Goal: Task Accomplishment & Management: Manage account settings

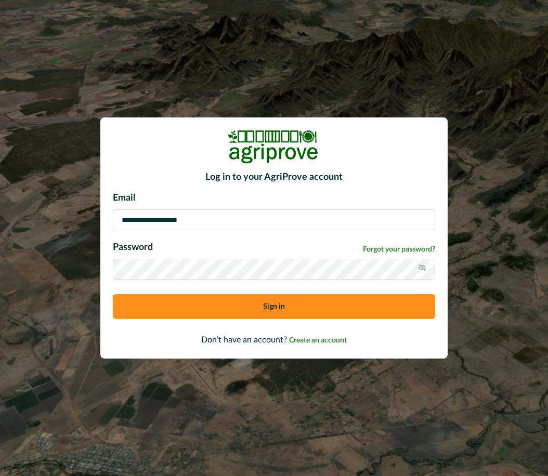
click at [233, 311] on button "Sign in" at bounding box center [274, 306] width 322 height 25
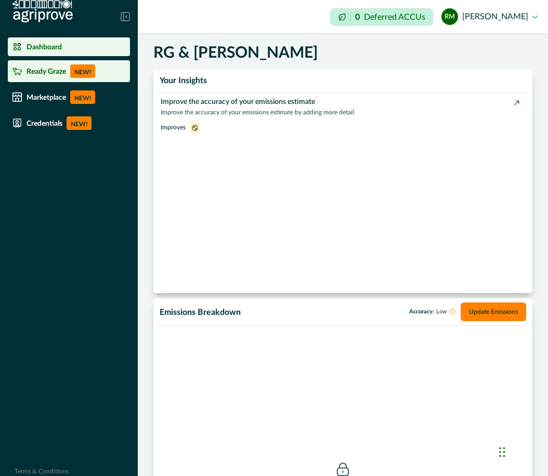
click at [39, 75] on p "Ready Graze" at bounding box center [45, 71] width 39 height 8
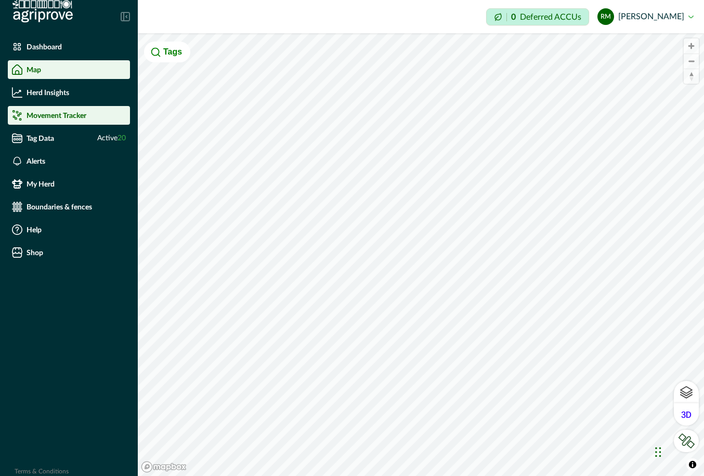
click at [67, 119] on p "Movement Tracker" at bounding box center [56, 115] width 60 height 8
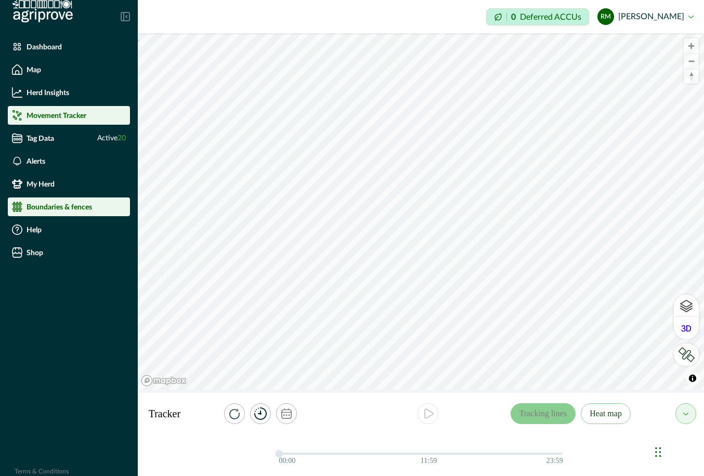
click at [43, 206] on p "Boundaries & fences" at bounding box center [58, 207] width 65 height 8
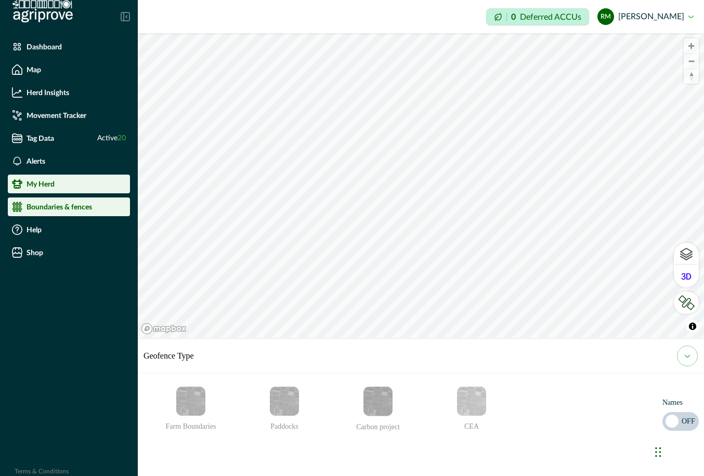
click at [69, 178] on li "My Herd" at bounding box center [69, 184] width 122 height 19
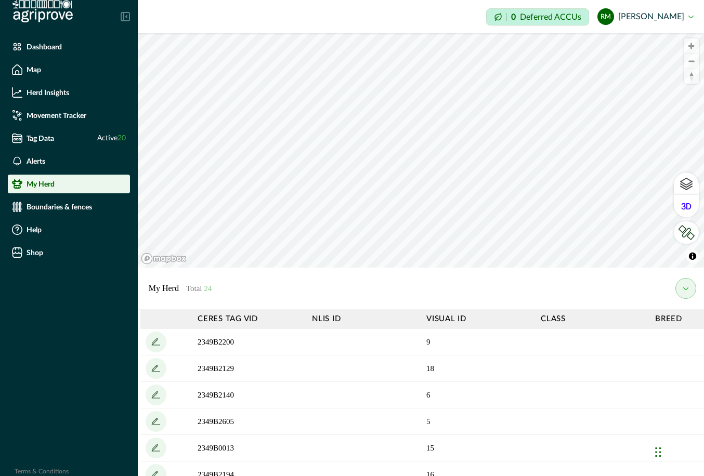
click at [243, 279] on div "My Herd Total 24" at bounding box center [421, 289] width 566 height 42
click at [153, 337] on icon "add" at bounding box center [156, 342] width 17 height 17
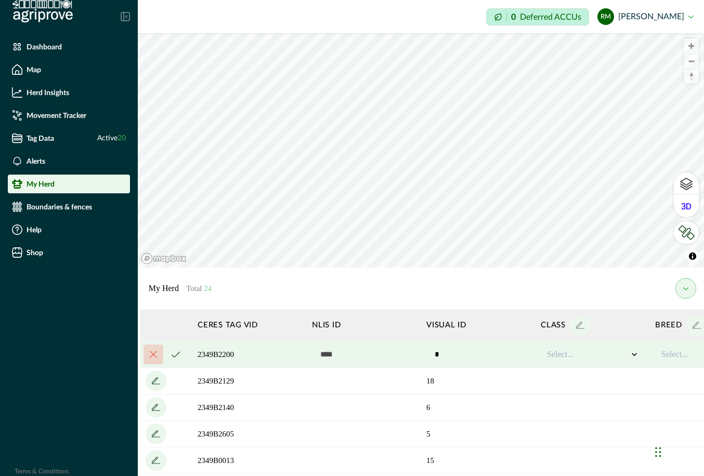
click at [547, 355] on div at bounding box center [587, 354] width 81 height 12
click at [547, 398] on div "Heifer 2024" at bounding box center [592, 399] width 92 height 17
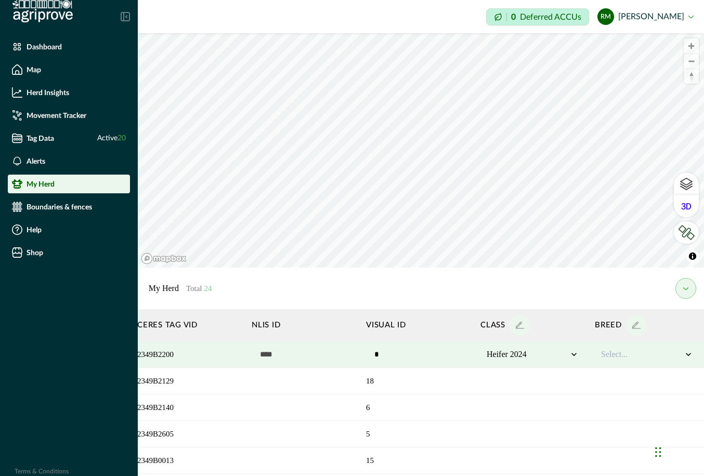
scroll to position [0, 97]
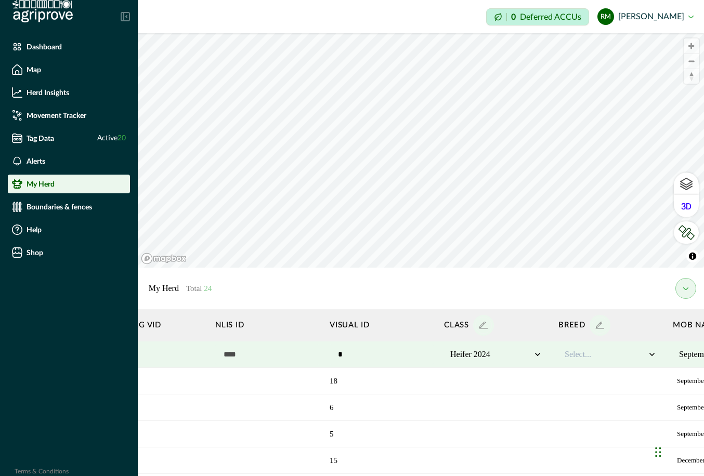
click at [547, 354] on div at bounding box center [604, 354] width 81 height 12
click at [547, 383] on div "Angus" at bounding box center [610, 382] width 92 height 17
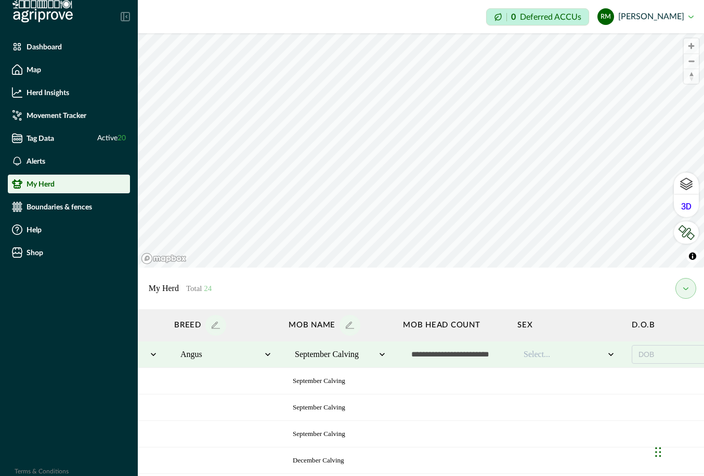
scroll to position [0, 486]
click at [545, 357] on div at bounding box center [558, 354] width 81 height 12
click at [544, 382] on div "F" at bounding box center [563, 382] width 92 height 17
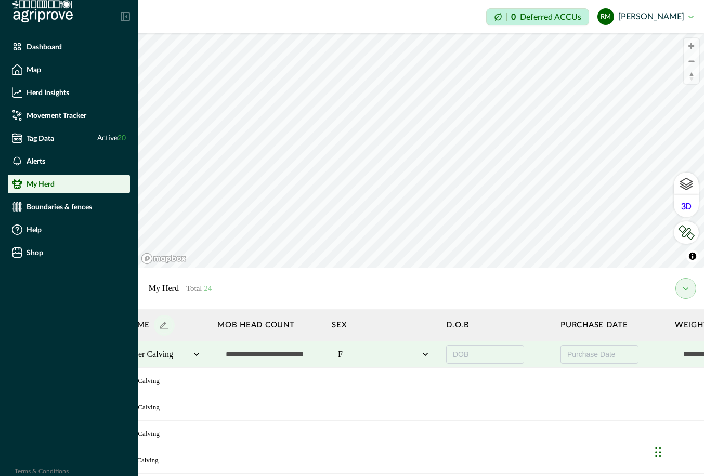
scroll to position [0, 667]
click at [473, 354] on button "DOB" at bounding box center [484, 354] width 78 height 19
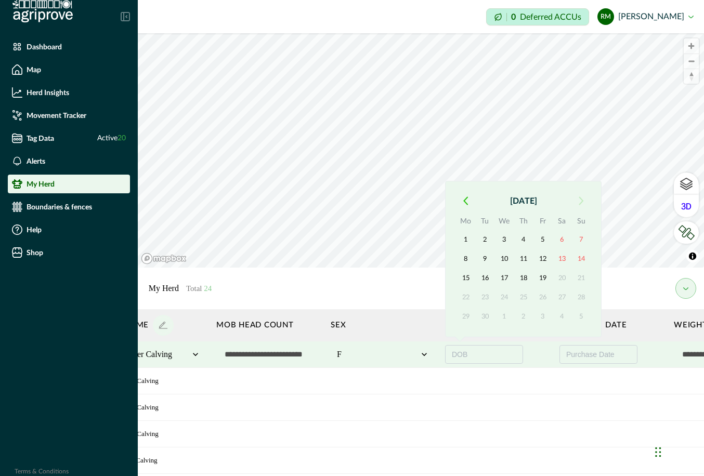
click at [466, 199] on icon "button" at bounding box center [465, 200] width 5 height 9
click at [466, 199] on th "Mo" at bounding box center [465, 203] width 19 height 15
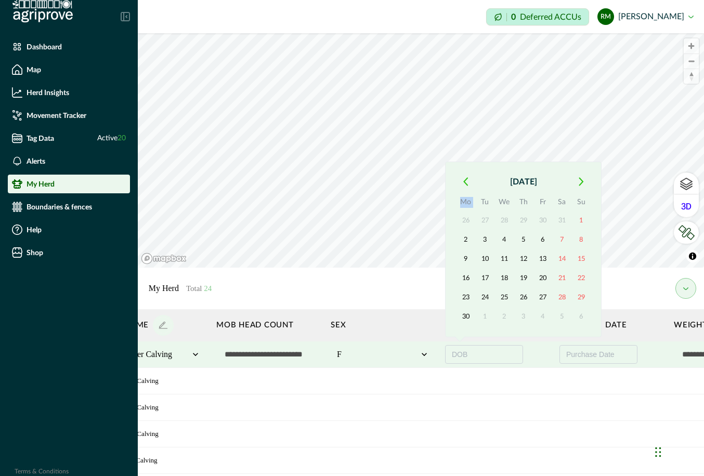
click at [465, 184] on icon "button" at bounding box center [465, 181] width 4 height 7
click at [465, 184] on div "May 2025 Mo Tu We Th Fr Sa Su 28 29 30 1 2 3 4 5 6 7 8 9 10 11 12 13 14 15 16 1…" at bounding box center [523, 259] width 156 height 156
click at [465, 203] on icon "button" at bounding box center [465, 200] width 4 height 7
click at [466, 183] on icon "button" at bounding box center [465, 181] width 5 height 9
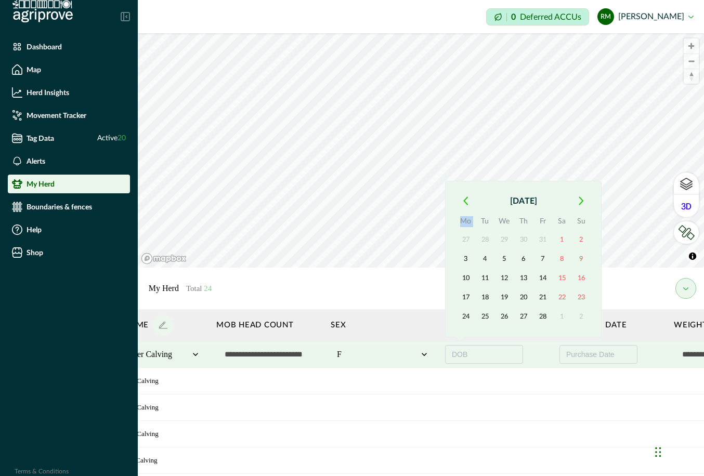
click at [464, 197] on icon "button" at bounding box center [465, 200] width 5 height 9
click at [464, 200] on icon "button" at bounding box center [465, 200] width 4 height 7
click at [465, 184] on icon "button" at bounding box center [465, 181] width 5 height 9
click at [464, 198] on icon "button" at bounding box center [465, 200] width 5 height 9
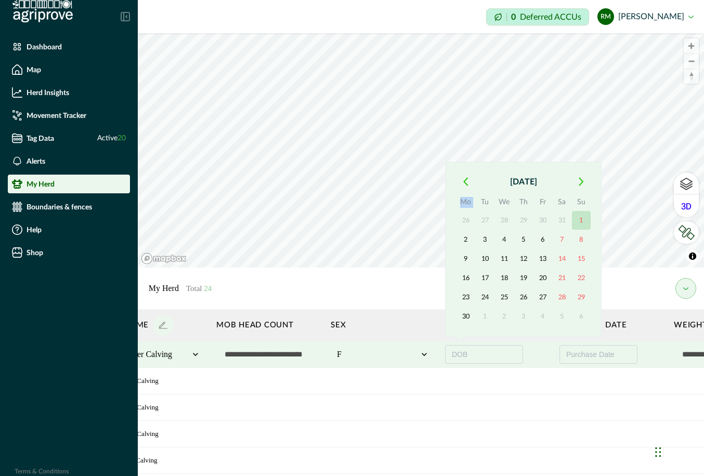
click at [547, 221] on button "1" at bounding box center [581, 220] width 19 height 19
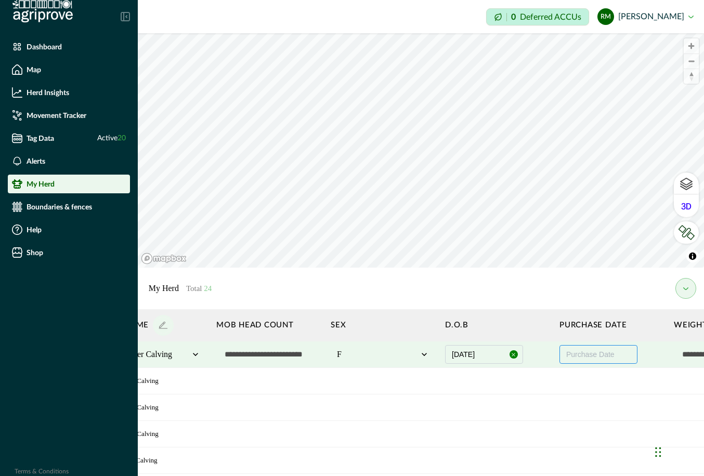
click at [547, 355] on span "Purchase Date" at bounding box center [590, 354] width 48 height 8
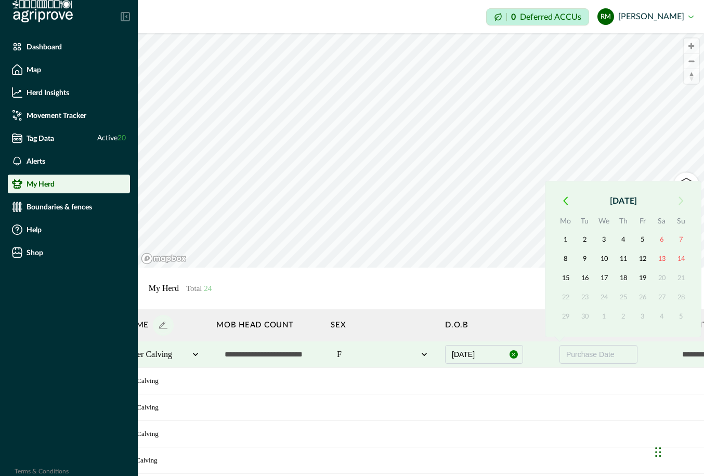
click at [547, 201] on icon "button" at bounding box center [565, 200] width 5 height 9
click at [547, 185] on icon "button" at bounding box center [565, 181] width 5 height 9
click at [547, 276] on button "15" at bounding box center [623, 278] width 19 height 19
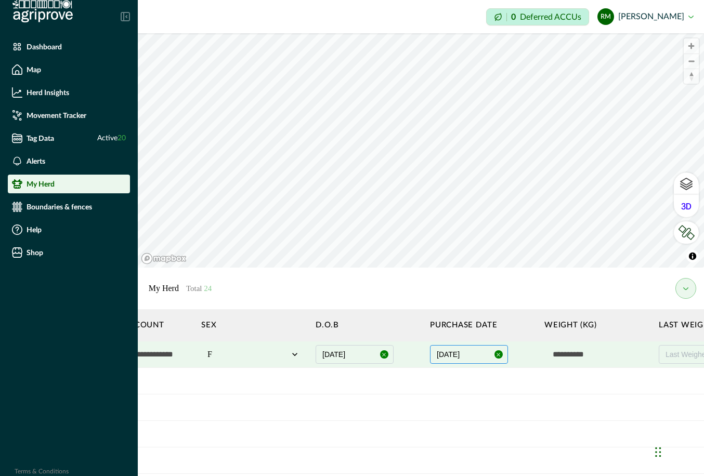
scroll to position [0, 801]
click at [547, 356] on input "text" at bounding box center [591, 354] width 104 height 21
click at [547, 357] on input "text" at bounding box center [591, 354] width 104 height 21
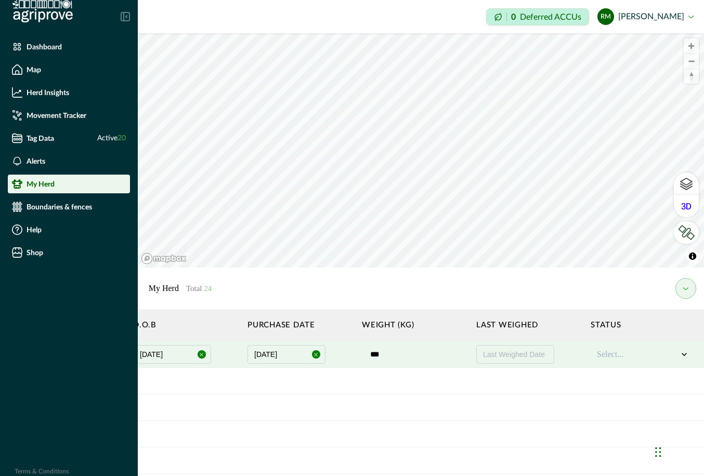
scroll to position [0, 985]
type input "***"
click at [547, 359] on div at bounding box center [631, 354] width 81 height 12
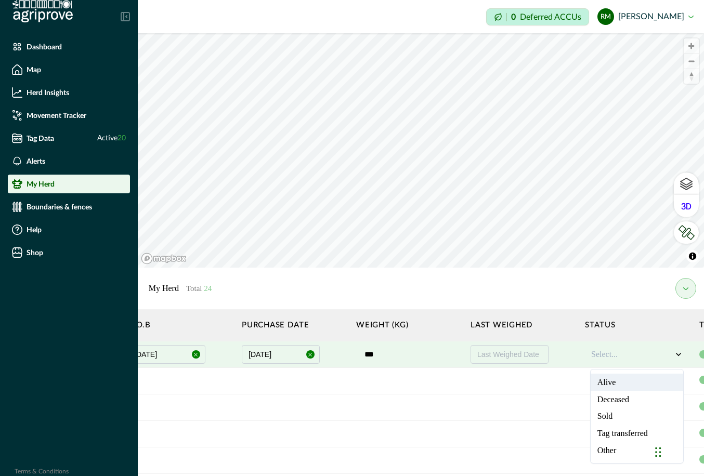
click at [547, 385] on div "Alive" at bounding box center [636, 382] width 92 height 17
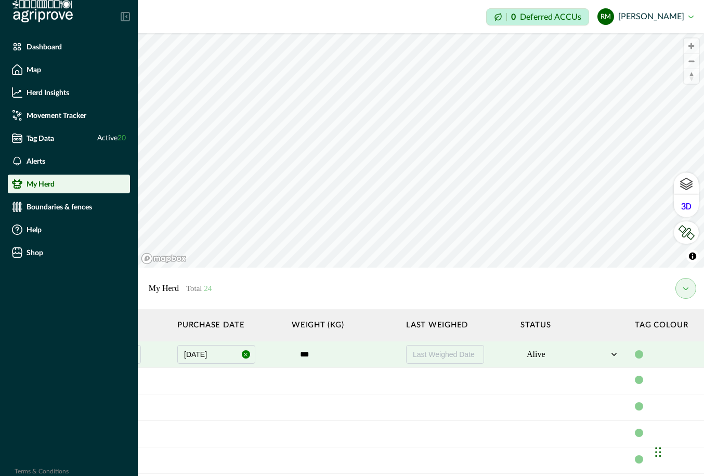
scroll to position [0, 1092]
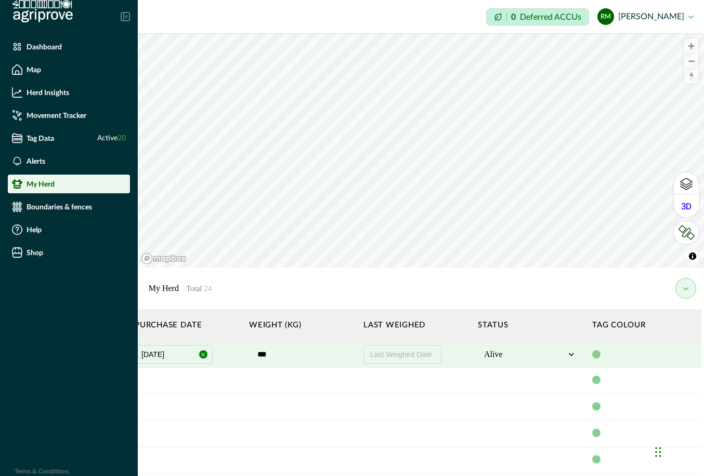
click at [547, 353] on div at bounding box center [644, 354] width 104 height 8
click at [547, 355] on div at bounding box center [596, 354] width 8 height 8
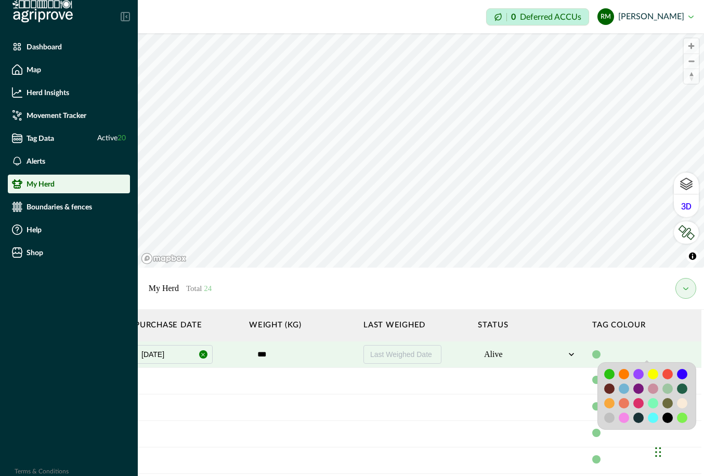
click at [547, 374] on div at bounding box center [681, 374] width 10 height 10
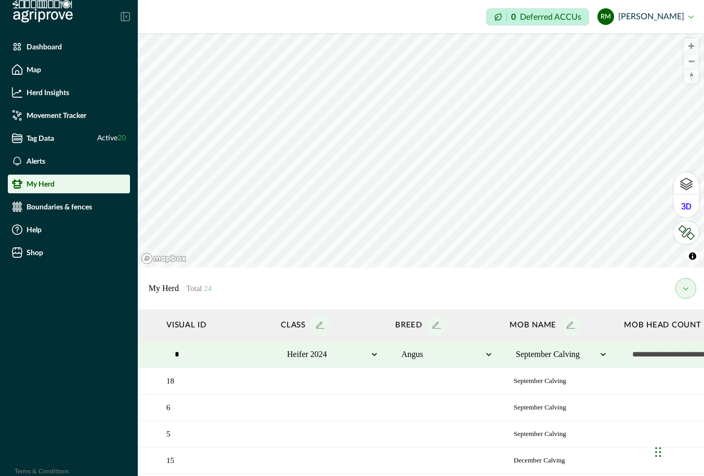
scroll to position [0, 0]
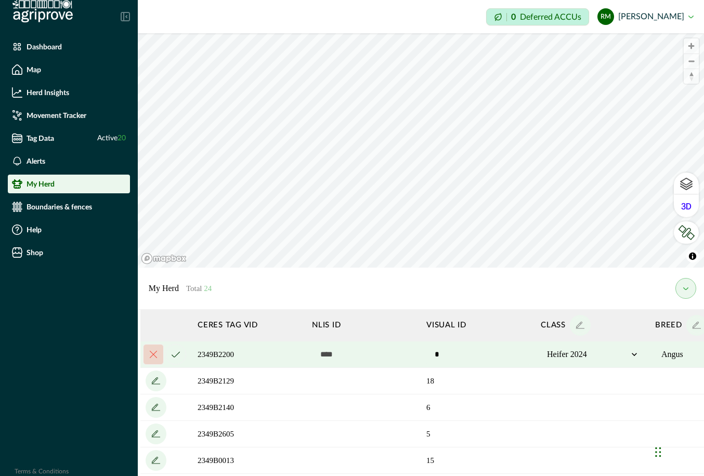
click at [170, 354] on button "cancel" at bounding box center [175, 354] width 21 height 21
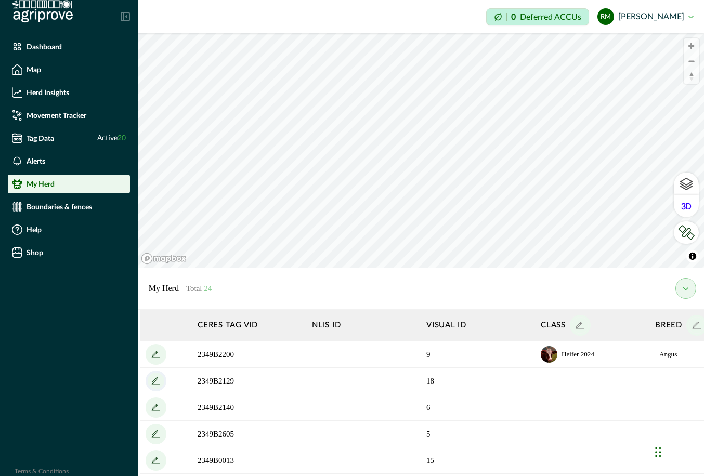
click at [156, 382] on icon "add" at bounding box center [156, 381] width 17 height 17
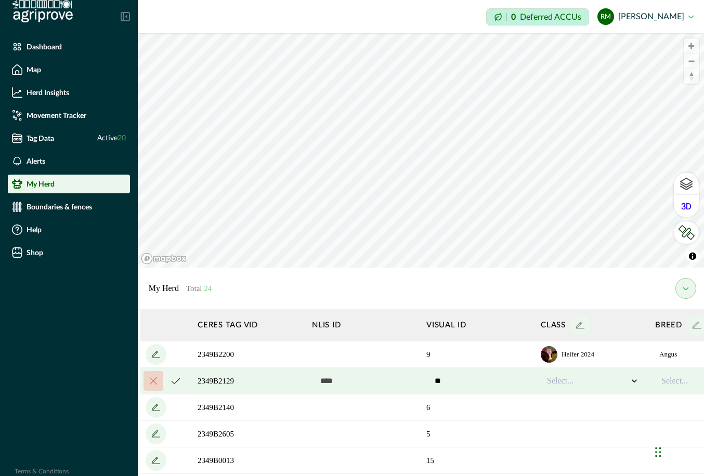
click at [547, 384] on div at bounding box center [587, 381] width 81 height 12
click at [547, 425] on div "Heifer 2024" at bounding box center [592, 425] width 92 height 17
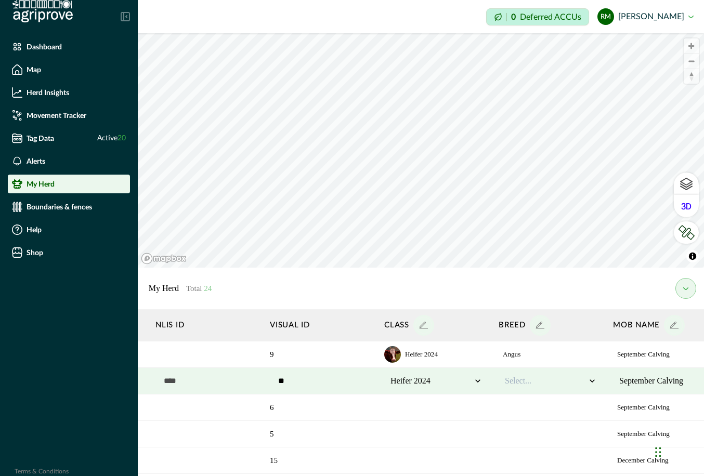
scroll to position [0, 160]
click at [547, 387] on div at bounding box center [541, 381] width 81 height 12
click at [545, 412] on div "Angus" at bounding box center [546, 408] width 92 height 17
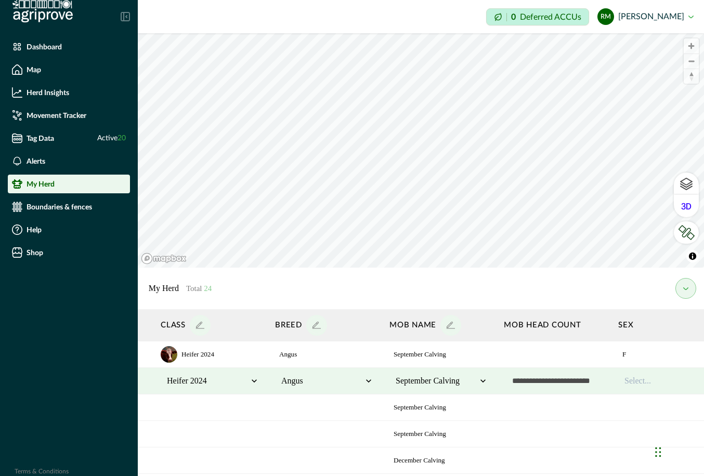
scroll to position [0, 380]
click at [547, 384] on input "text" at bounding box center [555, 380] width 104 height 21
click at [547, 383] on div at bounding box center [663, 381] width 81 height 12
click at [547, 413] on div "F" at bounding box center [669, 408] width 92 height 17
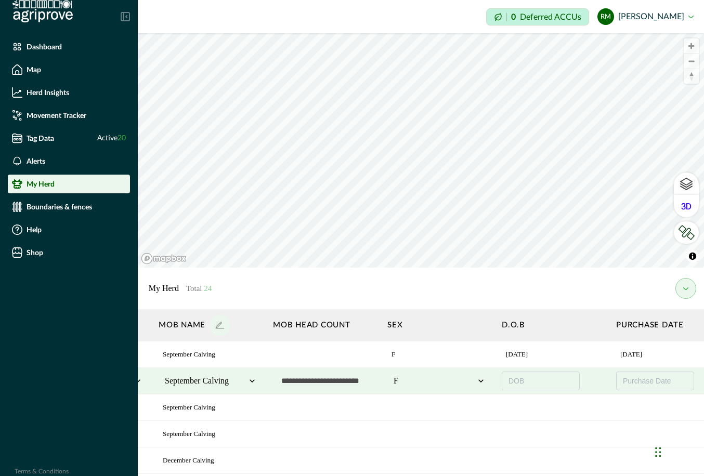
scroll to position [0, 612]
click at [542, 382] on button "DOB" at bounding box center [539, 380] width 78 height 19
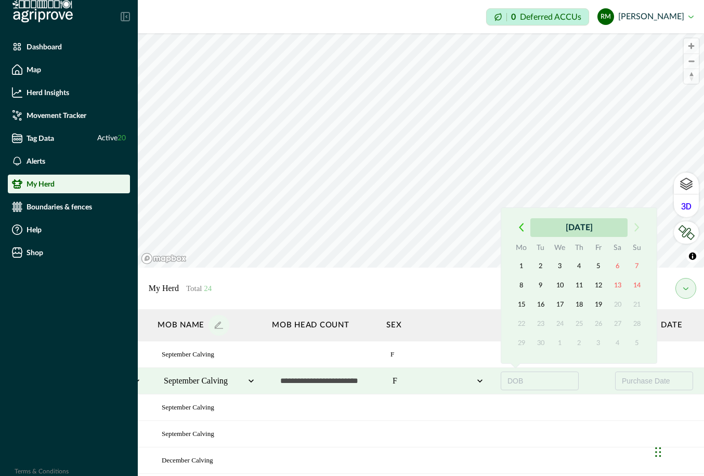
click at [547, 231] on button "September 2025" at bounding box center [578, 227] width 97 height 19
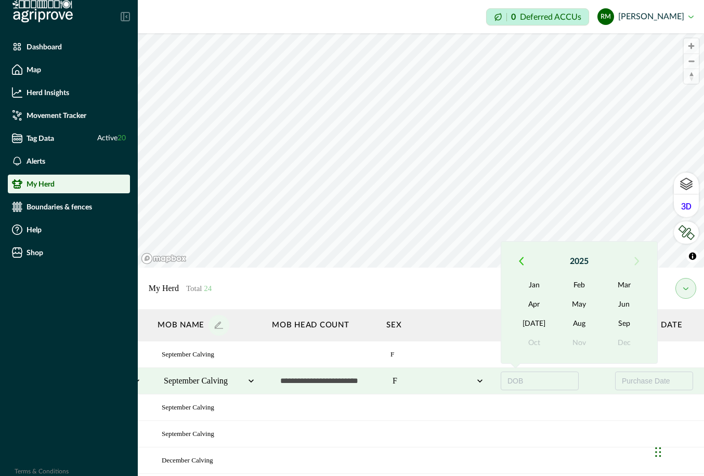
click at [521, 262] on icon "button" at bounding box center [521, 261] width 4 height 7
click at [547, 321] on button "Sep" at bounding box center [624, 323] width 45 height 19
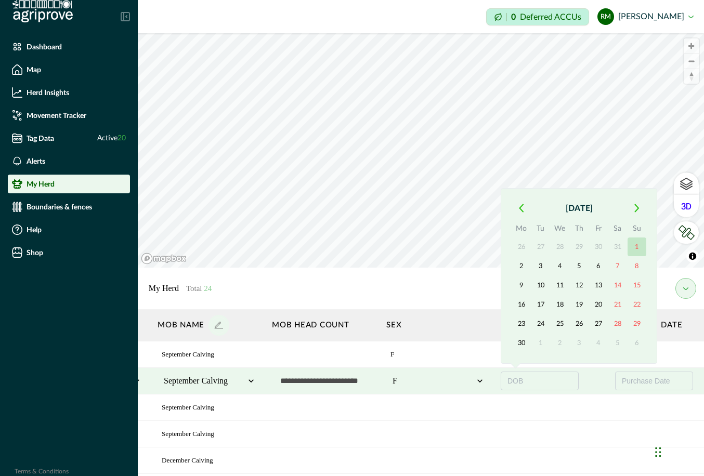
click at [547, 249] on button "1" at bounding box center [636, 246] width 19 height 19
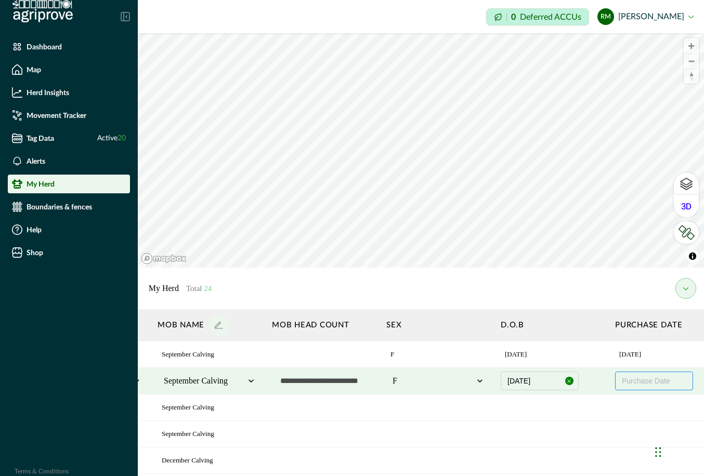
click at [547, 384] on span "Purchase Date" at bounding box center [645, 381] width 48 height 8
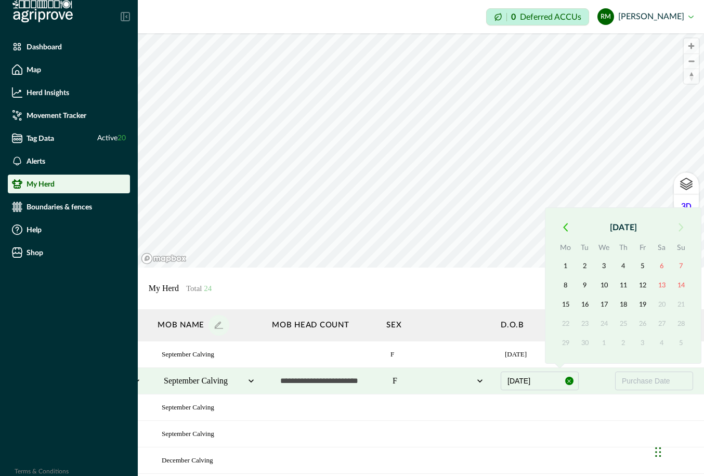
click at [547, 231] on icon "button" at bounding box center [565, 227] width 5 height 9
click at [547, 203] on button "button" at bounding box center [564, 208] width 19 height 19
click at [547, 307] on button "15" at bounding box center [623, 304] width 19 height 19
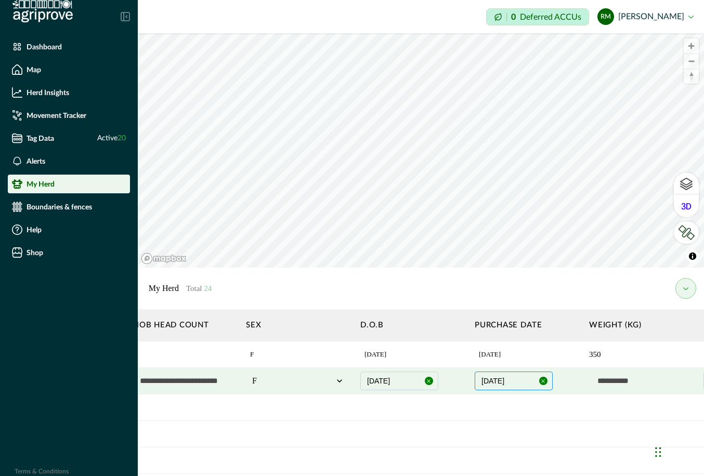
scroll to position [0, 776]
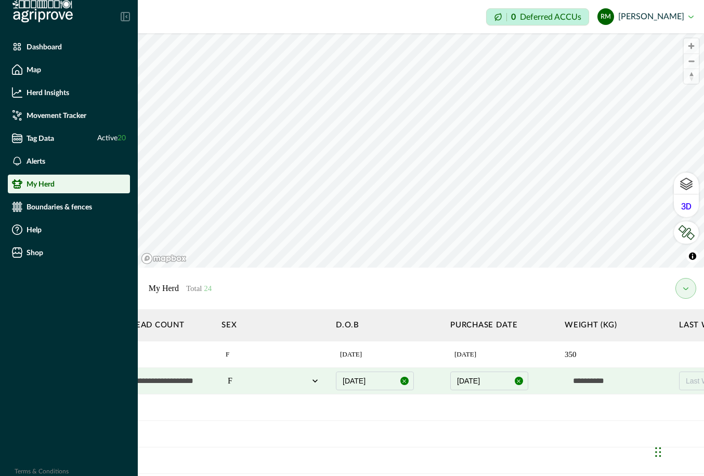
click at [547, 382] on input "text" at bounding box center [616, 380] width 104 height 21
type input "***"
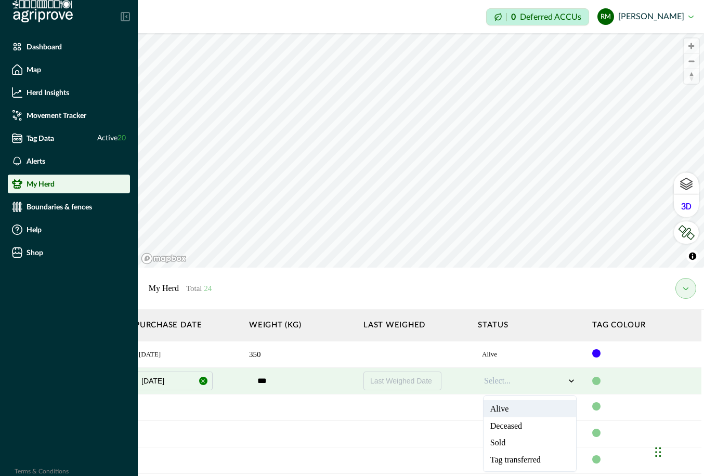
click at [547, 384] on icon at bounding box center [571, 381] width 10 height 10
click at [538, 408] on div "Alive" at bounding box center [529, 408] width 92 height 17
click at [547, 382] on div at bounding box center [596, 381] width 8 height 8
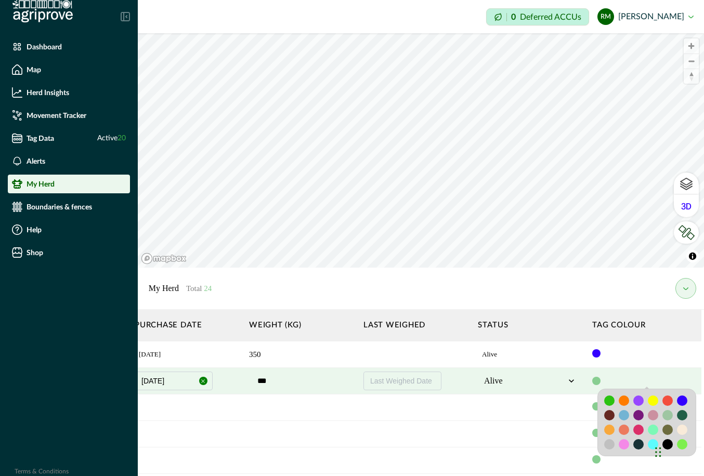
click at [547, 402] on div at bounding box center [681, 400] width 10 height 10
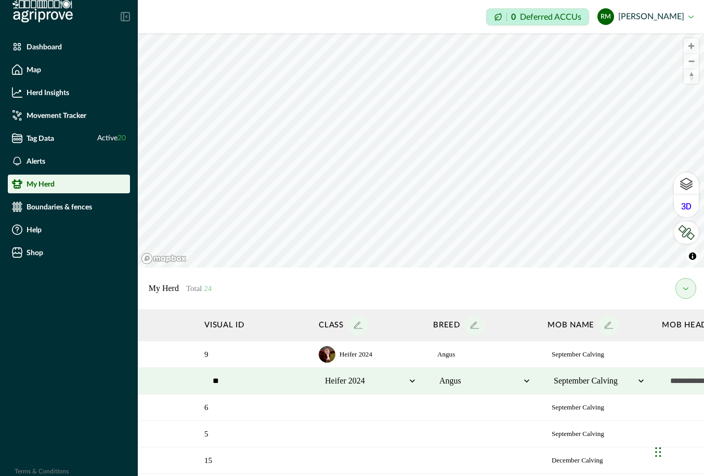
scroll to position [0, 0]
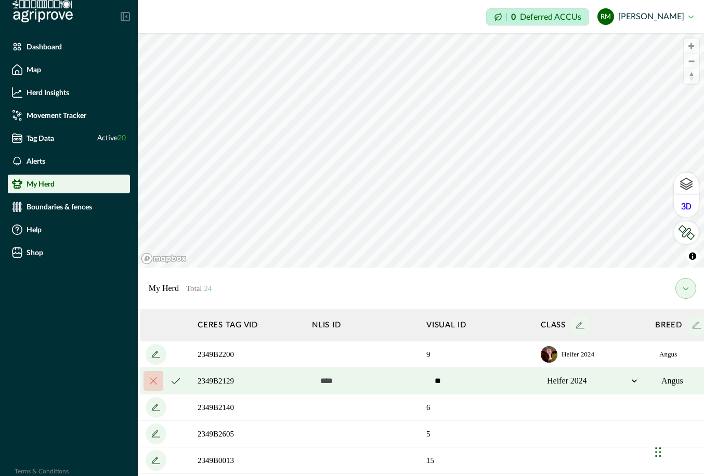
click at [175, 382] on icon "cancel" at bounding box center [175, 381] width 8 height 6
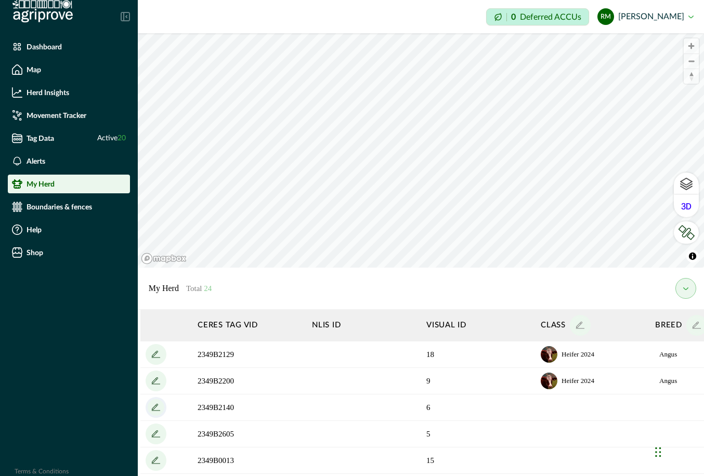
click at [156, 406] on icon "add" at bounding box center [155, 407] width 6 height 6
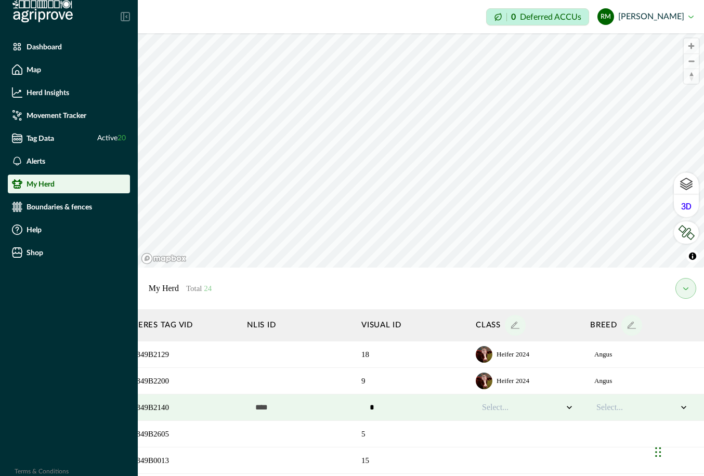
scroll to position [0, 77]
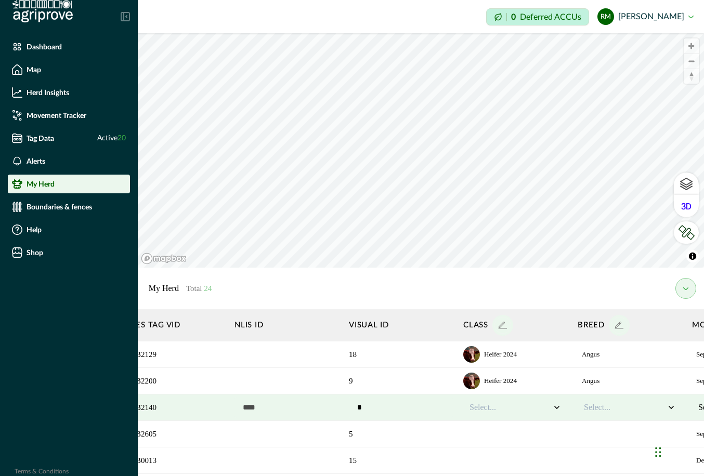
click at [503, 405] on div at bounding box center [509, 407] width 81 height 12
click at [513, 450] on div "Heifer 2024" at bounding box center [515, 452] width 92 height 17
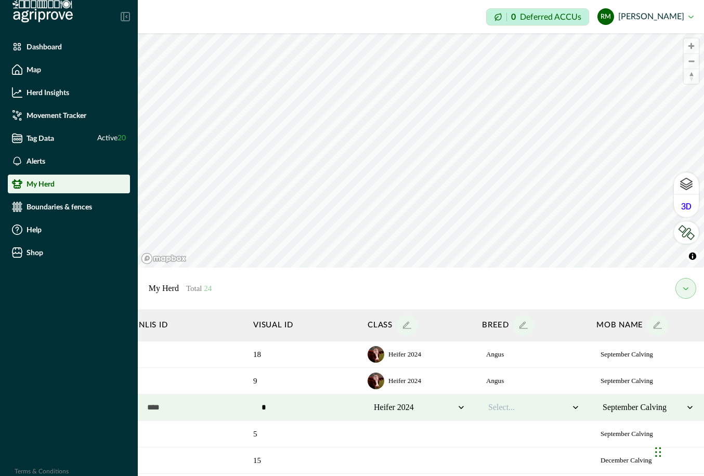
scroll to position [0, 214]
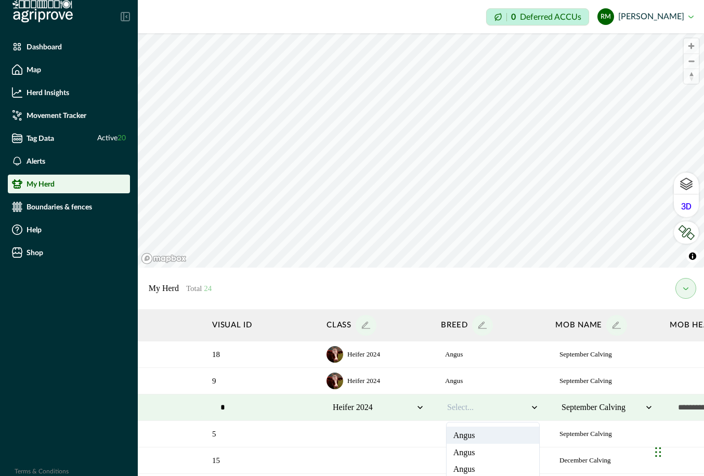
click at [532, 410] on icon at bounding box center [534, 407] width 10 height 10
click at [514, 436] on div "Angus" at bounding box center [492, 435] width 92 height 17
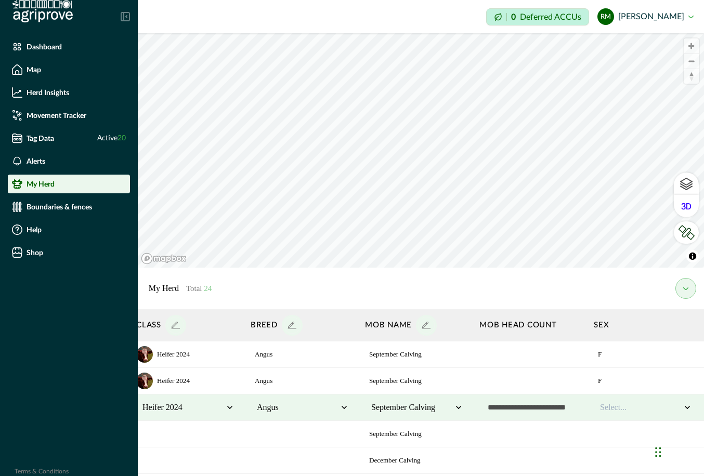
scroll to position [0, 412]
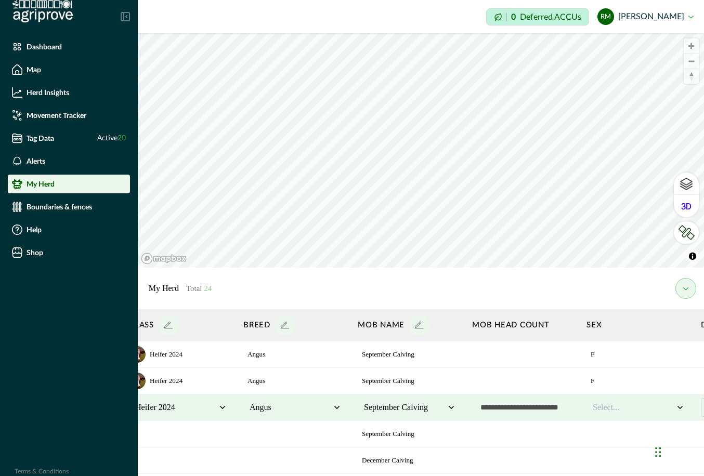
click at [547, 408] on div at bounding box center [632, 407] width 81 height 12
click at [547, 437] on div "F" at bounding box center [638, 435] width 92 height 17
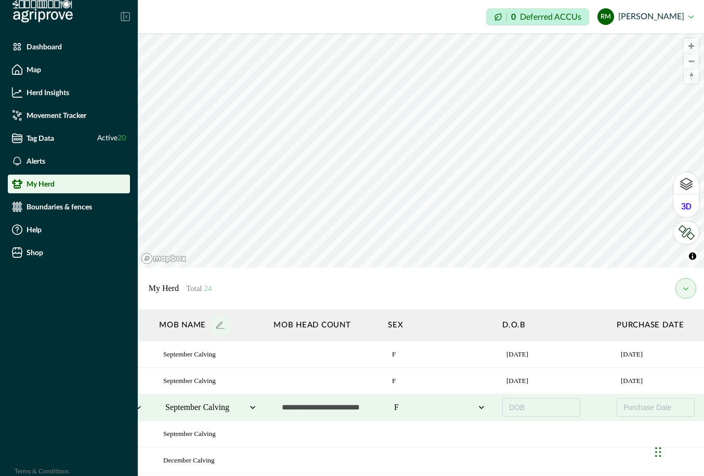
scroll to position [0, 612]
click at [546, 404] on button "DOB" at bounding box center [539, 407] width 78 height 19
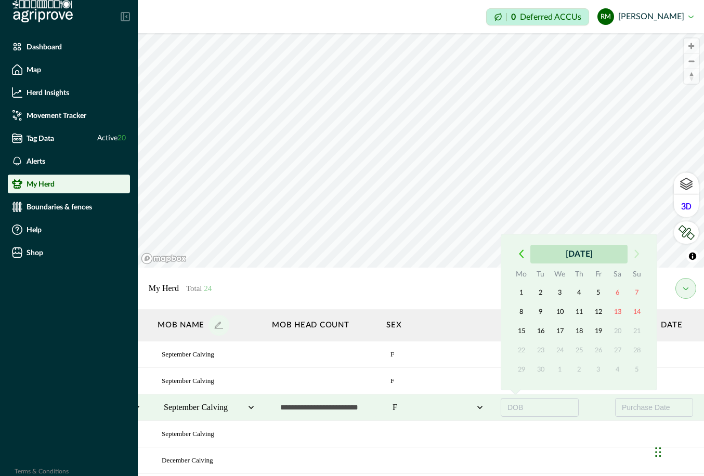
click at [547, 255] on button "September 2025" at bounding box center [578, 254] width 97 height 19
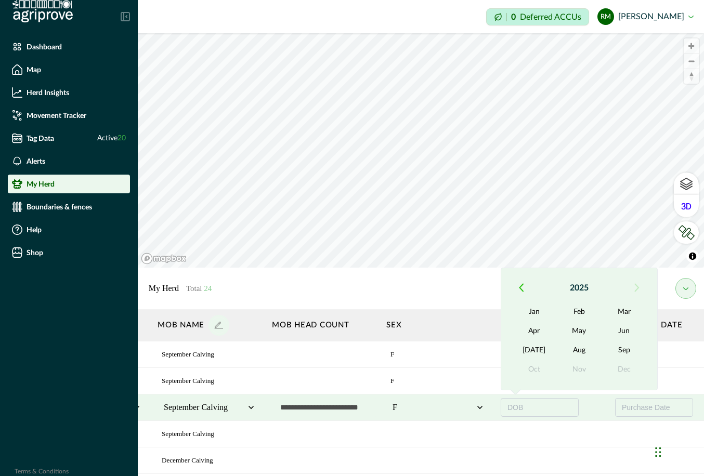
click at [515, 286] on button "button" at bounding box center [520, 287] width 19 height 19
click at [547, 347] on button "Sep" at bounding box center [624, 350] width 45 height 19
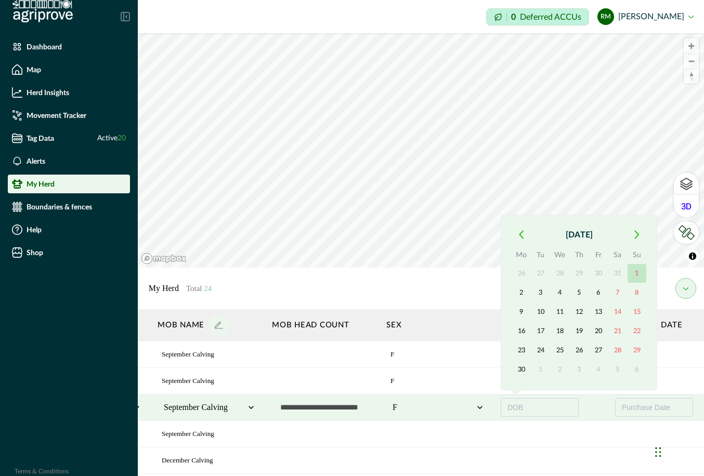
click at [547, 276] on button "1" at bounding box center [636, 273] width 19 height 19
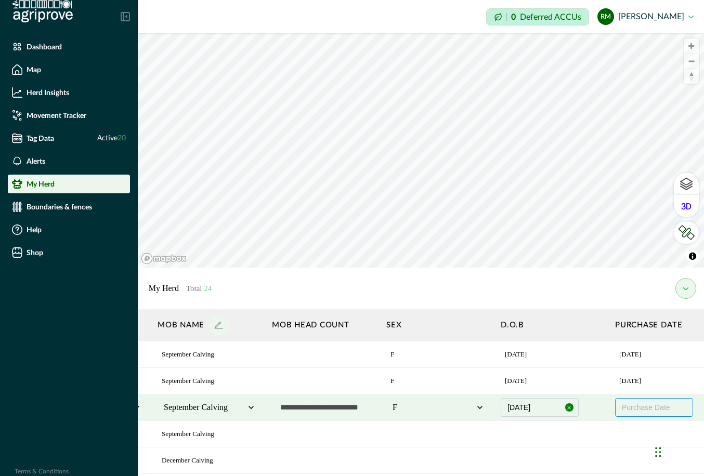
click at [547, 406] on span "Purchase Date" at bounding box center [645, 407] width 48 height 8
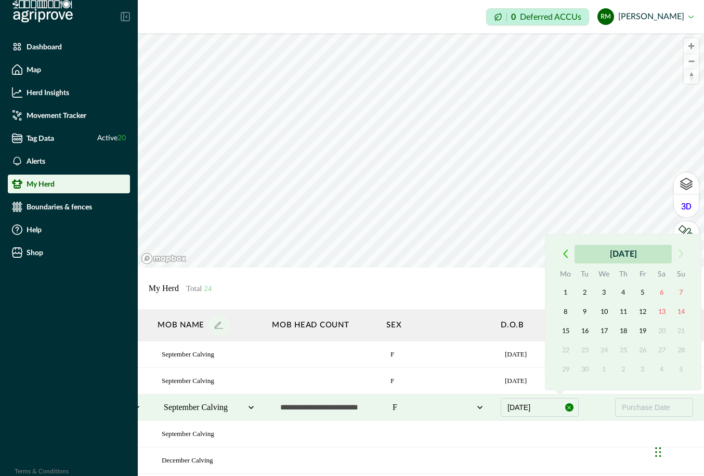
click at [547, 257] on button "September 2025" at bounding box center [622, 254] width 97 height 19
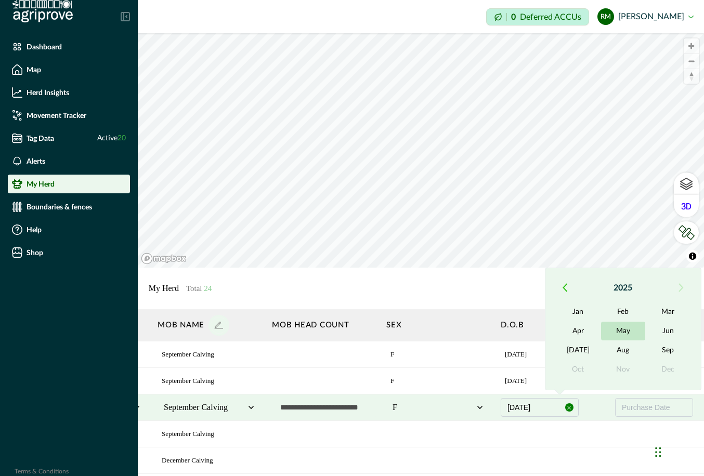
click at [547, 330] on button "May" at bounding box center [623, 331] width 45 height 19
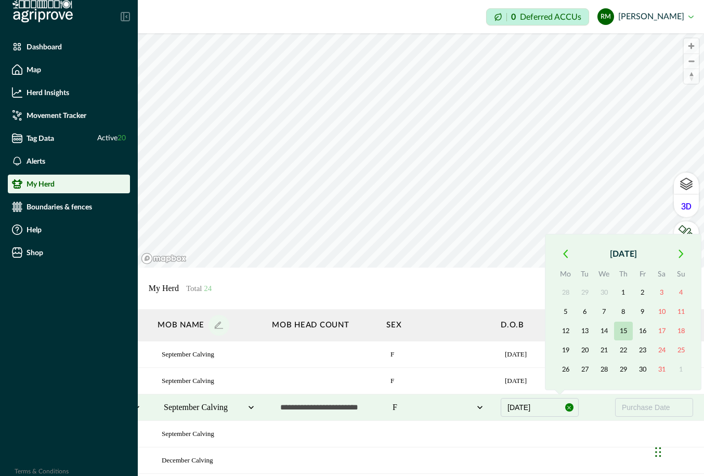
click at [547, 330] on button "15" at bounding box center [623, 331] width 19 height 19
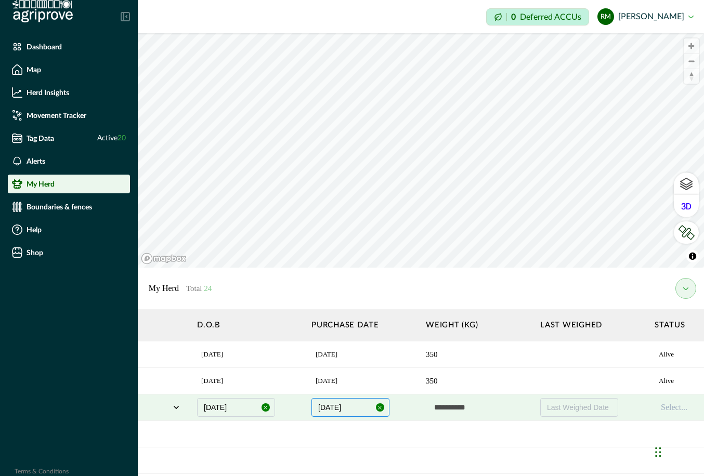
scroll to position [0, 926]
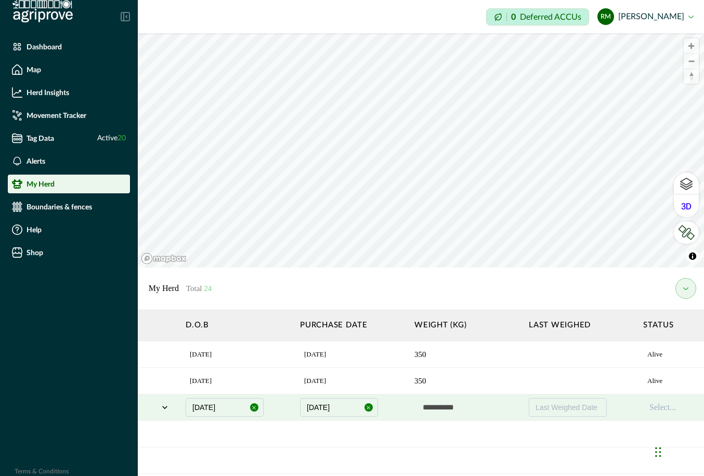
click at [441, 406] on input "text" at bounding box center [466, 407] width 104 height 21
type input "***"
click at [547, 409] on div "Select..." at bounding box center [695, 407] width 104 height 21
click at [547, 407] on div at bounding box center [689, 407] width 81 height 12
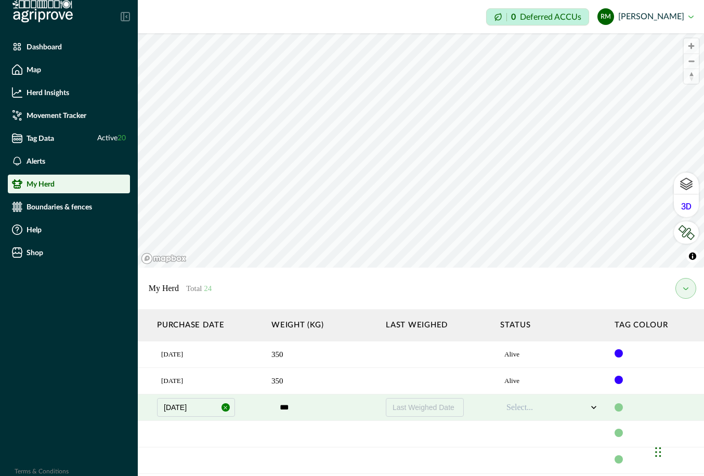
scroll to position [0, 1092]
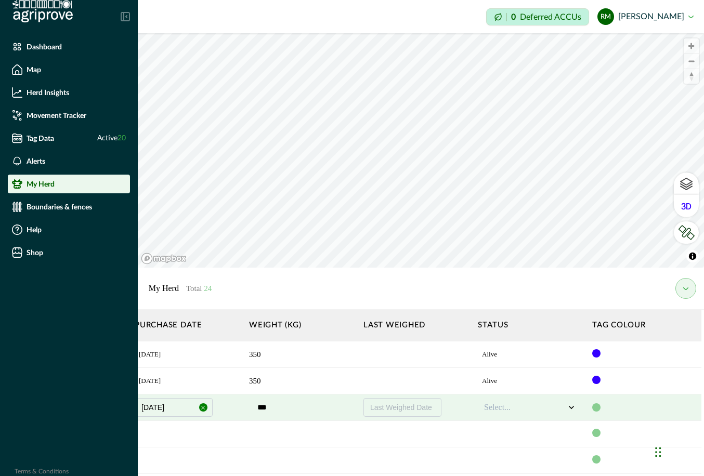
click at [547, 408] on div at bounding box center [596, 407] width 8 height 8
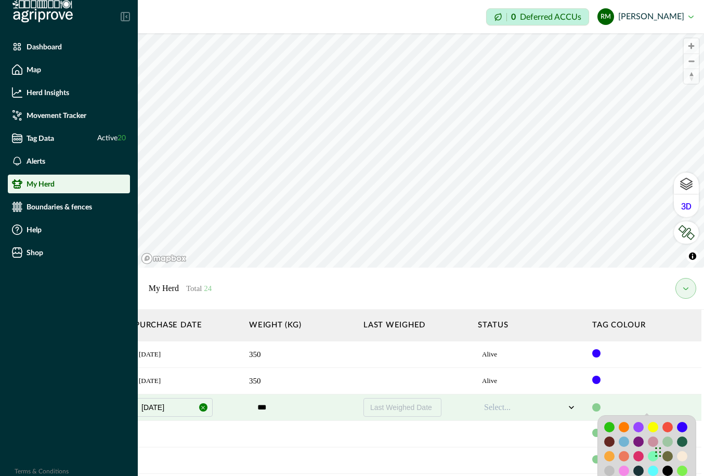
click at [547, 426] on iframe "Chat Widget" at bounding box center [678, 451] width 52 height 50
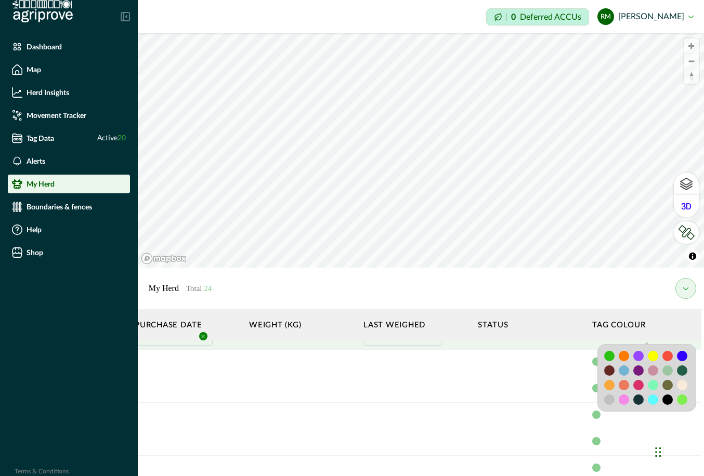
scroll to position [71, 1092]
click at [547, 353] on div at bounding box center [681, 356] width 10 height 10
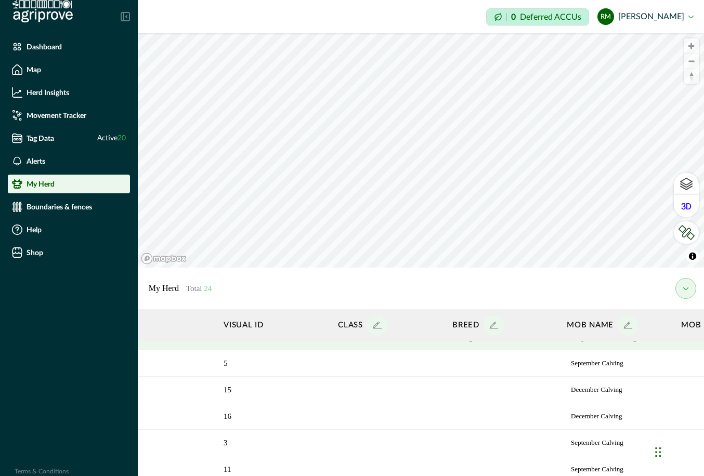
scroll to position [71, 0]
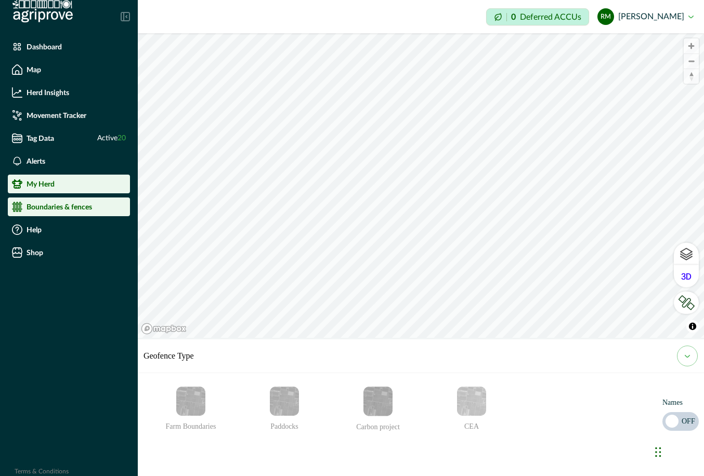
click at [77, 189] on li "My Herd" at bounding box center [69, 184] width 122 height 19
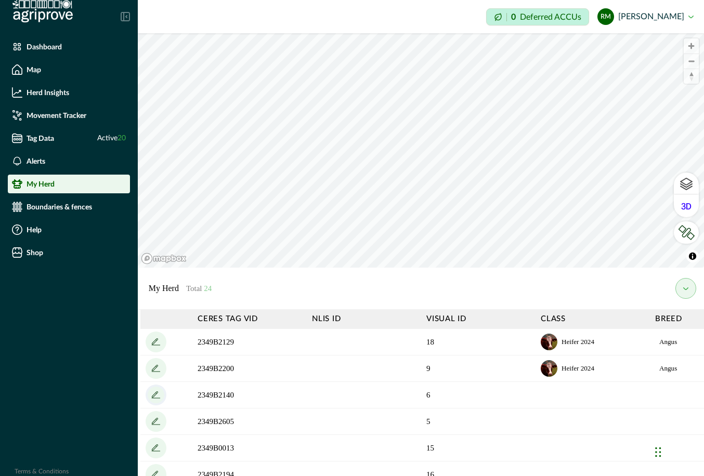
click at [156, 395] on icon "add" at bounding box center [156, 395] width 17 height 17
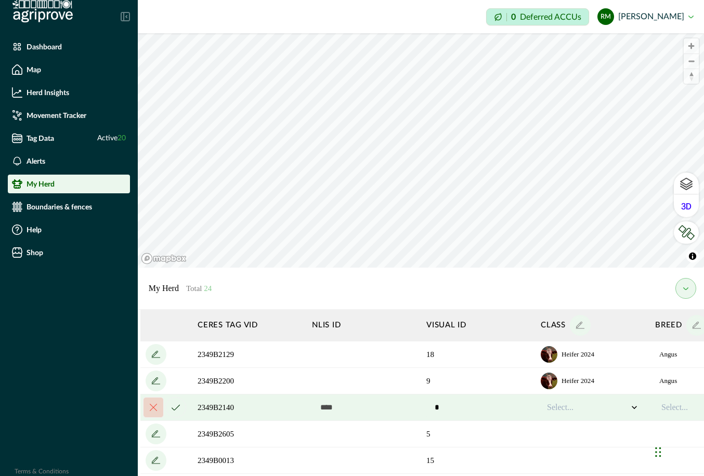
click at [547, 408] on icon at bounding box center [633, 407] width 5 height 3
click at [547, 452] on div "Heifer 2024" at bounding box center [592, 452] width 92 height 17
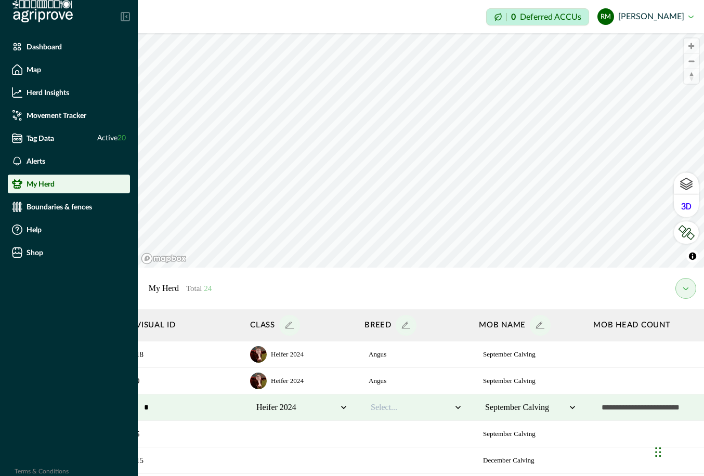
scroll to position [0, 297]
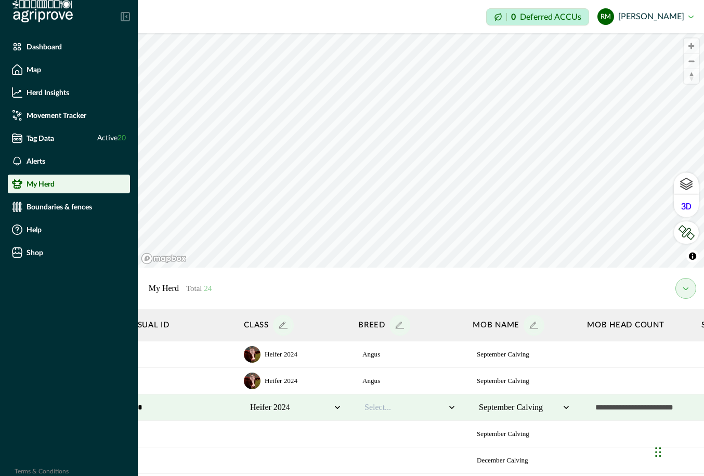
click at [449, 410] on icon at bounding box center [451, 407] width 10 height 10
click at [433, 437] on div "Angus" at bounding box center [410, 435] width 92 height 17
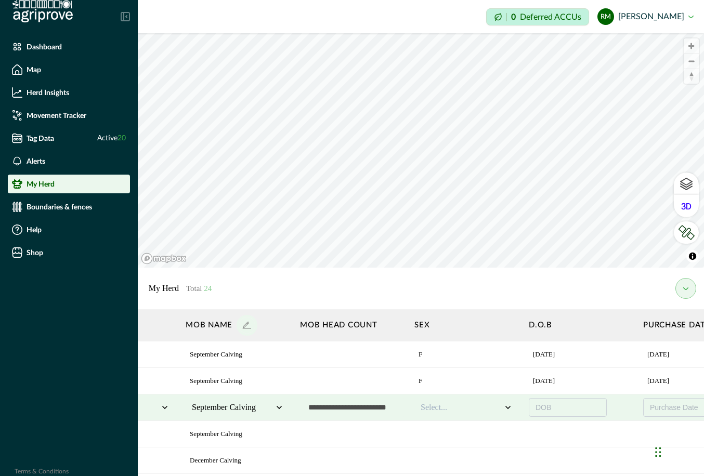
scroll to position [0, 590]
click at [493, 406] on div at bounding box center [454, 407] width 81 height 12
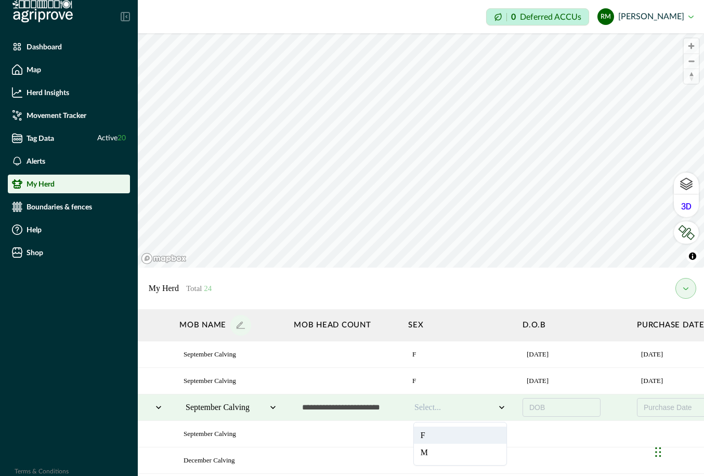
click at [478, 438] on div "F" at bounding box center [460, 435] width 92 height 17
click at [547, 406] on button "DOB" at bounding box center [561, 407] width 78 height 19
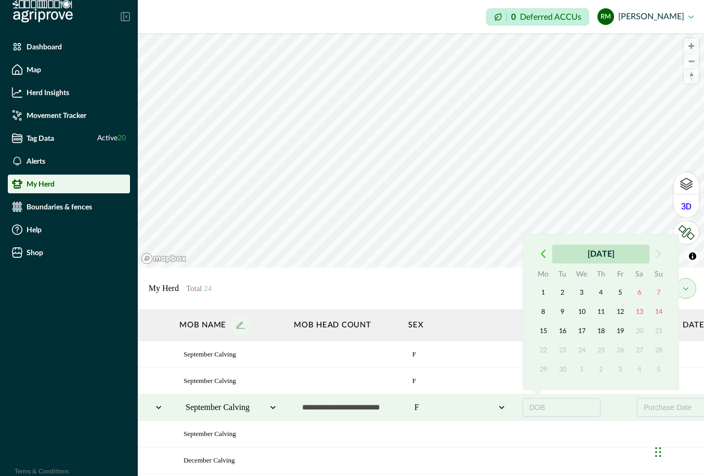
click at [547, 255] on button "September 2025" at bounding box center [600, 254] width 97 height 19
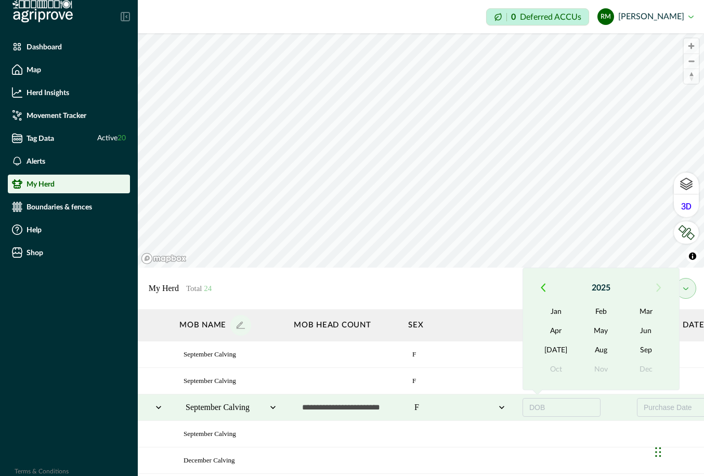
click at [542, 288] on icon "button" at bounding box center [542, 287] width 5 height 9
click at [547, 352] on button "Sep" at bounding box center [645, 350] width 45 height 19
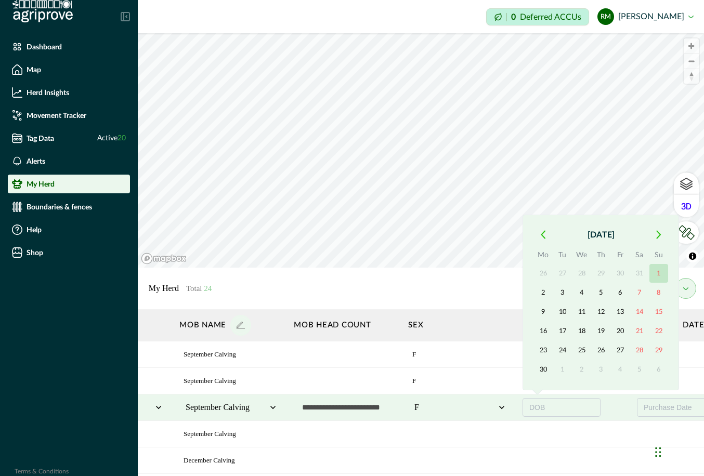
click at [547, 275] on button "1" at bounding box center [658, 273] width 19 height 19
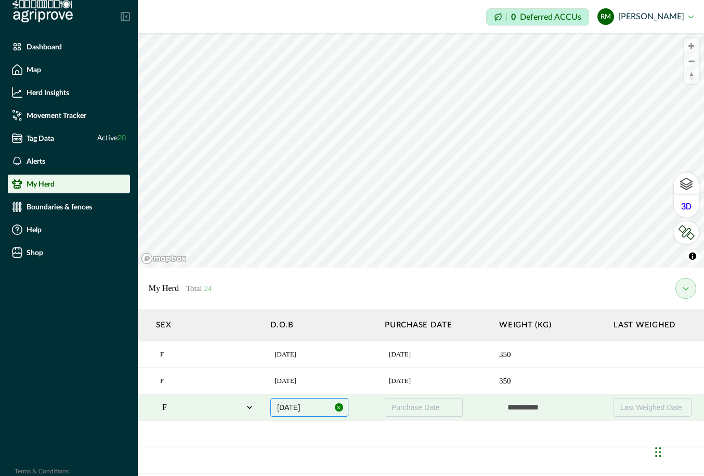
scroll to position [0, 846]
click at [432, 410] on span "Purchase Date" at bounding box center [411, 407] width 48 height 8
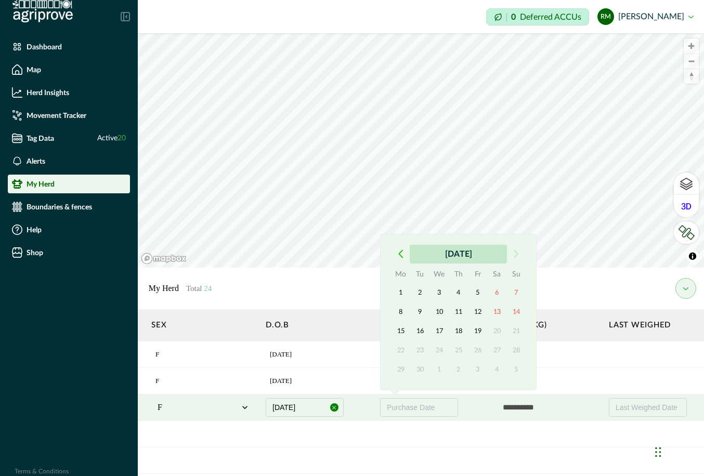
click at [473, 255] on button "September 2025" at bounding box center [457, 254] width 97 height 19
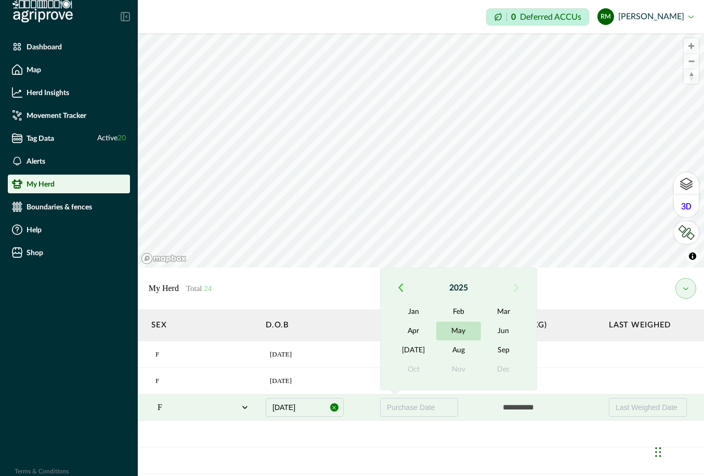
click at [459, 333] on button "May" at bounding box center [458, 331] width 45 height 19
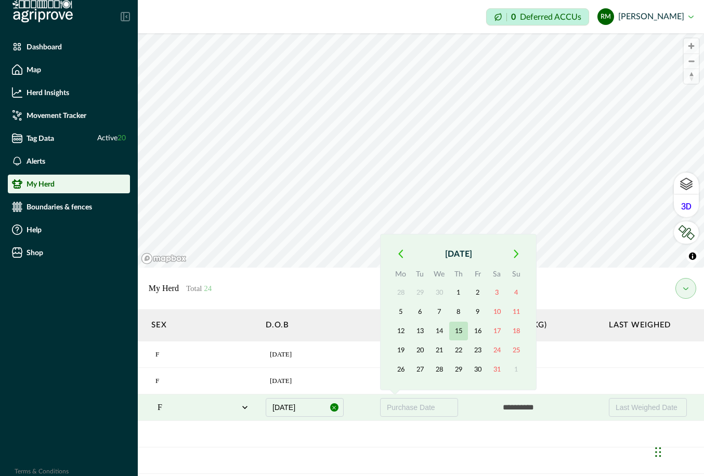
click at [458, 333] on button "15" at bounding box center [458, 331] width 19 height 19
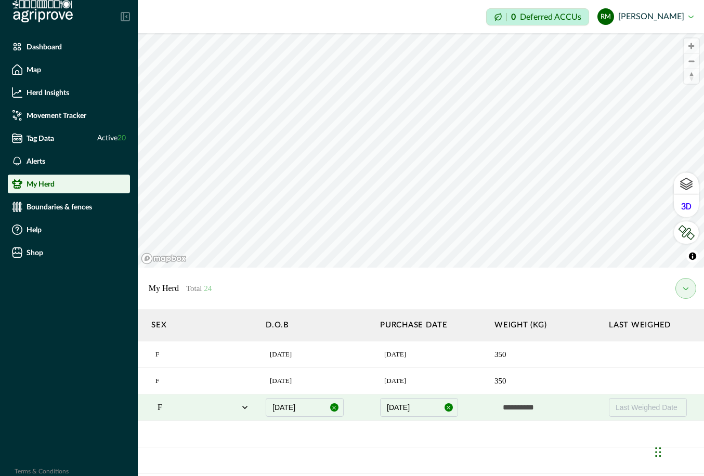
click at [536, 408] on input "text" at bounding box center [546, 407] width 104 height 21
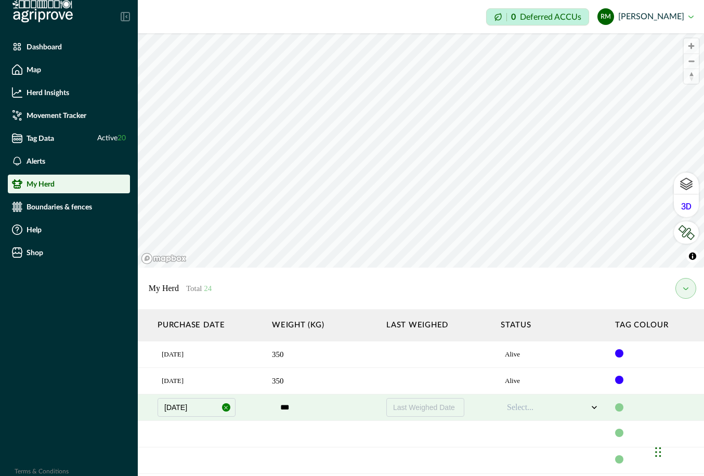
scroll to position [0, 1069]
type input "***"
click at [520, 407] on div at bounding box center [546, 407] width 81 height 12
click at [520, 436] on div "Alive" at bounding box center [552, 435] width 92 height 17
click at [547, 409] on div at bounding box center [618, 407] width 8 height 8
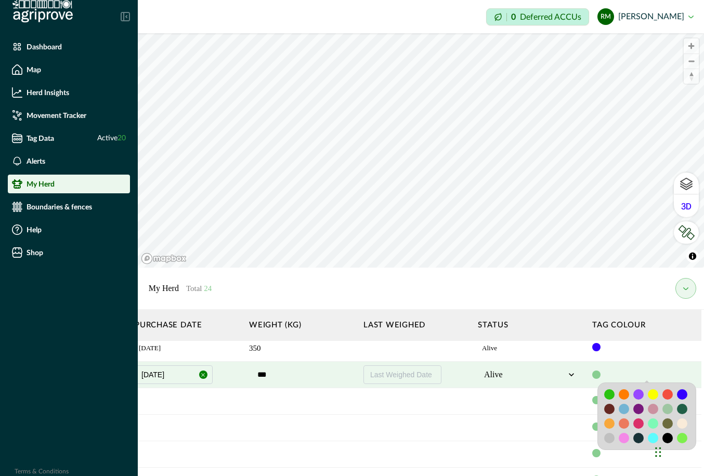
scroll to position [34, 1092]
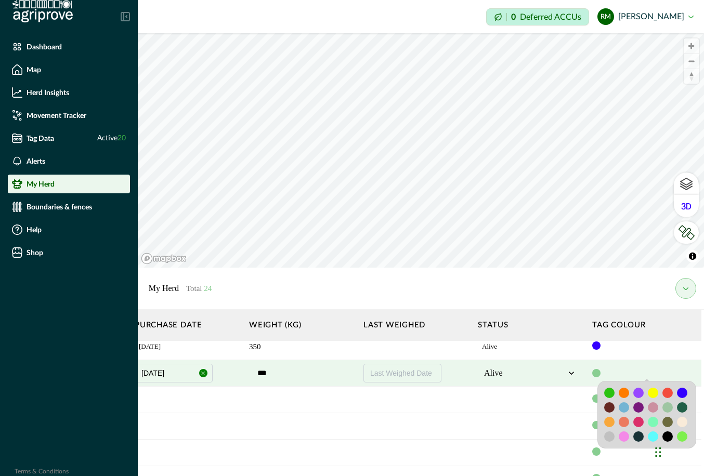
click at [547, 390] on div at bounding box center [681, 393] width 10 height 10
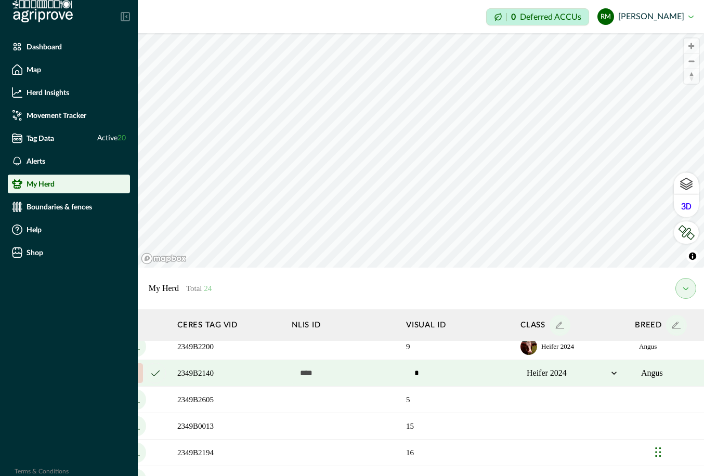
scroll to position [34, 0]
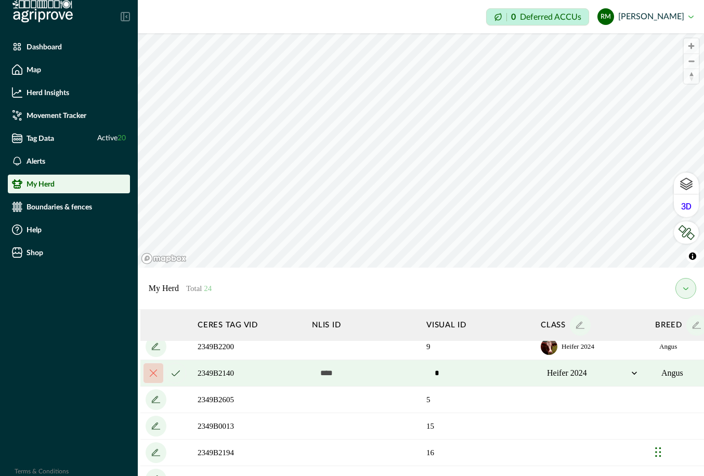
click at [176, 376] on button "cancel" at bounding box center [175, 373] width 21 height 21
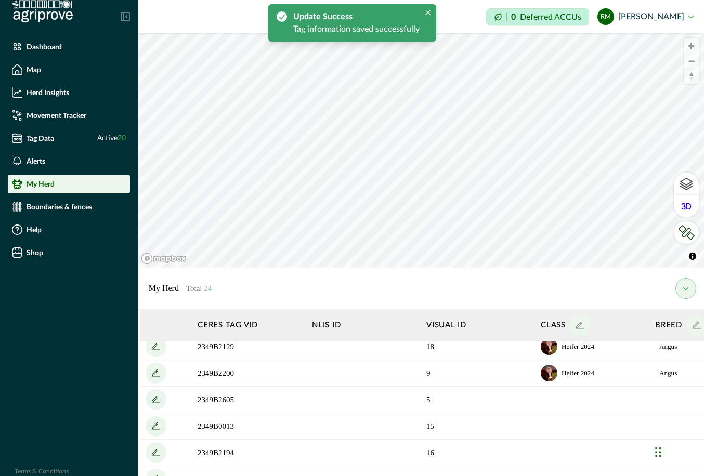
click at [157, 400] on icon "add" at bounding box center [156, 399] width 17 height 17
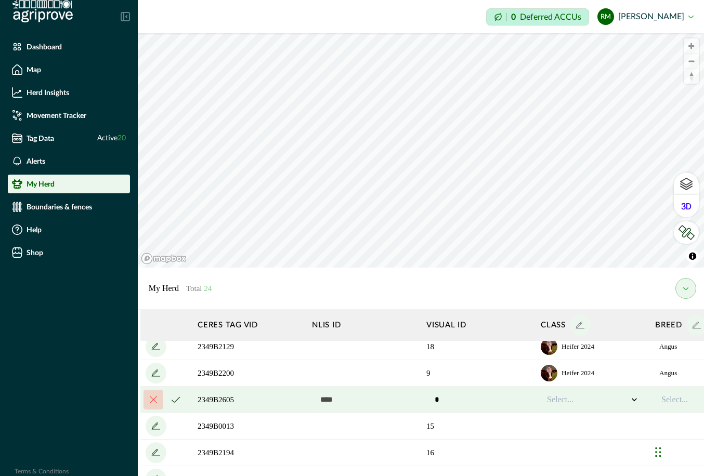
click at [547, 402] on div at bounding box center [587, 399] width 81 height 12
click at [547, 445] on div "Heifer 2024" at bounding box center [592, 444] width 92 height 17
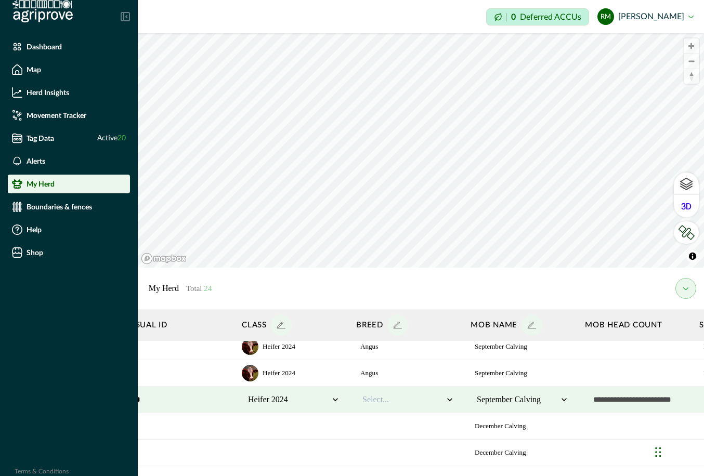
scroll to position [34, 299]
click at [384, 403] on div at bounding box center [402, 399] width 81 height 12
click at [384, 428] on div "Angus" at bounding box center [407, 427] width 92 height 17
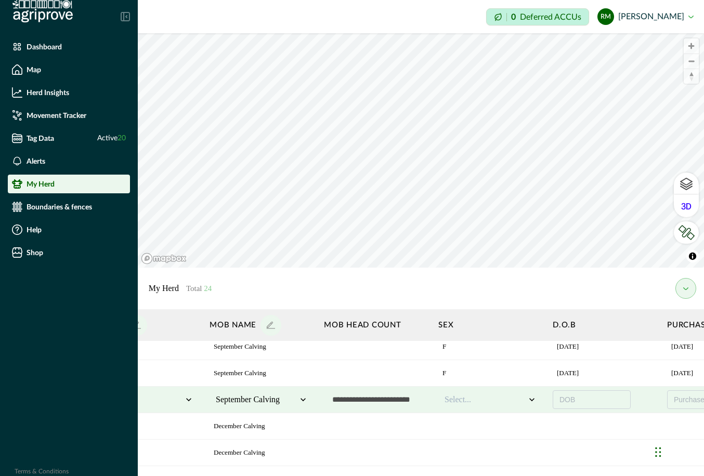
scroll to position [34, 562]
click at [528, 399] on icon at bounding box center [529, 400] width 5 height 3
click at [507, 430] on div "F" at bounding box center [488, 427] width 92 height 17
click at [547, 397] on button "DOB" at bounding box center [589, 399] width 78 height 19
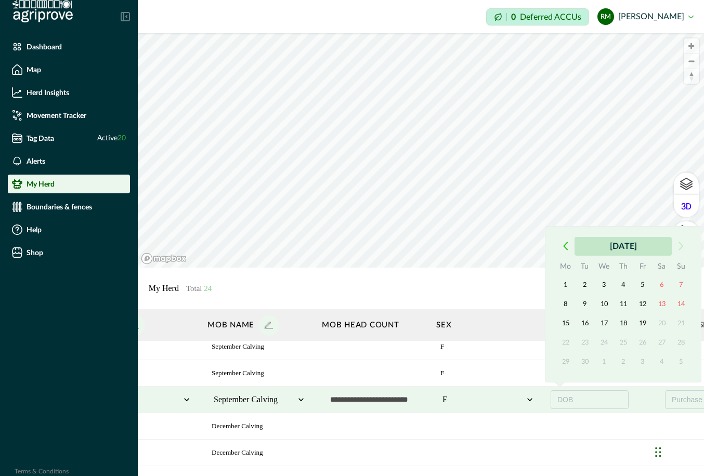
click at [547, 244] on button "September 2025" at bounding box center [622, 246] width 97 height 19
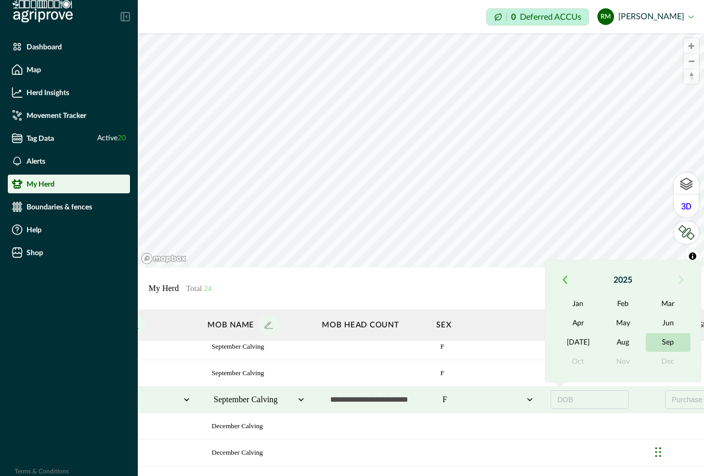
click at [547, 339] on button "Sep" at bounding box center [667, 342] width 45 height 19
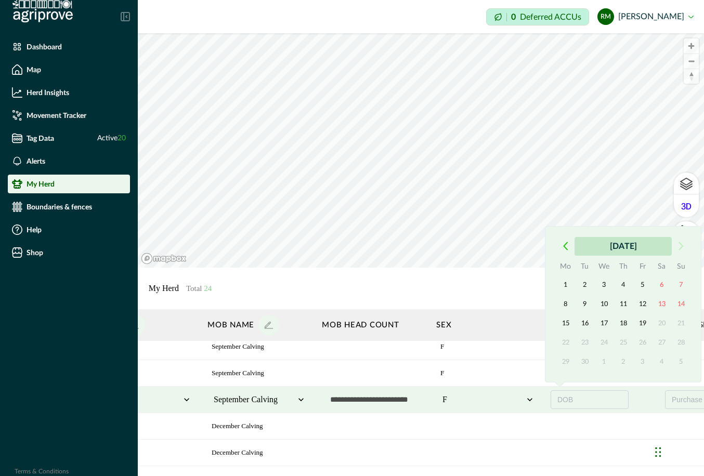
click at [547, 250] on button "September 2025" at bounding box center [622, 246] width 97 height 19
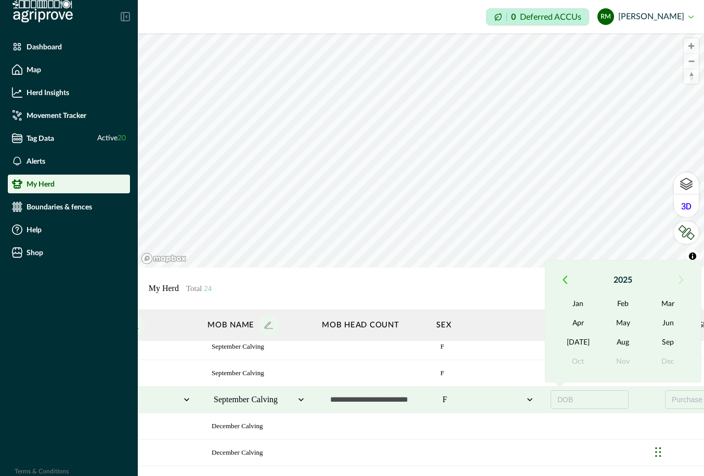
click at [547, 278] on icon "button" at bounding box center [564, 279] width 5 height 9
click at [547, 341] on button "Sep" at bounding box center [667, 342] width 45 height 19
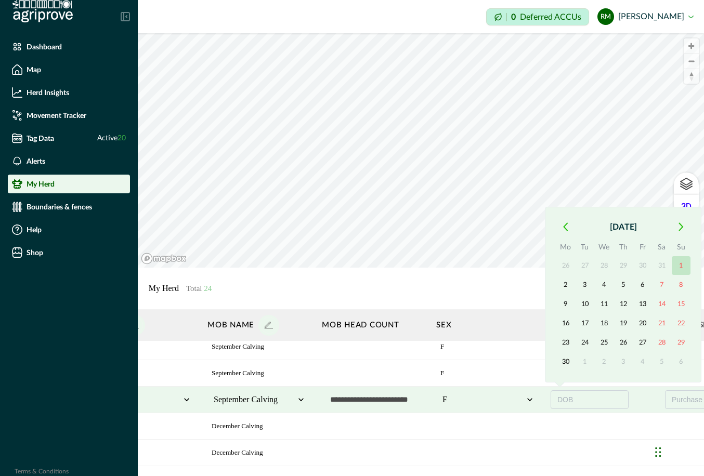
click at [547, 264] on button "1" at bounding box center [680, 265] width 19 height 19
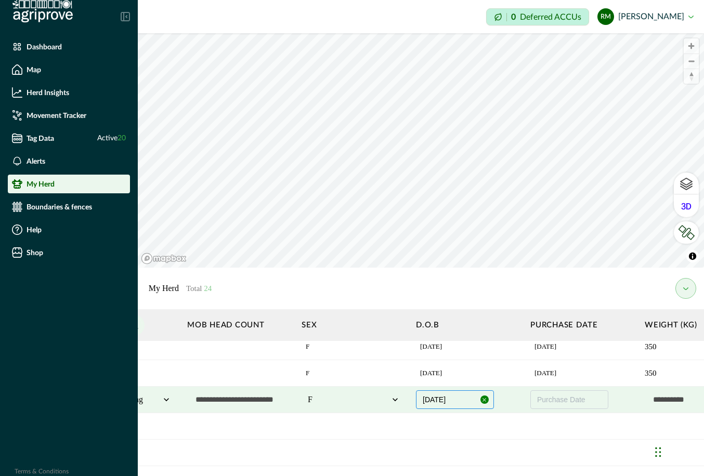
scroll to position [34, 702]
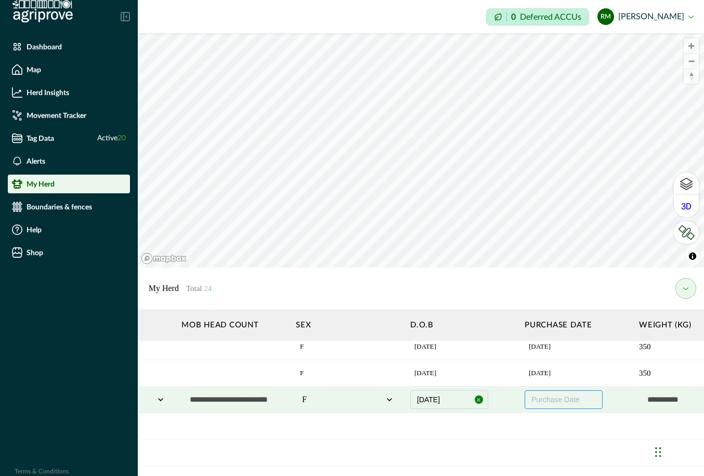
click at [547, 402] on span "Purchase Date" at bounding box center [555, 399] width 48 height 8
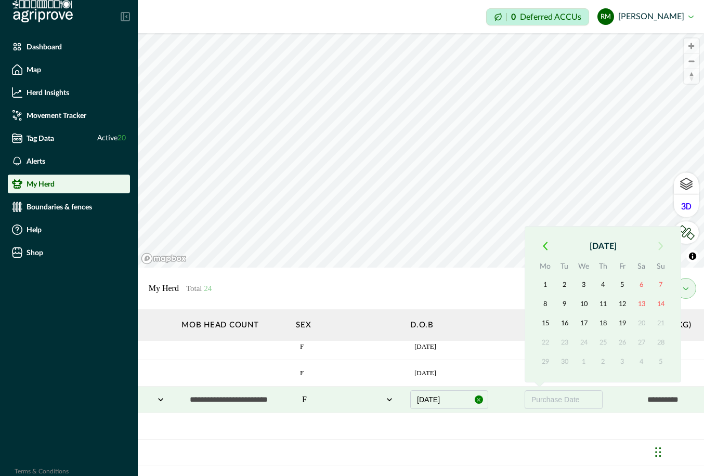
click at [546, 248] on icon "button" at bounding box center [544, 246] width 5 height 9
click at [547, 247] on button "August 2025" at bounding box center [602, 246] width 97 height 19
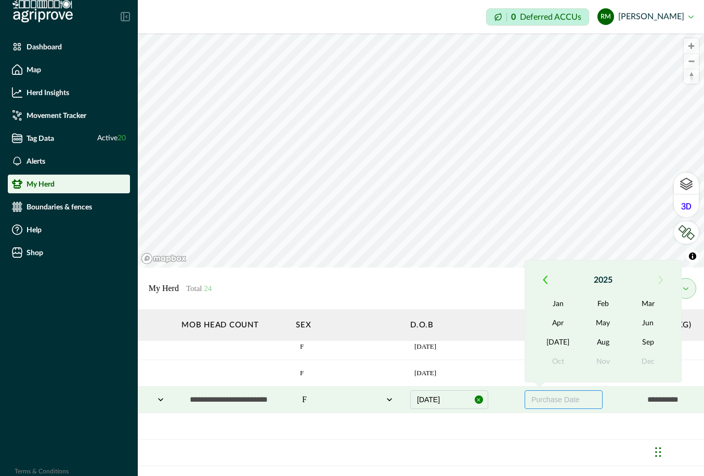
click at [436, 402] on button "01/09/2024" at bounding box center [449, 399] width 78 height 19
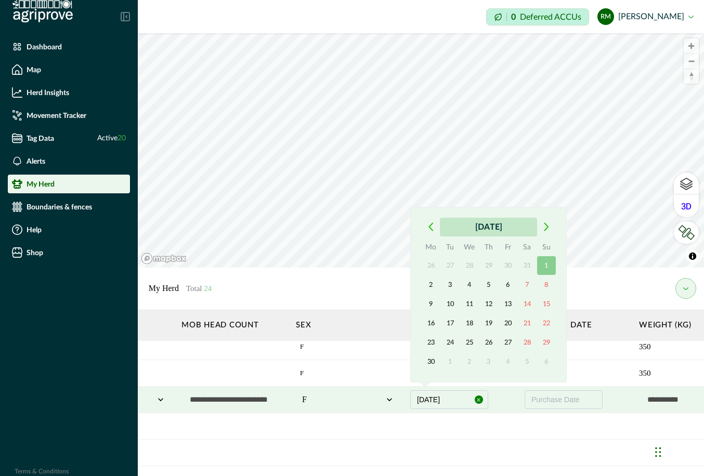
click at [480, 227] on button "September 2024" at bounding box center [488, 227] width 97 height 19
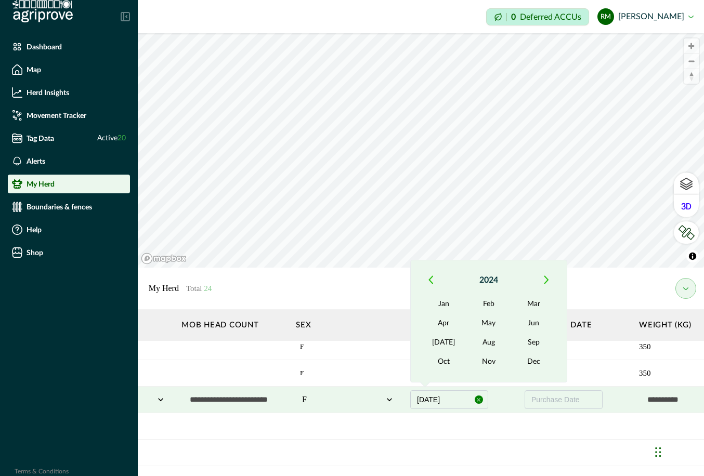
click at [432, 281] on icon "button" at bounding box center [430, 279] width 5 height 9
click at [484, 281] on button "2023" at bounding box center [488, 280] width 97 height 19
click at [448, 325] on button "2023" at bounding box center [443, 323] width 45 height 19
click at [535, 340] on button "Sep" at bounding box center [533, 342] width 45 height 19
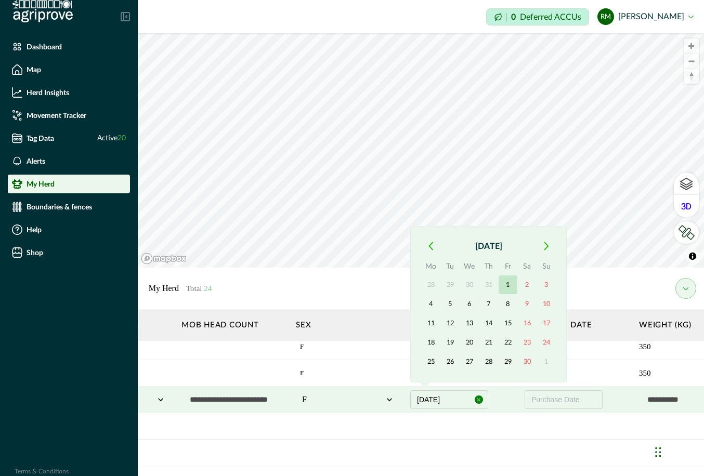
click at [510, 284] on button "1" at bounding box center [507, 284] width 19 height 19
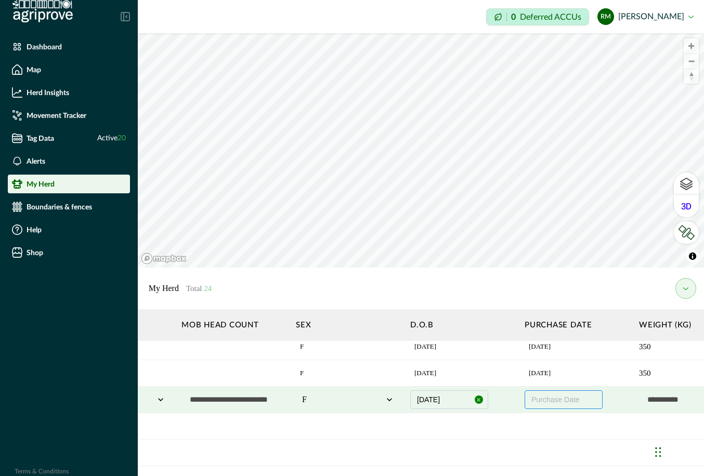
click at [547, 402] on span "Purchase Date" at bounding box center [555, 399] width 48 height 8
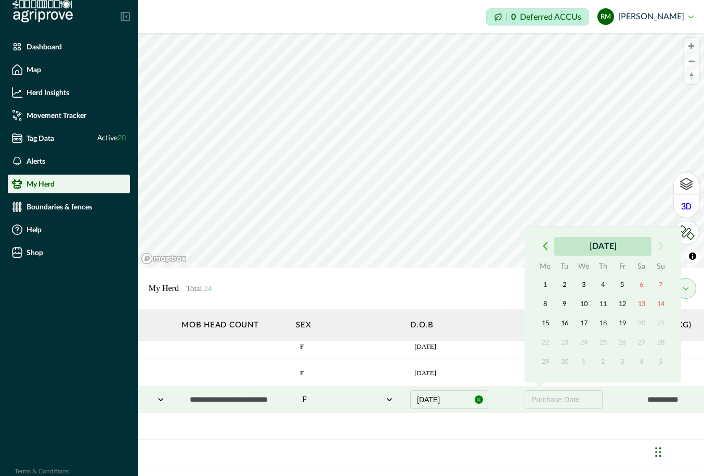
click at [547, 245] on button "September 2025" at bounding box center [602, 246] width 97 height 19
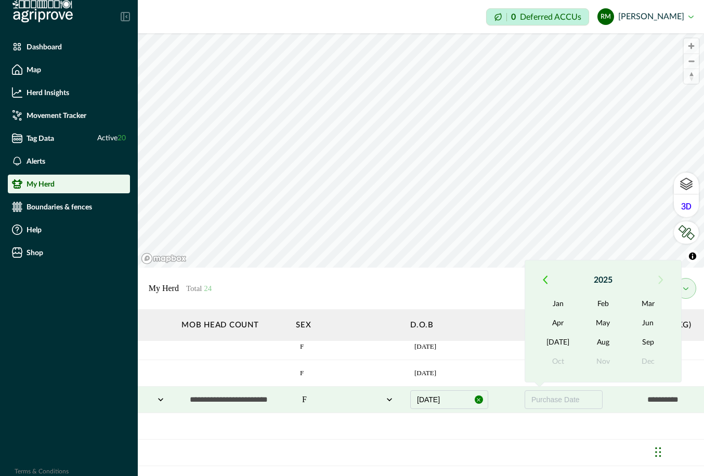
click at [542, 278] on icon "button" at bounding box center [544, 279] width 5 height 9
click at [547, 339] on button "Sep" at bounding box center [648, 342] width 45 height 19
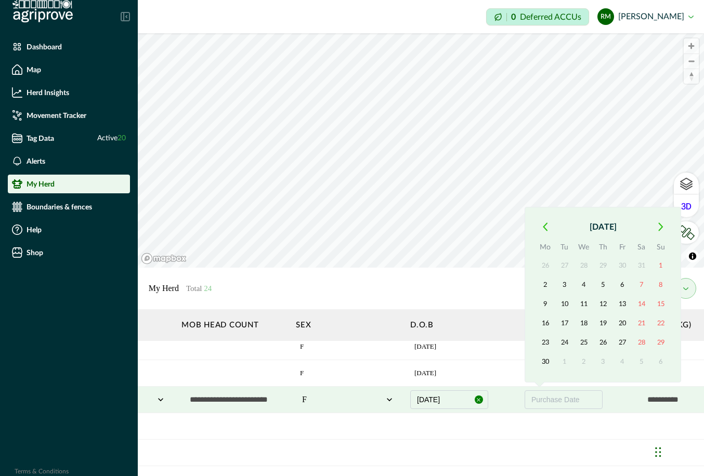
click at [545, 227] on icon "button" at bounding box center [544, 226] width 5 height 9
click at [546, 246] on icon "button" at bounding box center [544, 246] width 5 height 9
click at [547, 322] on button "15" at bounding box center [583, 323] width 19 height 19
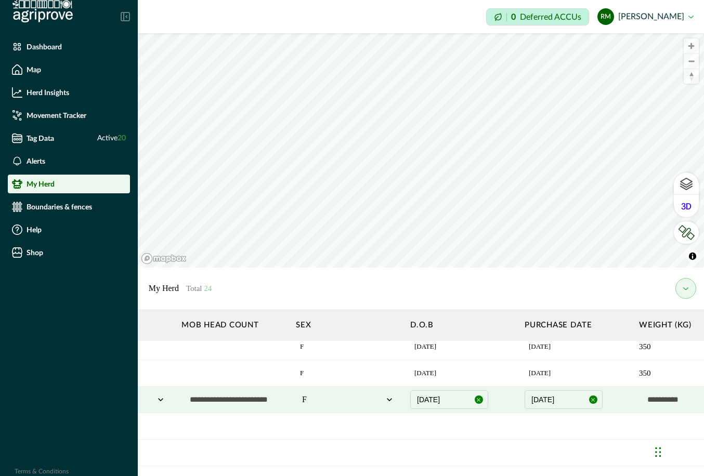
click at [547, 400] on icon "button" at bounding box center [593, 400] width 6 height 6
click at [547, 400] on button "Purchase Date" at bounding box center [563, 399] width 78 height 19
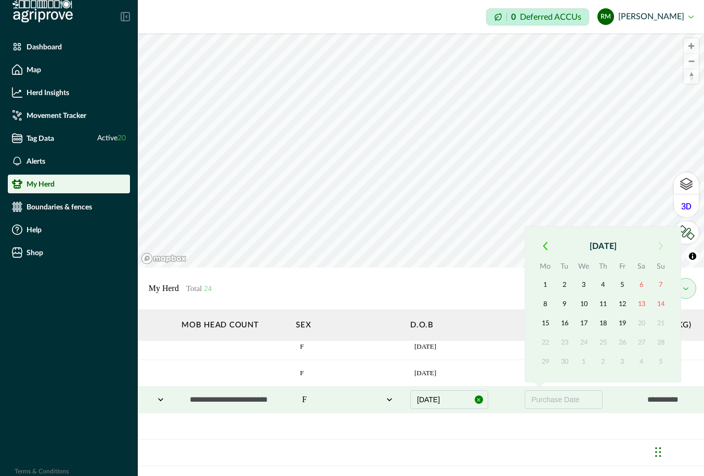
click at [543, 246] on icon "button" at bounding box center [545, 246] width 4 height 7
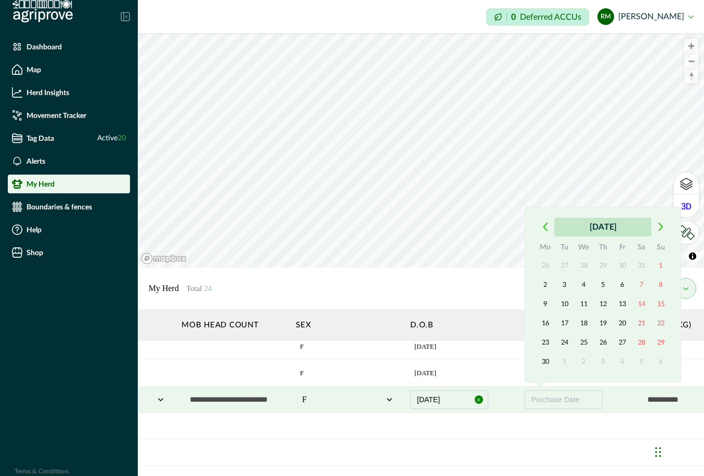
click at [547, 231] on button "June 2025" at bounding box center [602, 227] width 97 height 19
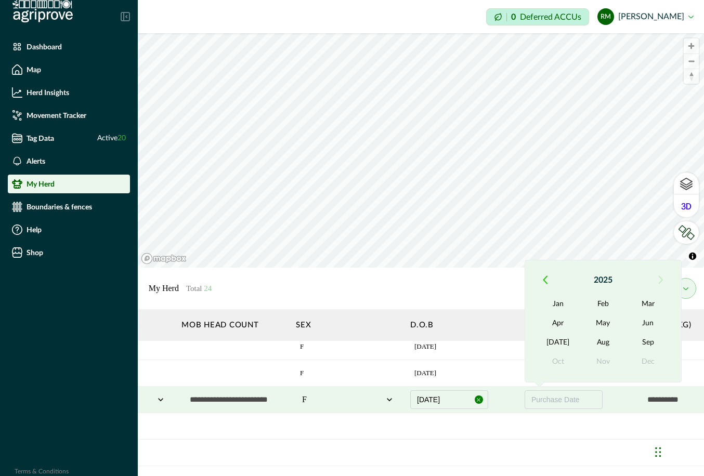
click at [544, 282] on icon "button" at bounding box center [544, 279] width 5 height 9
click at [547, 327] on button "May" at bounding box center [602, 323] width 45 height 19
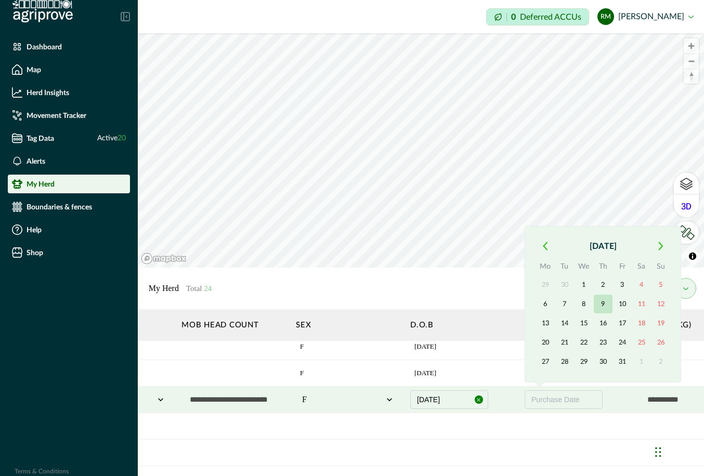
click at [547, 303] on button "9" at bounding box center [602, 304] width 19 height 19
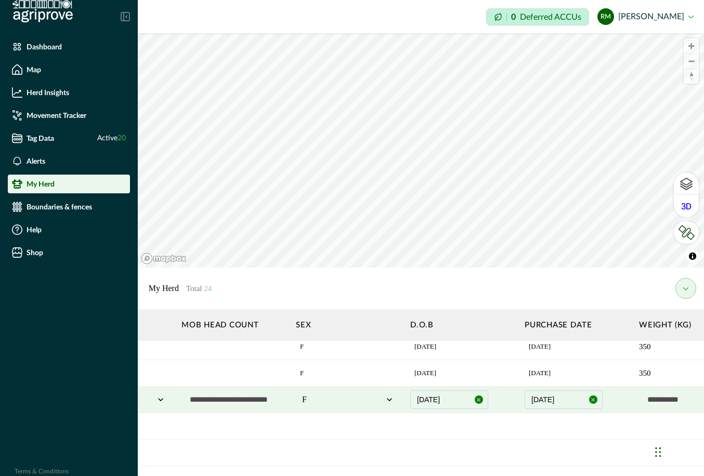
click at [547, 403] on input "text" at bounding box center [691, 399] width 104 height 21
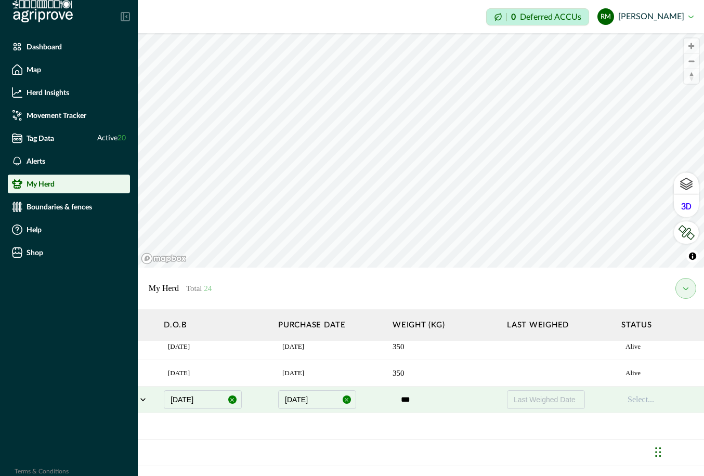
scroll to position [34, 949]
type input "***"
click at [547, 401] on div at bounding box center [667, 399] width 81 height 12
click at [547, 427] on div "Alive" at bounding box center [672, 427] width 92 height 17
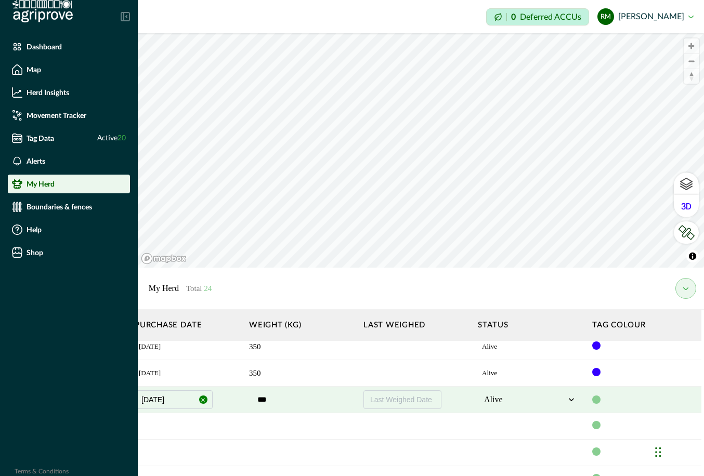
click at [547, 401] on div at bounding box center [596, 399] width 8 height 8
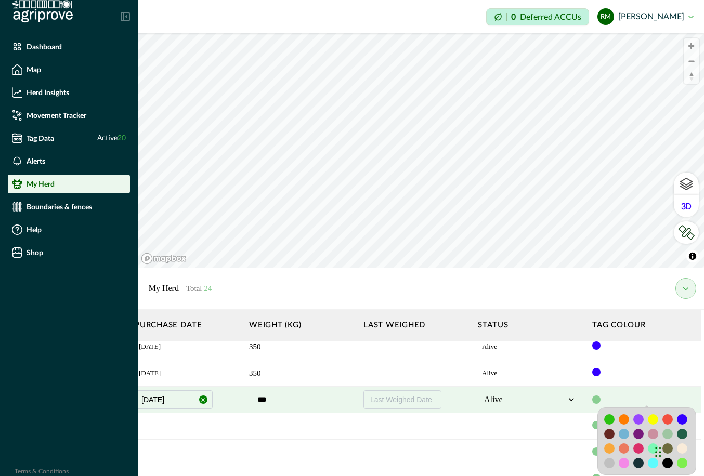
click at [547, 419] on div at bounding box center [681, 419] width 10 height 10
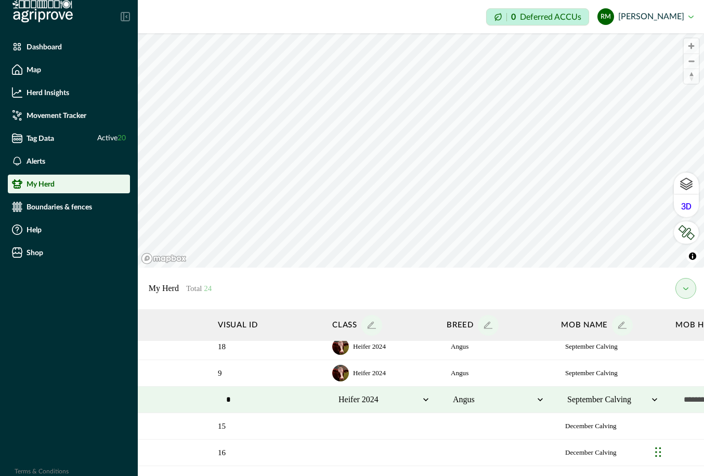
scroll to position [34, 0]
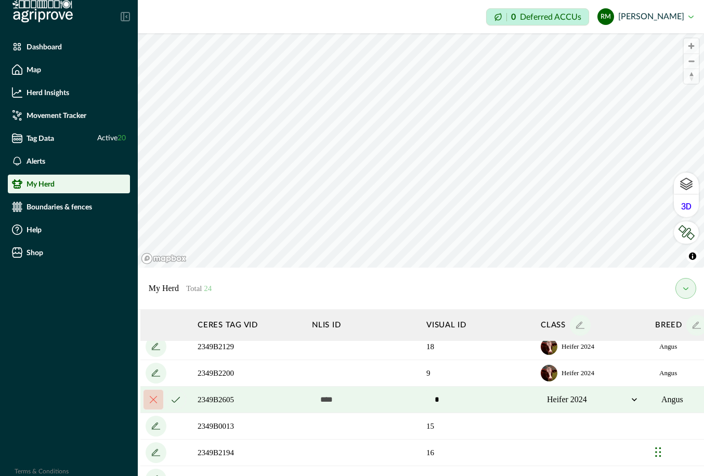
click at [177, 397] on icon "cancel" at bounding box center [175, 399] width 8 height 6
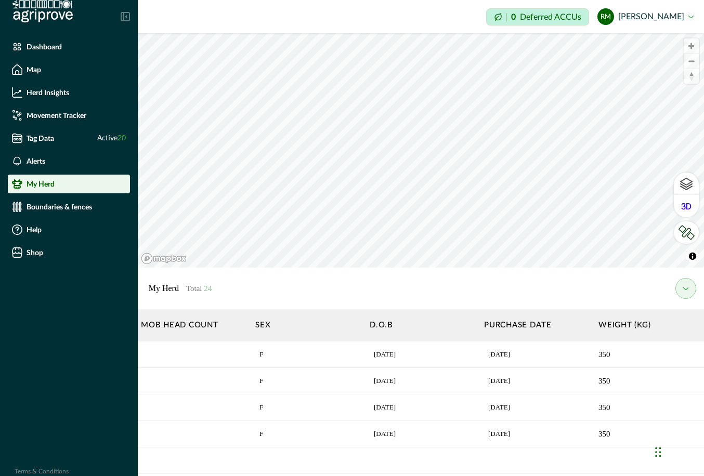
scroll to position [0, 753]
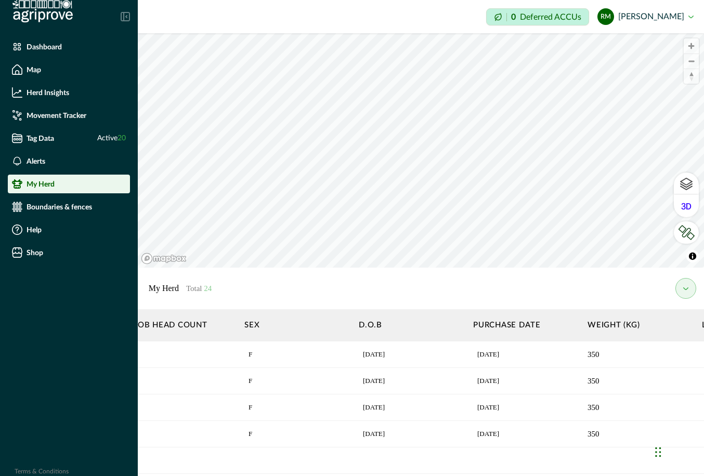
click at [374, 381] on p "01/09/2024" at bounding box center [389, 381] width 52 height 10
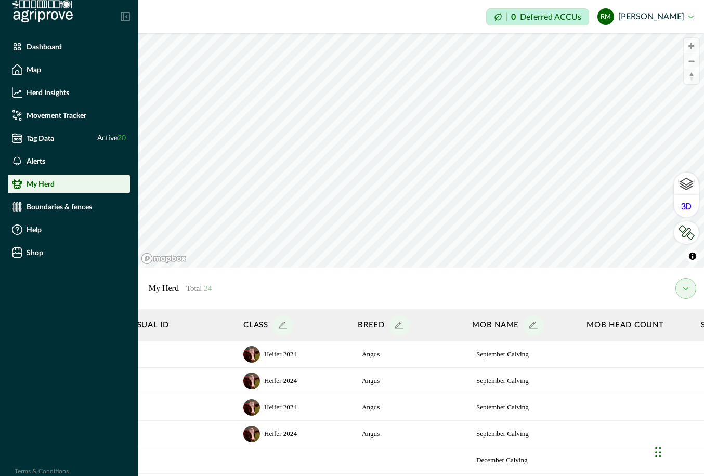
scroll to position [0, 0]
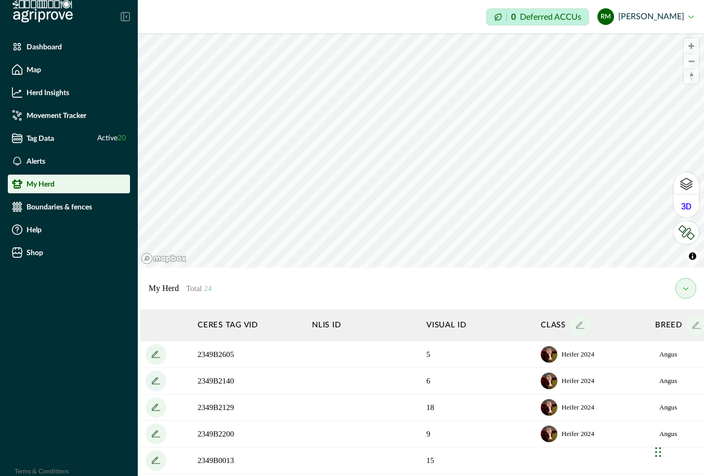
click at [156, 383] on icon "add" at bounding box center [156, 381] width 17 height 17
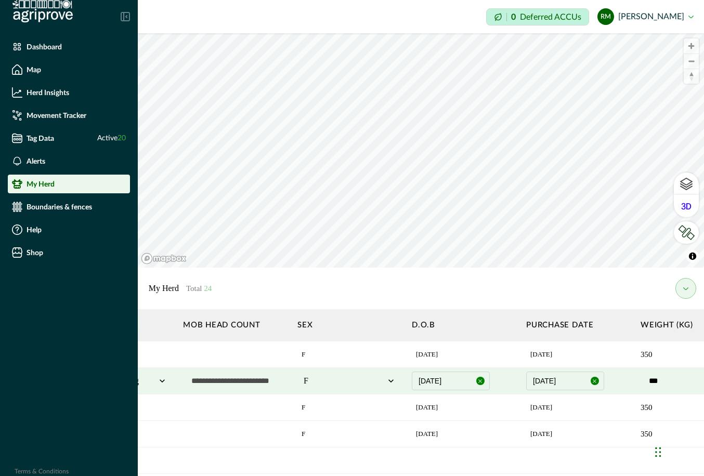
scroll to position [0, 701]
click at [461, 379] on button "01/09/2024" at bounding box center [450, 380] width 78 height 19
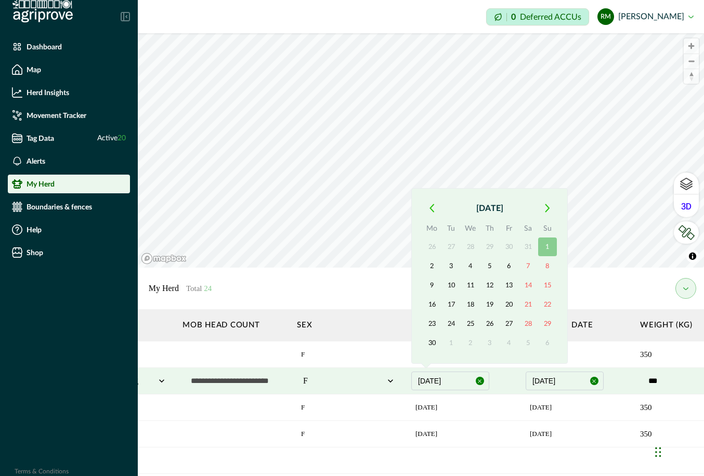
click at [432, 208] on icon "button" at bounding box center [431, 208] width 5 height 9
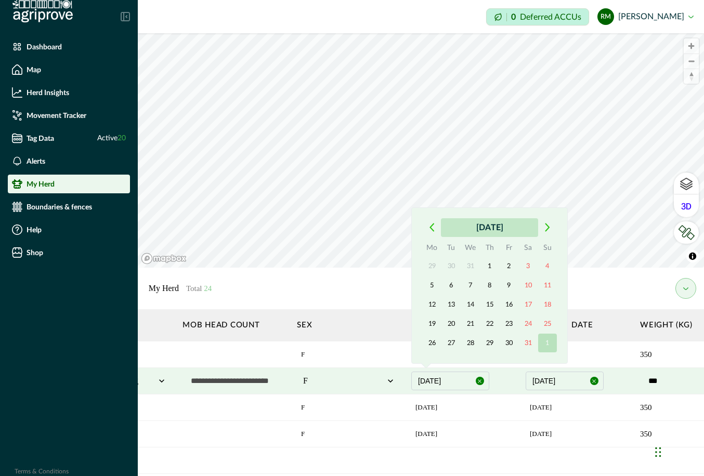
click at [469, 227] on button "August 2024" at bounding box center [489, 227] width 97 height 19
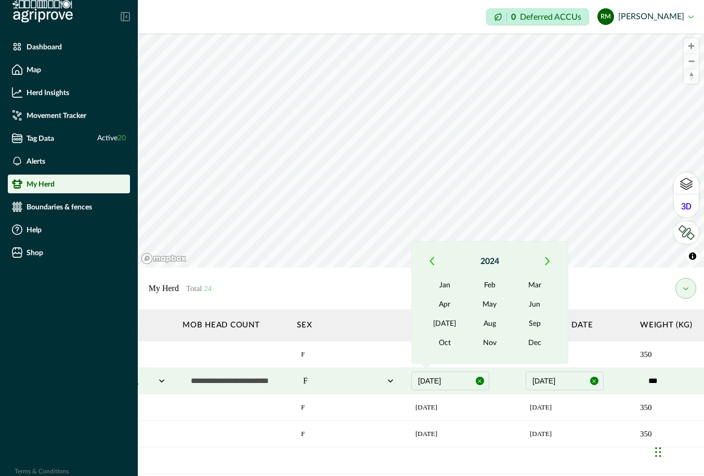
click at [431, 261] on icon "button" at bounding box center [431, 261] width 5 height 9
click at [534, 327] on button "Sep" at bounding box center [534, 323] width 45 height 19
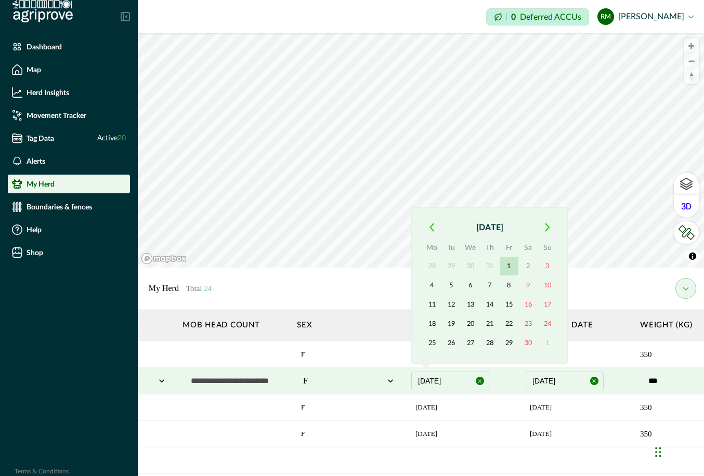
click at [508, 266] on button "1" at bounding box center [508, 266] width 19 height 19
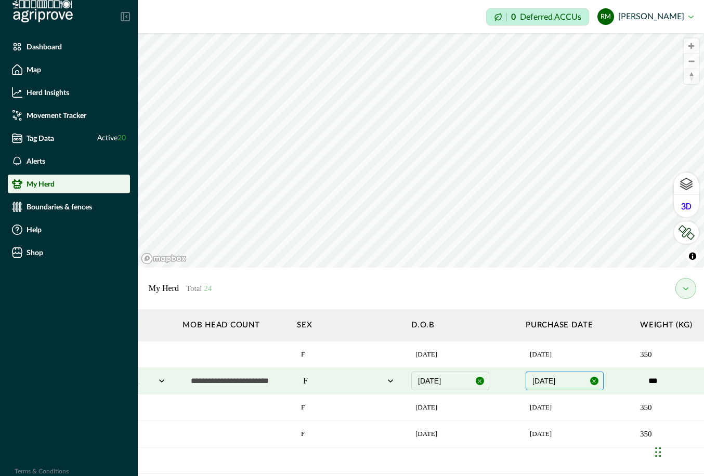
click at [547, 382] on button "15/05/2025" at bounding box center [564, 380] width 78 height 19
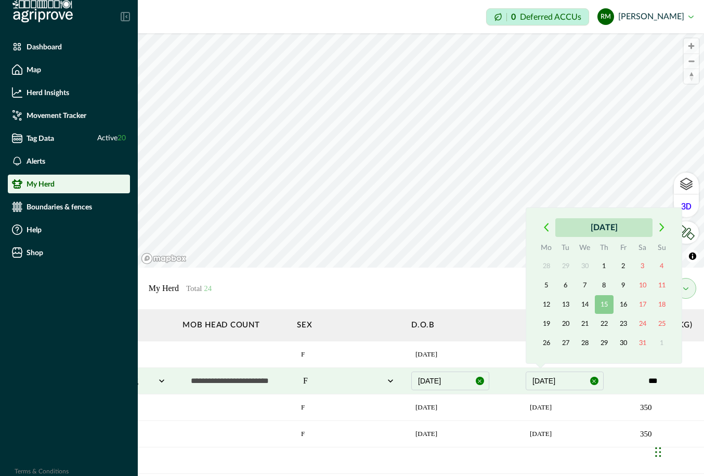
click at [547, 228] on button "May 2025" at bounding box center [603, 227] width 97 height 19
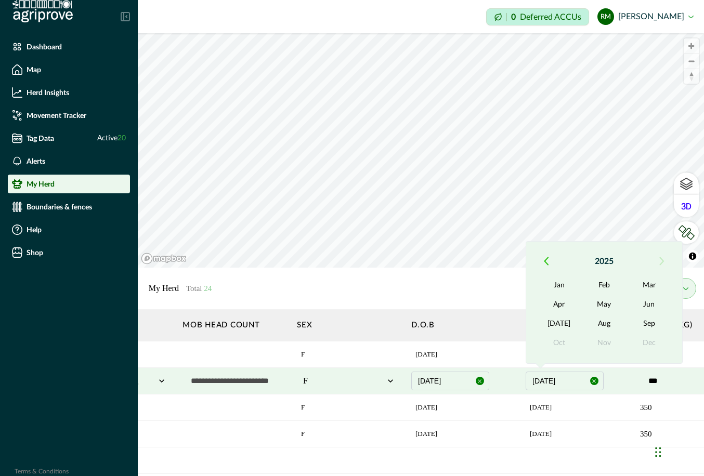
click at [545, 263] on icon "button" at bounding box center [545, 261] width 5 height 9
click at [547, 307] on button "May" at bounding box center [603, 304] width 45 height 19
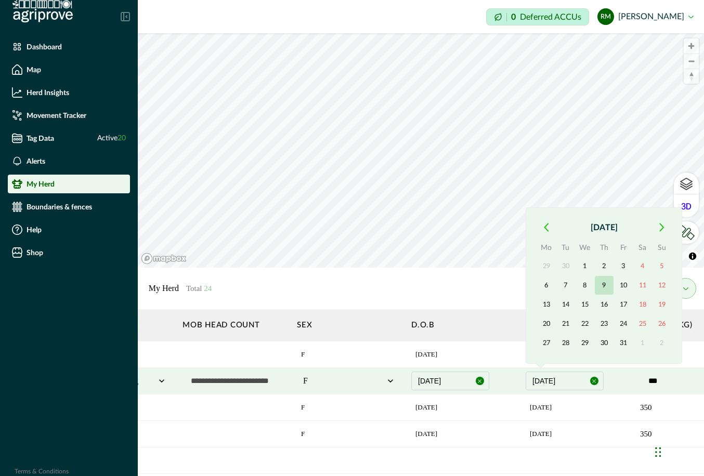
click at [547, 285] on button "9" at bounding box center [603, 285] width 19 height 19
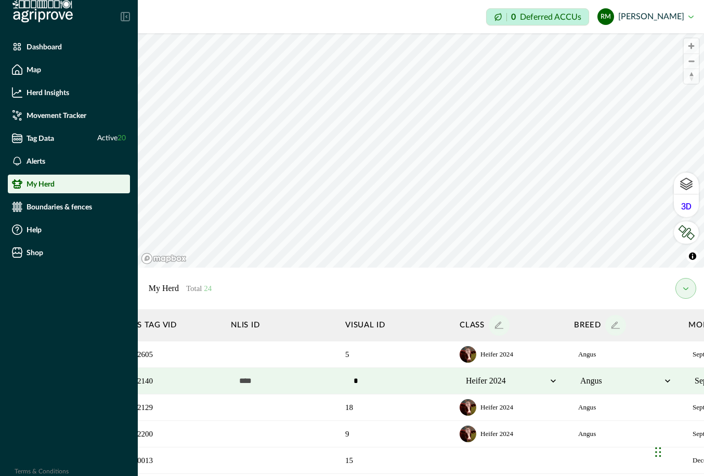
scroll to position [0, 0]
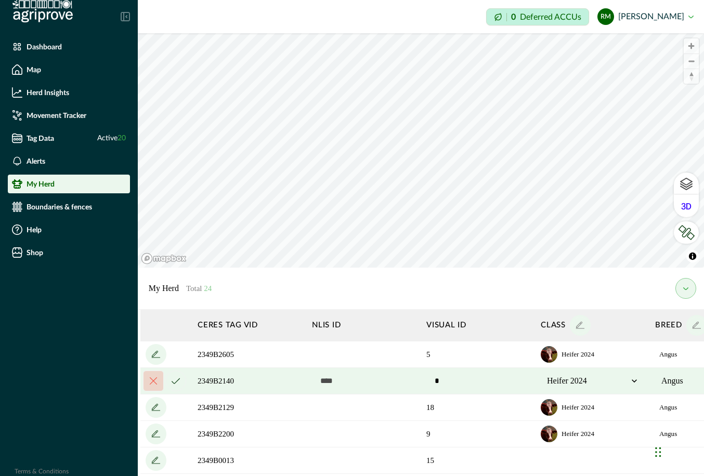
click at [176, 384] on button "cancel" at bounding box center [175, 380] width 21 height 21
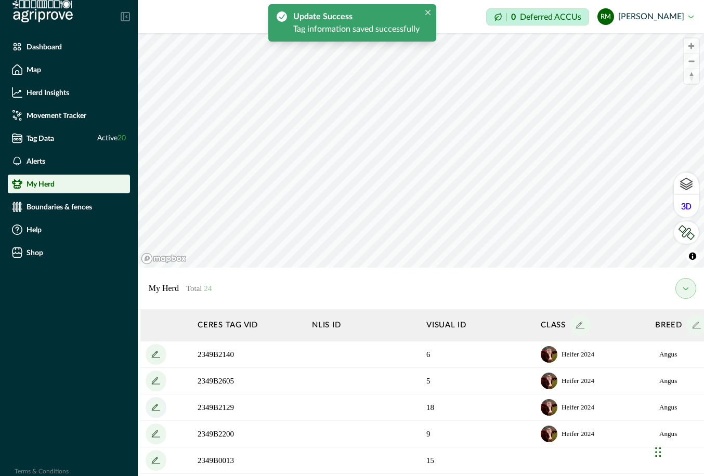
click at [157, 409] on icon "add" at bounding box center [156, 407] width 17 height 17
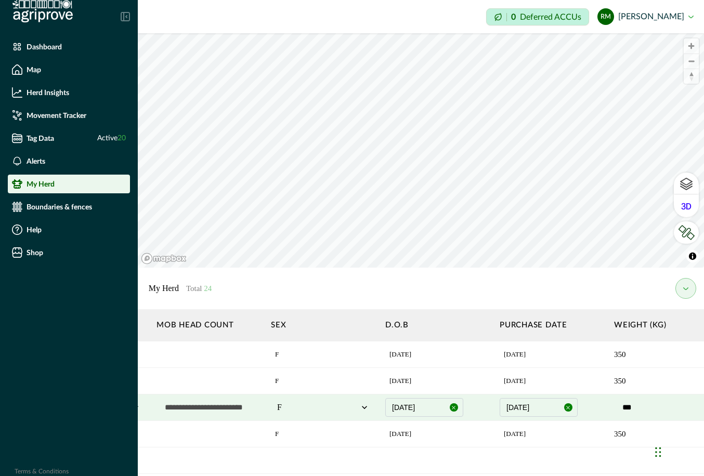
scroll to position [0, 727]
click at [439, 410] on button "01/09/2024" at bounding box center [423, 407] width 78 height 19
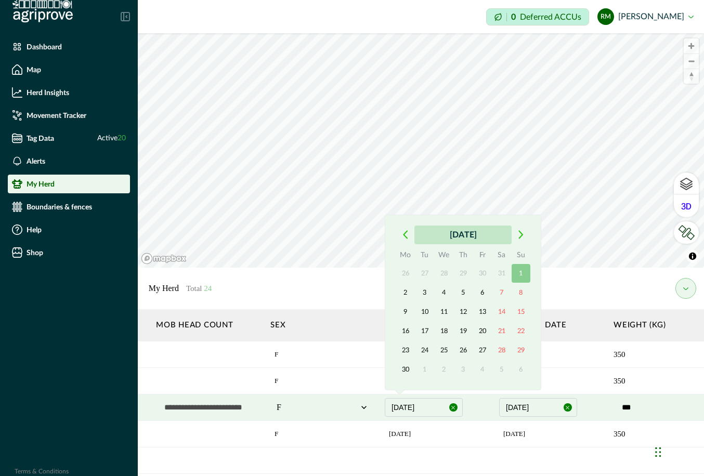
click at [437, 238] on button "September 2024" at bounding box center [462, 234] width 97 height 19
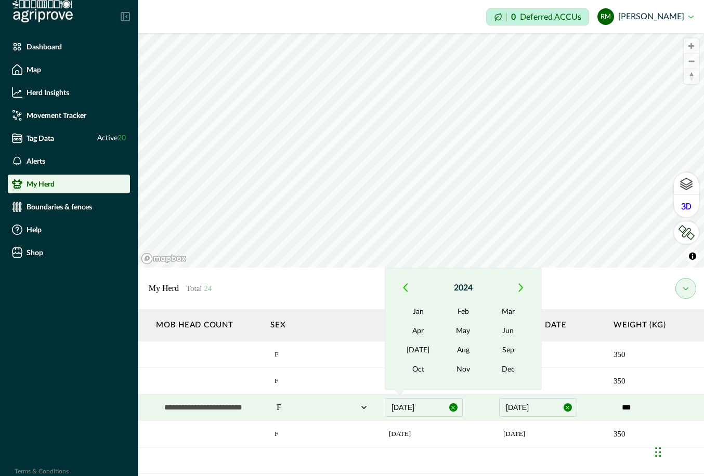
click at [404, 290] on icon "button" at bounding box center [405, 287] width 5 height 9
click at [506, 349] on button "Sep" at bounding box center [508, 350] width 45 height 19
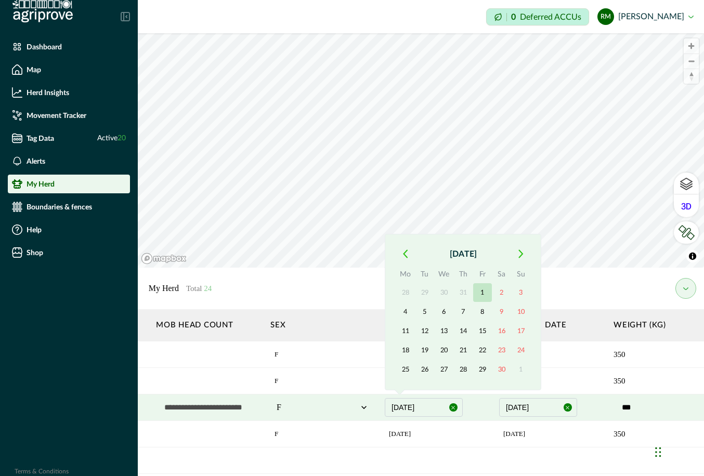
click at [481, 293] on button "1" at bounding box center [482, 292] width 19 height 19
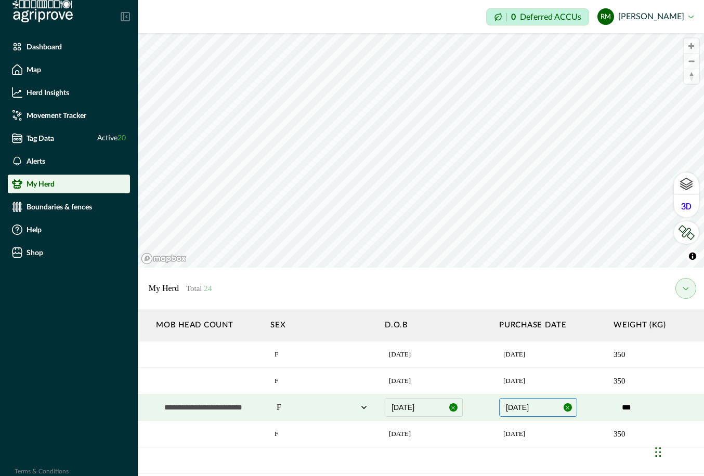
click at [520, 407] on button "15/05/2025" at bounding box center [538, 407] width 78 height 19
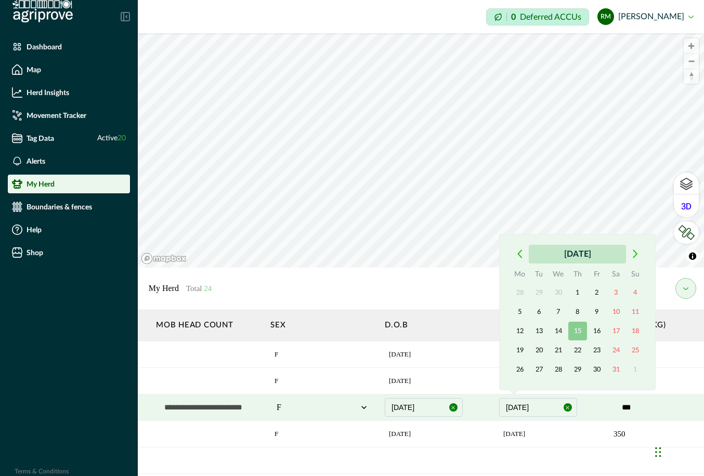
click at [547, 254] on button "May 2025" at bounding box center [576, 254] width 97 height 19
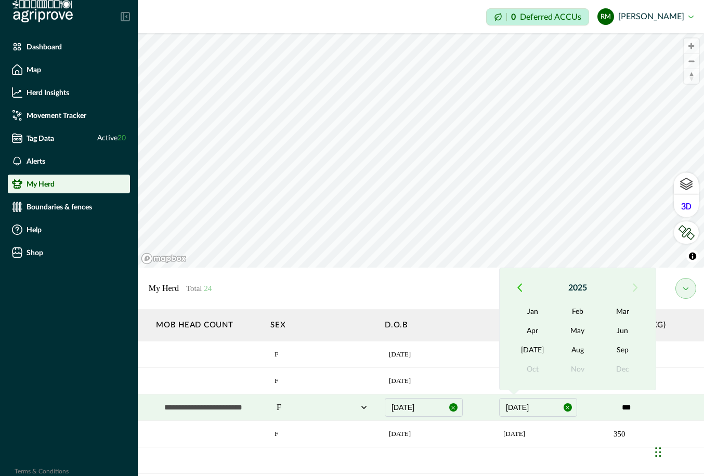
click at [520, 288] on icon "button" at bounding box center [519, 287] width 5 height 9
click at [547, 330] on button "May" at bounding box center [577, 331] width 45 height 19
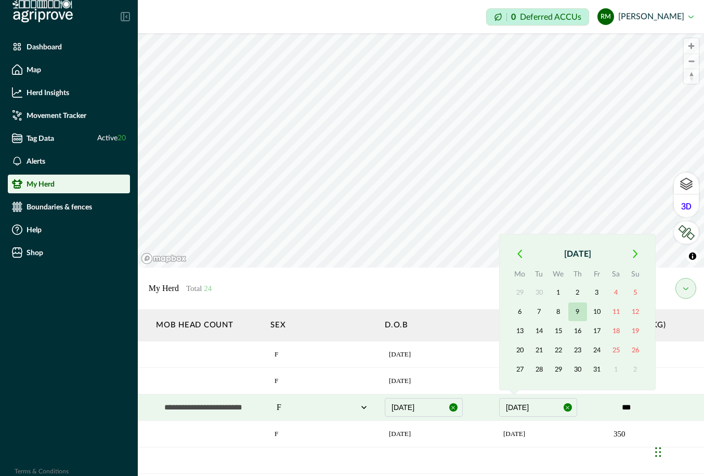
click at [547, 311] on button "9" at bounding box center [577, 311] width 19 height 19
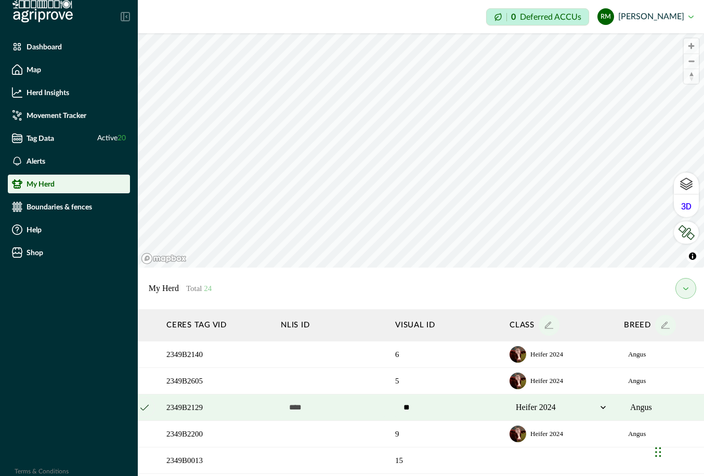
scroll to position [0, 0]
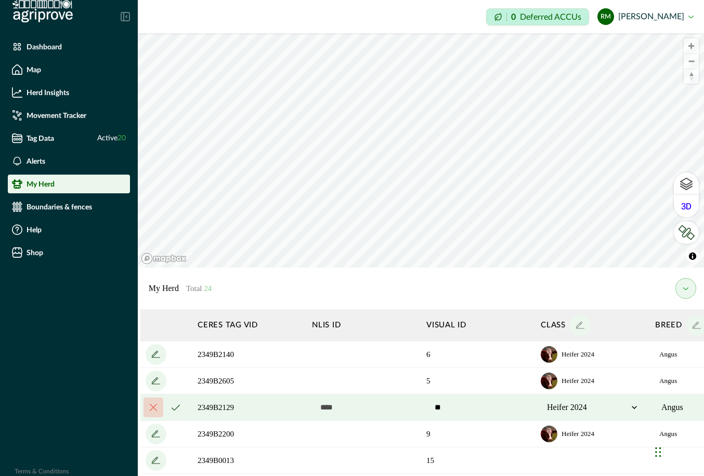
click at [174, 408] on icon "cancel" at bounding box center [175, 407] width 8 height 6
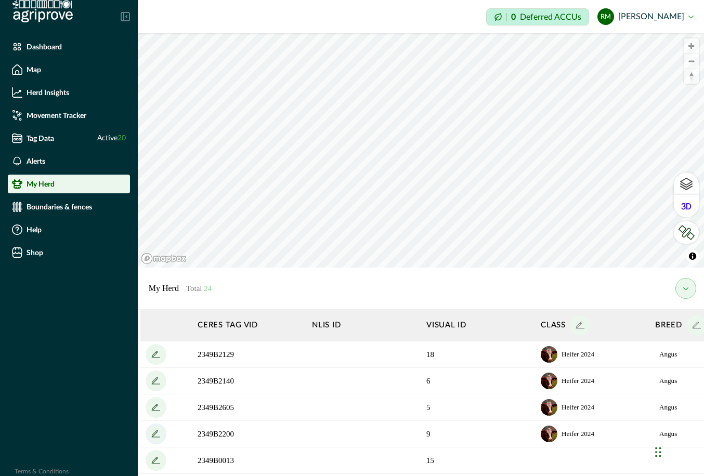
click at [157, 434] on icon "add" at bounding box center [156, 434] width 17 height 17
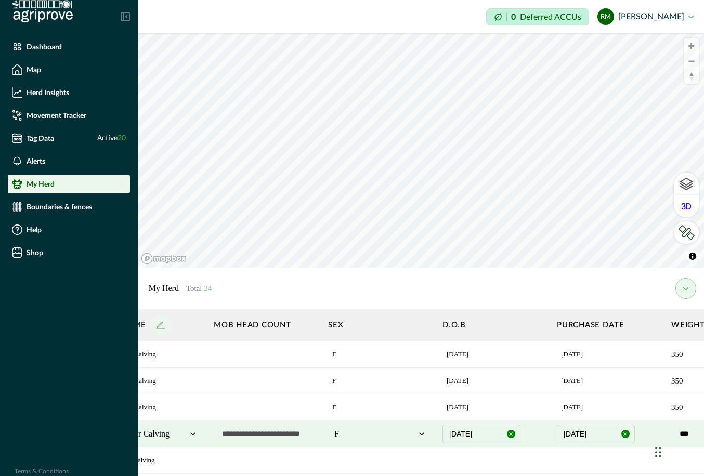
scroll to position [0, 682]
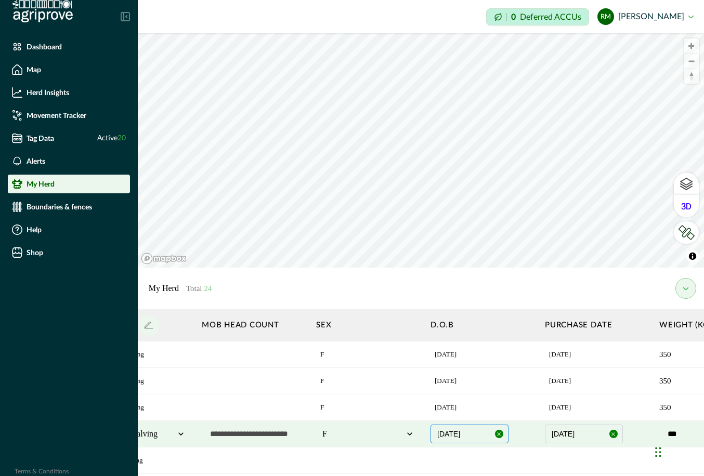
click at [461, 433] on button "01/09/2024" at bounding box center [469, 433] width 78 height 19
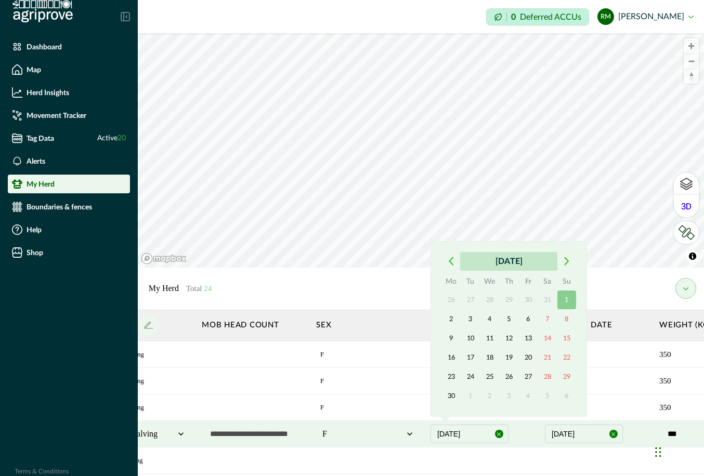
click at [488, 263] on button "September 2024" at bounding box center [508, 261] width 97 height 19
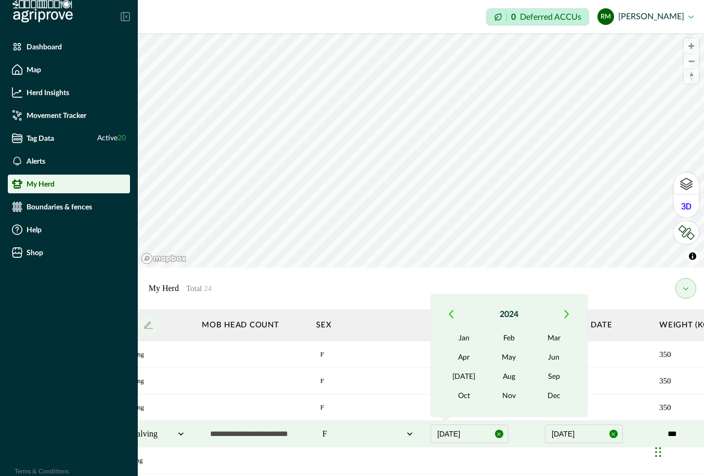
click at [450, 313] on icon "button" at bounding box center [451, 314] width 4 height 7
click at [547, 373] on button "Sep" at bounding box center [554, 376] width 45 height 19
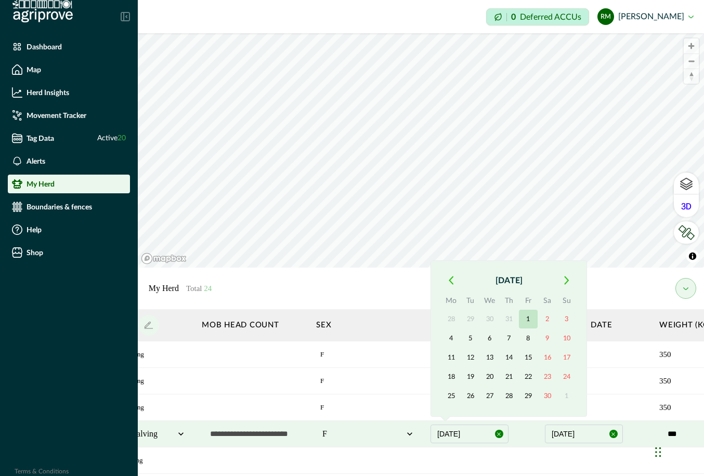
click at [528, 317] on button "1" at bounding box center [528, 319] width 19 height 19
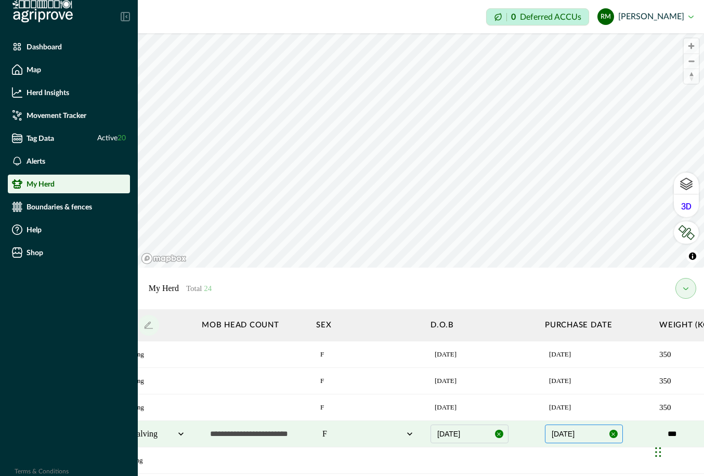
click at [547, 435] on button "15/05/2025" at bounding box center [584, 433] width 78 height 19
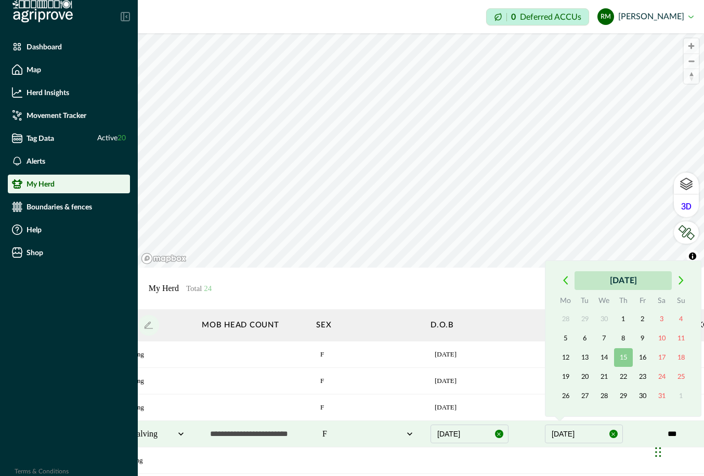
click at [547, 282] on button "May 2025" at bounding box center [622, 280] width 97 height 19
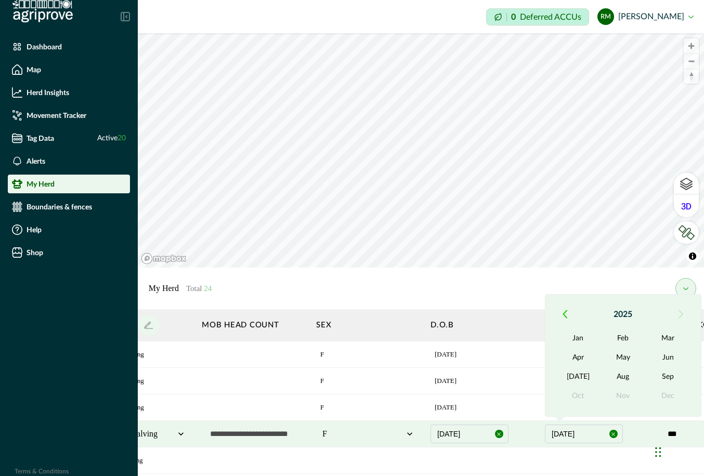
click at [547, 316] on icon "button" at bounding box center [564, 314] width 5 height 9
click at [547, 360] on button "May" at bounding box center [623, 357] width 45 height 19
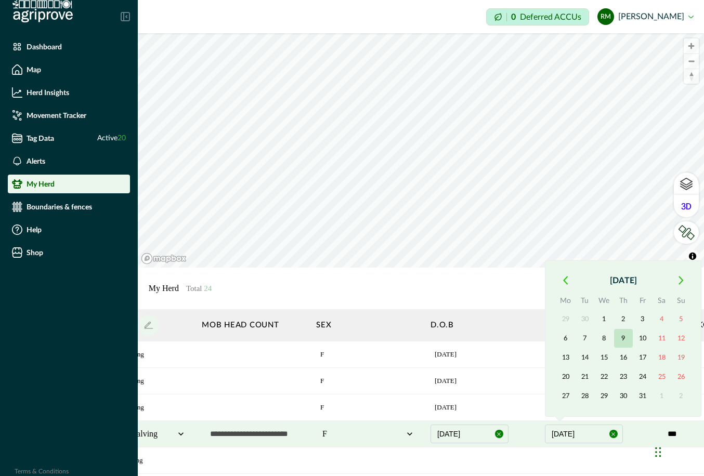
click at [547, 342] on button "9" at bounding box center [623, 338] width 19 height 19
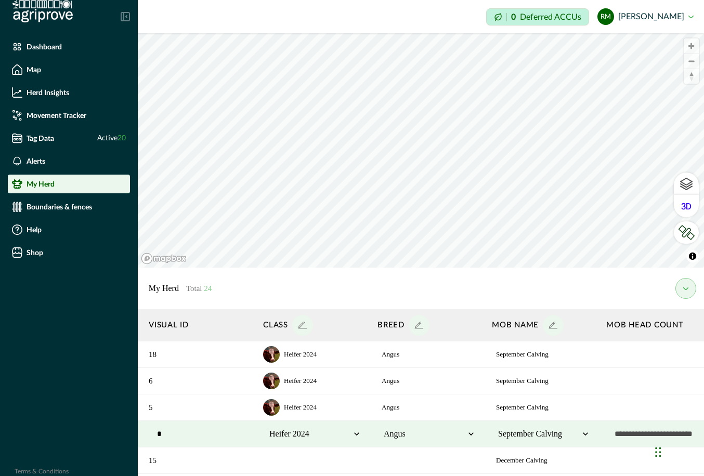
scroll to position [0, 0]
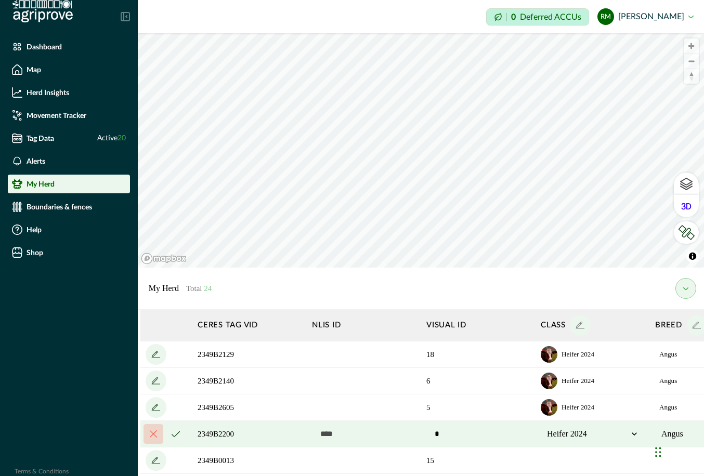
click at [172, 435] on icon "cancel" at bounding box center [175, 434] width 8 height 6
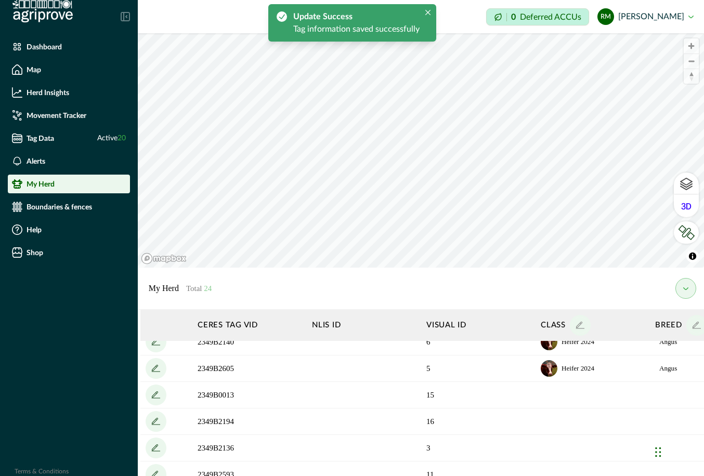
scroll to position [65, 0]
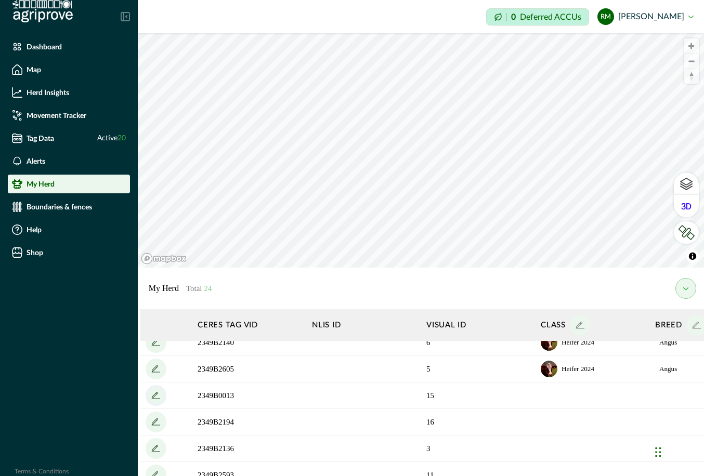
click at [154, 395] on icon "add" at bounding box center [155, 395] width 6 height 6
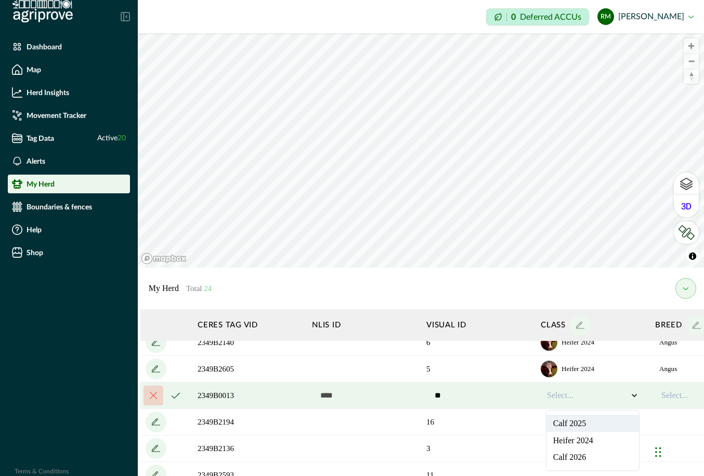
click at [547, 393] on icon at bounding box center [634, 395] width 10 height 10
click at [547, 439] on div "Heifer 2024" at bounding box center [592, 440] width 92 height 17
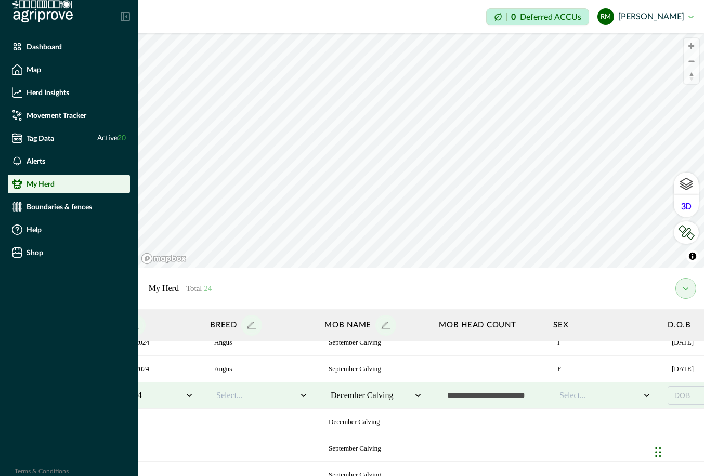
scroll to position [65, 447]
click at [301, 398] on icon at bounding box center [301, 395] width 10 height 10
click at [277, 427] on div "Angus" at bounding box center [259, 423] width 92 height 17
click at [547, 395] on icon at bounding box center [643, 395] width 5 height 3
click at [547, 423] on div "F" at bounding box center [602, 423] width 92 height 17
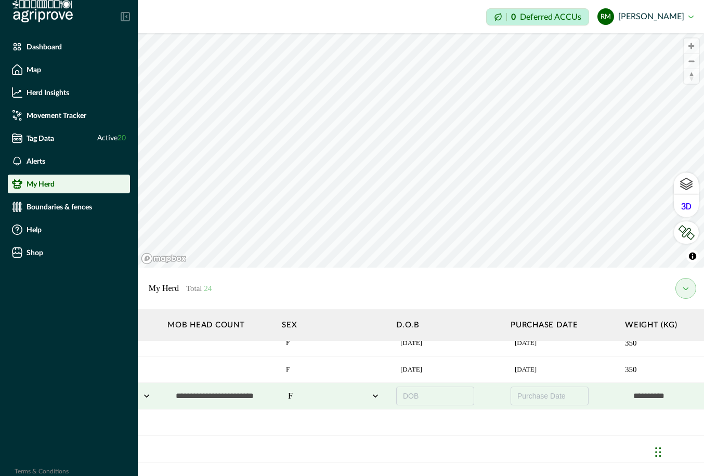
scroll to position [63, 721]
click at [422, 395] on button "DOB" at bounding box center [430, 397] width 78 height 19
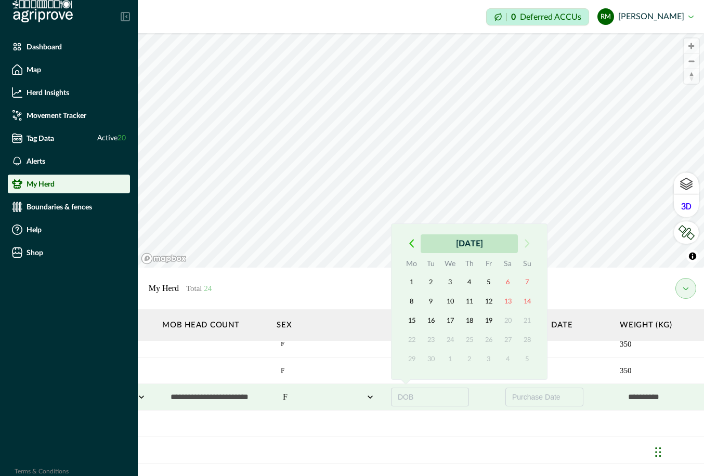
click at [444, 244] on button "September 2025" at bounding box center [468, 243] width 97 height 19
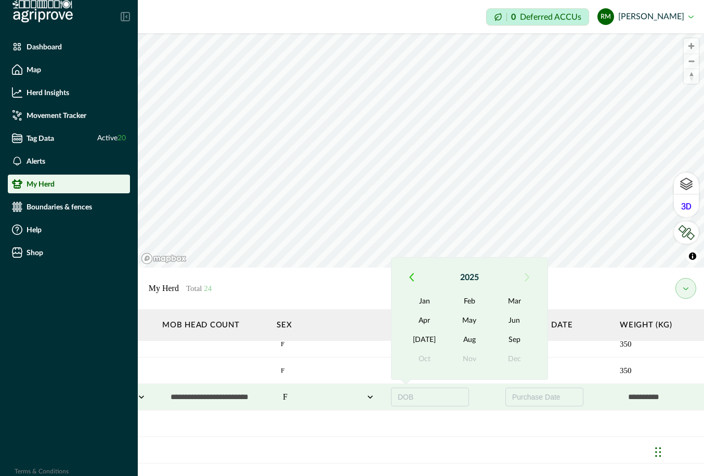
click at [410, 278] on icon "button" at bounding box center [411, 277] width 4 height 7
click at [511, 338] on button "Sep" at bounding box center [514, 339] width 45 height 19
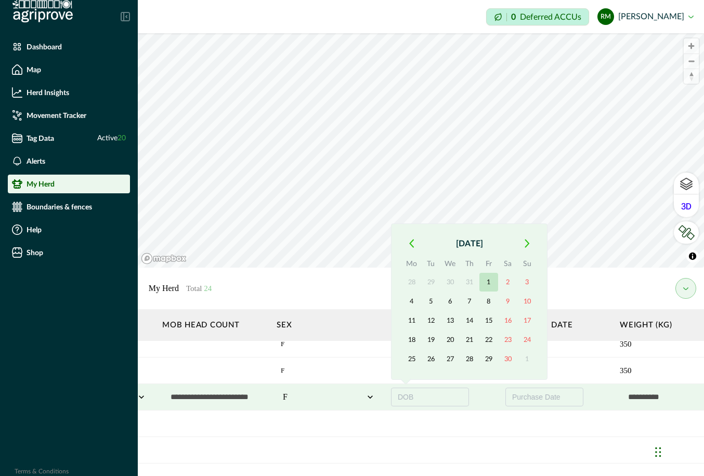
click at [487, 283] on button "1" at bounding box center [488, 282] width 19 height 19
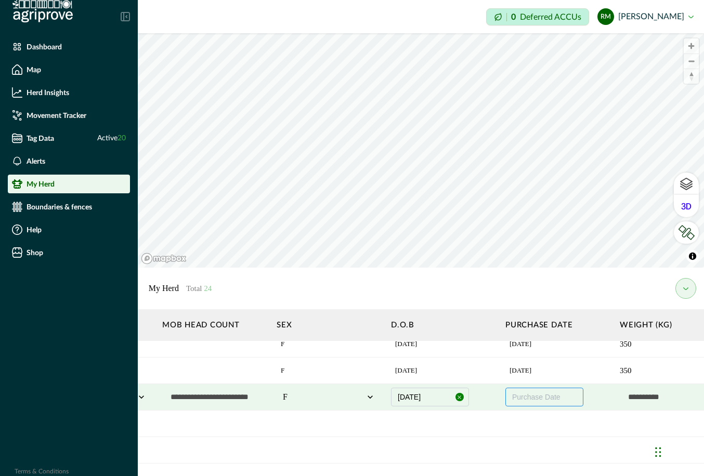
click at [528, 401] on button "Purchase Date" at bounding box center [544, 397] width 78 height 19
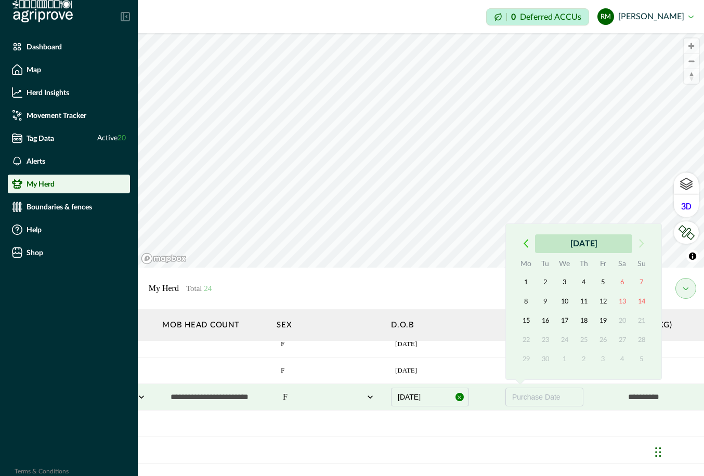
click at [547, 245] on button "September 2025" at bounding box center [583, 243] width 97 height 19
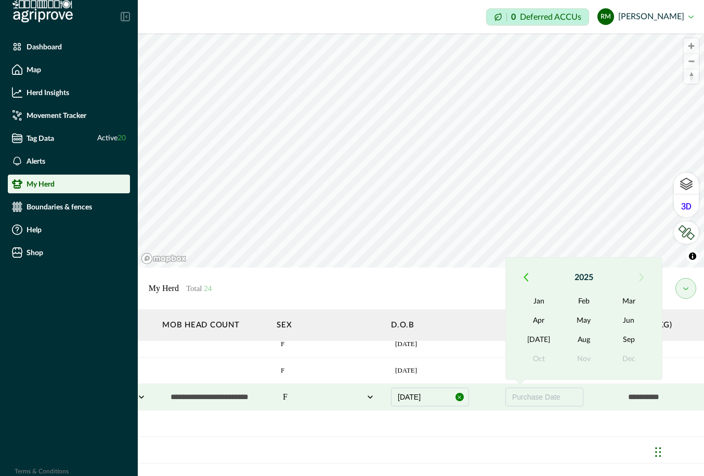
click at [525, 276] on icon "button" at bounding box center [525, 277] width 5 height 9
click at [547, 323] on button "May" at bounding box center [583, 320] width 45 height 19
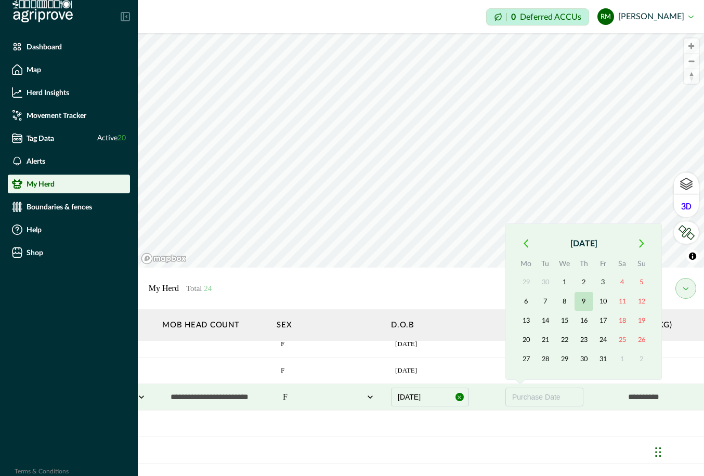
click at [547, 298] on button "9" at bounding box center [583, 301] width 19 height 19
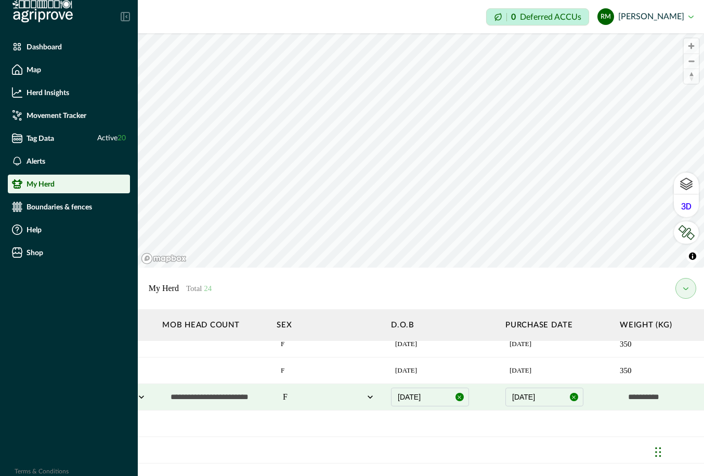
click at [547, 396] on input "text" at bounding box center [671, 397] width 104 height 21
type input "***"
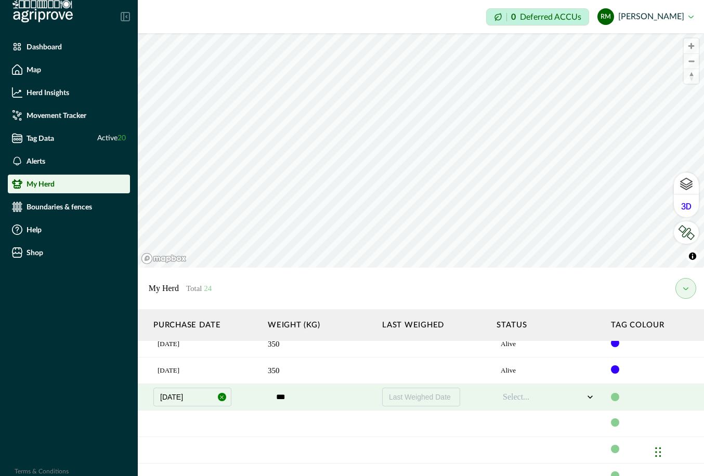
click at [547, 399] on div at bounding box center [615, 397] width 8 height 8
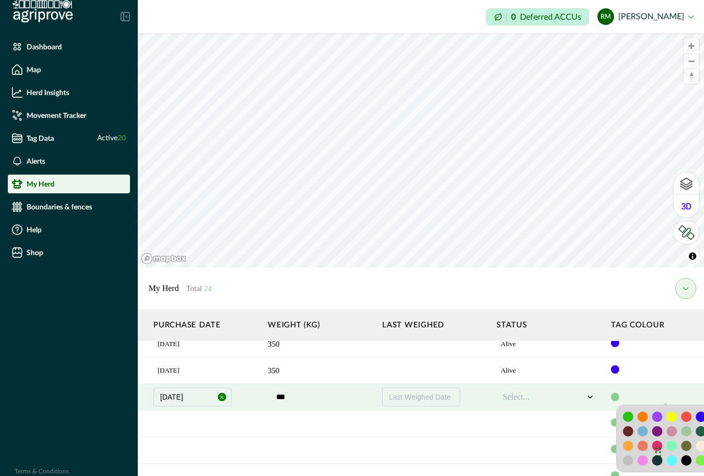
click at [547, 420] on div at bounding box center [642, 417] width 10 height 10
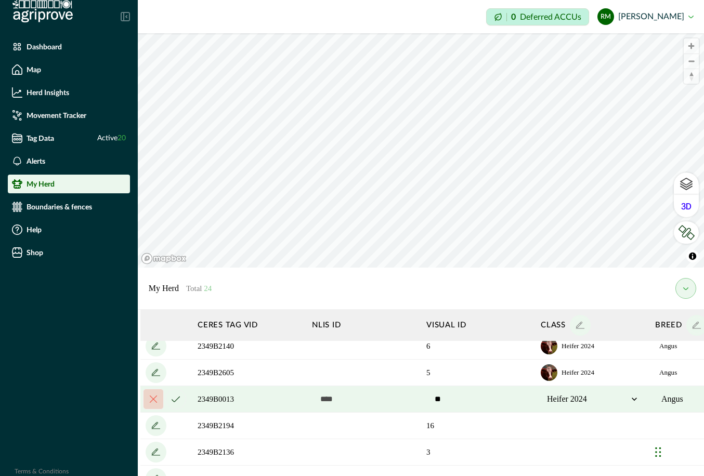
scroll to position [61, 0]
click at [175, 398] on icon "cancel" at bounding box center [175, 399] width 8 height 6
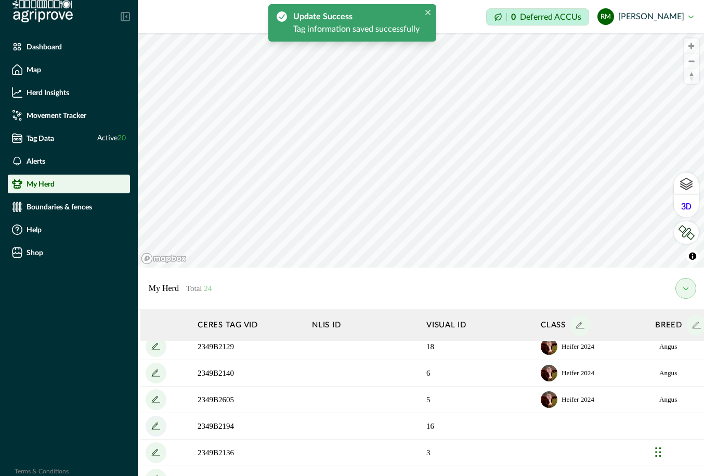
click at [157, 427] on icon "add" at bounding box center [156, 426] width 17 height 17
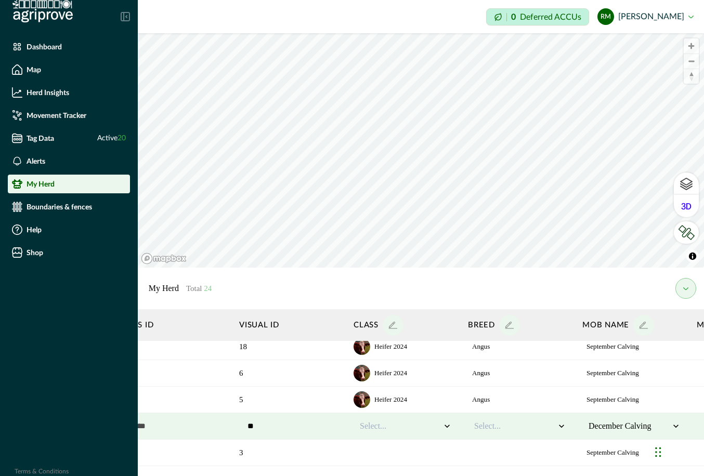
scroll to position [61, 191]
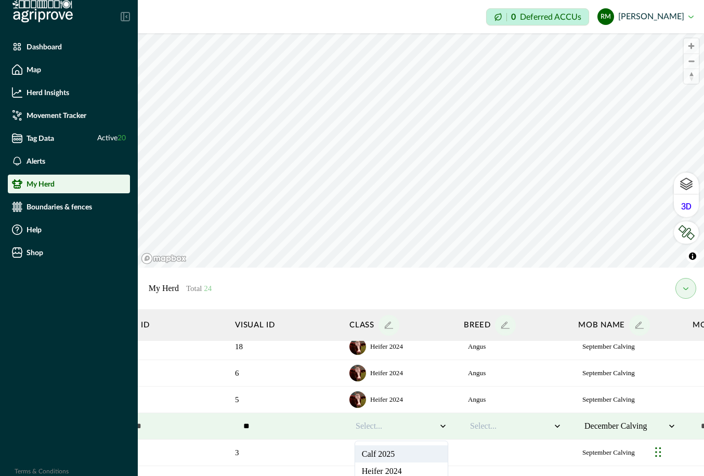
click at [443, 425] on icon at bounding box center [442, 426] width 10 height 10
click at [416, 469] on div "Heifer 2024" at bounding box center [401, 470] width 92 height 17
click at [547, 426] on icon at bounding box center [556, 426] width 5 height 3
click at [547, 456] on div "Angus" at bounding box center [515, 453] width 92 height 17
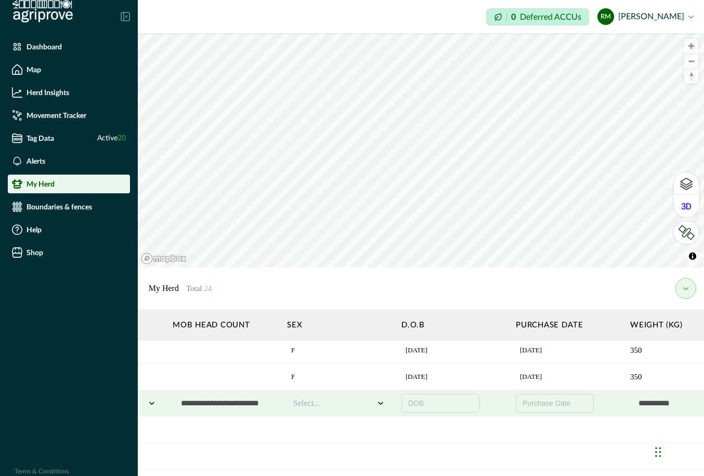
scroll to position [84, 710]
click at [421, 402] on span "DOB" at bounding box center [416, 403] width 16 height 8
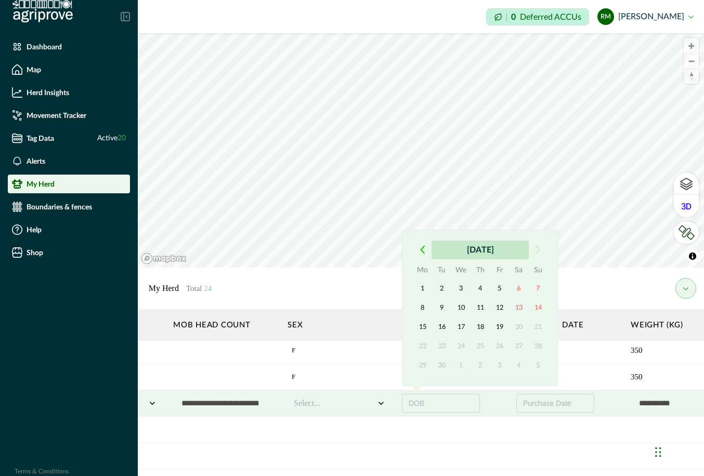
click at [465, 249] on button "September 2025" at bounding box center [479, 250] width 97 height 19
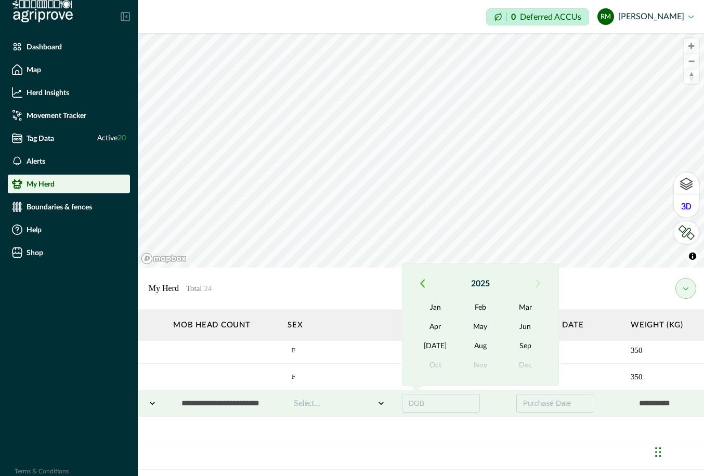
click at [417, 284] on button "button" at bounding box center [422, 283] width 19 height 19
click at [521, 343] on button "Sep" at bounding box center [525, 346] width 45 height 19
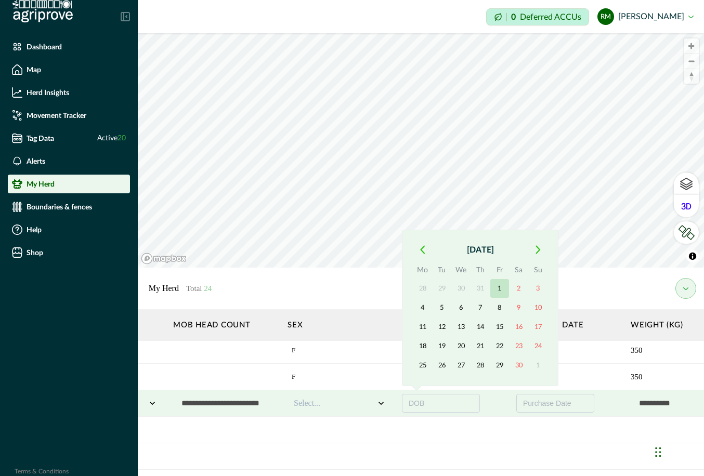
click at [498, 288] on button "1" at bounding box center [499, 288] width 19 height 19
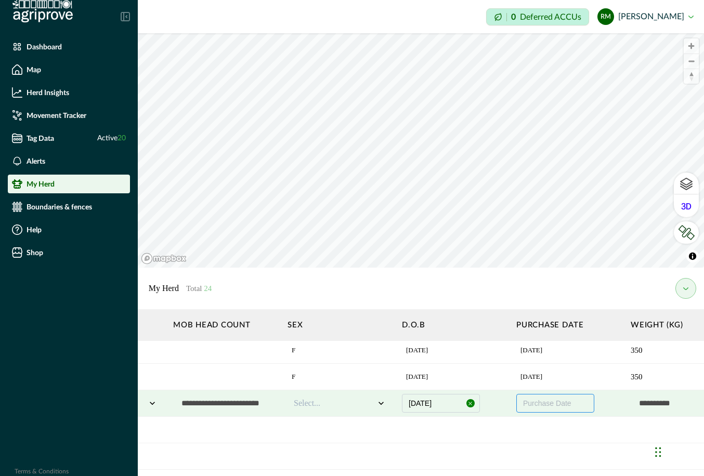
click at [537, 403] on span "Purchase Date" at bounding box center [547, 403] width 48 height 8
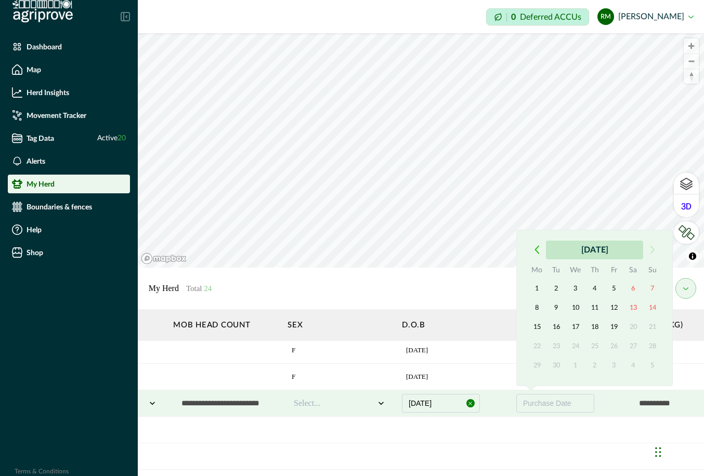
click at [547, 253] on button "September 2025" at bounding box center [594, 250] width 97 height 19
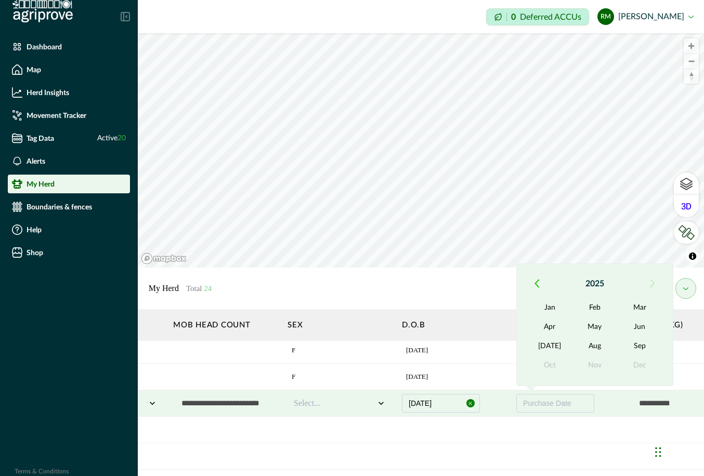
click at [535, 281] on icon "button" at bounding box center [536, 283] width 5 height 9
click at [547, 325] on button "May" at bounding box center [594, 326] width 45 height 19
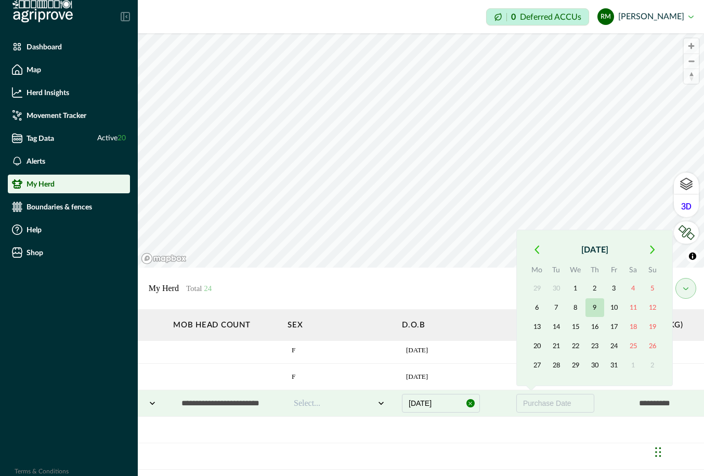
click at [547, 306] on button "9" at bounding box center [594, 307] width 19 height 19
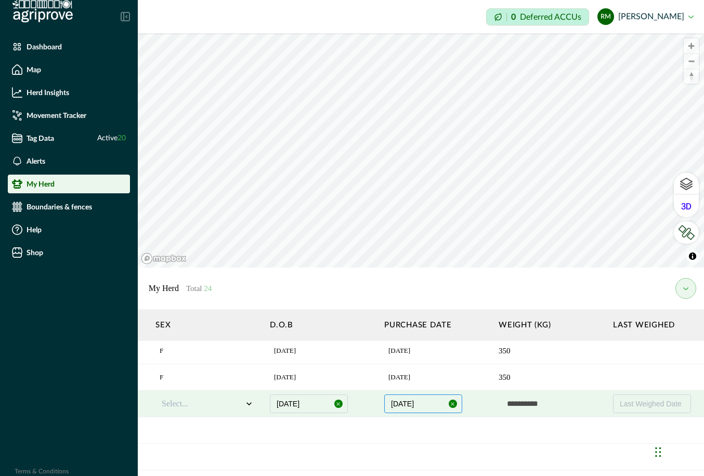
scroll to position [83, 845]
click at [521, 403] on input "text" at bounding box center [547, 403] width 104 height 21
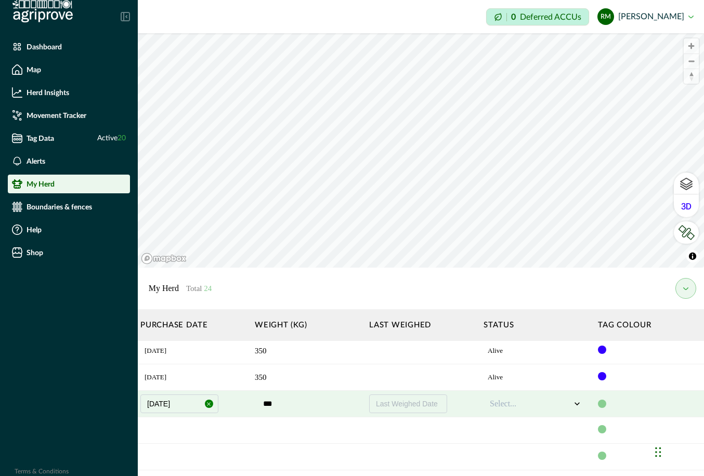
scroll to position [82, 1086]
type input "***"
click at [513, 402] on div at bounding box center [529, 405] width 81 height 12
click at [526, 436] on div "Alive" at bounding box center [535, 432] width 92 height 17
click at [547, 404] on div at bounding box center [602, 405] width 8 height 8
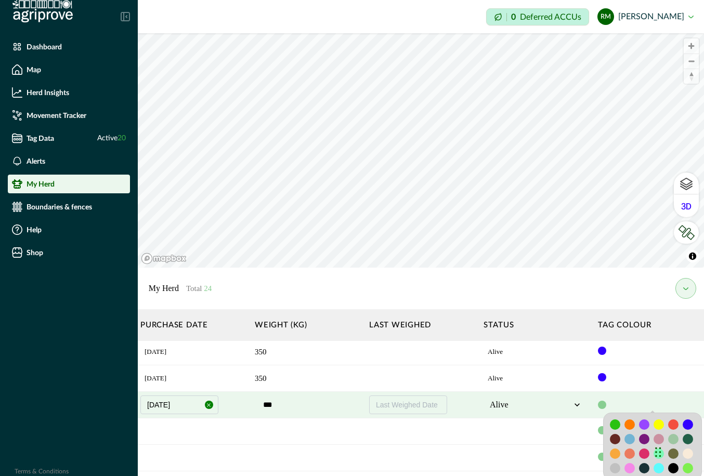
click at [547, 425] on div at bounding box center [629, 424] width 10 height 10
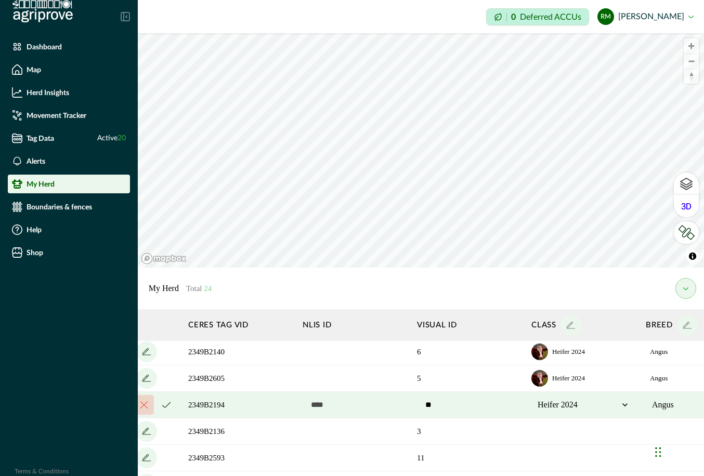
scroll to position [82, 0]
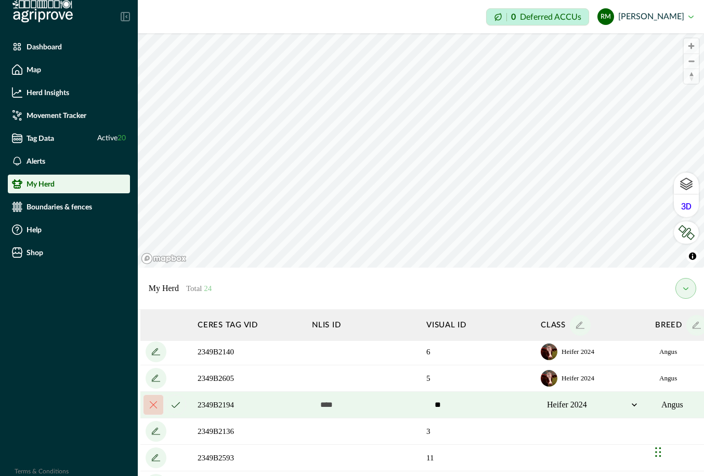
click at [175, 405] on icon "cancel" at bounding box center [175, 405] width 8 height 6
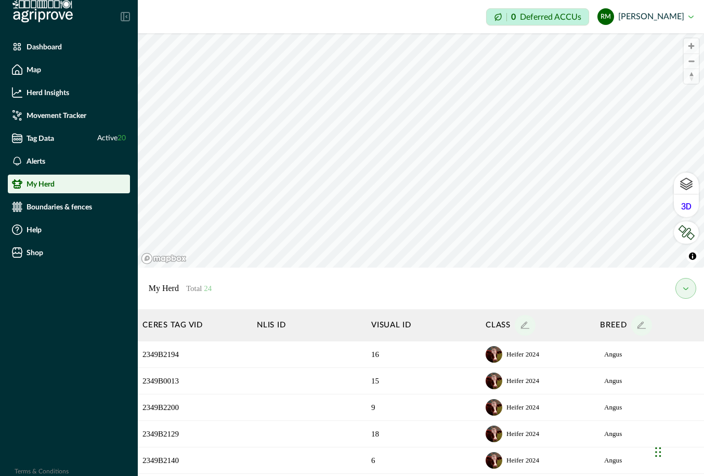
scroll to position [0, 0]
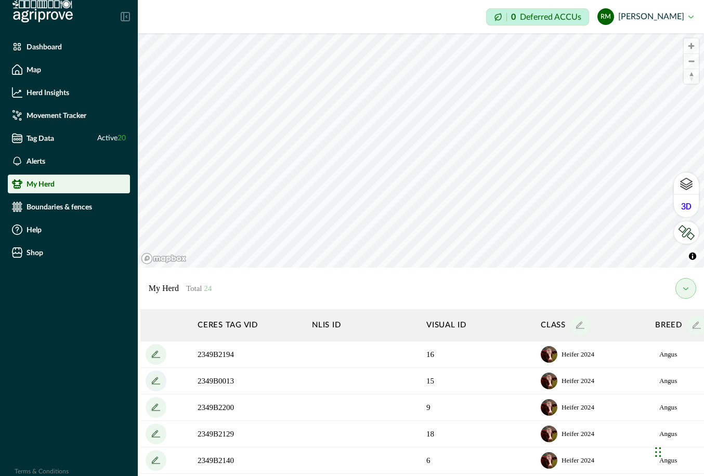
click at [154, 381] on icon "add" at bounding box center [156, 381] width 17 height 17
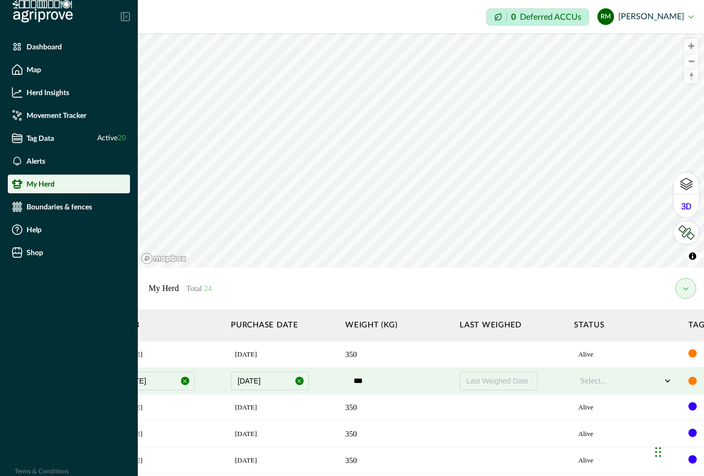
scroll to position [0, 1092]
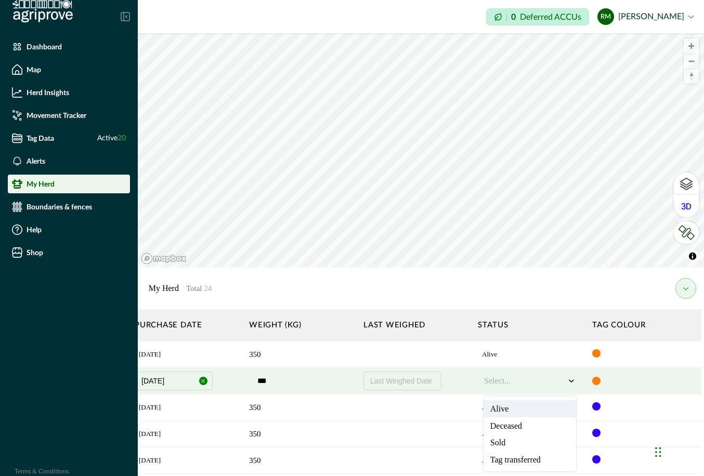
click at [547, 382] on icon at bounding box center [571, 381] width 10 height 10
click at [547, 413] on div "Alive" at bounding box center [529, 408] width 92 height 17
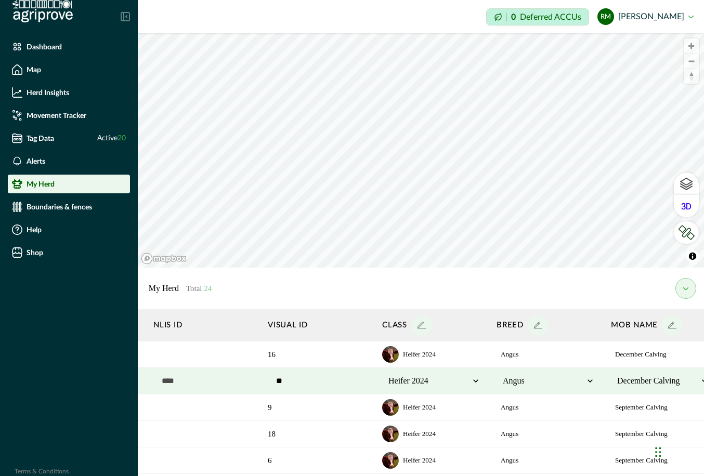
scroll to position [0, 0]
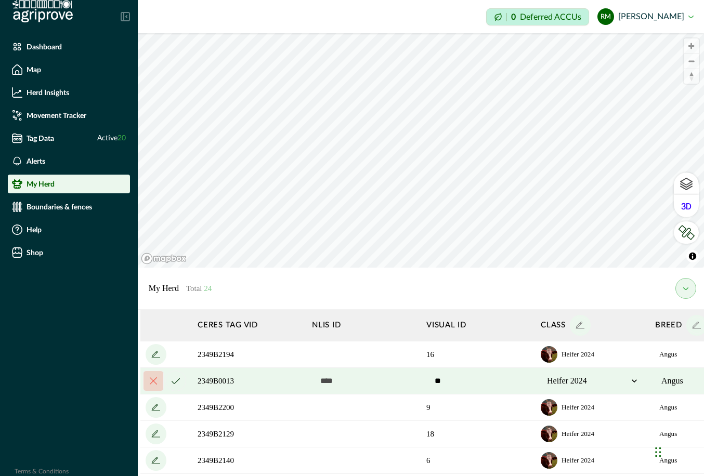
click at [172, 383] on icon "cancel" at bounding box center [175, 381] width 8 height 6
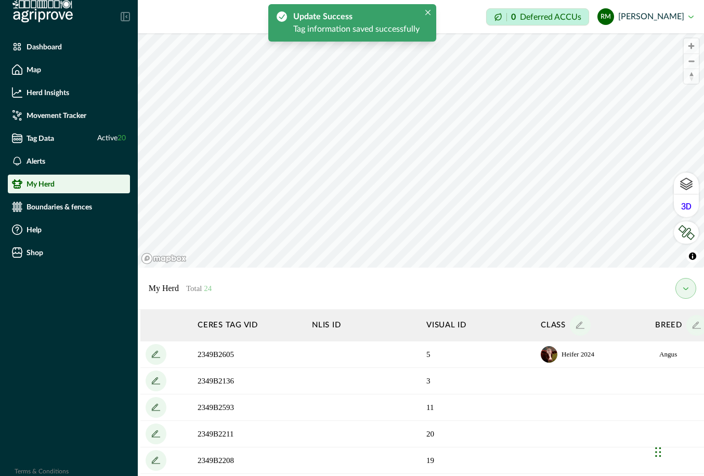
scroll to position [137, 0]
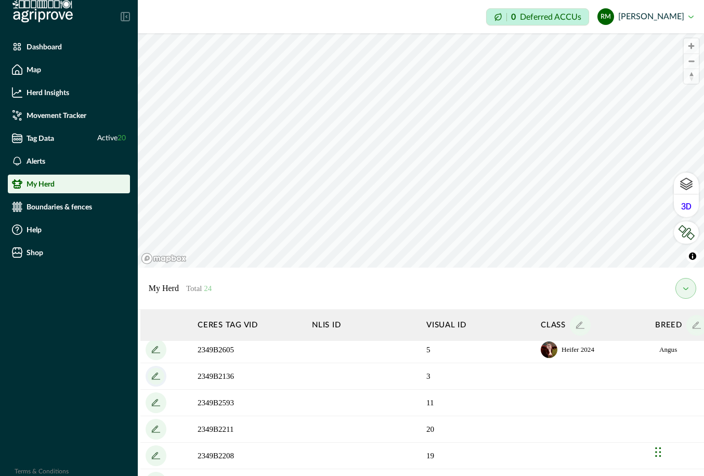
click at [152, 378] on icon "add" at bounding box center [155, 376] width 6 height 6
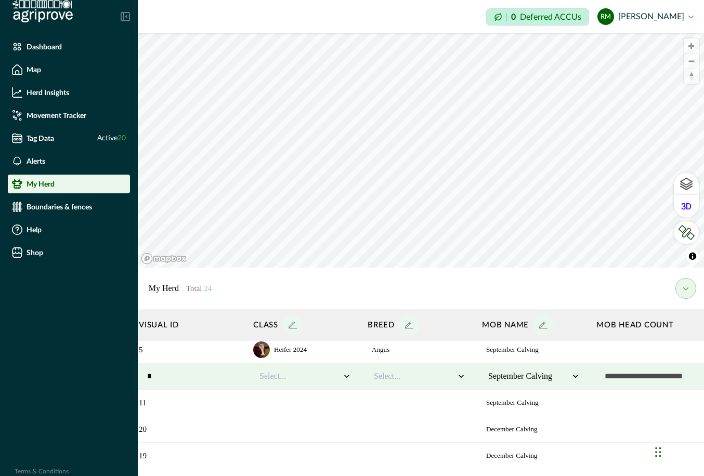
scroll to position [137, 293]
click at [336, 376] on icon at bounding box center [341, 376] width 10 height 10
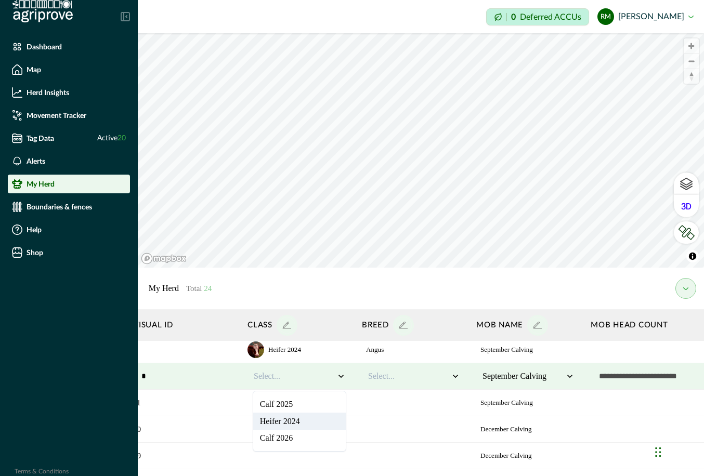
click at [312, 423] on div "Heifer 2024" at bounding box center [299, 421] width 92 height 17
click at [455, 373] on icon at bounding box center [455, 376] width 10 height 10
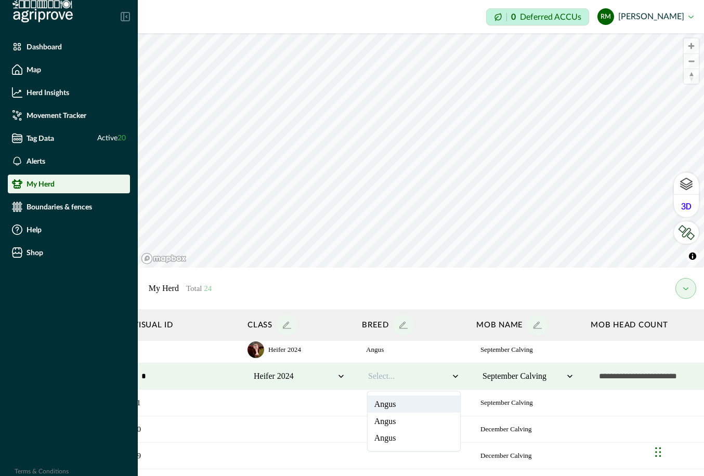
click at [443, 406] on div "Angus" at bounding box center [413, 403] width 92 height 17
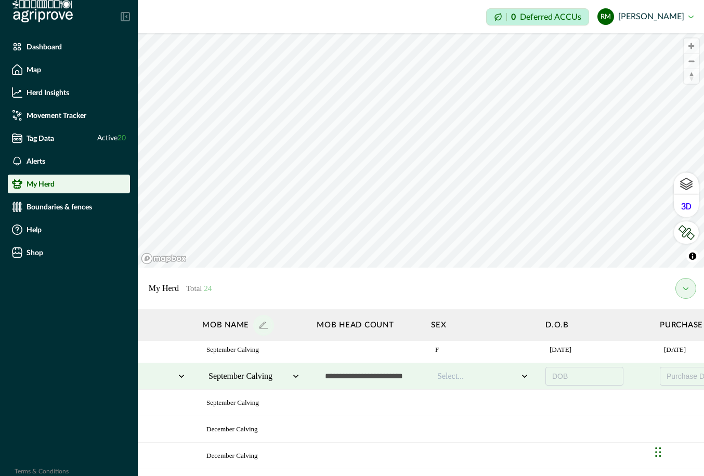
scroll to position [137, 580]
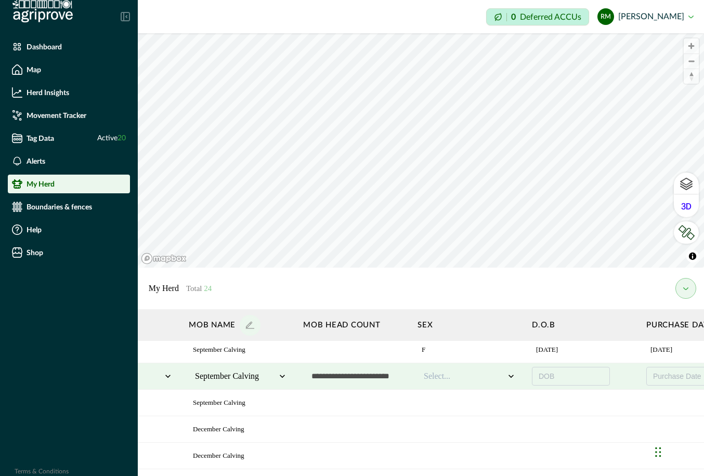
click at [497, 377] on div at bounding box center [463, 376] width 81 height 12
click at [489, 404] on div "F" at bounding box center [469, 403] width 92 height 17
click at [547, 376] on button "DOB" at bounding box center [571, 376] width 78 height 19
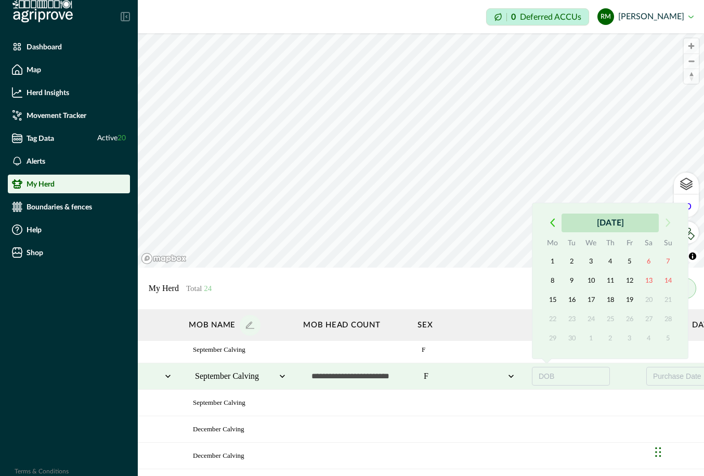
click at [547, 224] on button "September 2025" at bounding box center [609, 223] width 97 height 19
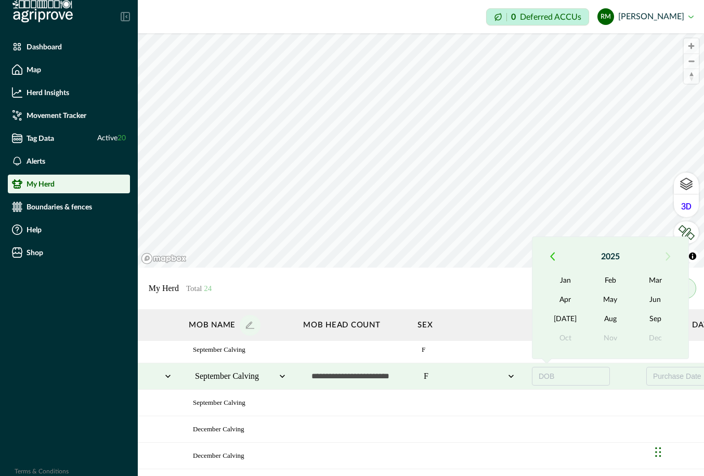
click at [547, 256] on button "button" at bounding box center [551, 256] width 19 height 19
click at [547, 319] on button "Sep" at bounding box center [655, 319] width 45 height 19
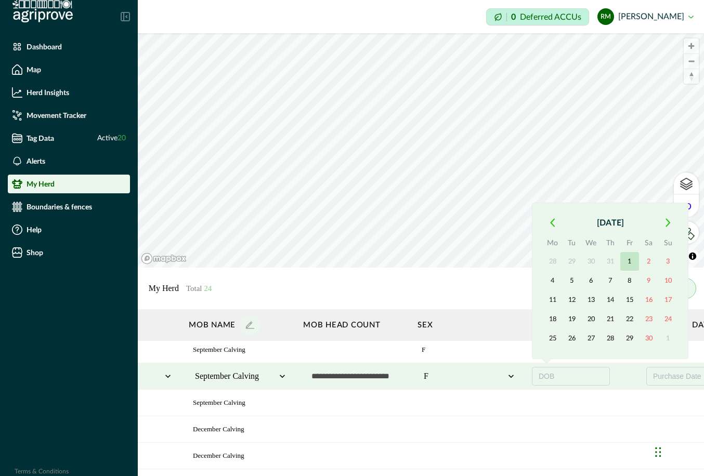
click at [547, 259] on button "1" at bounding box center [629, 261] width 19 height 19
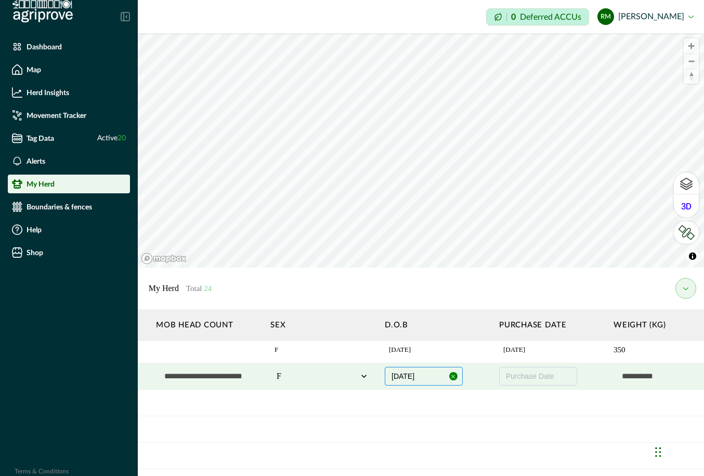
scroll to position [137, 728]
click at [543, 375] on span "Purchase Date" at bounding box center [529, 376] width 48 height 8
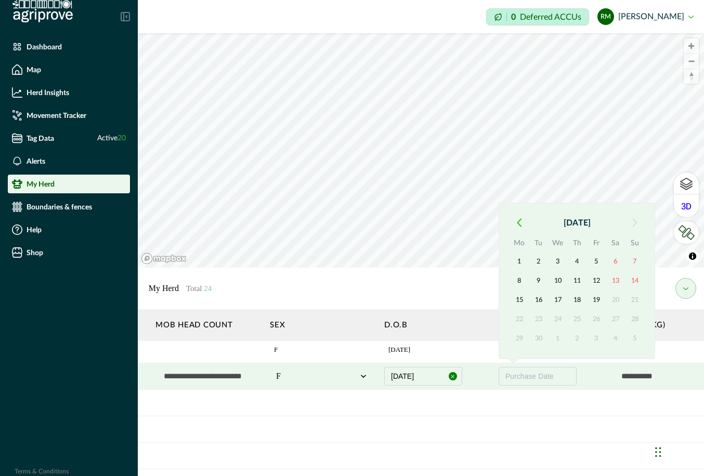
click at [517, 222] on icon "button" at bounding box center [519, 222] width 4 height 7
click at [547, 223] on button "August 2025" at bounding box center [576, 223] width 97 height 19
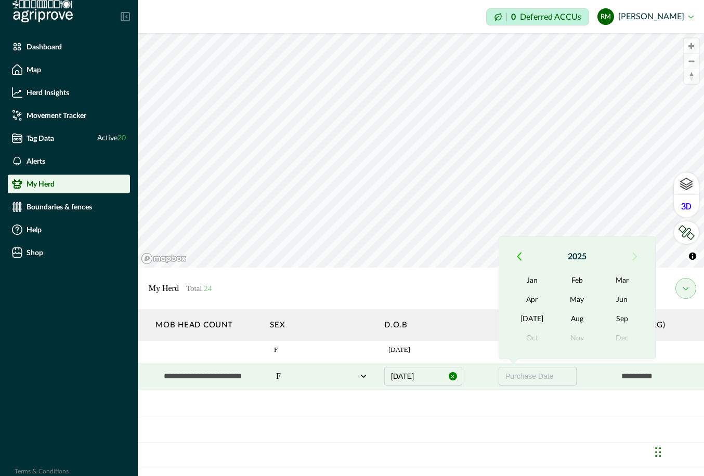
click at [517, 254] on icon "button" at bounding box center [518, 256] width 5 height 9
click at [547, 322] on button "Sep" at bounding box center [622, 319] width 45 height 19
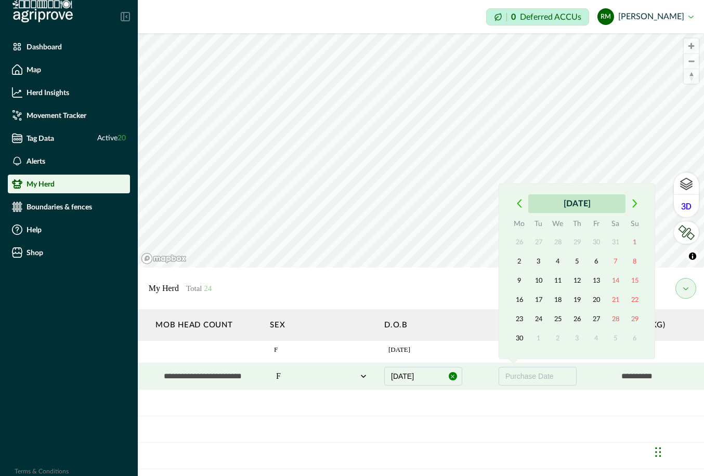
click at [547, 200] on button "September 2024" at bounding box center [576, 203] width 97 height 19
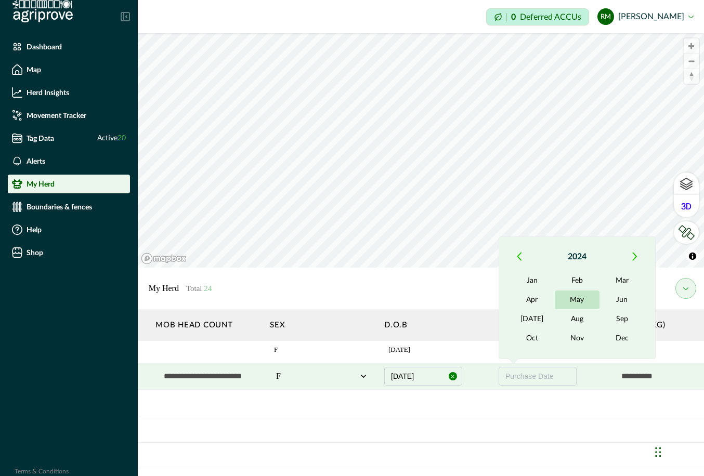
click at [547, 300] on button "May" at bounding box center [576, 299] width 45 height 19
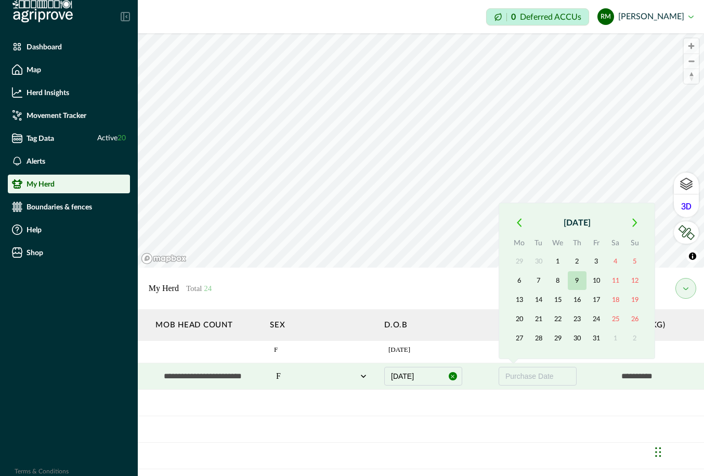
click at [547, 279] on button "9" at bounding box center [576, 280] width 19 height 19
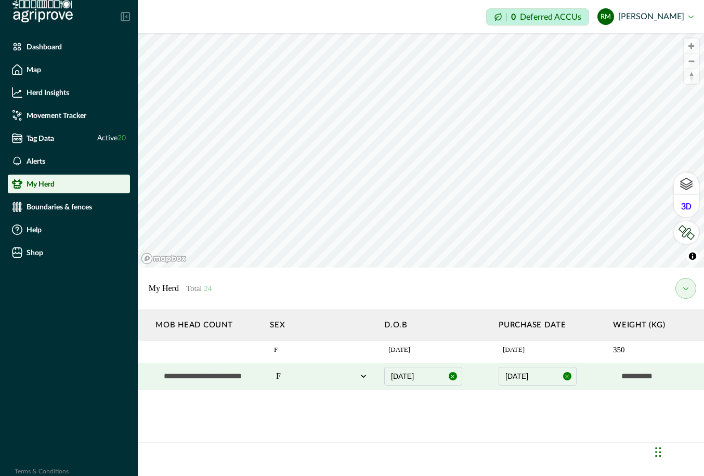
click at [547, 371] on input "text" at bounding box center [665, 376] width 104 height 21
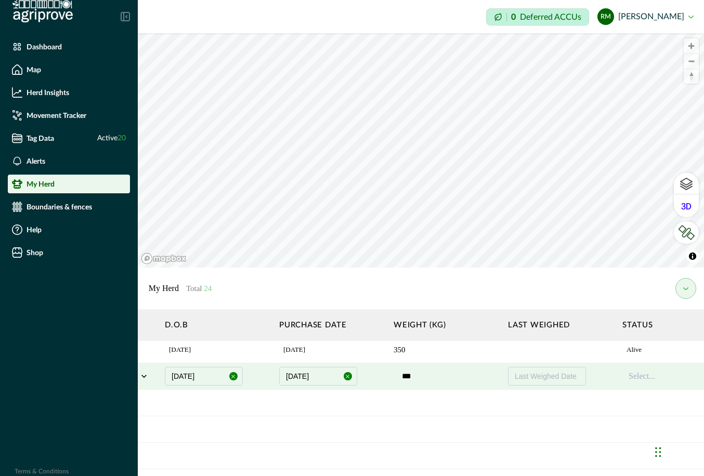
scroll to position [137, 956]
type input "***"
click at [547, 374] on div at bounding box center [659, 376] width 81 height 12
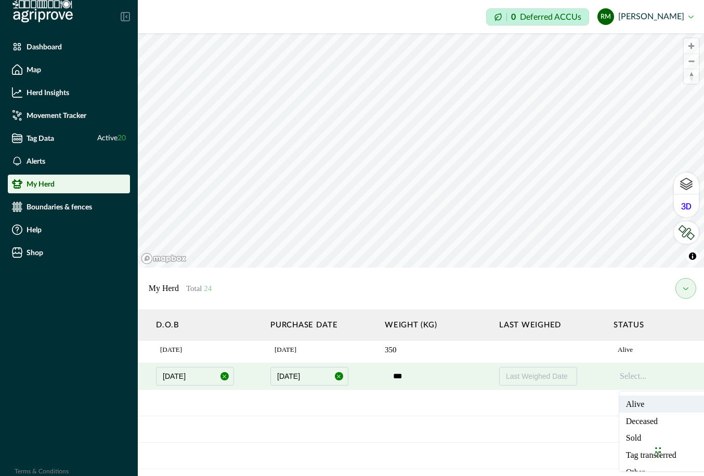
click at [547, 407] on div "Alive" at bounding box center [665, 403] width 92 height 17
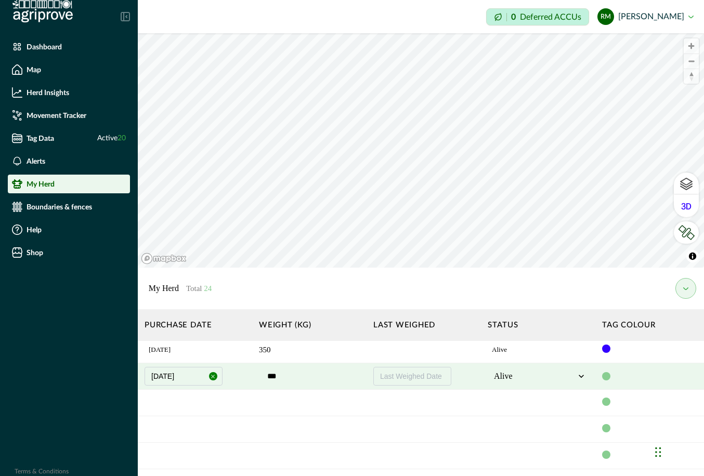
scroll to position [137, 1092]
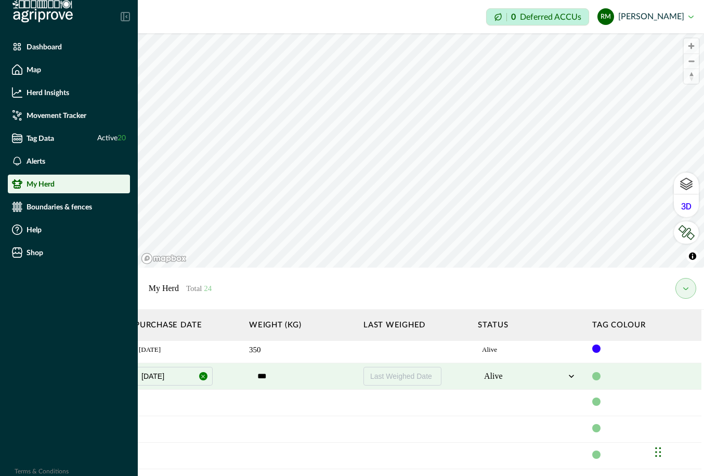
click at [547, 376] on div at bounding box center [596, 376] width 8 height 8
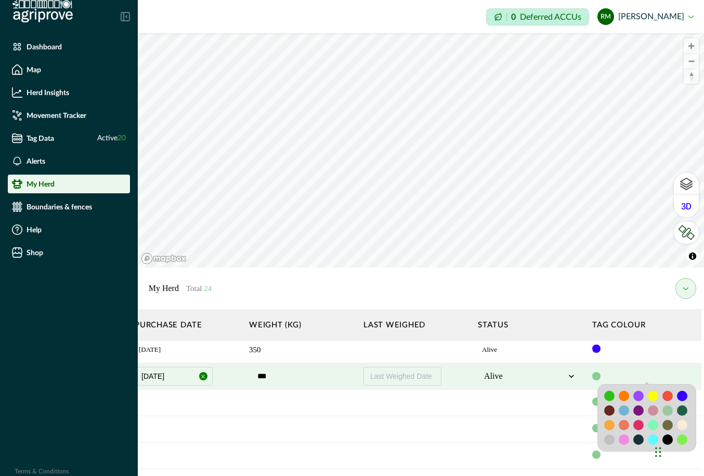
click at [547, 393] on div at bounding box center [681, 396] width 10 height 10
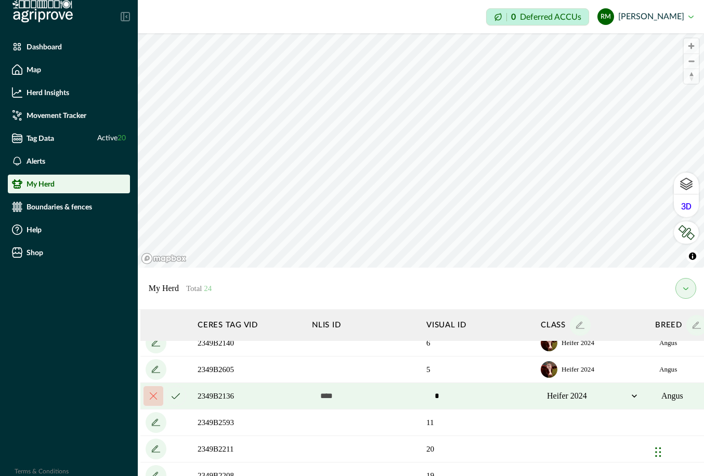
scroll to position [116, 0]
click at [174, 397] on icon "cancel" at bounding box center [175, 397] width 8 height 6
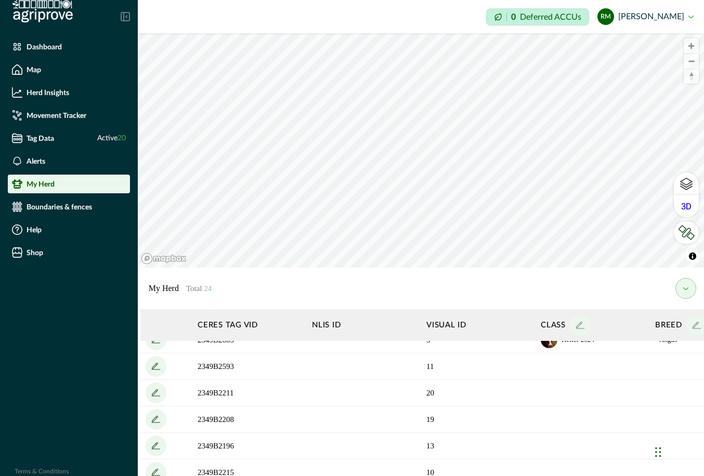
scroll to position [175, 0]
click at [158, 368] on icon "add" at bounding box center [156, 365] width 17 height 17
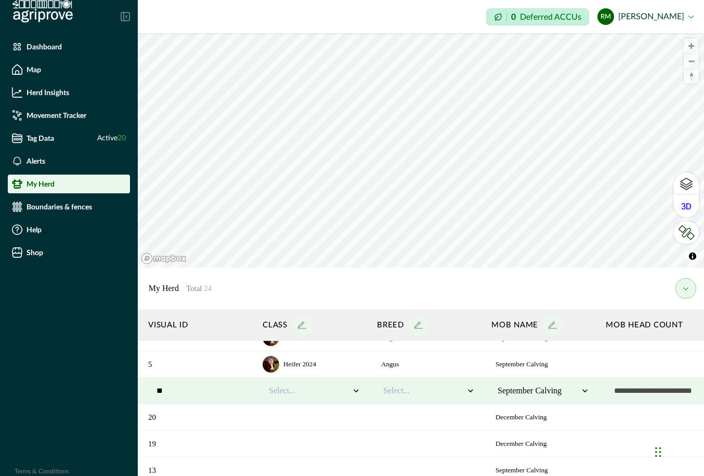
scroll to position [145, 278]
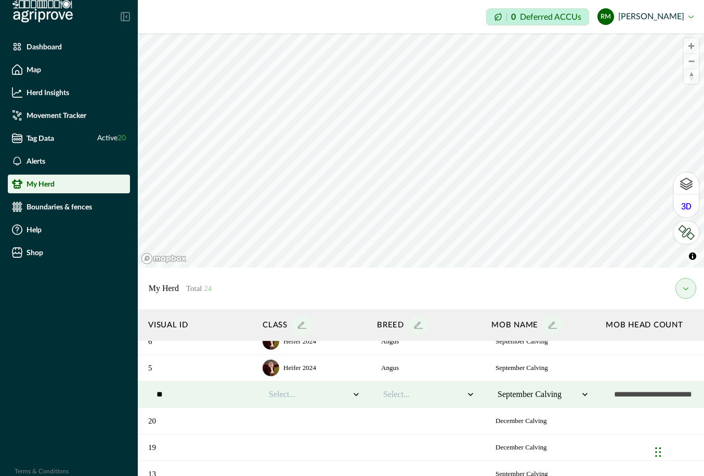
click at [355, 393] on icon at bounding box center [356, 394] width 10 height 10
click at [329, 439] on div "Heifer 2024" at bounding box center [314, 439] width 92 height 17
click at [468, 395] on icon at bounding box center [470, 394] width 10 height 10
click at [453, 423] on div "Angus" at bounding box center [428, 422] width 92 height 17
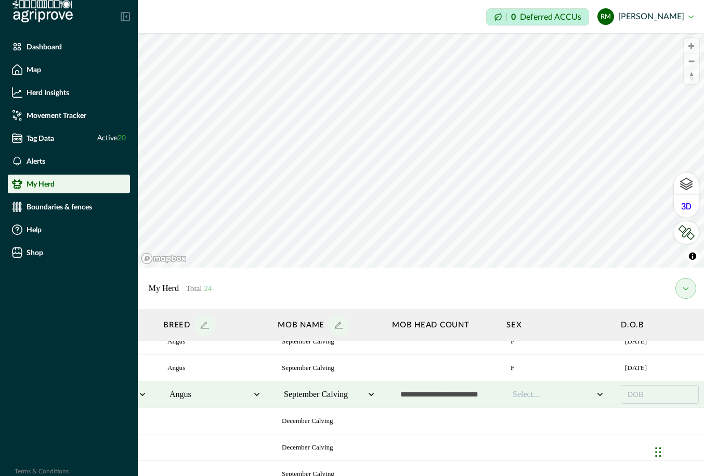
scroll to position [145, 504]
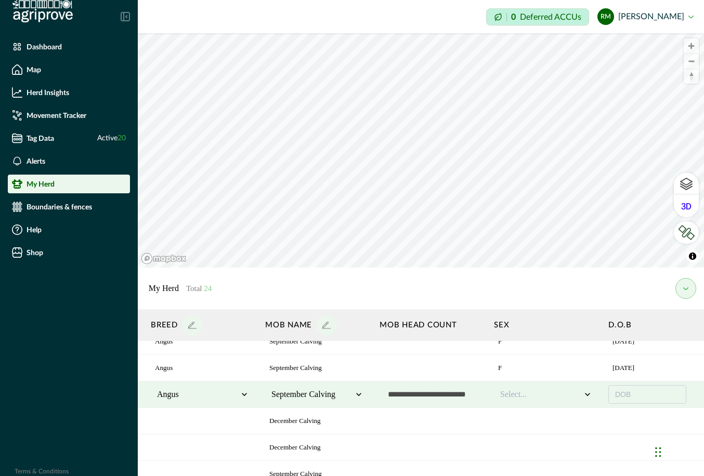
click at [547, 394] on icon at bounding box center [587, 394] width 5 height 3
click at [547, 424] on div "F" at bounding box center [545, 422] width 92 height 17
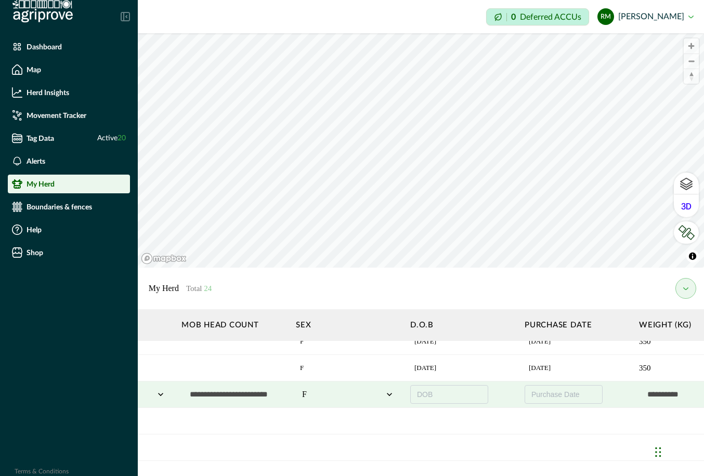
scroll to position [145, 706]
click at [442, 393] on button "DOB" at bounding box center [445, 394] width 78 height 19
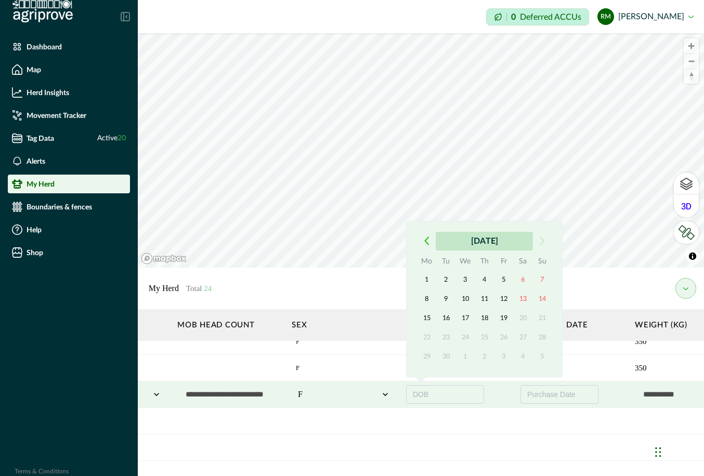
click at [455, 243] on button "September 2025" at bounding box center [483, 241] width 97 height 19
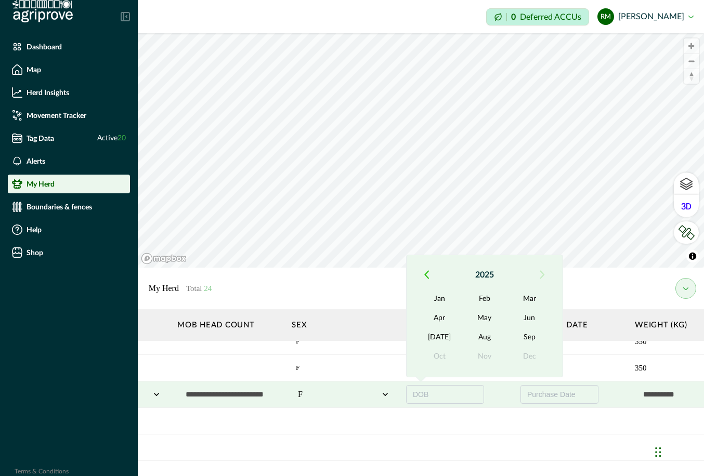
click at [424, 271] on icon "button" at bounding box center [426, 274] width 5 height 9
click at [424, 272] on icon "button" at bounding box center [426, 274] width 5 height 9
click at [533, 337] on button "Sep" at bounding box center [529, 337] width 45 height 19
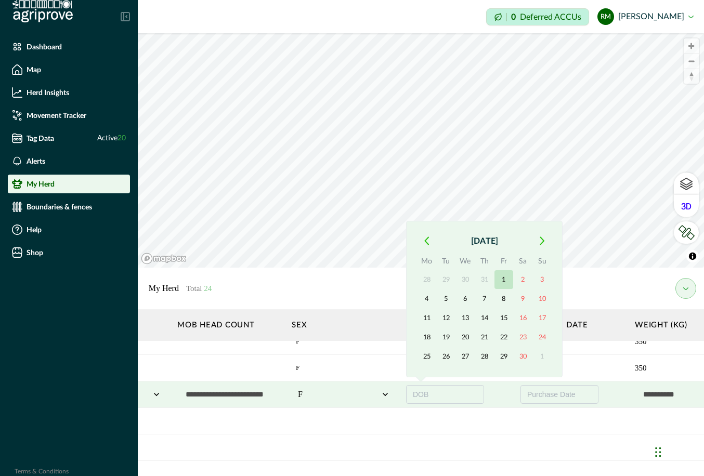
click at [507, 273] on button "1" at bounding box center [503, 279] width 19 height 19
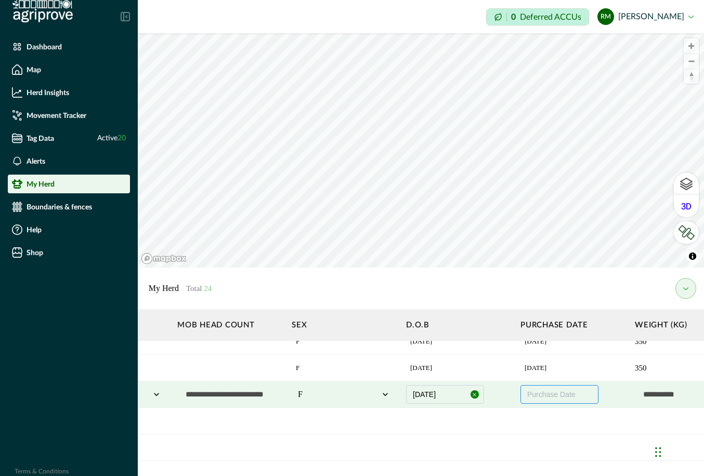
click at [547, 392] on span "Purchase Date" at bounding box center [551, 394] width 48 height 8
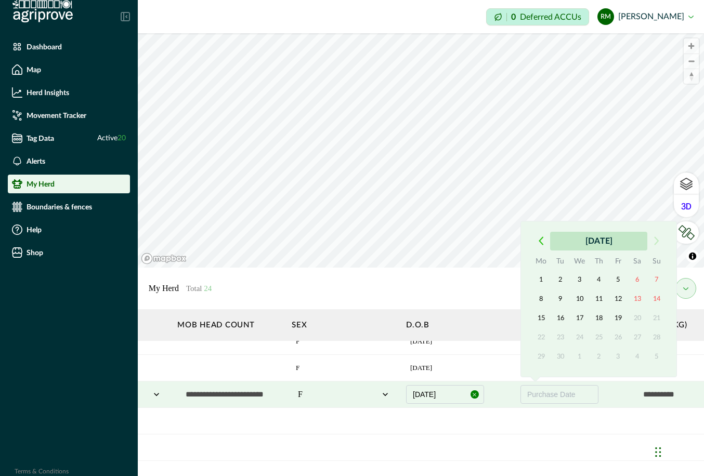
click at [547, 243] on button "September 2025" at bounding box center [598, 241] width 97 height 19
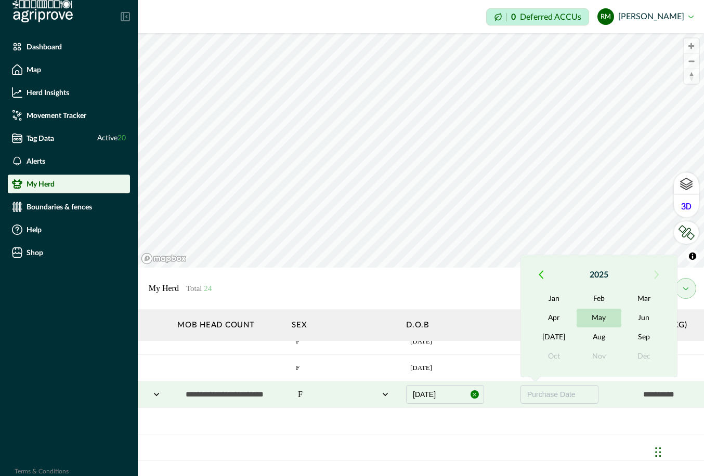
click at [547, 319] on button "May" at bounding box center [598, 318] width 45 height 19
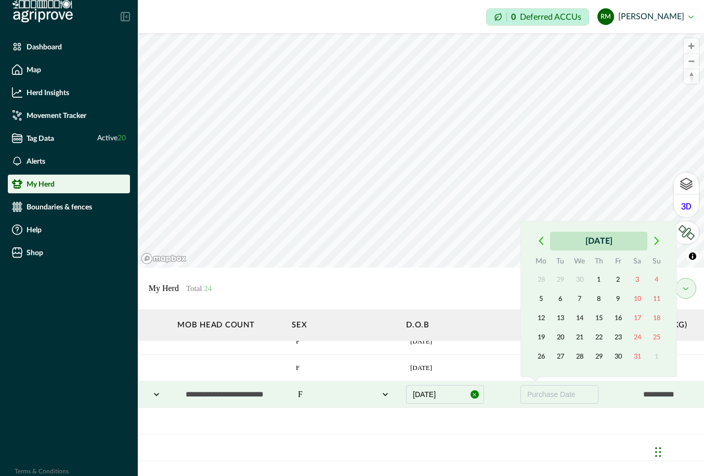
click at [547, 243] on button "May 2025" at bounding box center [598, 241] width 97 height 19
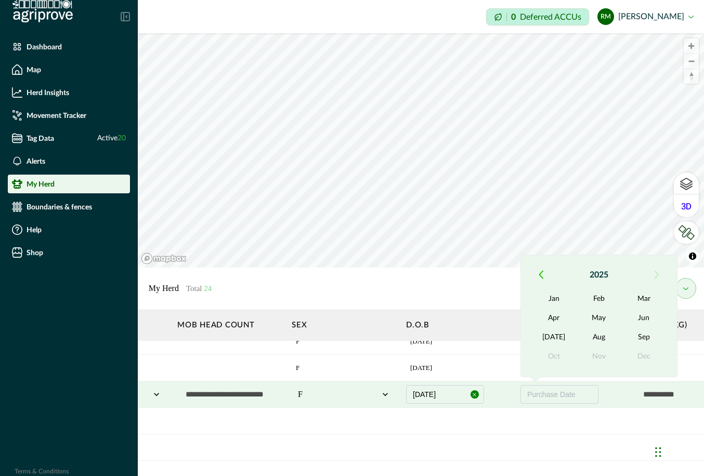
click at [538, 273] on icon "button" at bounding box center [540, 274] width 5 height 9
click at [547, 318] on button "May" at bounding box center [598, 318] width 45 height 19
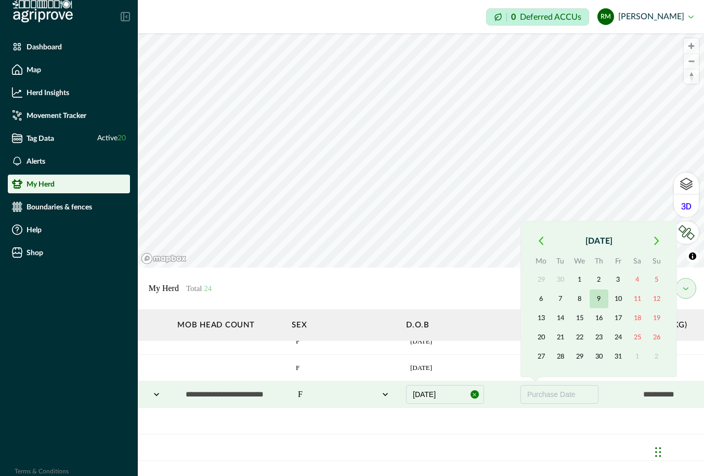
click at [547, 300] on button "9" at bounding box center [598, 298] width 19 height 19
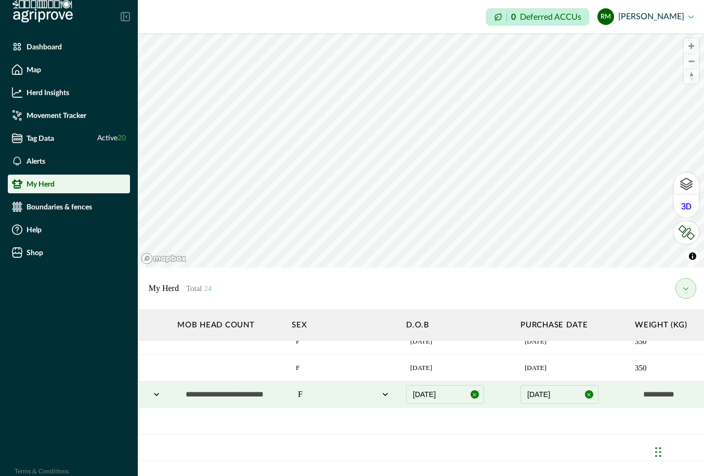
click at [547, 396] on input "text" at bounding box center [686, 394] width 104 height 21
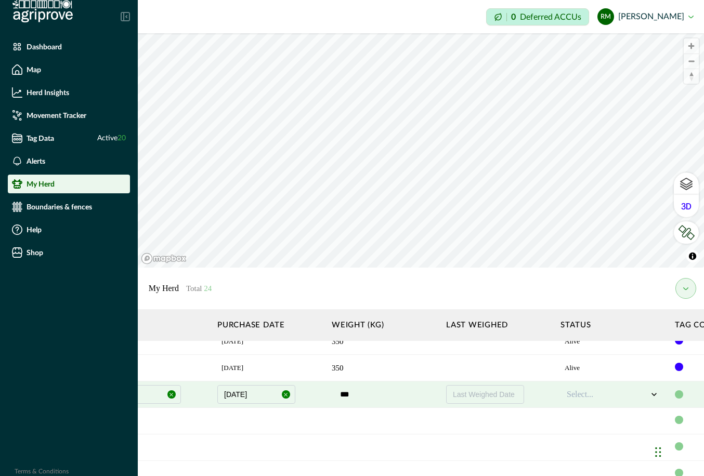
scroll to position [145, 1012]
type input "***"
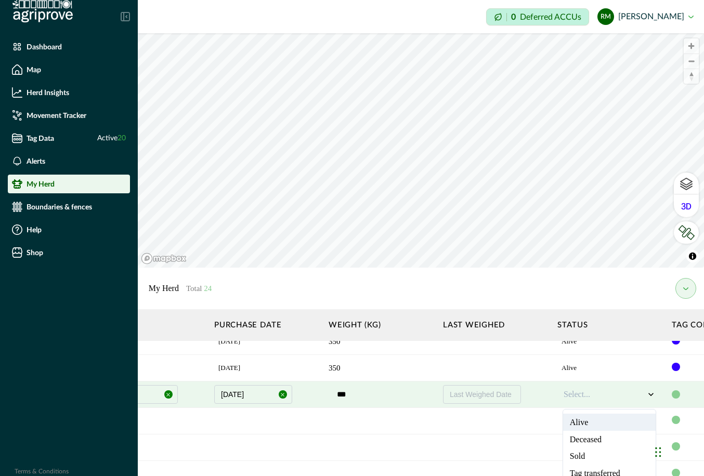
click at [547, 397] on div at bounding box center [603, 394] width 81 height 12
click at [547, 423] on div "Alive" at bounding box center [609, 422] width 92 height 17
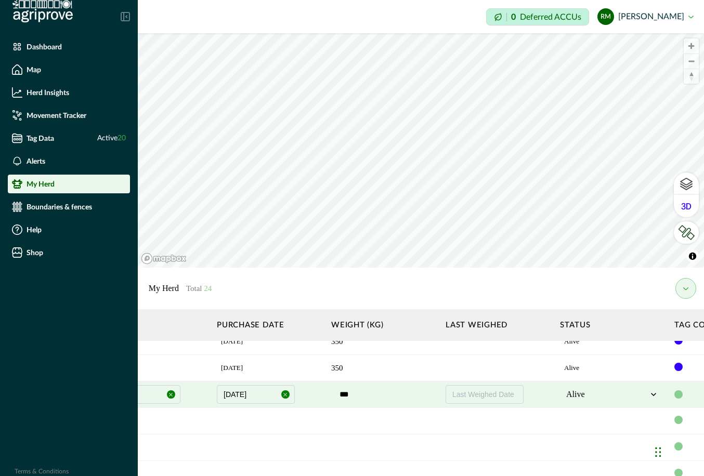
scroll to position [145, 1092]
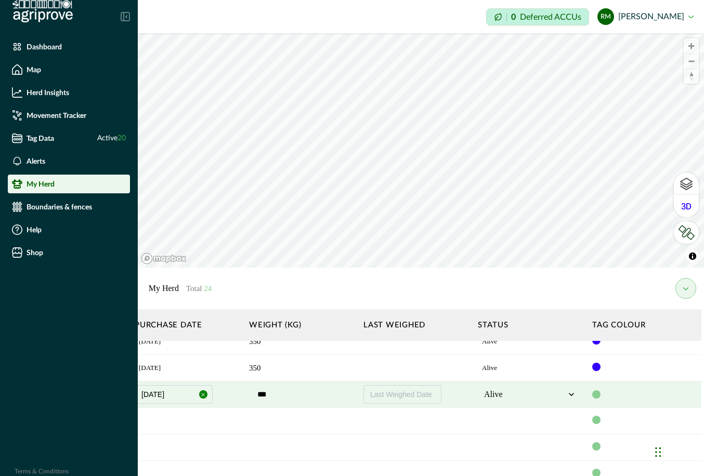
click at [547, 394] on div at bounding box center [596, 394] width 8 height 8
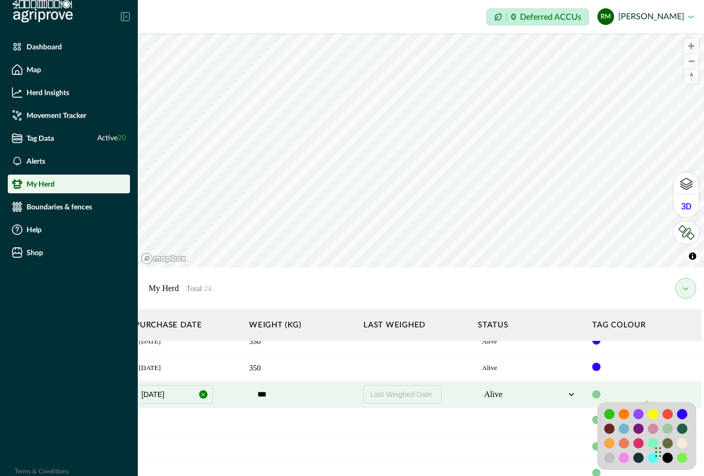
click at [547, 414] on div at bounding box center [681, 414] width 10 height 10
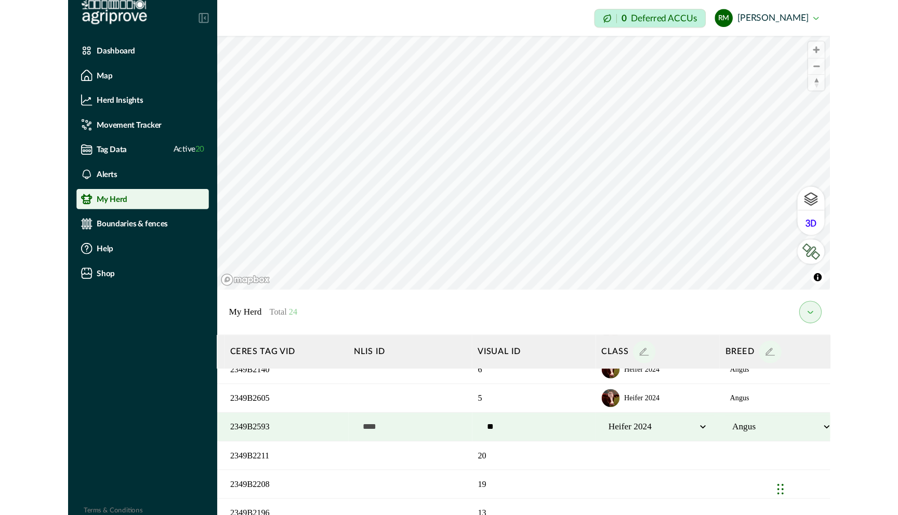
scroll to position [145, 0]
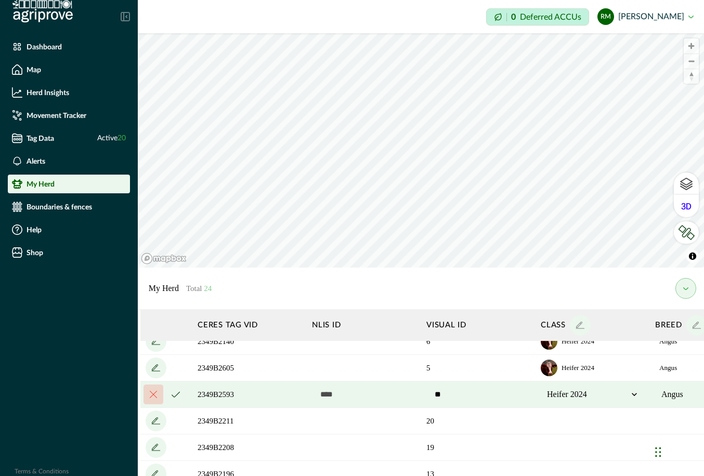
click at [176, 393] on icon "cancel" at bounding box center [175, 394] width 8 height 6
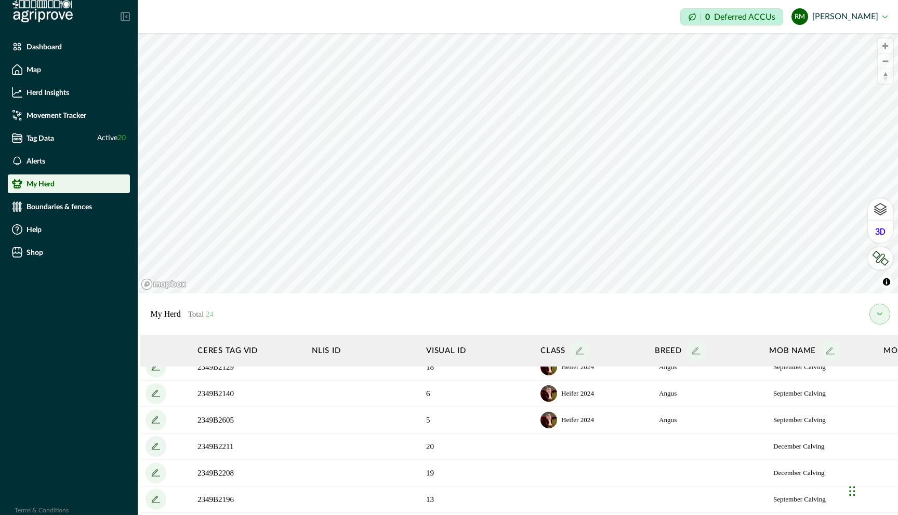
click at [156, 450] on icon "add" at bounding box center [156, 447] width 17 height 17
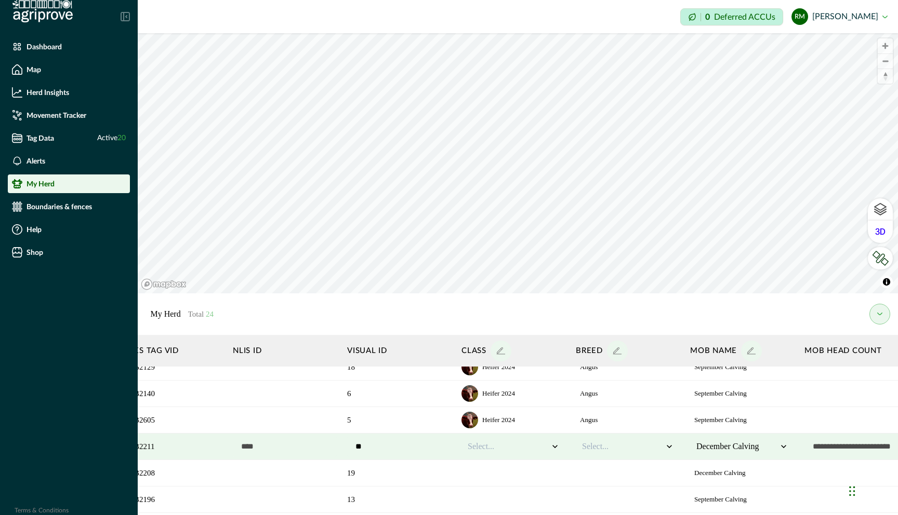
scroll to position [145, 111]
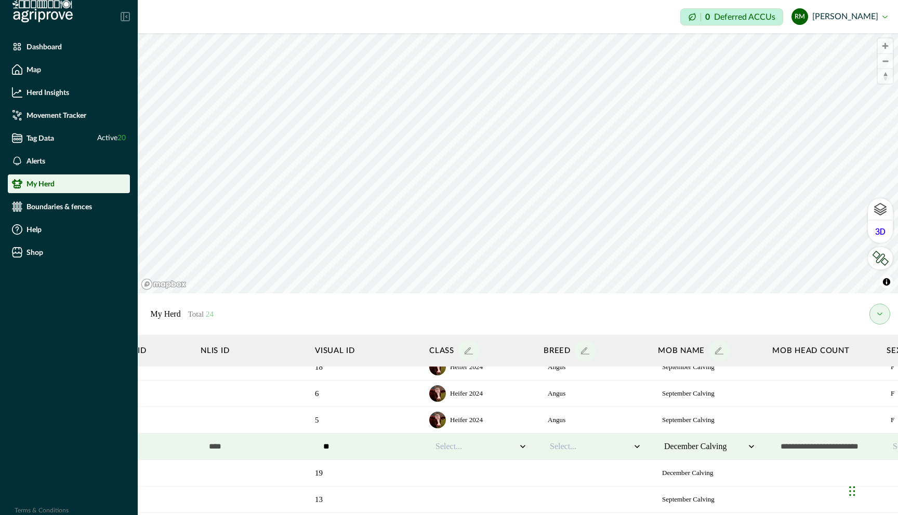
click at [524, 446] on icon at bounding box center [522, 446] width 5 height 3
click at [494, 475] on div "Heifer 2024" at bounding box center [481, 491] width 92 height 17
click at [547, 447] on icon at bounding box center [637, 447] width 10 height 10
click at [547, 475] on div "Angus" at bounding box center [595, 474] width 92 height 17
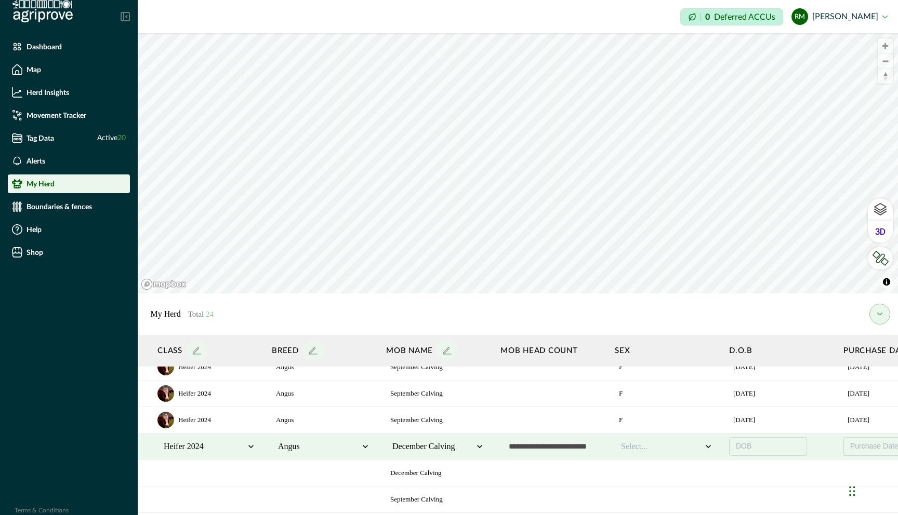
scroll to position [145, 387]
click at [547, 448] on icon at bounding box center [704, 447] width 10 height 10
click at [547, 475] on div "F" at bounding box center [662, 474] width 92 height 17
click at [547, 449] on button "DOB" at bounding box center [764, 446] width 78 height 19
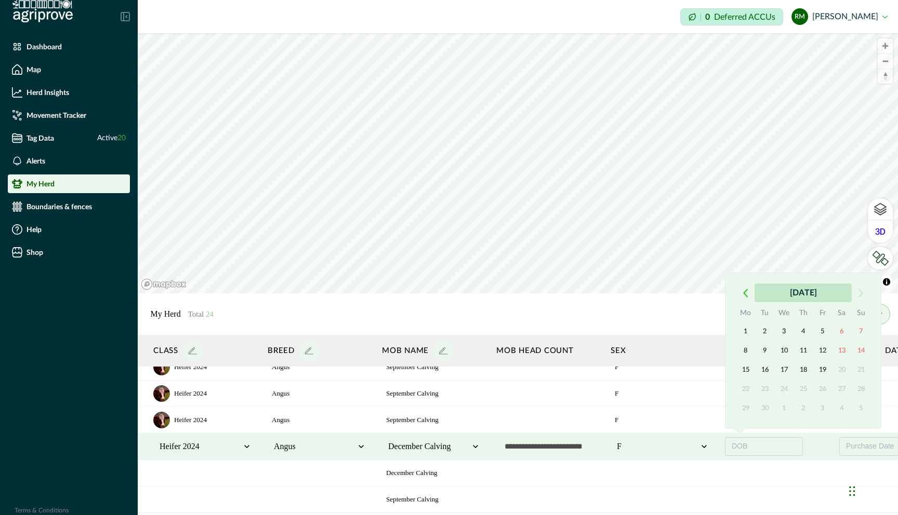
click at [547, 292] on button "September 2025" at bounding box center [802, 293] width 97 height 19
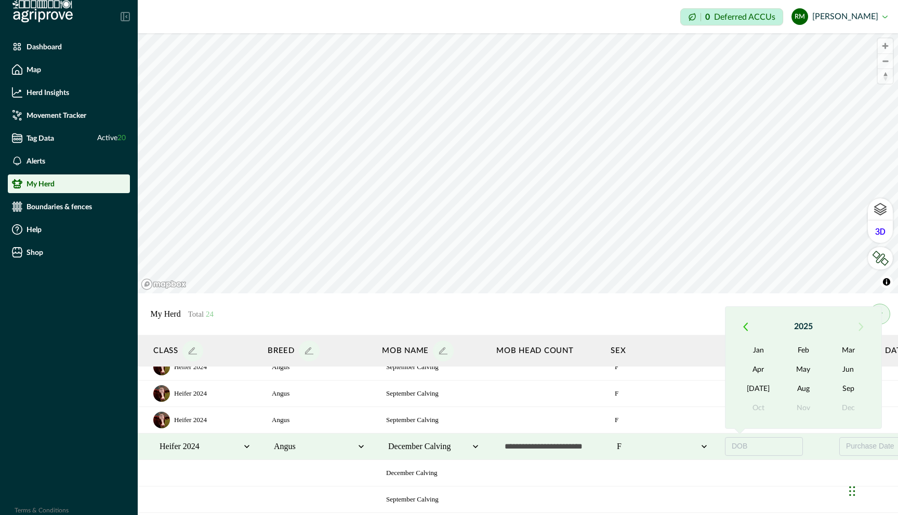
click at [547, 326] on icon "button" at bounding box center [745, 327] width 5 height 9
click at [547, 326] on icon "button" at bounding box center [746, 326] width 4 height 7
click at [547, 383] on button "Sep" at bounding box center [848, 389] width 45 height 19
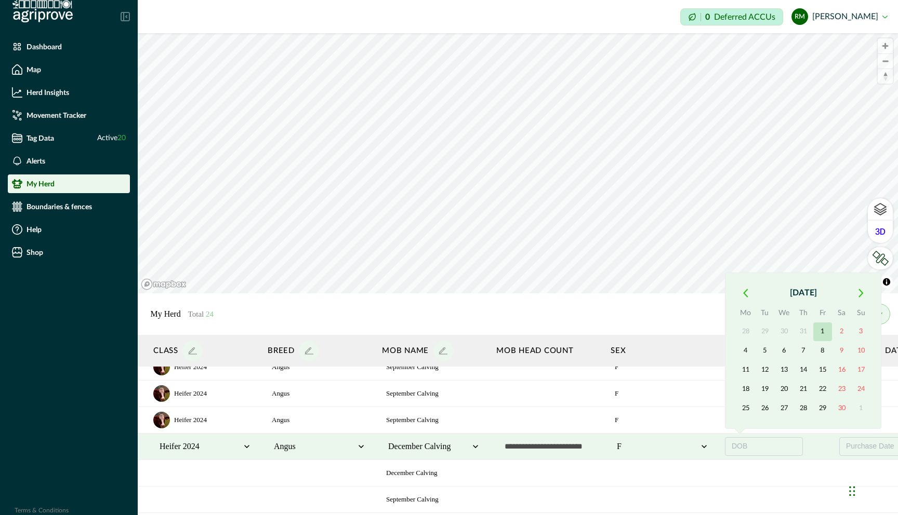
click at [547, 335] on button "1" at bounding box center [822, 332] width 19 height 19
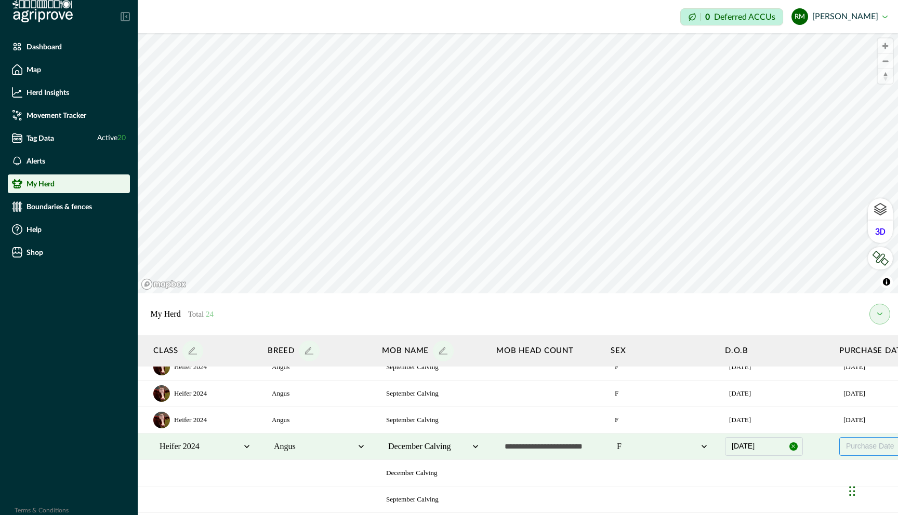
click at [547, 449] on span "Purchase Date" at bounding box center [870, 446] width 48 height 8
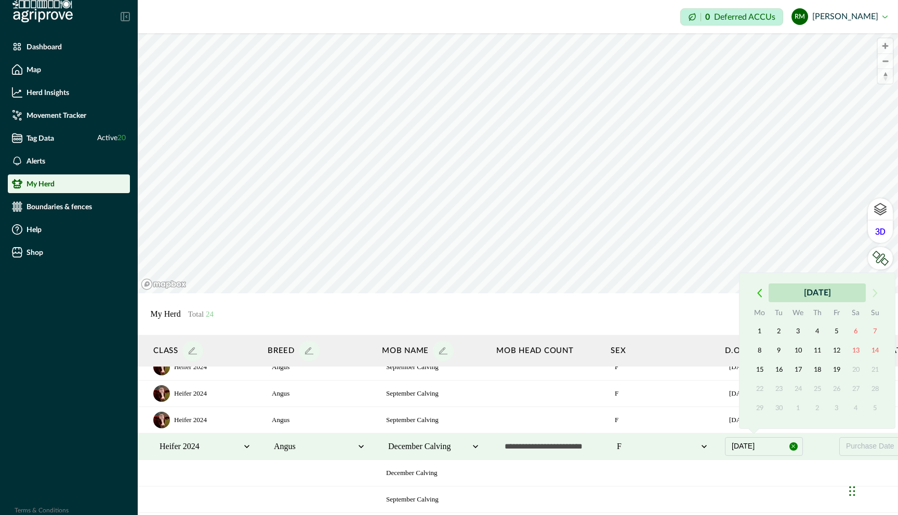
click at [547, 291] on button "September 2025" at bounding box center [816, 293] width 97 height 19
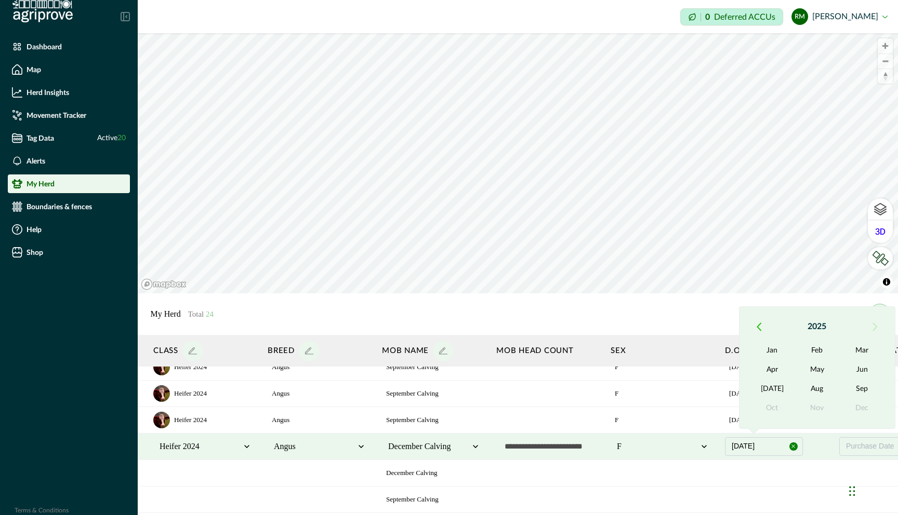
click at [547, 325] on icon "button" at bounding box center [760, 326] width 4 height 7
click at [547, 370] on button "May" at bounding box center [817, 370] width 45 height 19
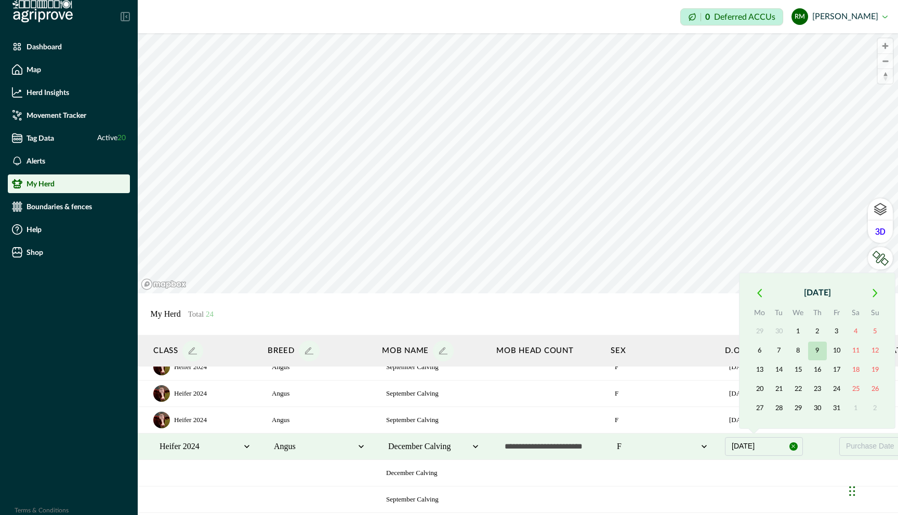
click at [547, 353] on button "9" at bounding box center [817, 351] width 19 height 19
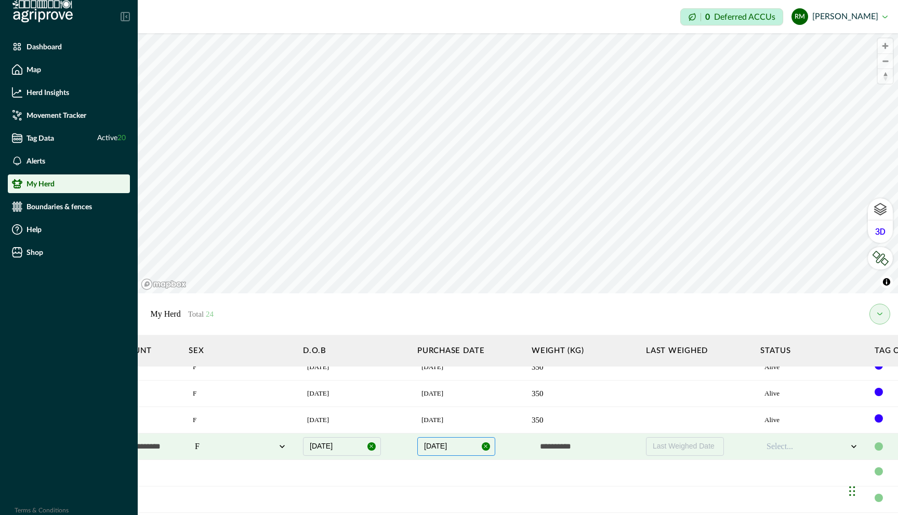
scroll to position [145, 897]
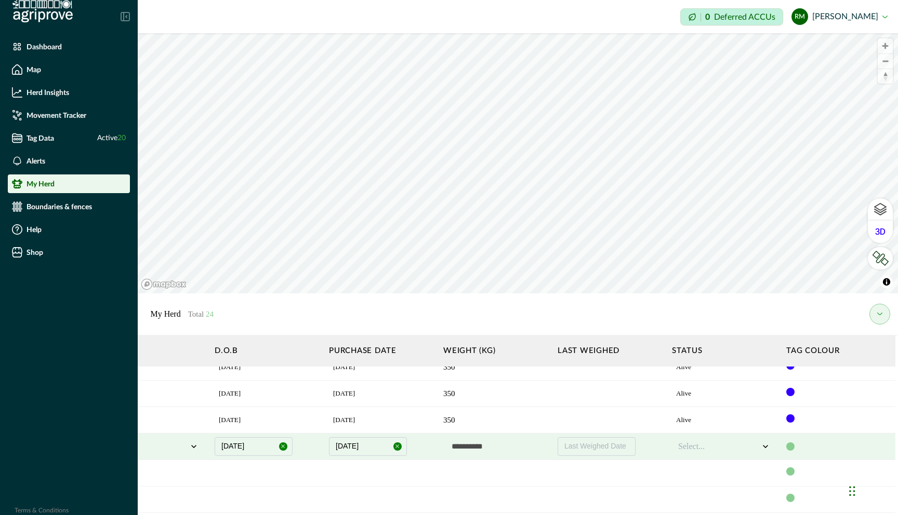
click at [472, 448] on input "text" at bounding box center [495, 446] width 104 height 21
type input "***"
click at [547, 441] on div at bounding box center [718, 447] width 81 height 12
click at [547, 473] on div "Alive" at bounding box center [724, 474] width 92 height 17
click at [547, 447] on div at bounding box center [790, 447] width 8 height 8
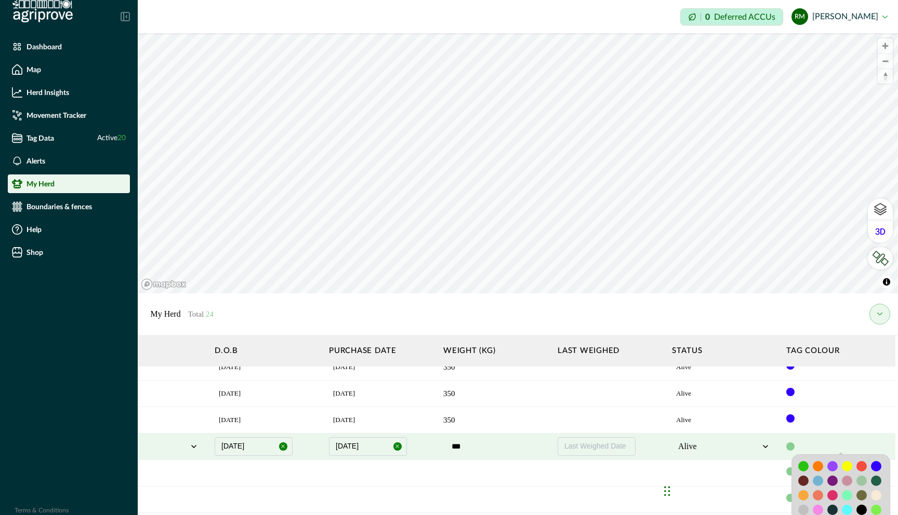
drag, startPoint x: 851, startPoint y: 489, endPoint x: 666, endPoint y: 497, distance: 185.1
click at [547, 475] on div "Chat Widget" at bounding box center [687, 491] width 52 height 50
click at [547, 466] on div at bounding box center [876, 466] width 10 height 10
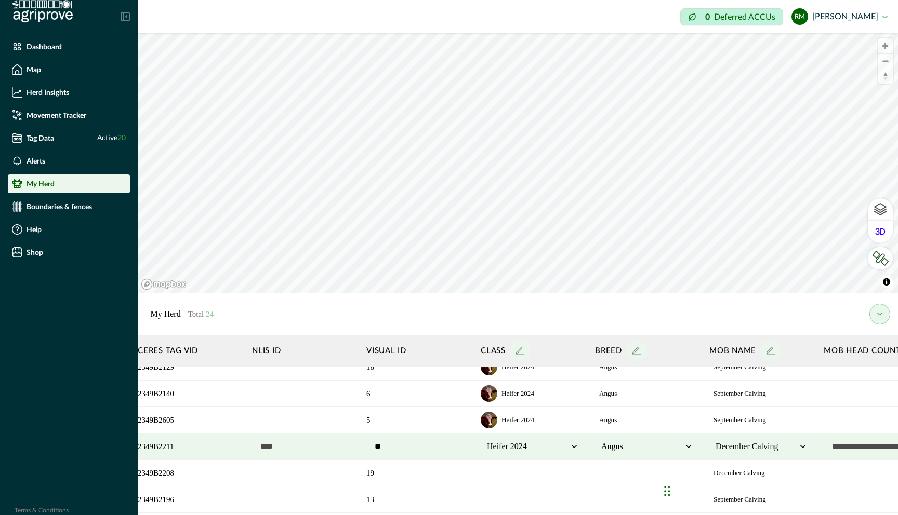
scroll to position [145, 0]
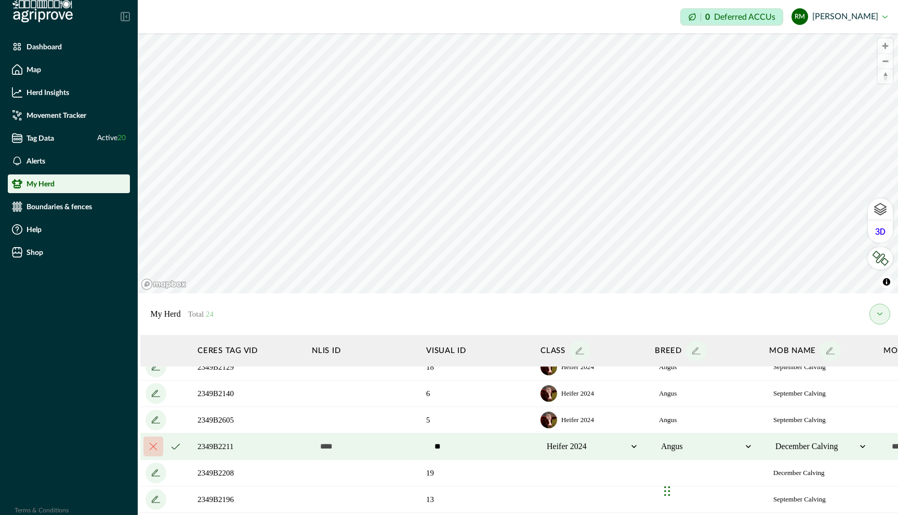
click at [175, 447] on icon "cancel" at bounding box center [175, 447] width 8 height 6
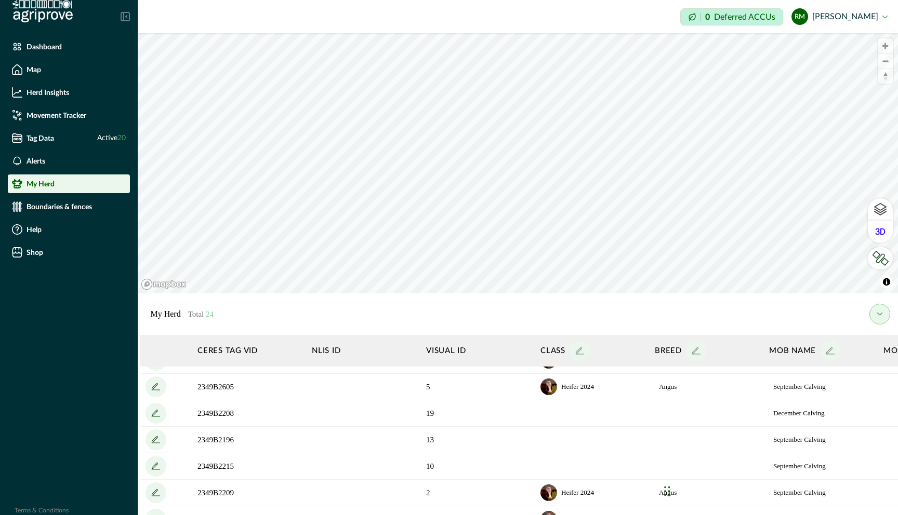
scroll to position [213, 0]
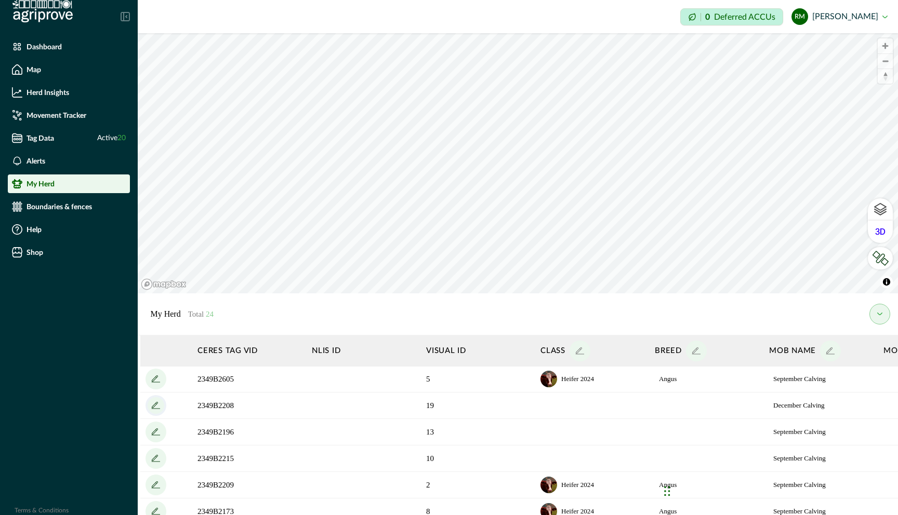
click at [155, 406] on icon "add" at bounding box center [156, 405] width 17 height 17
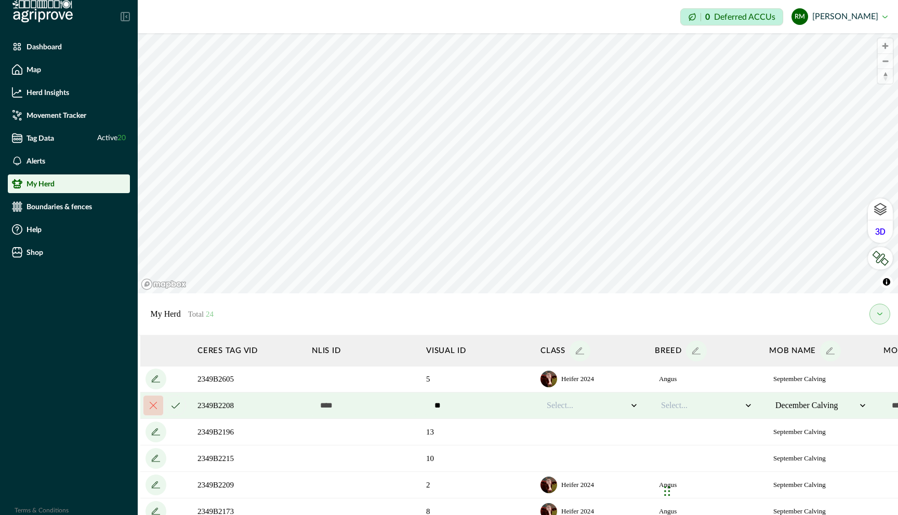
click at [547, 409] on div at bounding box center [587, 406] width 81 height 12
click at [547, 447] on div "Heifer 2024" at bounding box center [592, 450] width 92 height 17
click at [547, 401] on div at bounding box center [701, 406] width 81 height 12
click at [547, 436] on div "Angus" at bounding box center [706, 433] width 92 height 17
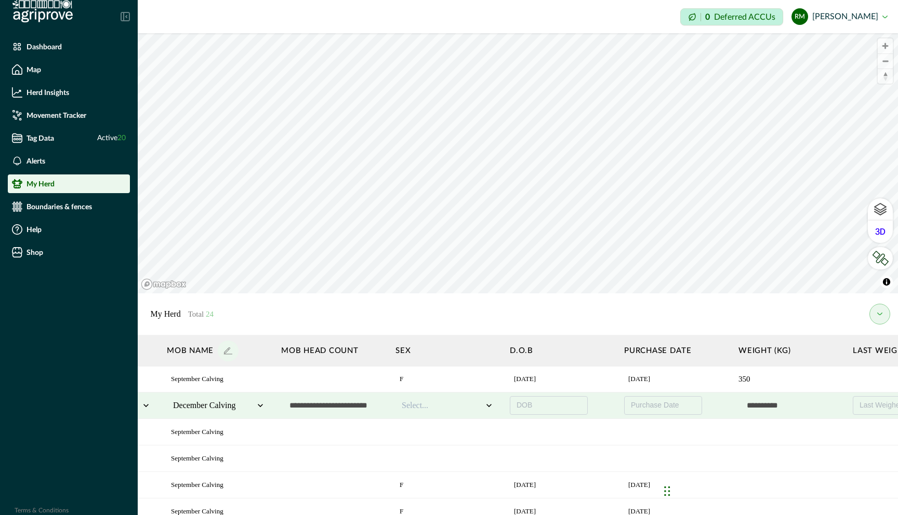
scroll to position [213, 603]
click at [450, 409] on div at bounding box center [441, 406] width 81 height 12
click at [441, 432] on div "F" at bounding box center [446, 433] width 92 height 17
click at [534, 407] on button "DOB" at bounding box center [548, 405] width 78 height 19
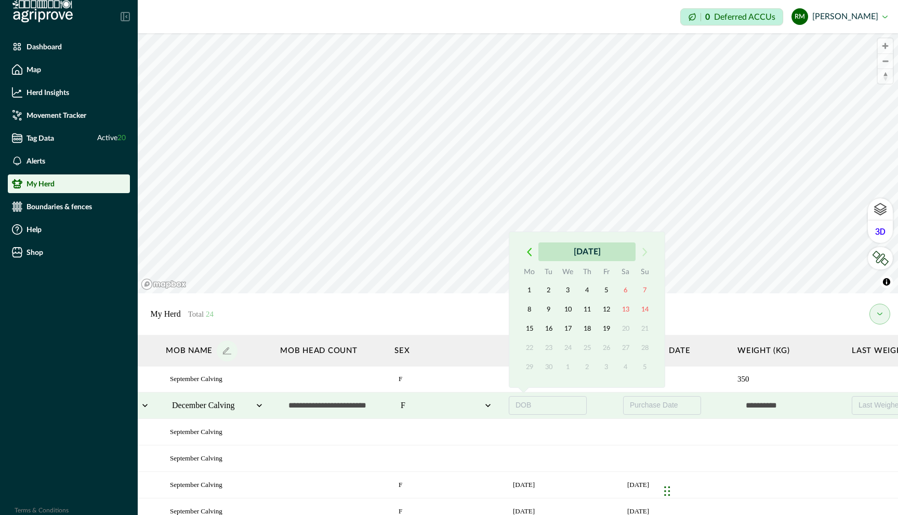
click at [547, 253] on button "September 2025" at bounding box center [586, 252] width 97 height 19
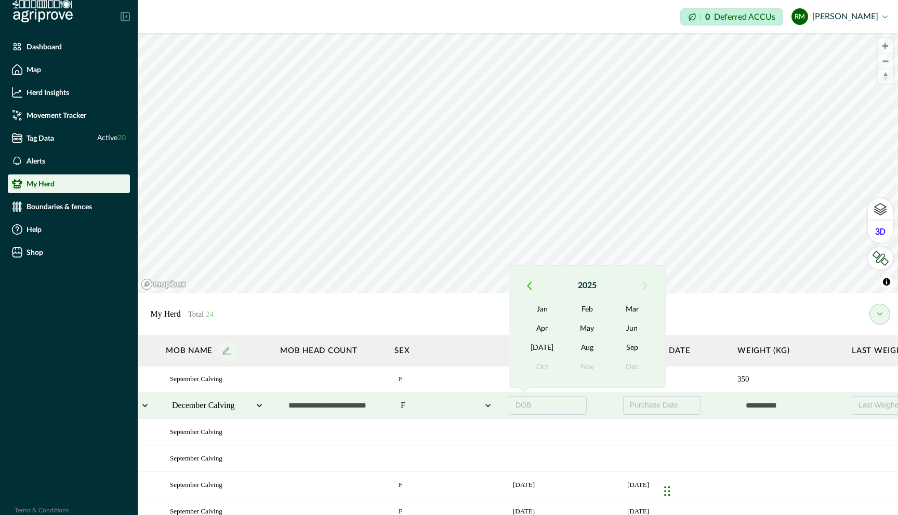
click at [529, 284] on icon "button" at bounding box center [529, 285] width 4 height 7
click at [547, 344] on button "Sep" at bounding box center [632, 348] width 45 height 19
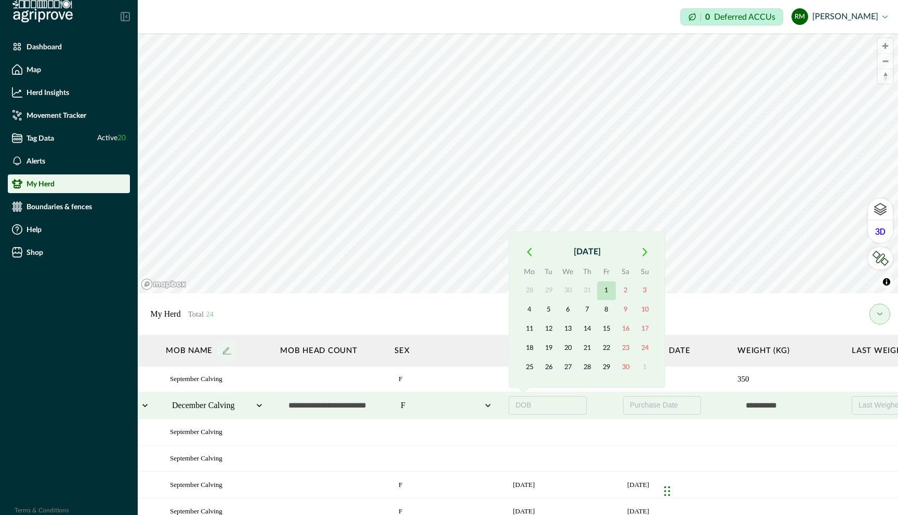
click at [547, 287] on button "1" at bounding box center [606, 291] width 19 height 19
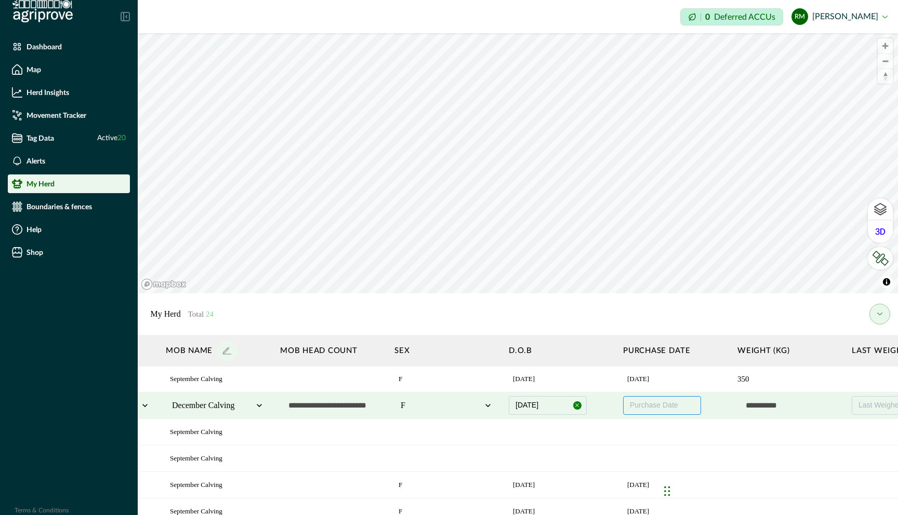
click at [547, 407] on span "Purchase Date" at bounding box center [654, 405] width 48 height 8
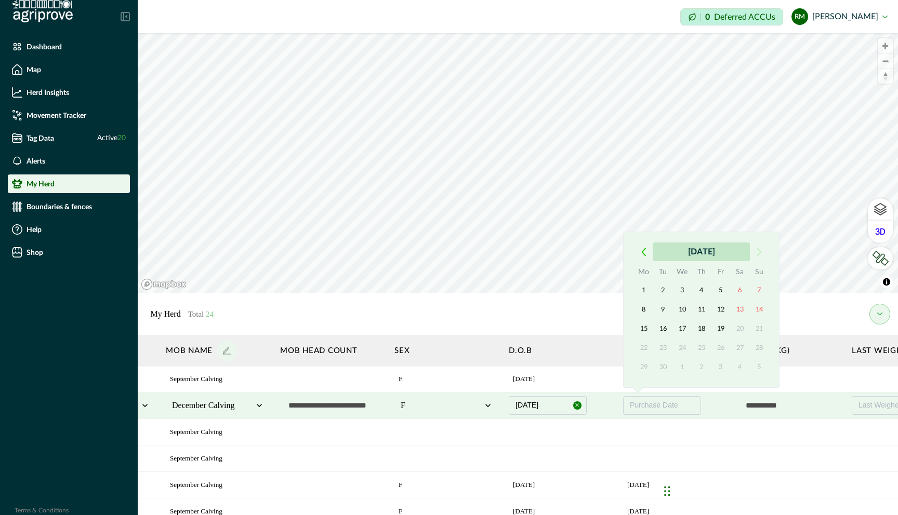
click at [547, 254] on button "September 2025" at bounding box center [701, 252] width 97 height 19
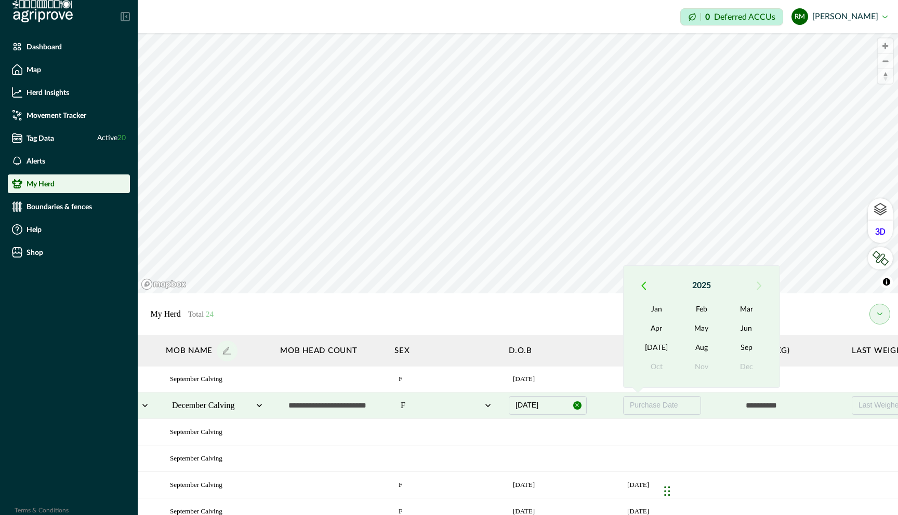
click at [547, 286] on icon "button" at bounding box center [643, 286] width 5 height 9
click at [547, 330] on button "May" at bounding box center [701, 329] width 45 height 19
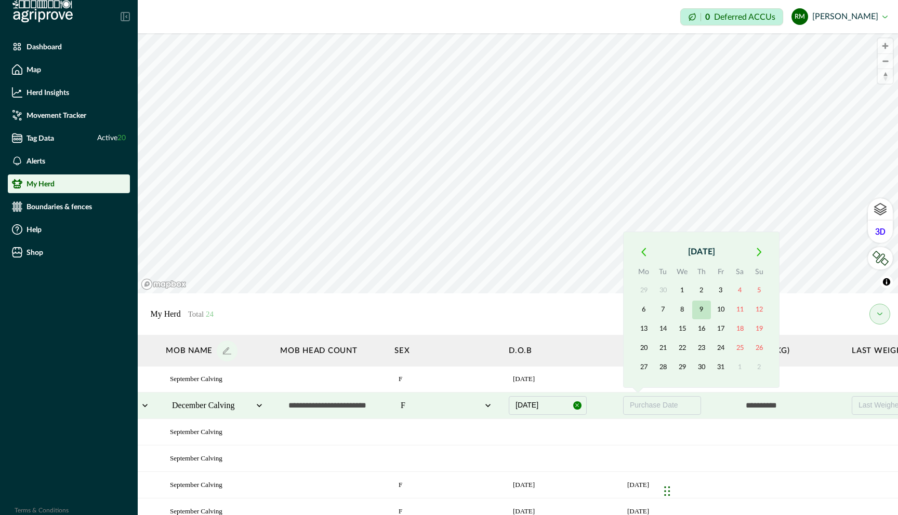
click at [547, 311] on button "9" at bounding box center [701, 310] width 19 height 19
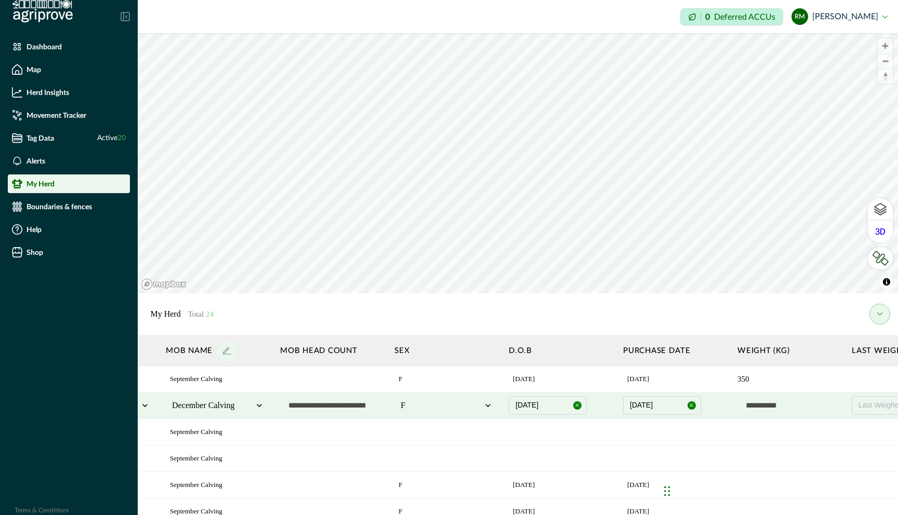
click at [547, 409] on input "text" at bounding box center [789, 405] width 104 height 21
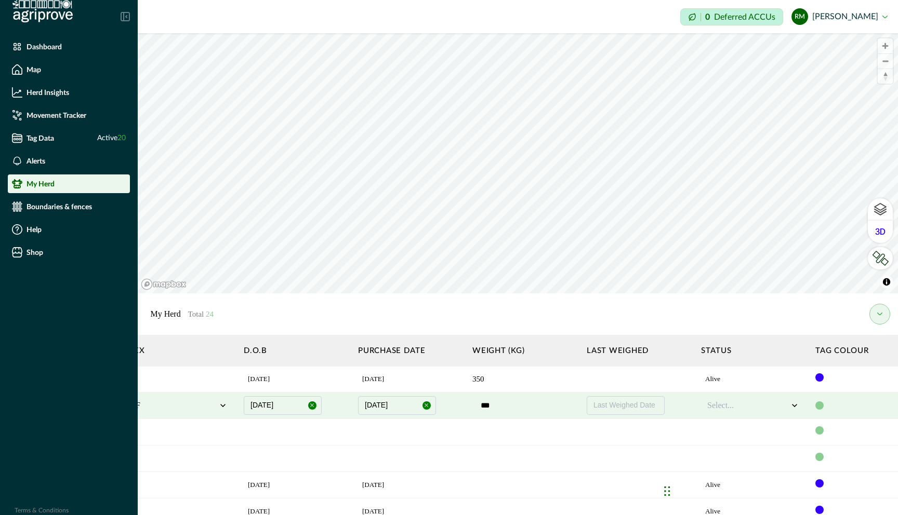
scroll to position [213, 897]
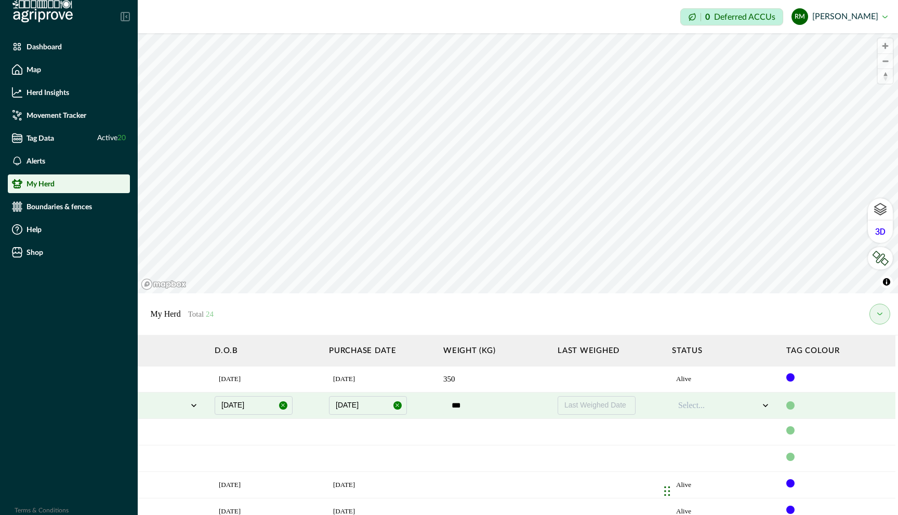
type input "***"
click at [547, 412] on div "Select..." at bounding box center [718, 406] width 83 height 15
click at [547, 434] on div "Alive" at bounding box center [724, 433] width 92 height 17
click at [547, 404] on div at bounding box center [790, 406] width 8 height 8
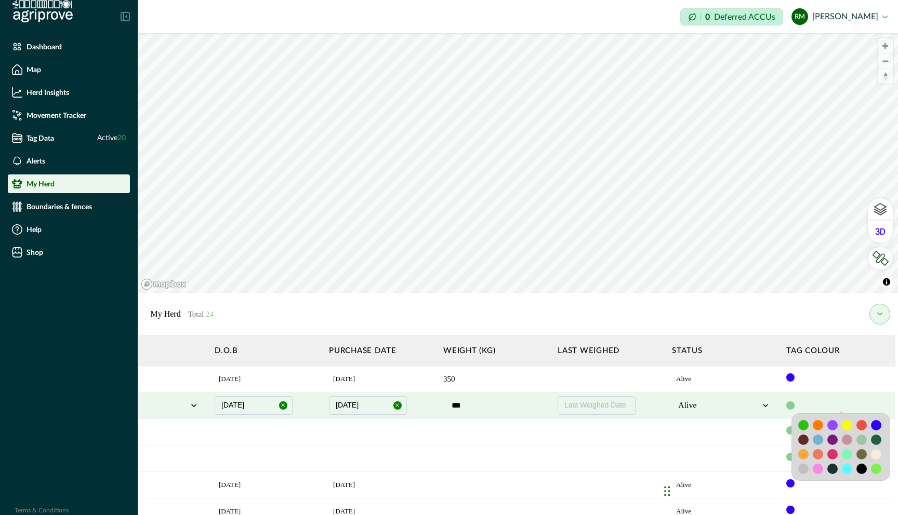
click at [547, 426] on div at bounding box center [818, 425] width 10 height 10
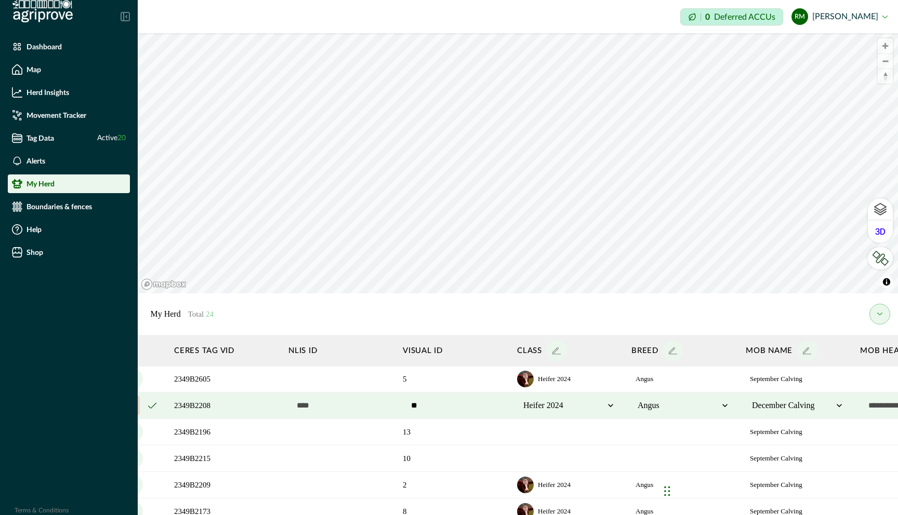
scroll to position [213, 0]
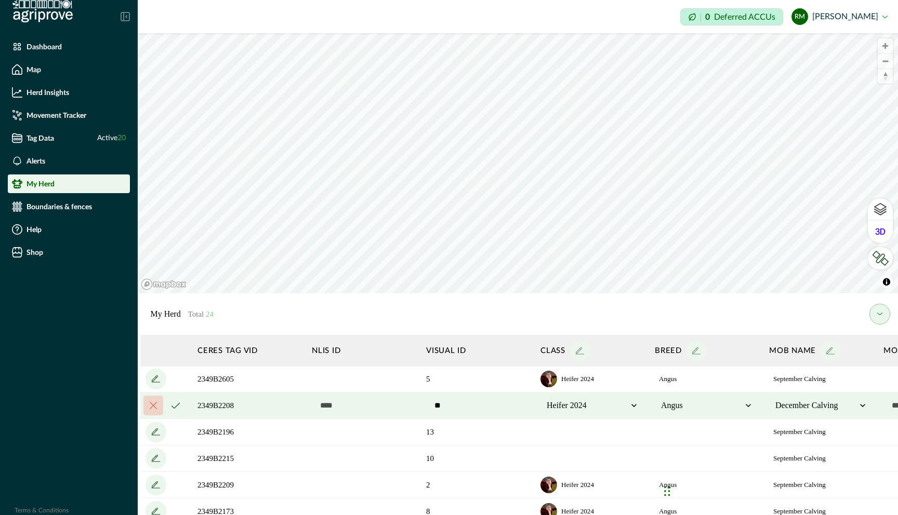
click at [175, 409] on button "cancel" at bounding box center [175, 405] width 21 height 21
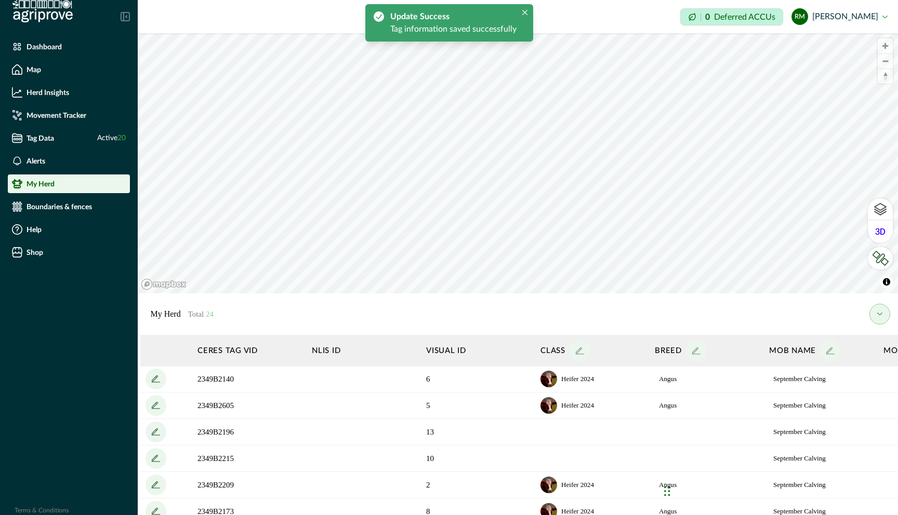
click at [154, 433] on icon "add" at bounding box center [156, 432] width 17 height 17
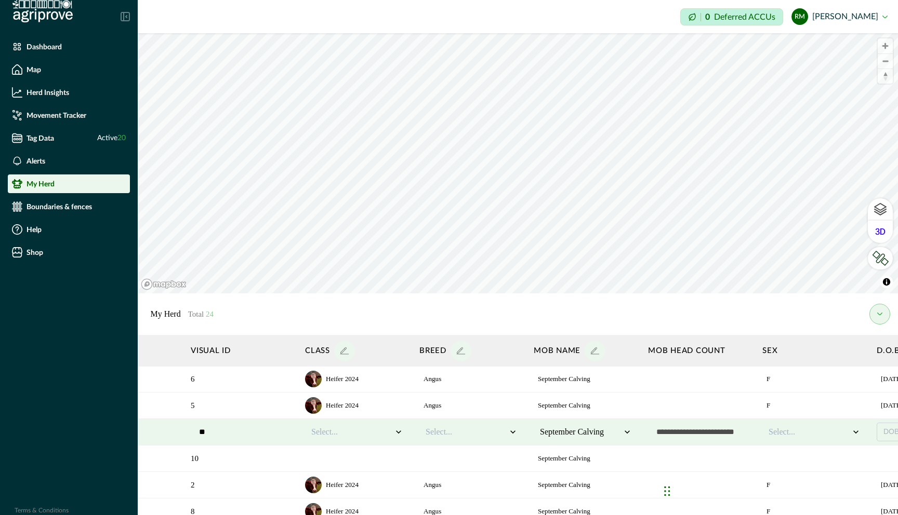
scroll to position [211, 235]
click at [374, 435] on div at bounding box center [351, 434] width 81 height 12
click at [364, 475] on div "Heifer 2024" at bounding box center [357, 479] width 92 height 17
click at [474, 435] on div at bounding box center [466, 434] width 81 height 12
click at [467, 462] on div "Angus" at bounding box center [471, 462] width 92 height 17
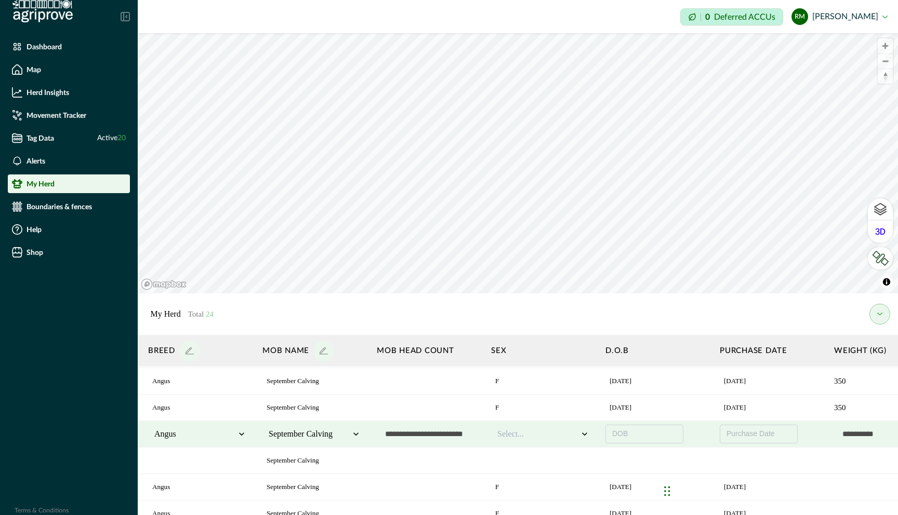
scroll to position [211, 525]
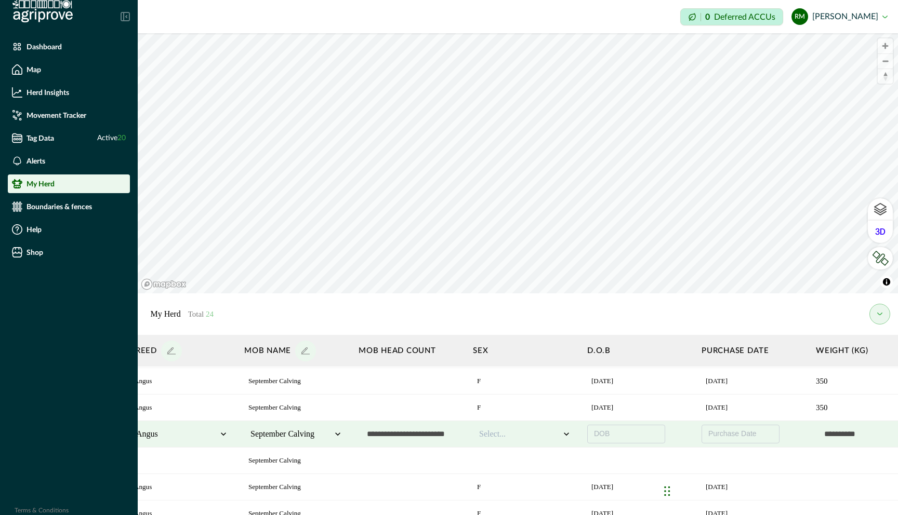
click at [523, 429] on div at bounding box center [519, 434] width 81 height 12
click at [512, 461] on div "F" at bounding box center [525, 462] width 92 height 17
click at [547, 433] on button "DOB" at bounding box center [626, 434] width 78 height 19
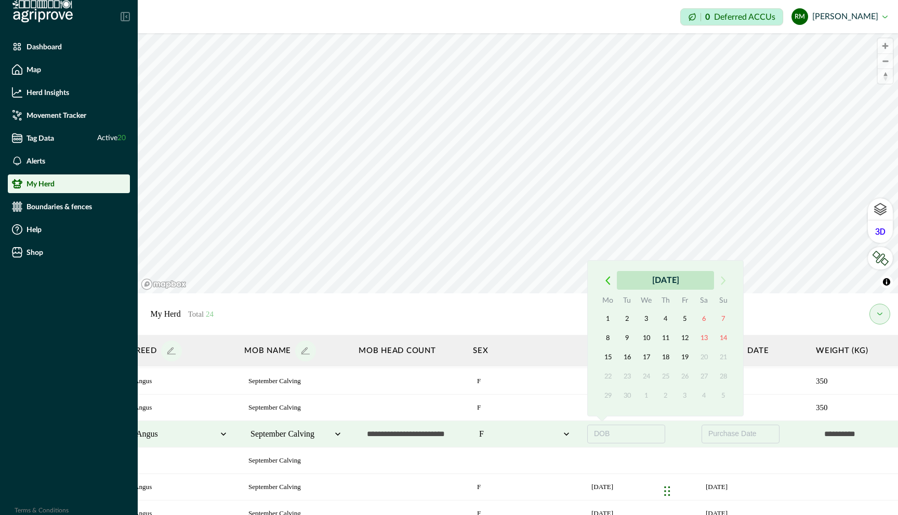
click at [547, 276] on button "September 2025" at bounding box center [665, 280] width 97 height 19
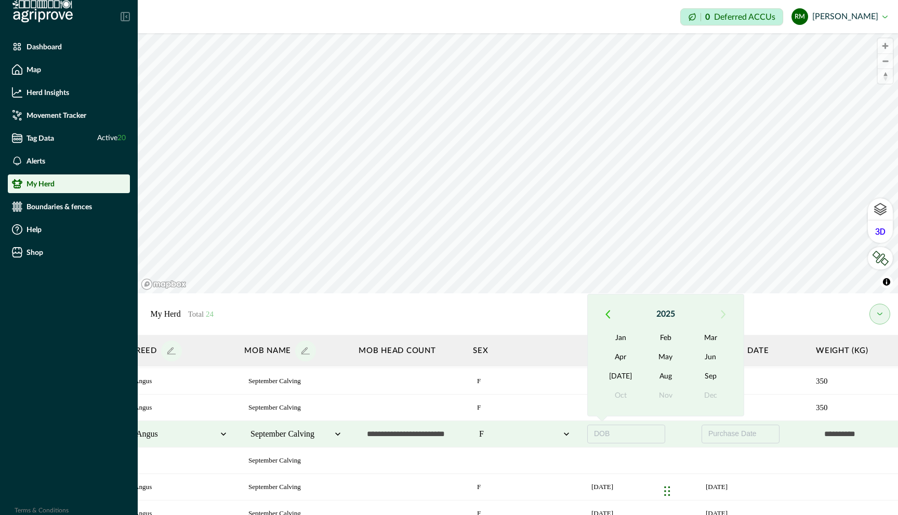
click at [547, 313] on icon "button" at bounding box center [607, 314] width 5 height 9
click at [547, 376] on button "Sep" at bounding box center [710, 377] width 45 height 19
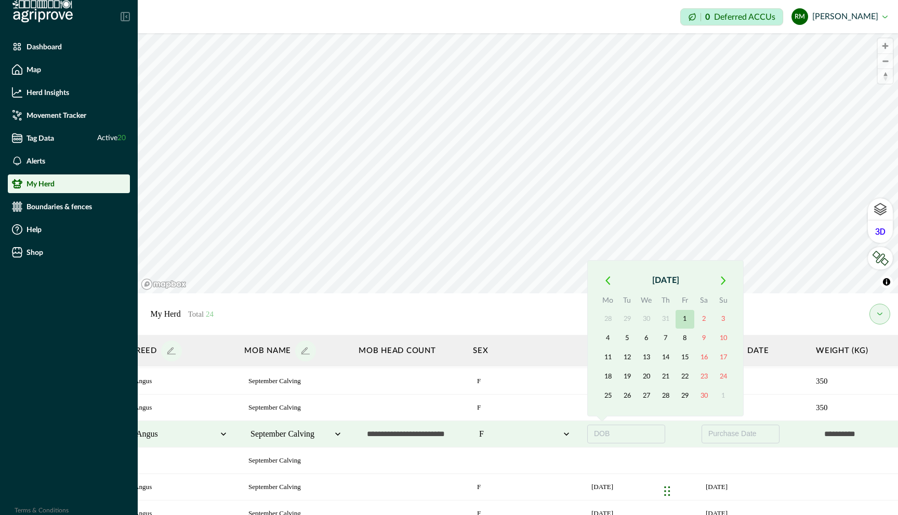
click at [547, 319] on button "1" at bounding box center [684, 319] width 19 height 19
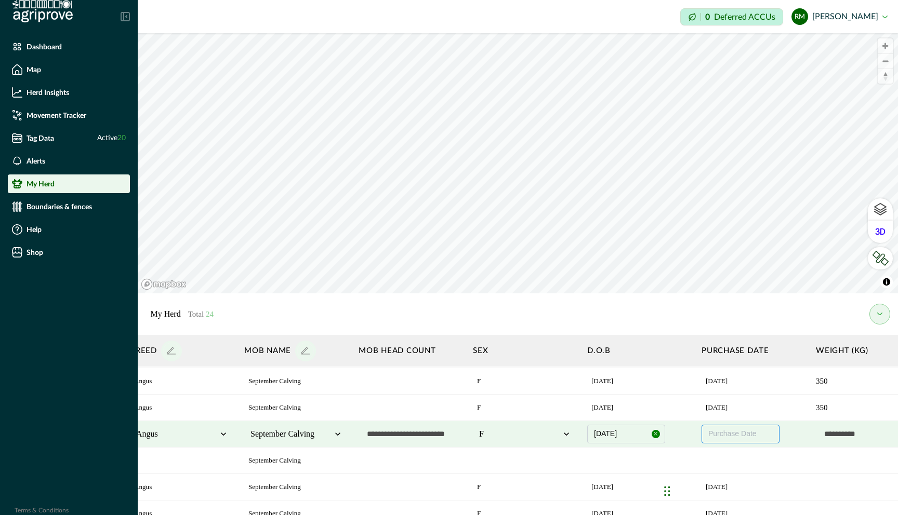
click at [547, 441] on button "Purchase Date" at bounding box center [740, 434] width 78 height 19
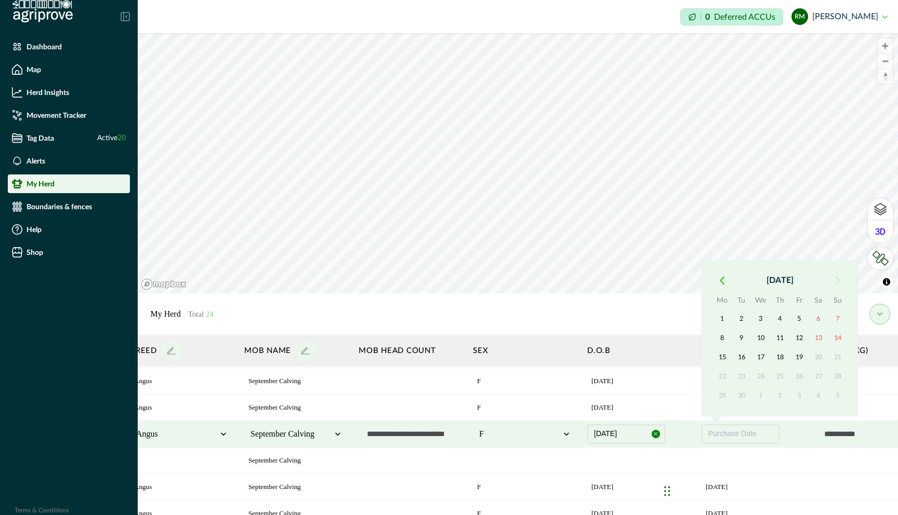
click at [547, 281] on icon "button" at bounding box center [722, 280] width 5 height 9
click at [547, 285] on button "August 2025" at bounding box center [779, 280] width 97 height 19
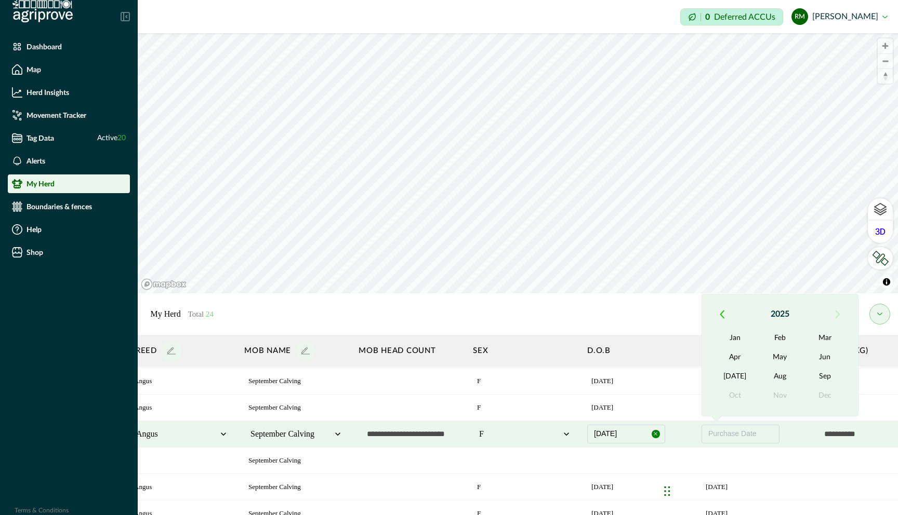
click at [547, 314] on icon "button" at bounding box center [722, 314] width 5 height 9
click at [547, 359] on button "May" at bounding box center [780, 358] width 45 height 19
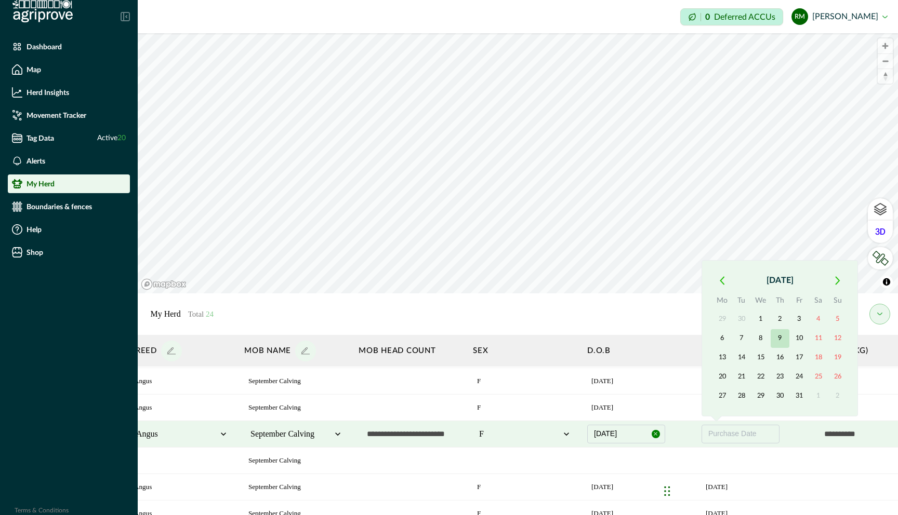
click at [547, 336] on button "9" at bounding box center [780, 338] width 19 height 19
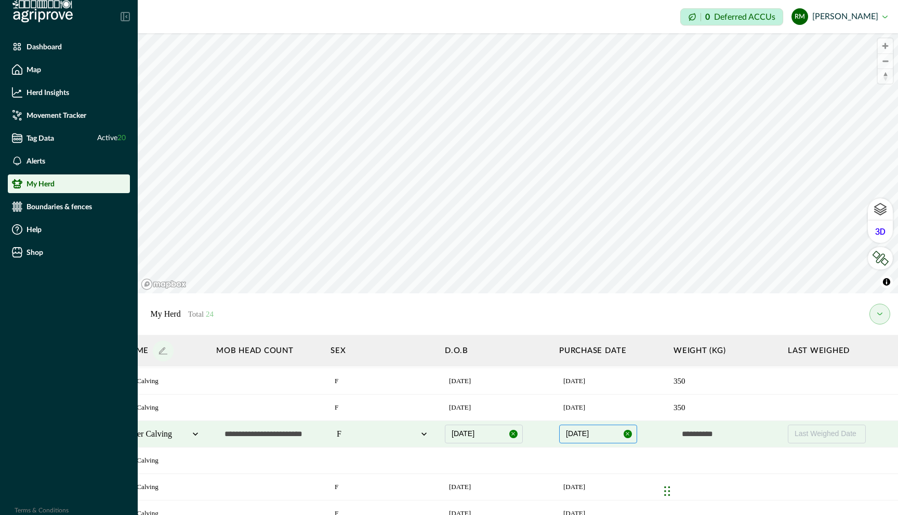
scroll to position [211, 678]
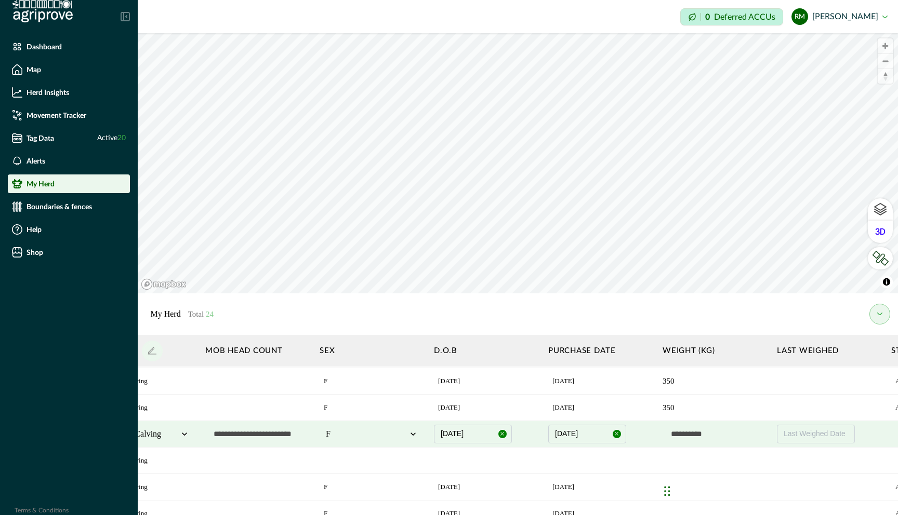
click at [547, 436] on input "text" at bounding box center [714, 434] width 104 height 21
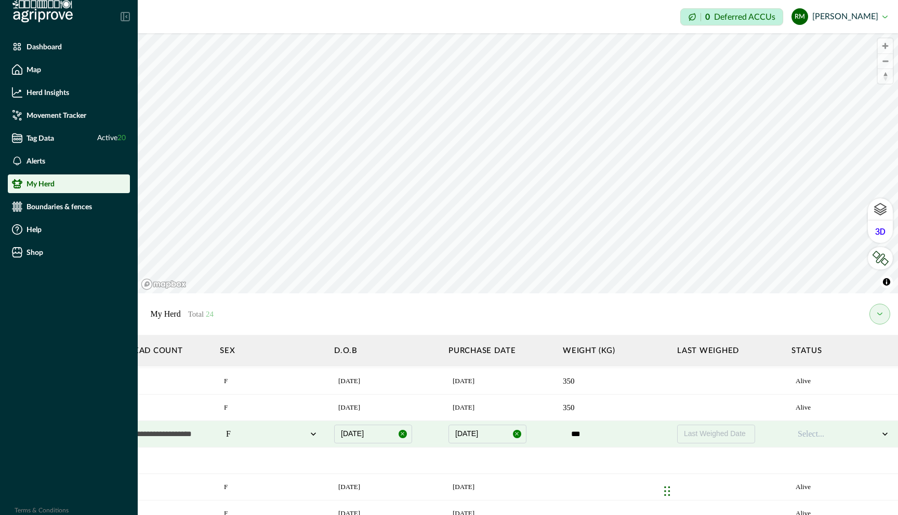
scroll to position [211, 897]
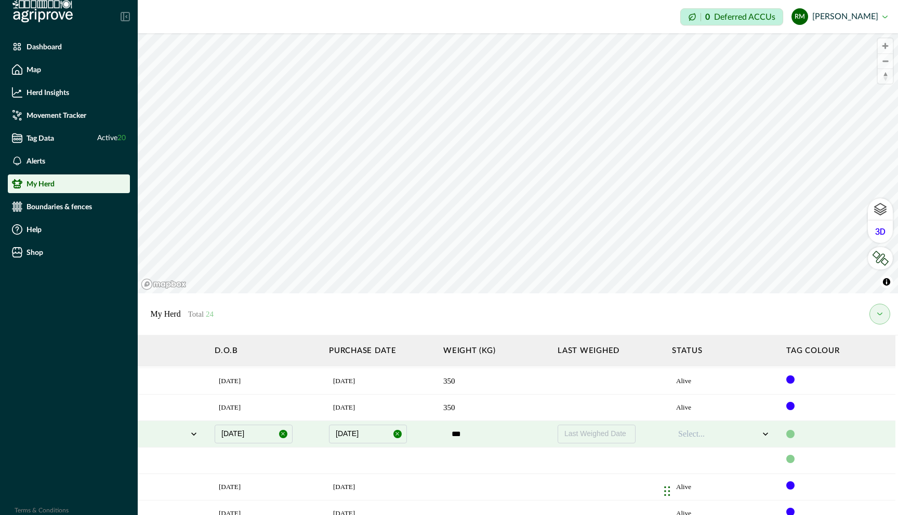
type input "***"
click at [547, 435] on div at bounding box center [718, 434] width 81 height 12
click at [547, 464] on div "Alive" at bounding box center [724, 462] width 92 height 17
click at [547, 434] on div at bounding box center [790, 434] width 8 height 8
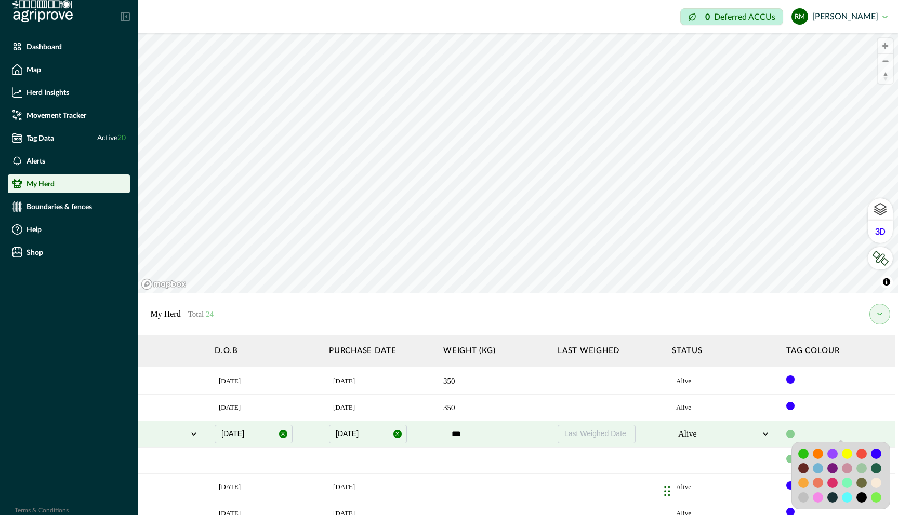
click at [547, 455] on div at bounding box center [876, 454] width 10 height 10
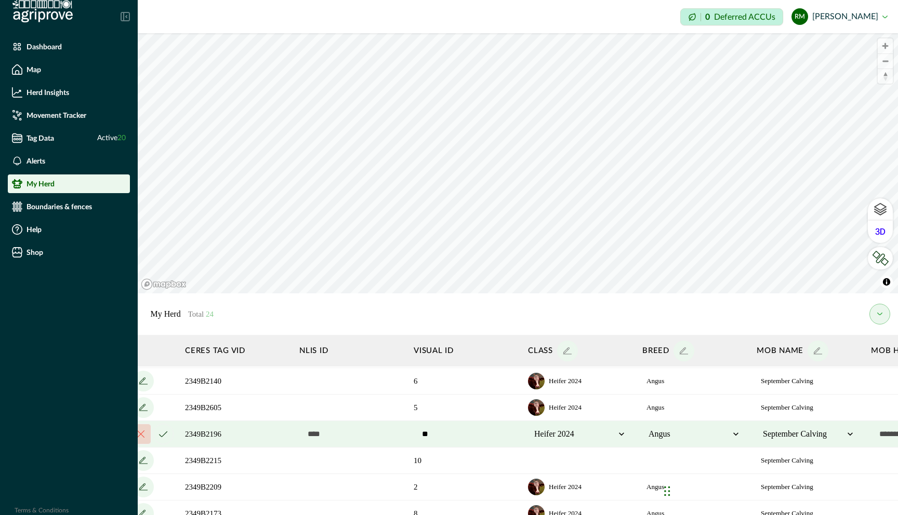
scroll to position [211, 0]
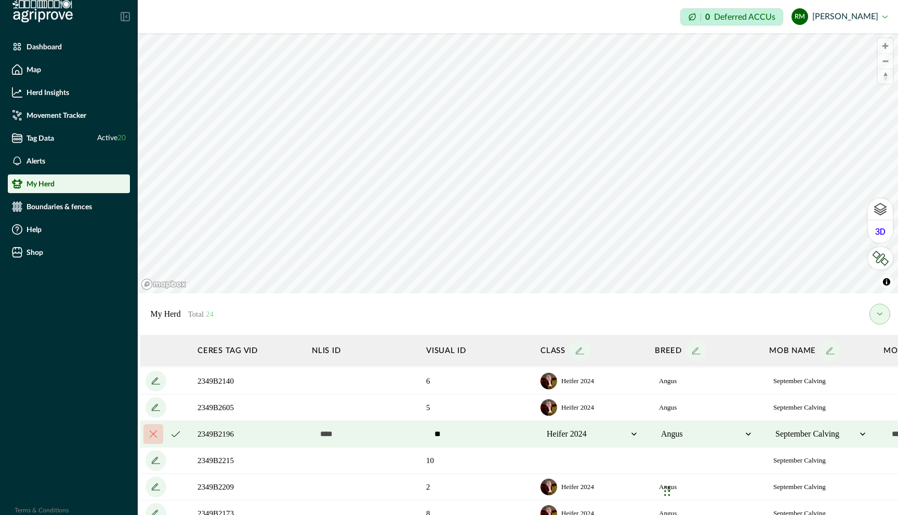
click at [177, 436] on icon "cancel" at bounding box center [175, 434] width 8 height 6
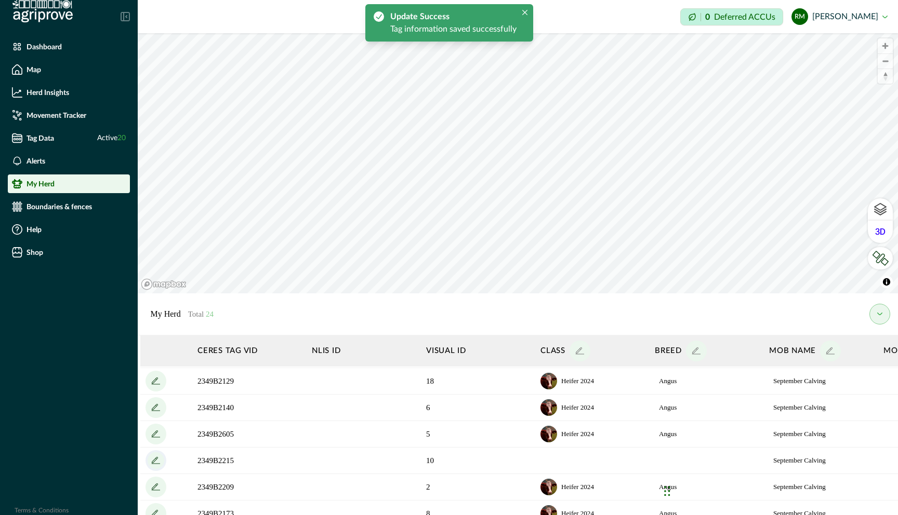
click at [157, 463] on icon "add" at bounding box center [156, 463] width 9 height 1
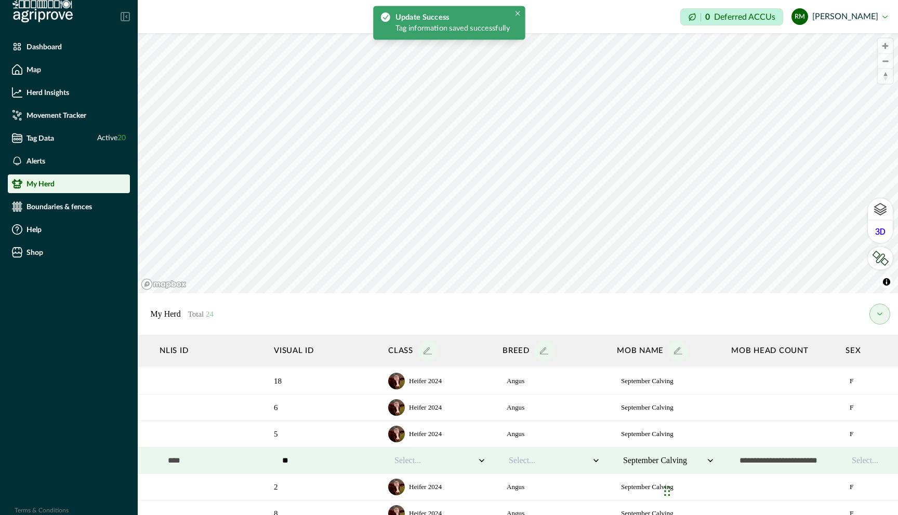
scroll to position [211, 154]
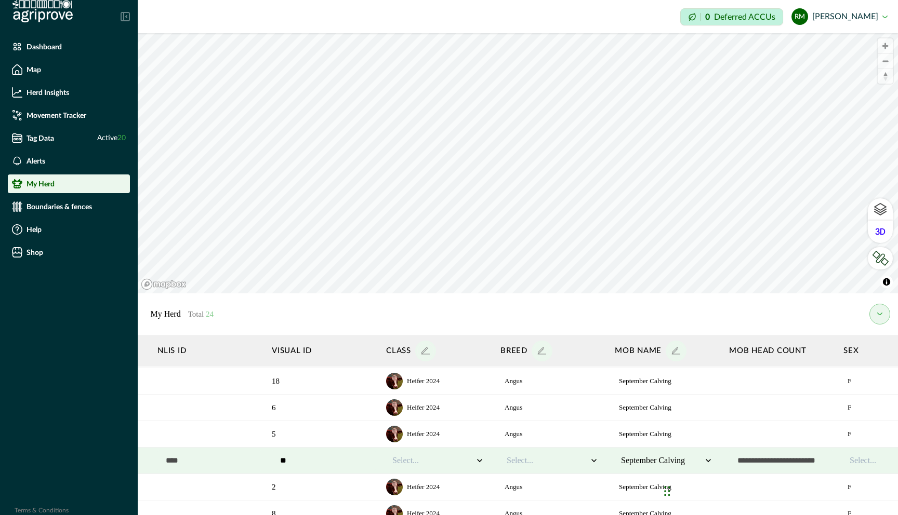
click at [475, 460] on icon at bounding box center [479, 461] width 10 height 10
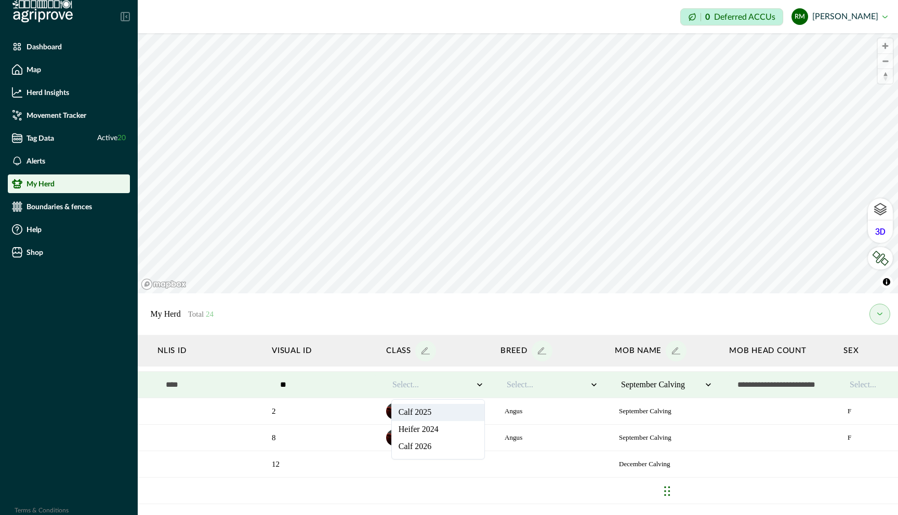
scroll to position [294, 154]
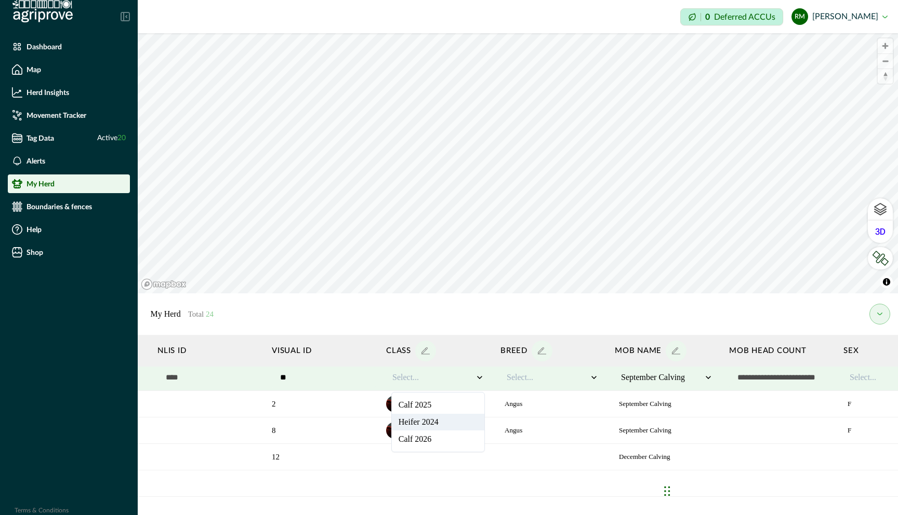
click at [455, 423] on div "Heifer 2024" at bounding box center [438, 422] width 92 height 17
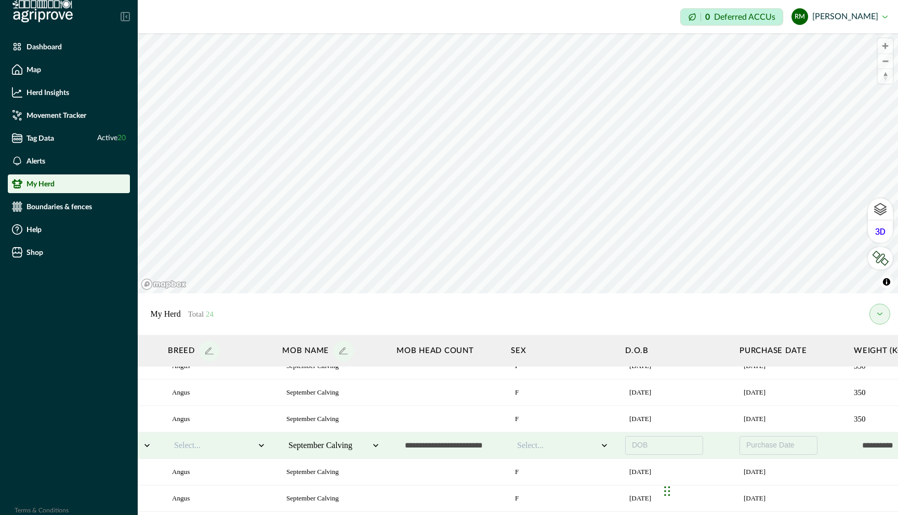
scroll to position [226, 493]
click at [547, 445] on icon at bounding box center [598, 446] width 10 height 10
click at [547, 475] on div "F" at bounding box center [556, 473] width 92 height 17
click at [547, 449] on button "DOB" at bounding box center [658, 445] width 78 height 19
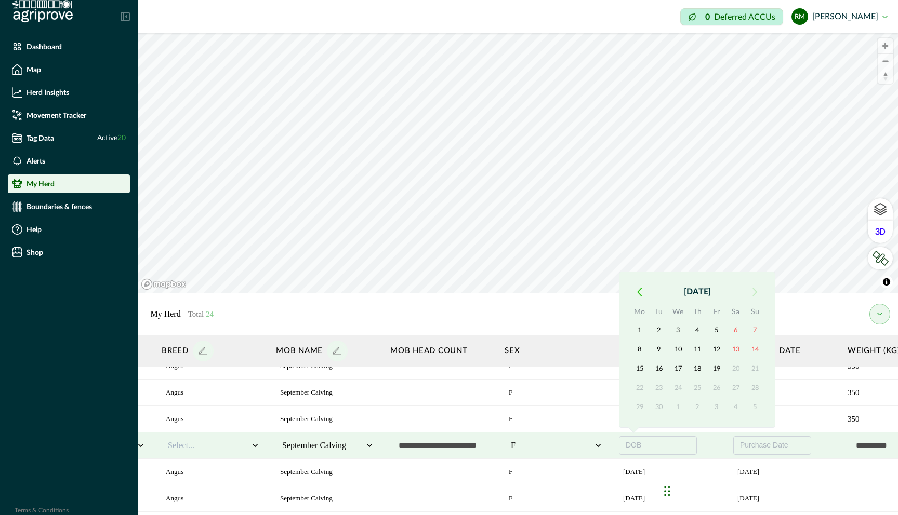
click at [547, 292] on icon "button" at bounding box center [639, 292] width 5 height 9
click at [547, 294] on button "August 2025" at bounding box center [696, 292] width 97 height 19
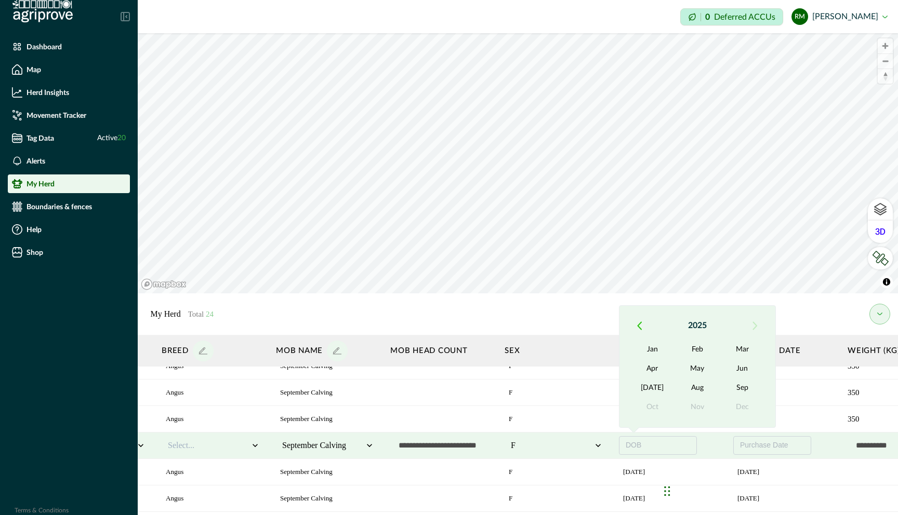
click at [547, 324] on button "button" at bounding box center [639, 325] width 19 height 19
click at [547, 324] on icon "button" at bounding box center [639, 326] width 5 height 9
click at [547, 387] on button "Sep" at bounding box center [742, 388] width 45 height 19
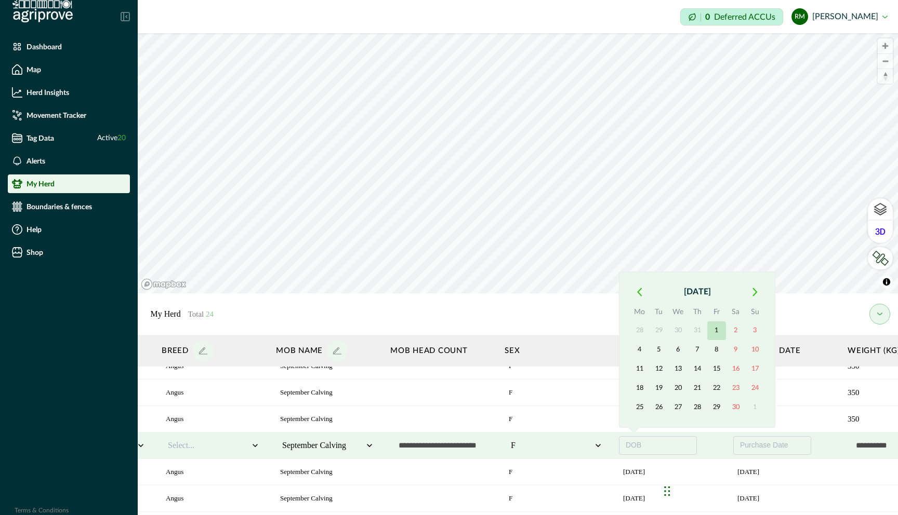
click at [547, 333] on button "1" at bounding box center [716, 331] width 19 height 19
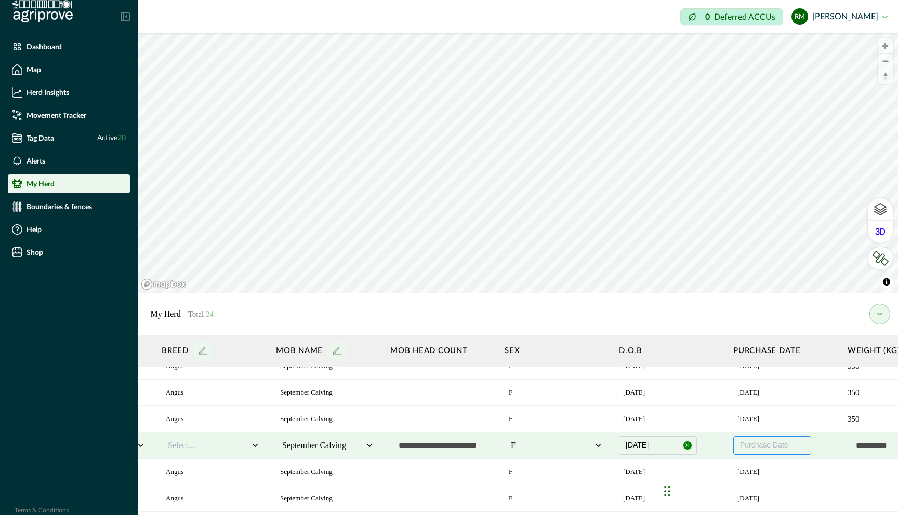
click at [547, 449] on span "Purchase Date" at bounding box center [764, 445] width 48 height 8
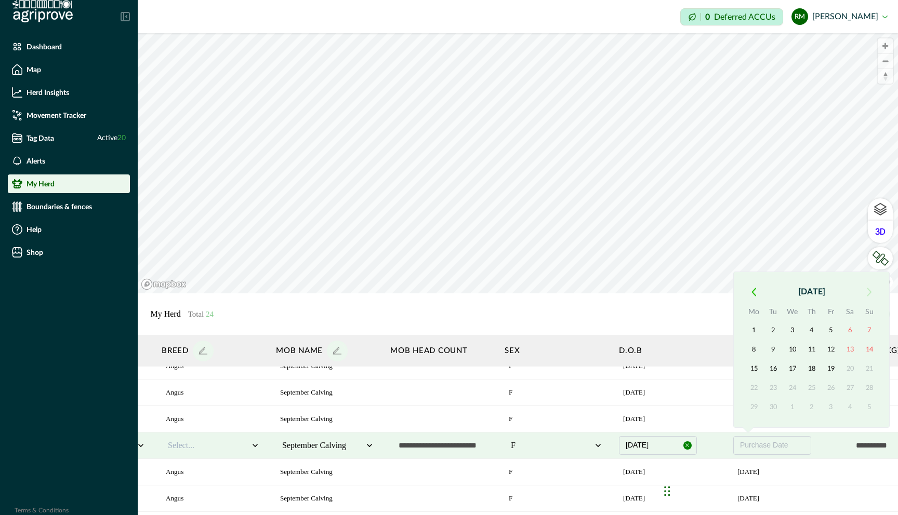
click at [547, 291] on icon "button" at bounding box center [753, 292] width 5 height 9
click at [547, 296] on button "August 2025" at bounding box center [811, 292] width 97 height 19
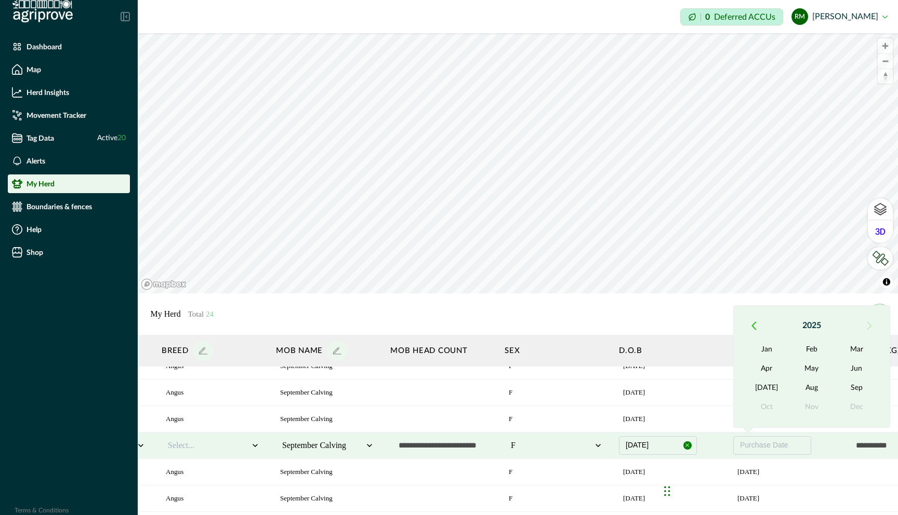
click at [547, 327] on icon "button" at bounding box center [753, 326] width 5 height 9
click at [547, 368] on button "May" at bounding box center [811, 369] width 45 height 19
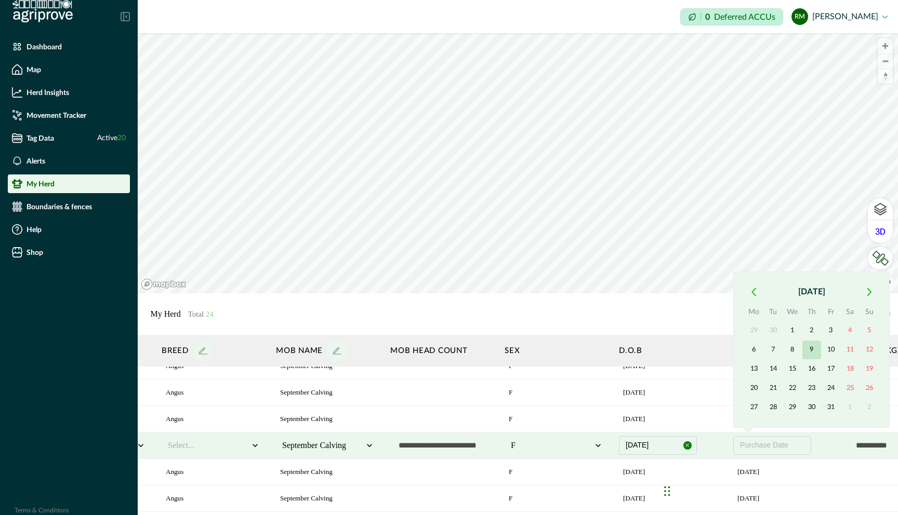
click at [547, 351] on button "9" at bounding box center [811, 350] width 19 height 19
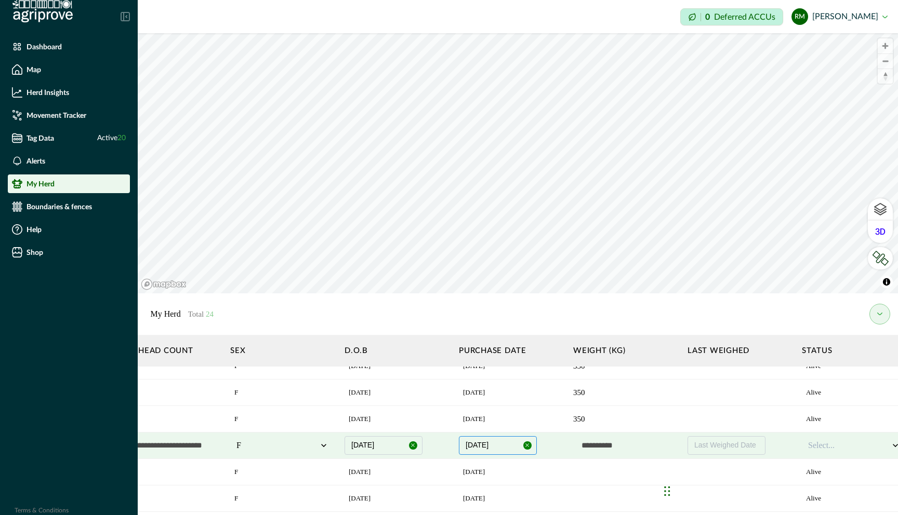
scroll to position [226, 772]
click at [547, 448] on input "text" at bounding box center [621, 445] width 104 height 21
type input "***"
click at [547, 445] on div at bounding box center [844, 446] width 81 height 12
click at [547, 474] on div "Alive" at bounding box center [849, 473] width 92 height 17
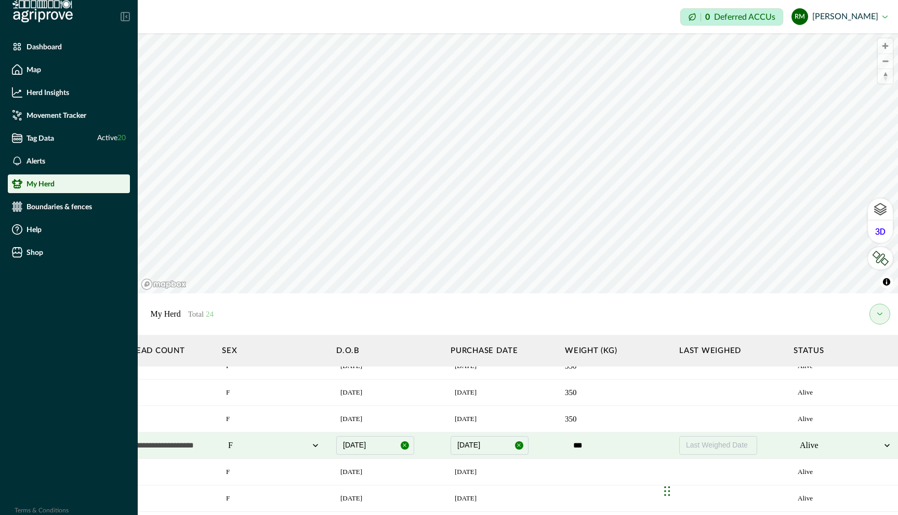
scroll to position [226, 897]
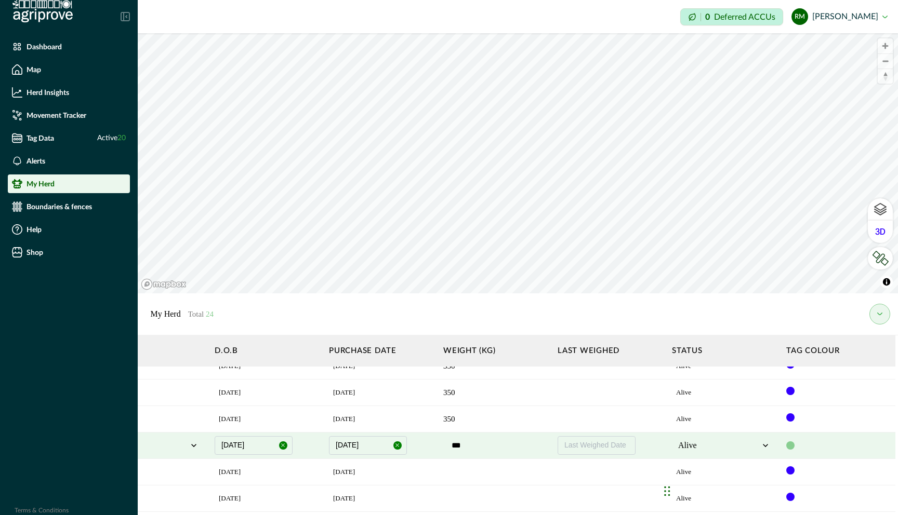
click at [547, 446] on div at bounding box center [790, 446] width 8 height 8
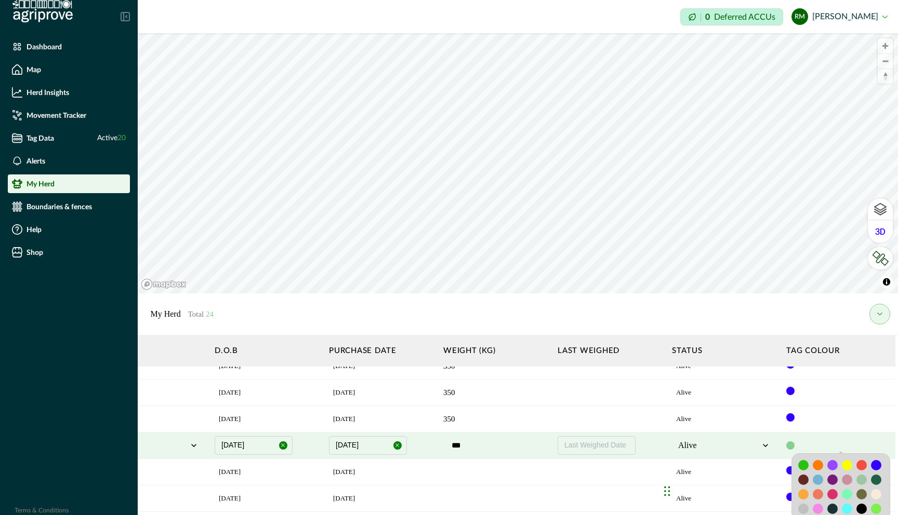
click at [547, 464] on div at bounding box center [876, 465] width 10 height 10
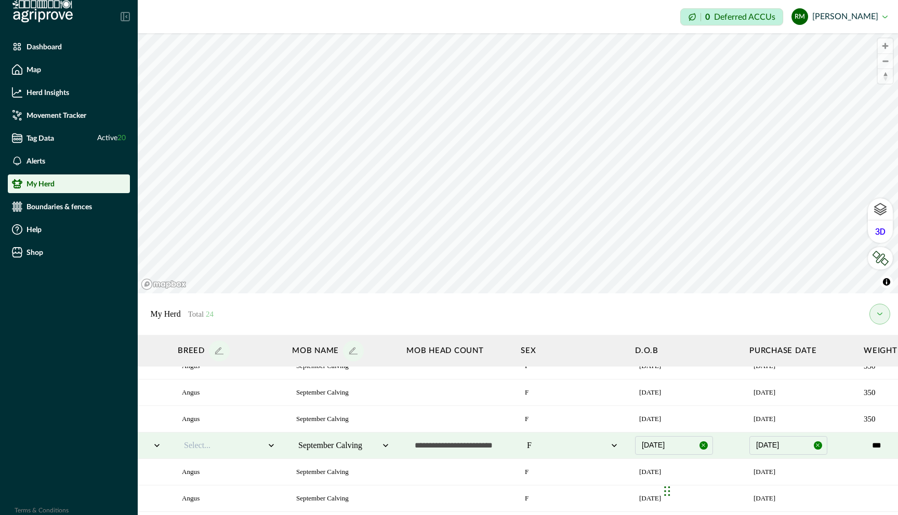
scroll to position [226, 0]
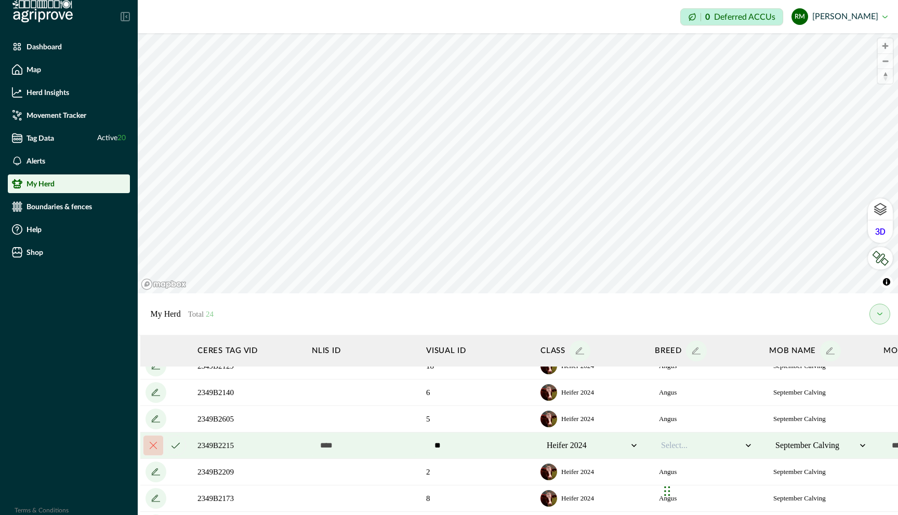
click at [176, 447] on icon "cancel" at bounding box center [175, 446] width 8 height 6
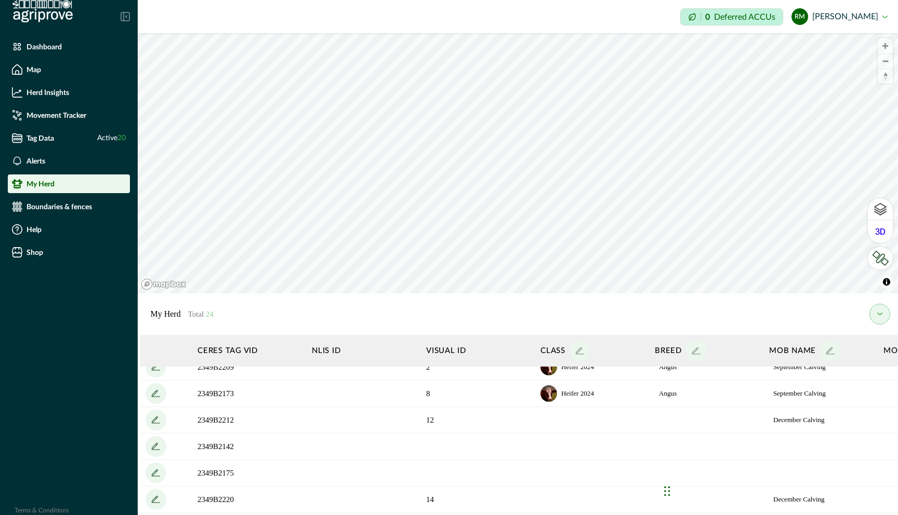
scroll to position [336, 0]
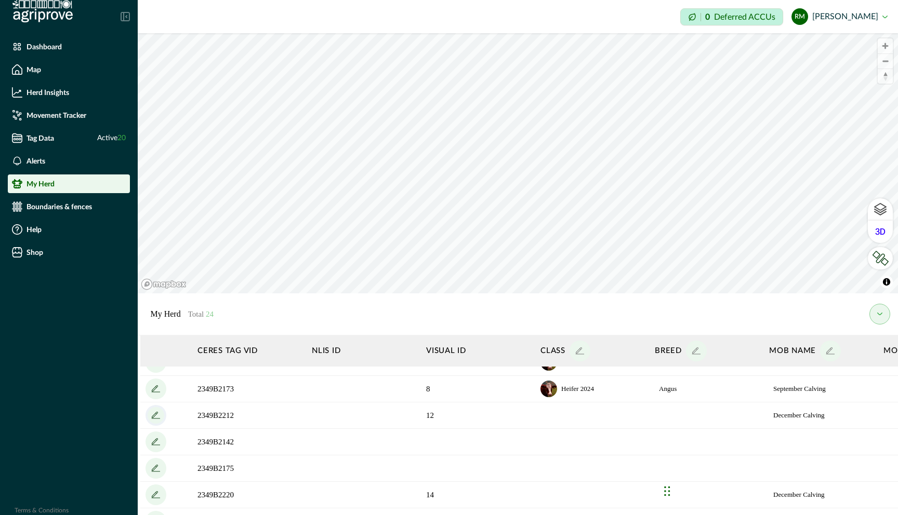
click at [157, 416] on icon "add" at bounding box center [156, 415] width 17 height 17
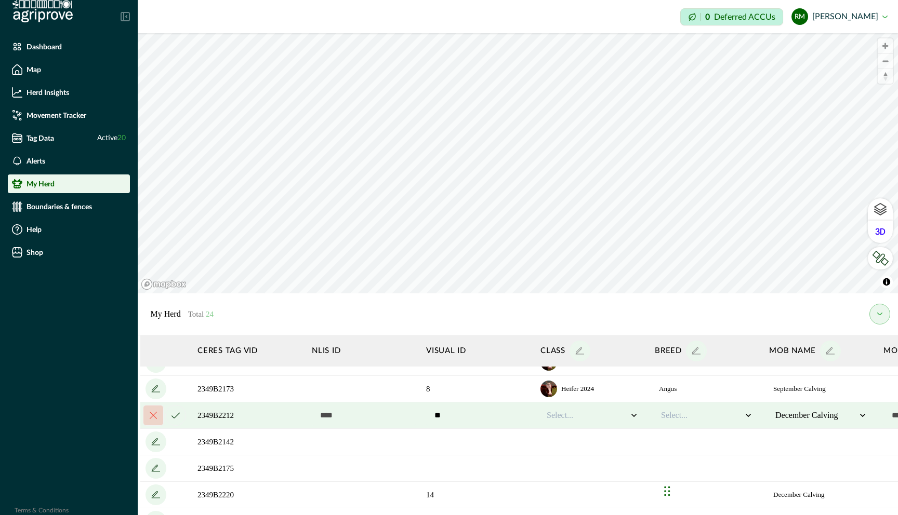
click at [547, 413] on div at bounding box center [587, 415] width 81 height 12
click at [547, 464] on div "Heifer 2024" at bounding box center [592, 460] width 92 height 17
click at [547, 419] on div at bounding box center [701, 415] width 81 height 12
click at [547, 445] on div "Angus" at bounding box center [706, 443] width 92 height 17
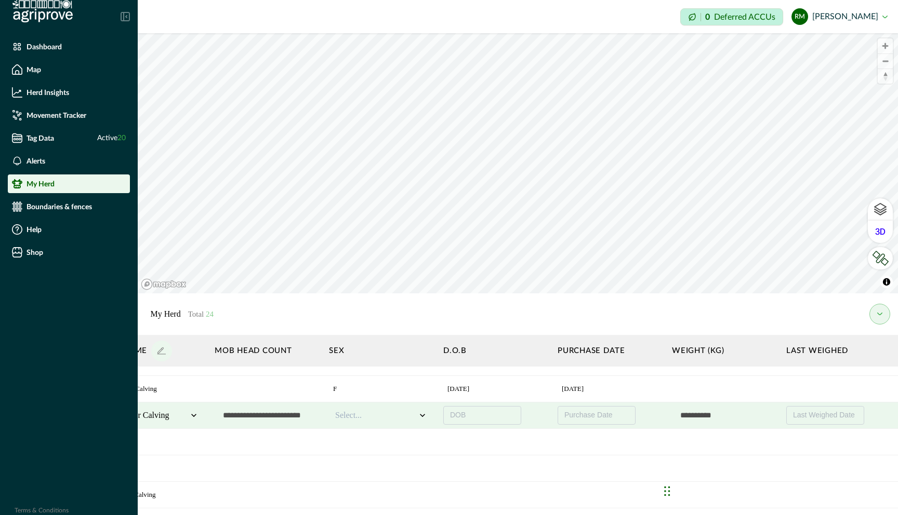
scroll to position [336, 647]
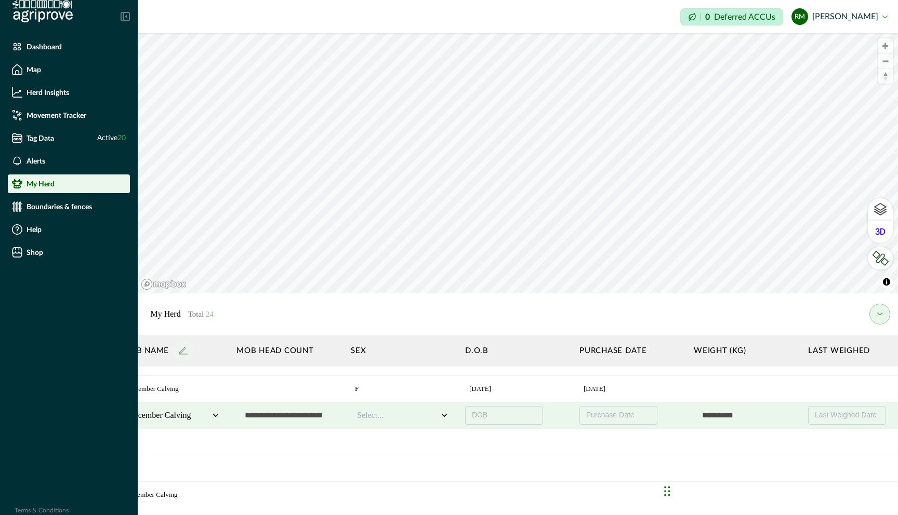
click at [402, 418] on div at bounding box center [397, 415] width 81 height 12
click at [396, 442] on div "F" at bounding box center [402, 443] width 92 height 17
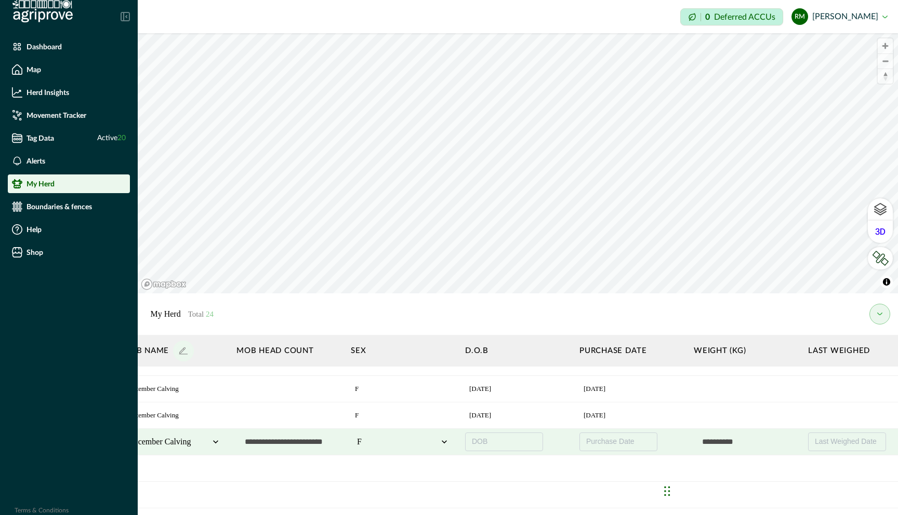
scroll to position [310, 647]
click at [481, 437] on span "DOB" at bounding box center [480, 440] width 16 height 8
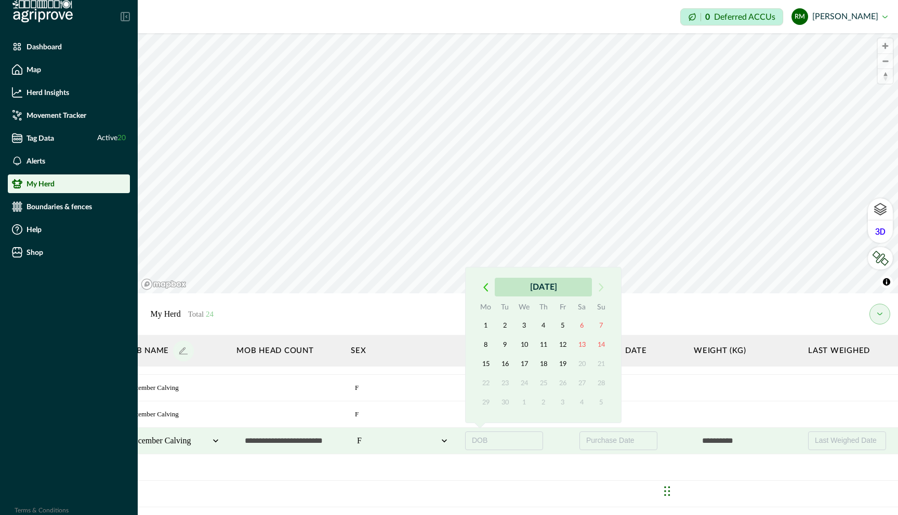
click at [513, 287] on button "September 2025" at bounding box center [543, 287] width 97 height 19
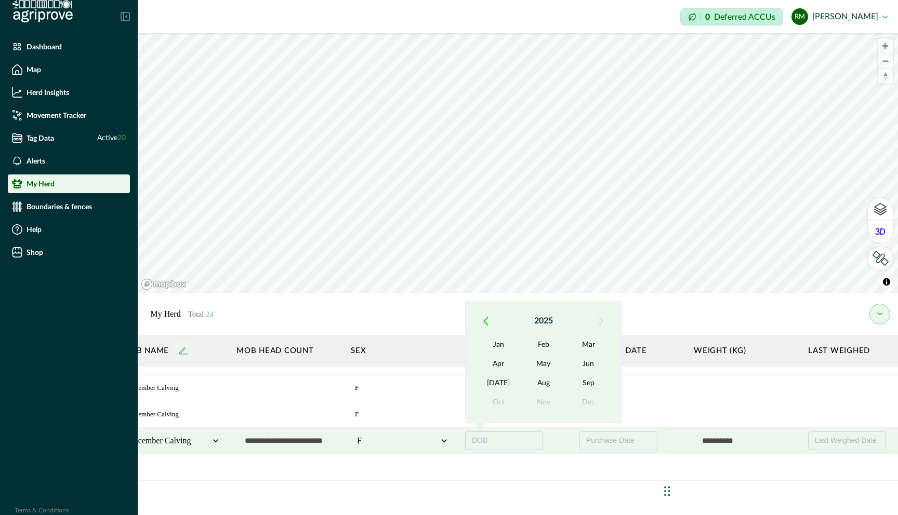
click at [487, 320] on icon "button" at bounding box center [485, 321] width 5 height 9
click at [547, 382] on button "Sep" at bounding box center [588, 384] width 45 height 19
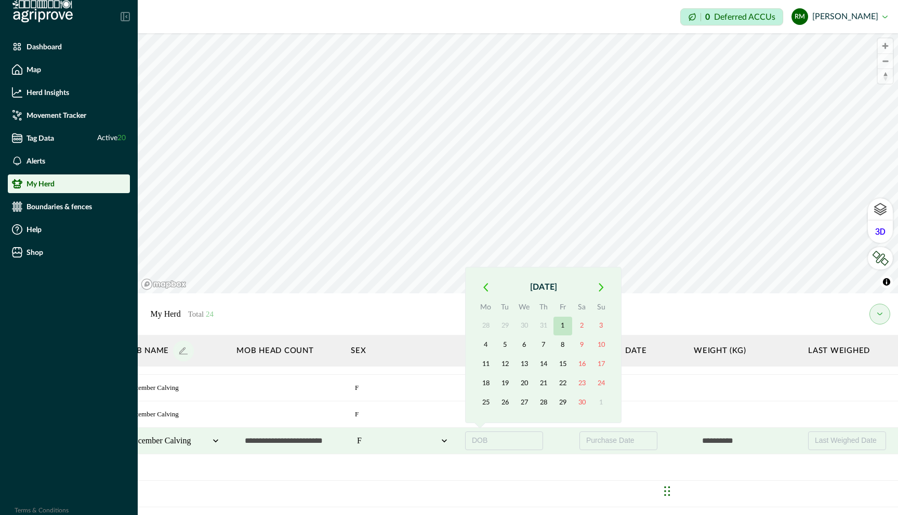
click at [547, 330] on button "1" at bounding box center [562, 326] width 19 height 19
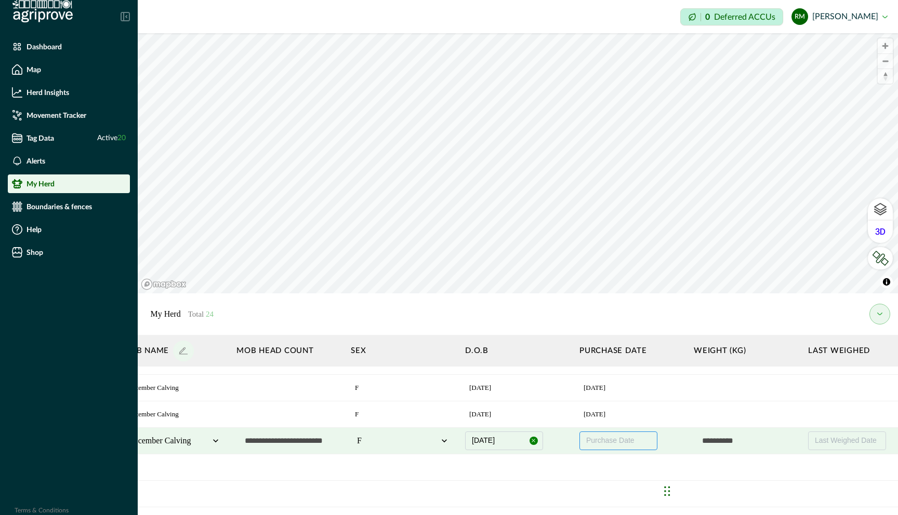
click at [547, 437] on span "Purchase Date" at bounding box center [610, 440] width 48 height 8
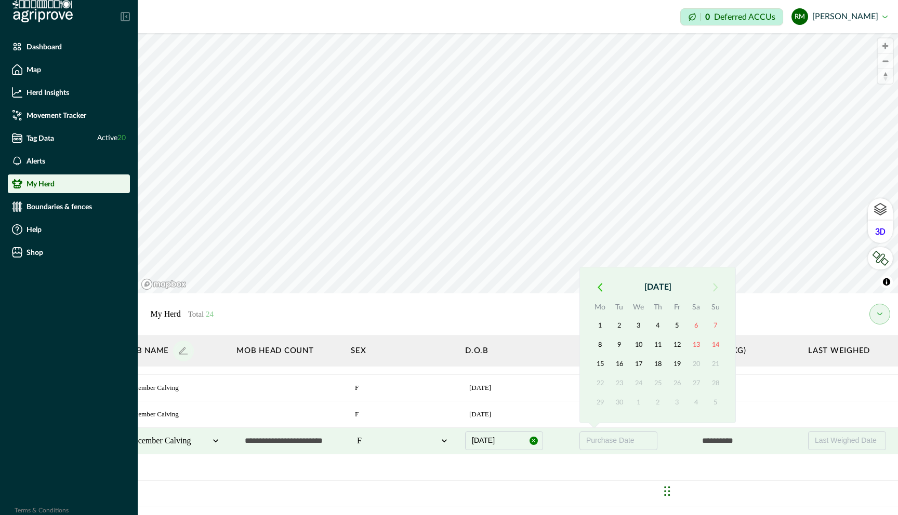
click at [547, 288] on icon "button" at bounding box center [600, 287] width 5 height 9
click at [547, 288] on button "August 2025" at bounding box center [657, 287] width 97 height 19
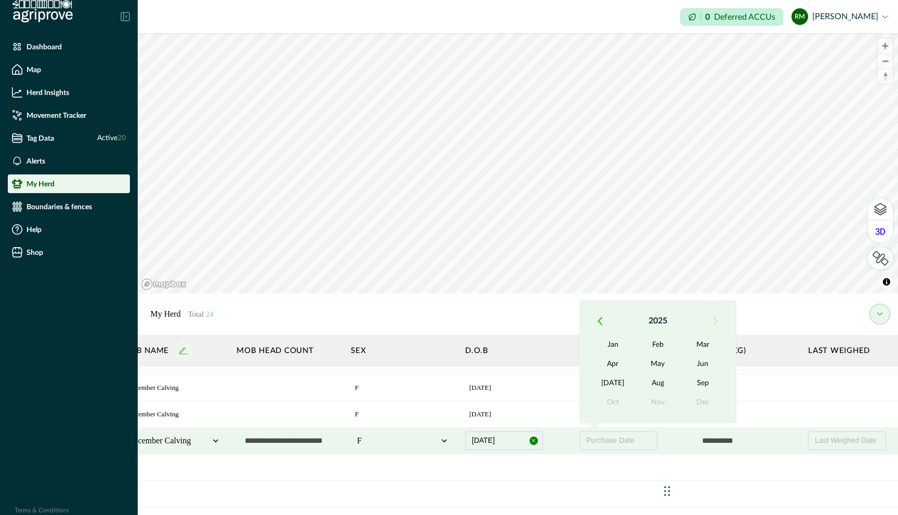
click at [547, 320] on icon "button" at bounding box center [600, 321] width 5 height 9
click at [547, 366] on button "May" at bounding box center [657, 364] width 45 height 19
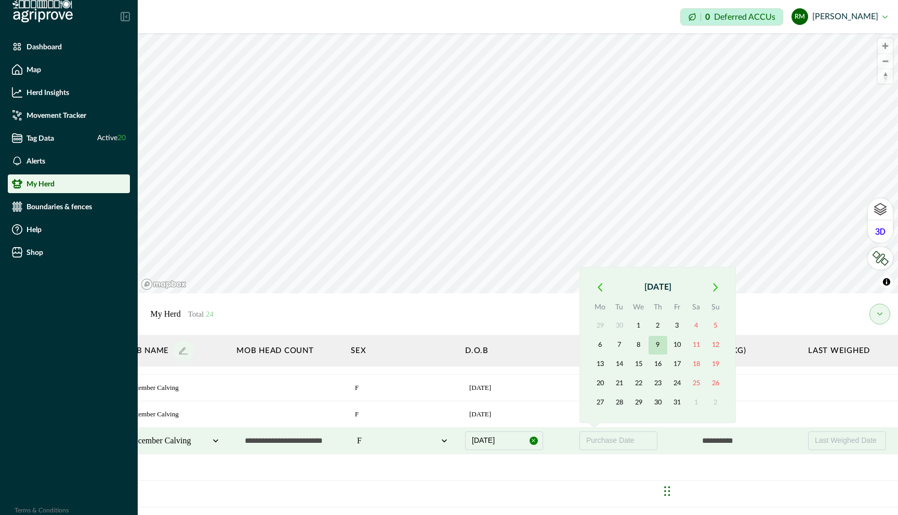
click at [547, 340] on button "9" at bounding box center [657, 345] width 19 height 19
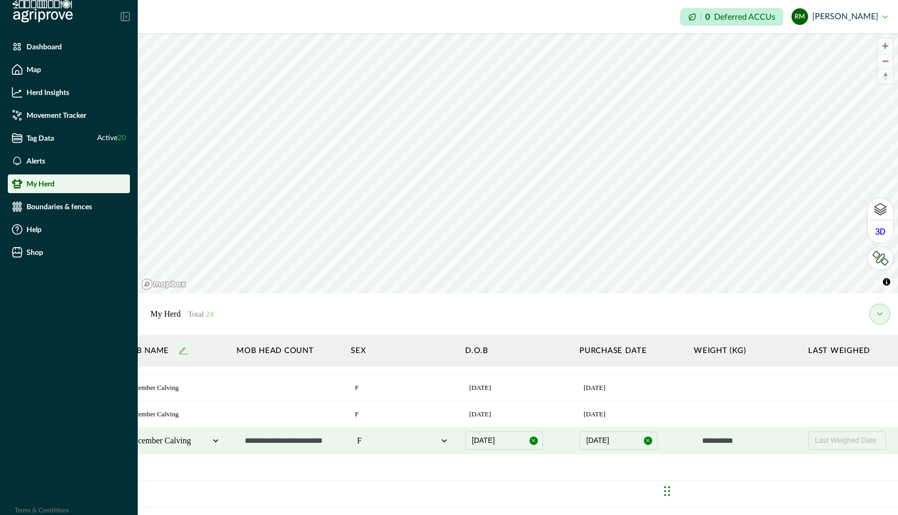
click at [547, 440] on input "text" at bounding box center [746, 441] width 104 height 21
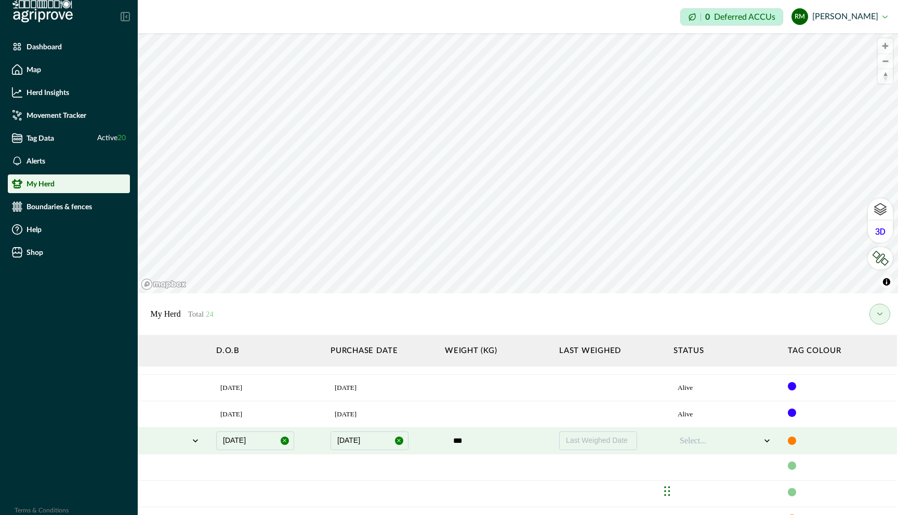
scroll to position [310, 897]
type input "***"
click at [547, 443] on div at bounding box center [718, 441] width 81 height 12
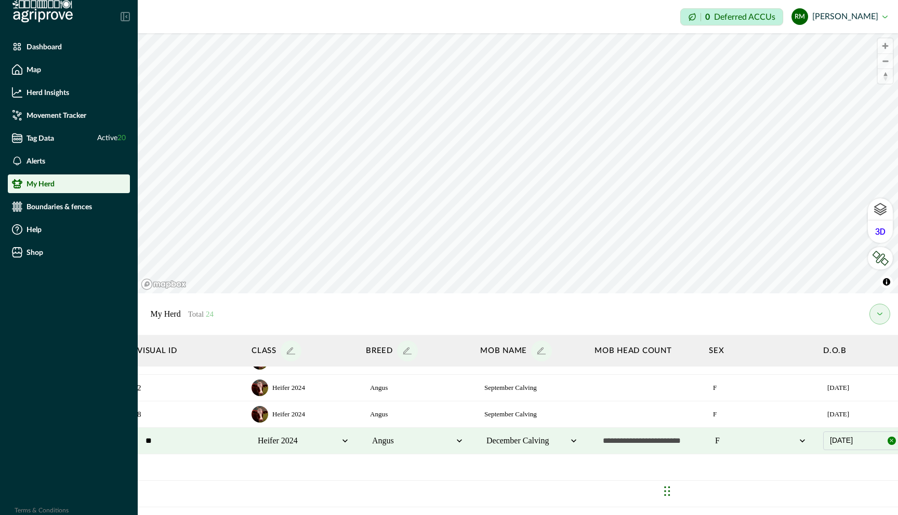
scroll to position [310, 0]
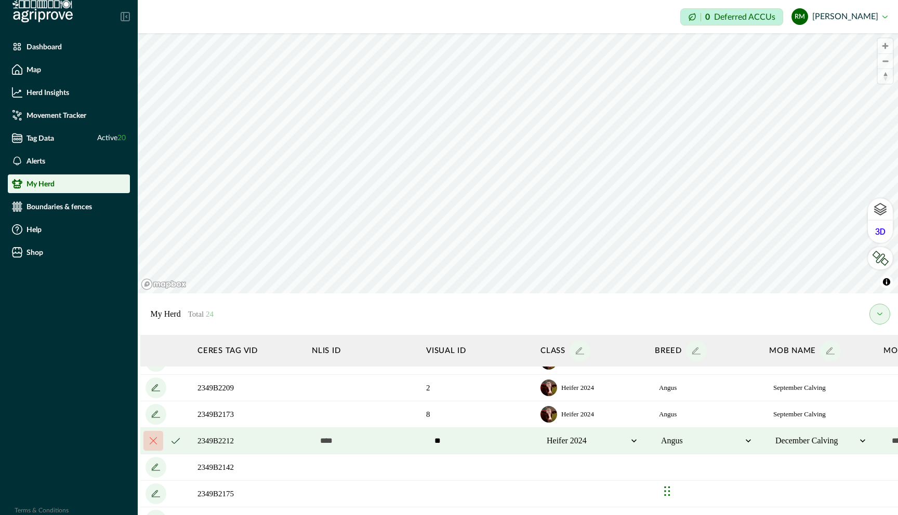
click at [174, 444] on button "cancel" at bounding box center [175, 441] width 21 height 21
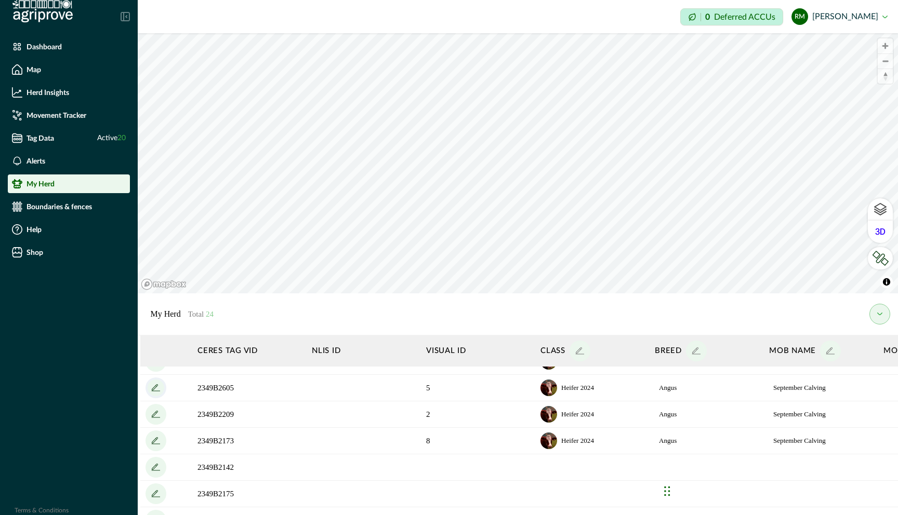
click at [159, 388] on icon "add" at bounding box center [156, 388] width 17 height 17
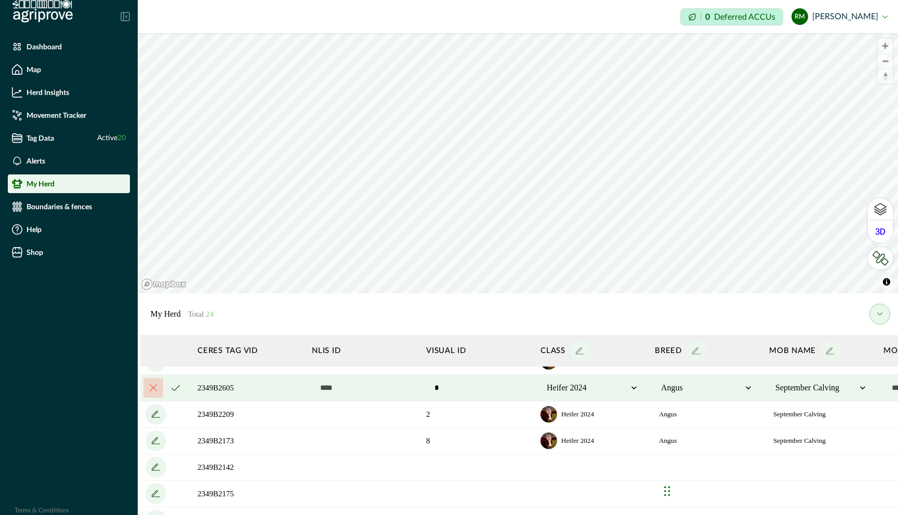
click at [156, 417] on icon "add" at bounding box center [156, 414] width 17 height 17
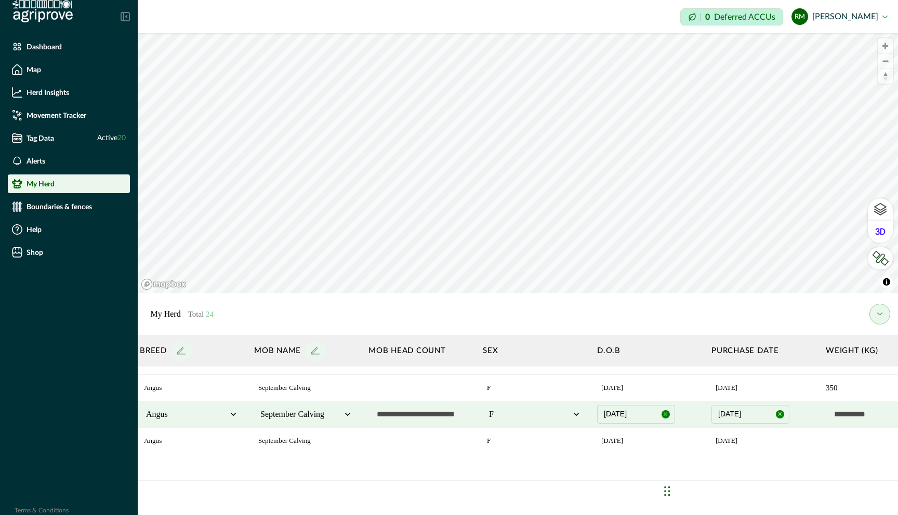
scroll to position [309, 521]
click at [547, 414] on button "31/12/2023" at bounding box center [630, 415] width 78 height 19
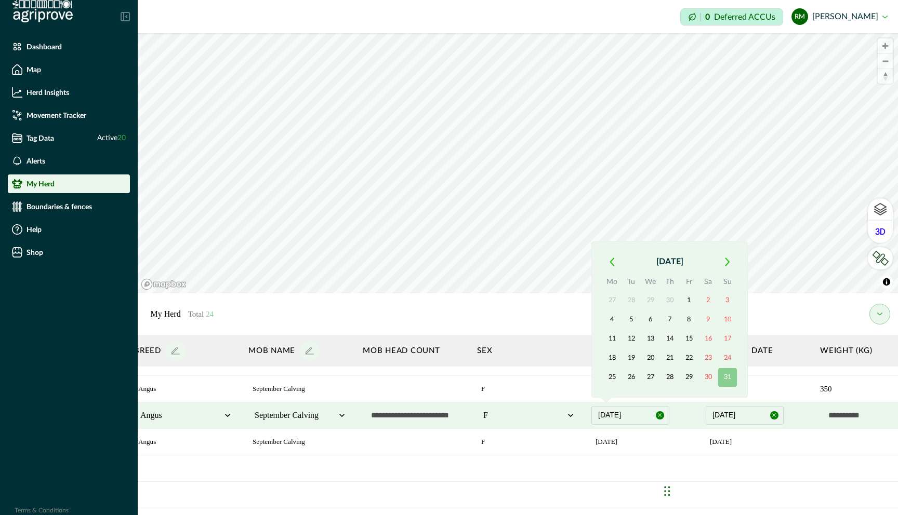
click at [547, 263] on icon "button" at bounding box center [612, 261] width 4 height 7
click at [547, 263] on th "Mo" at bounding box center [611, 264] width 19 height 15
click at [547, 246] on icon "button" at bounding box center [611, 242] width 5 height 9
click at [547, 301] on button "1" at bounding box center [689, 300] width 19 height 19
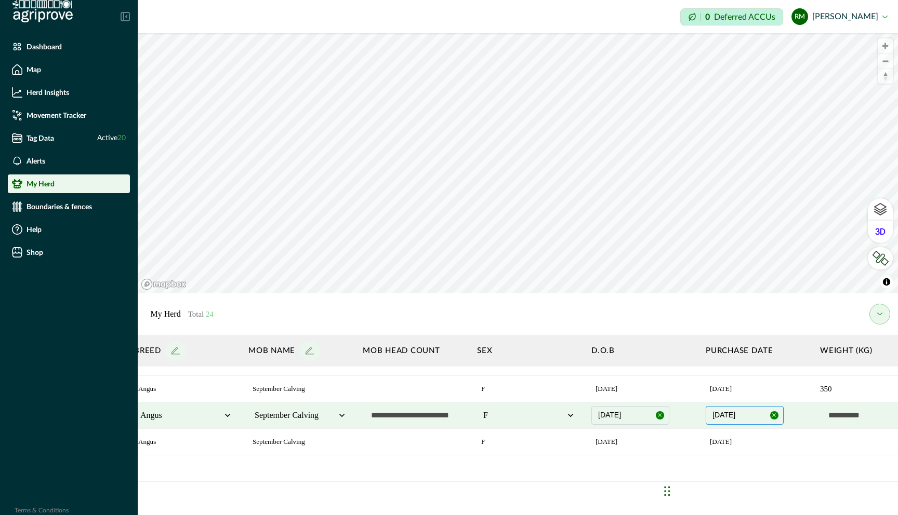
click at [547, 414] on button "30/06/2024" at bounding box center [745, 415] width 78 height 19
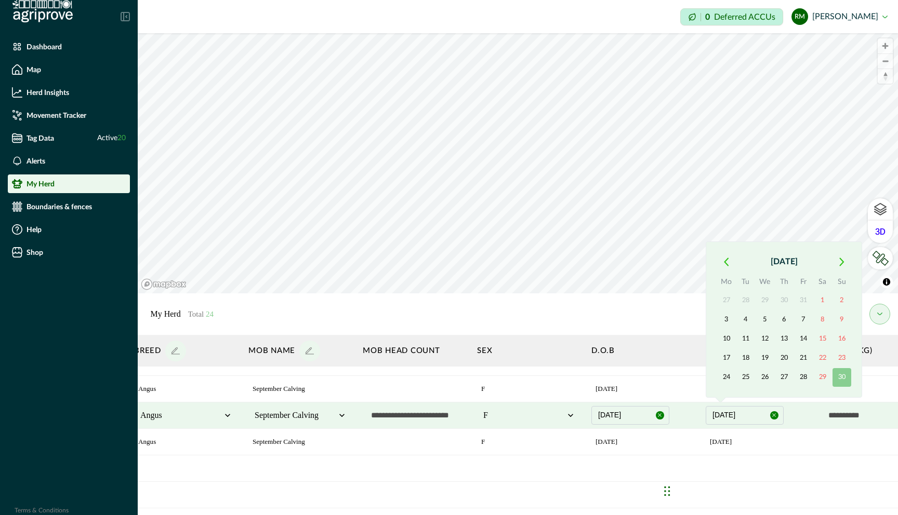
click at [547, 261] on icon "button" at bounding box center [726, 262] width 5 height 9
click at [547, 317] on button "9" at bounding box center [784, 320] width 19 height 19
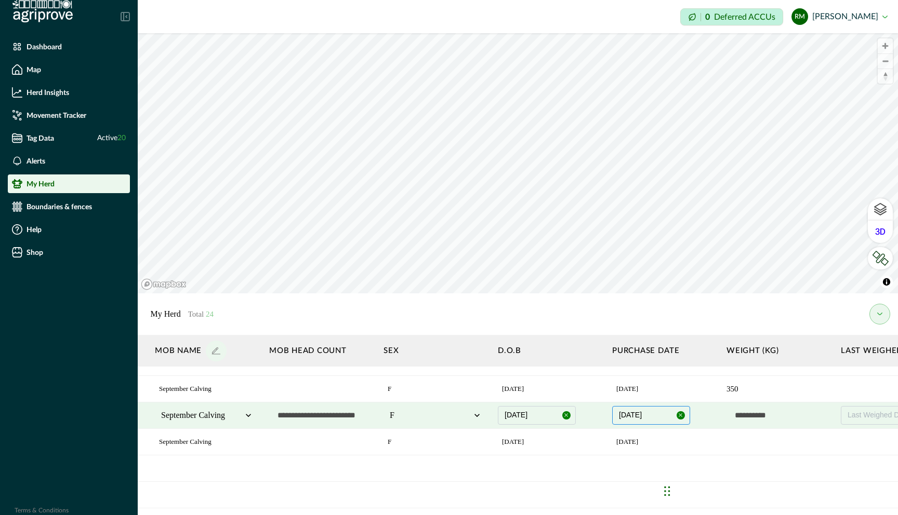
scroll to position [309, 617]
click at [547, 416] on input "text" at bounding box center [775, 415] width 104 height 21
type input "***"
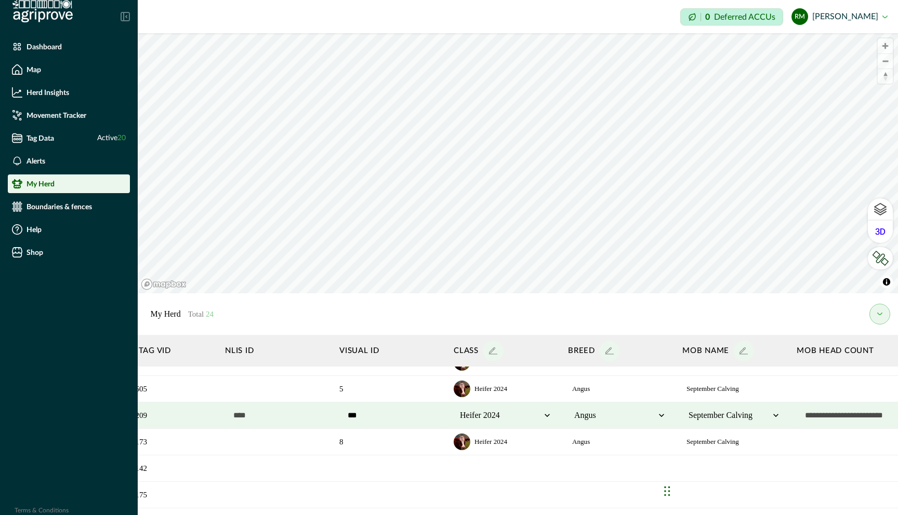
scroll to position [309, 0]
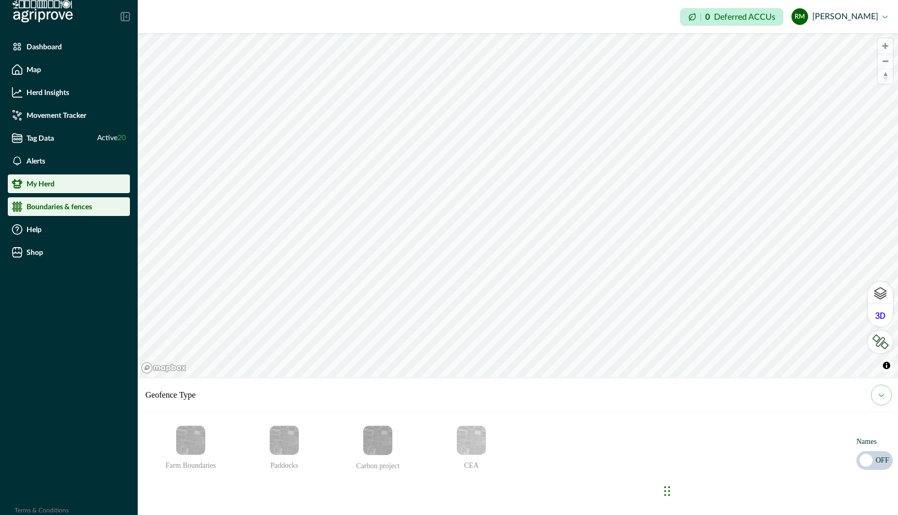
click at [54, 186] on p "My Herd" at bounding box center [40, 184] width 28 height 8
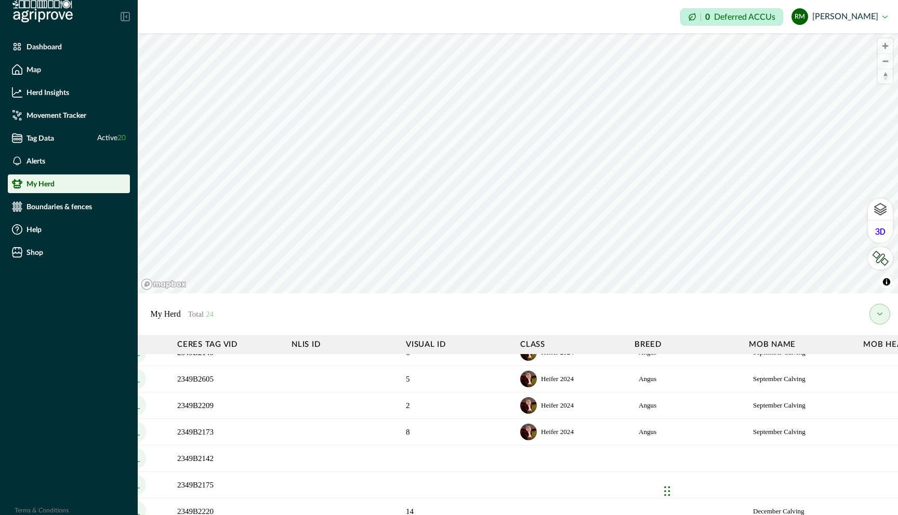
scroll to position [307, 0]
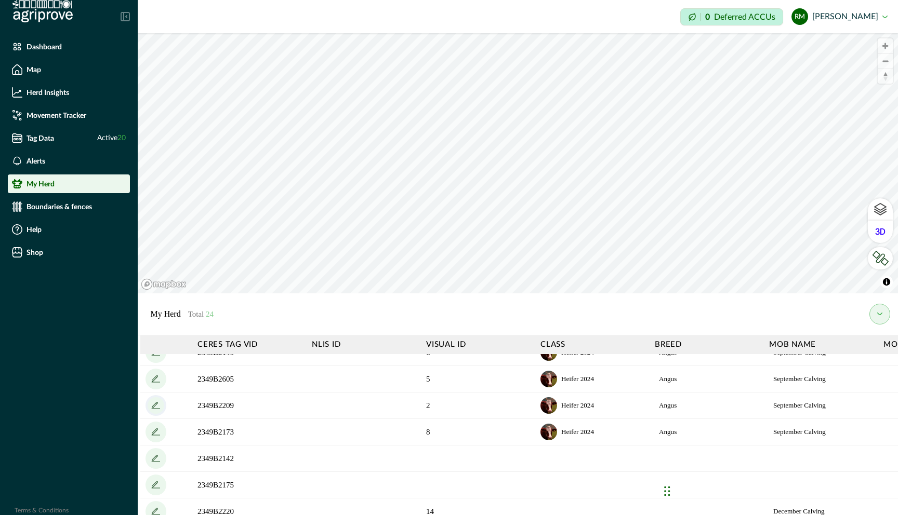
click at [155, 406] on icon "add" at bounding box center [155, 405] width 6 height 6
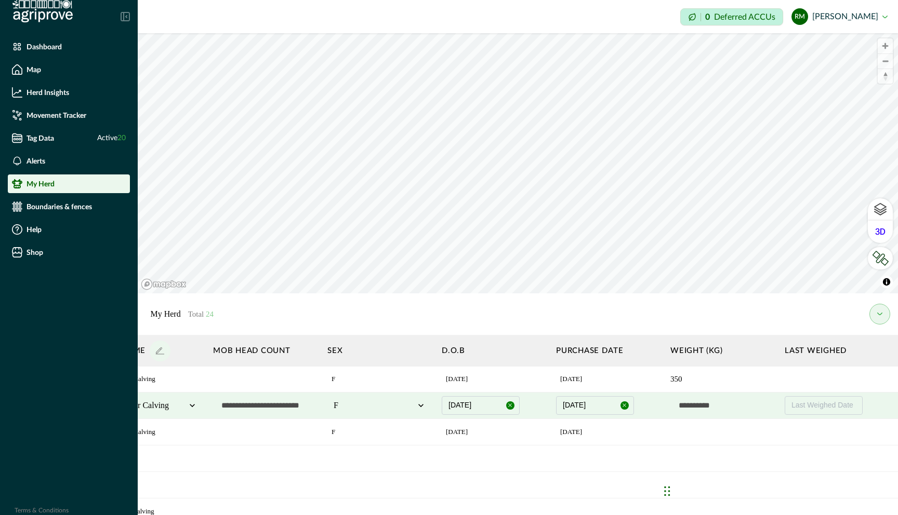
scroll to position [319, 675]
click at [486, 406] on button "31/12/2023" at bounding box center [475, 405] width 78 height 19
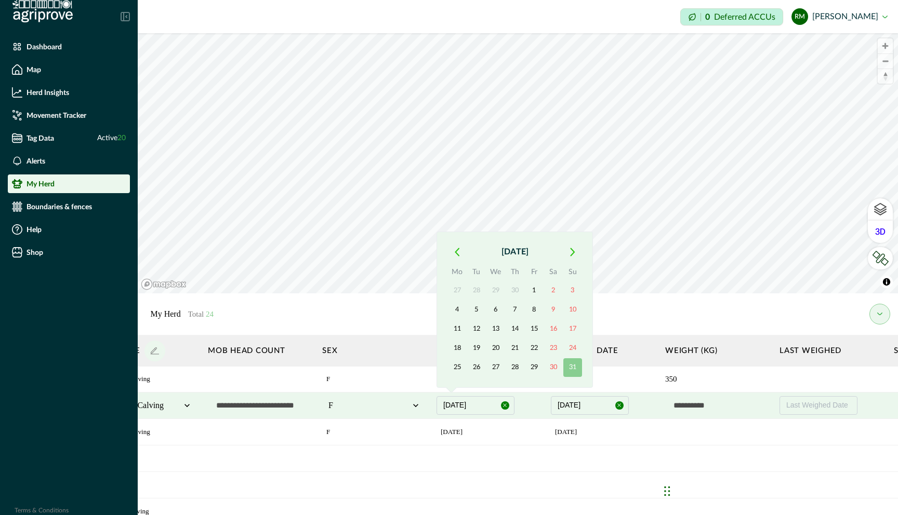
click at [457, 251] on icon "button" at bounding box center [457, 252] width 5 height 9
click at [457, 234] on icon "button" at bounding box center [457, 232] width 4 height 7
click at [533, 287] on button "1" at bounding box center [534, 291] width 19 height 19
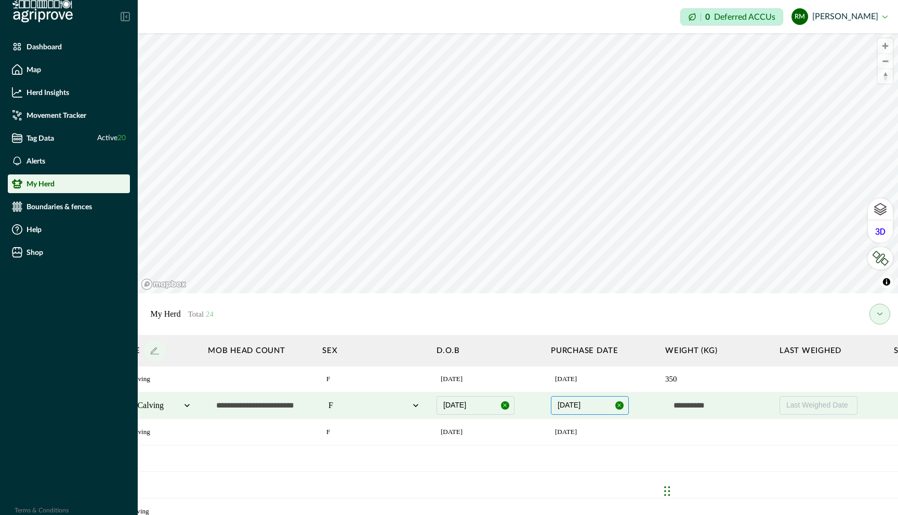
click at [547, 409] on button "30/06/2024" at bounding box center [590, 405] width 78 height 19
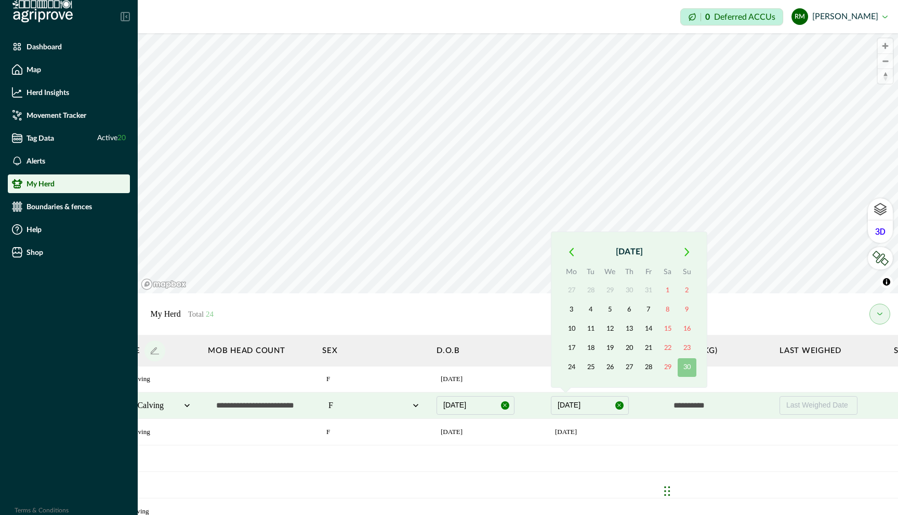
click at [547, 254] on icon "button" at bounding box center [571, 251] width 4 height 7
click at [547, 311] on button "9" at bounding box center [629, 310] width 19 height 19
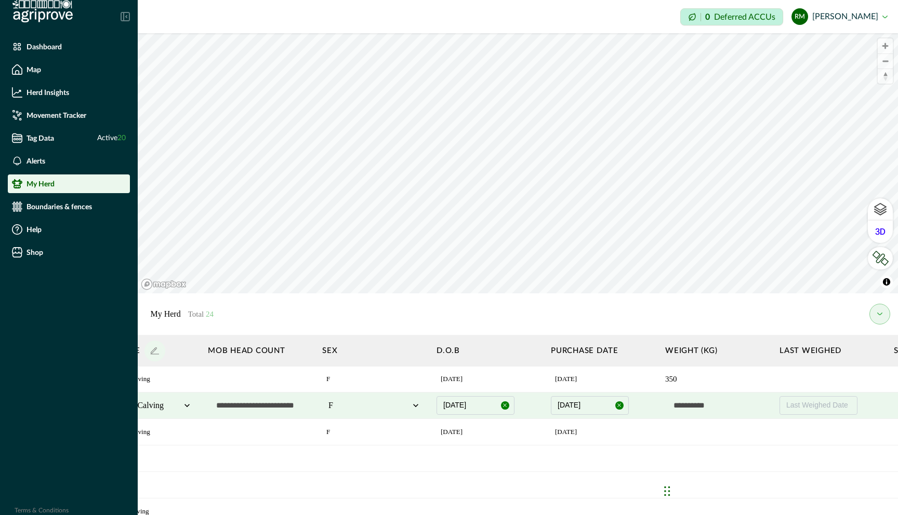
click at [547, 404] on input "text" at bounding box center [717, 405] width 104 height 21
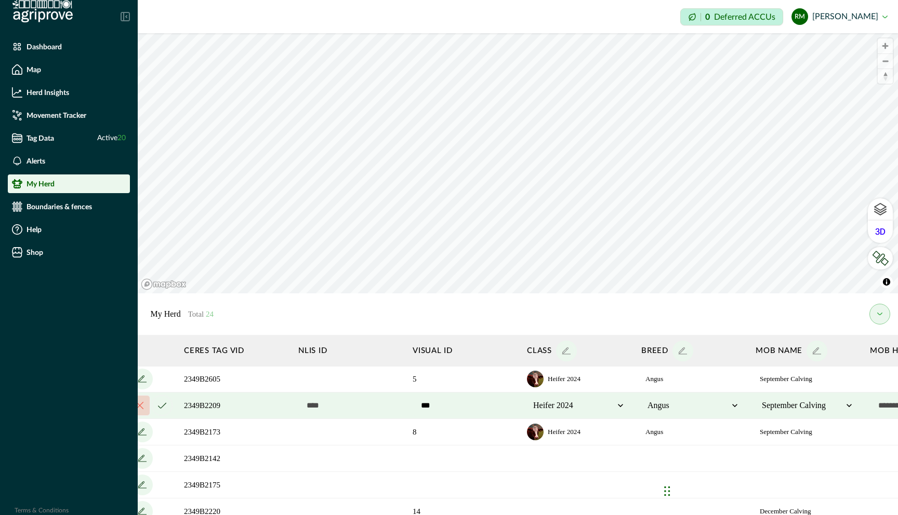
scroll to position [319, 0]
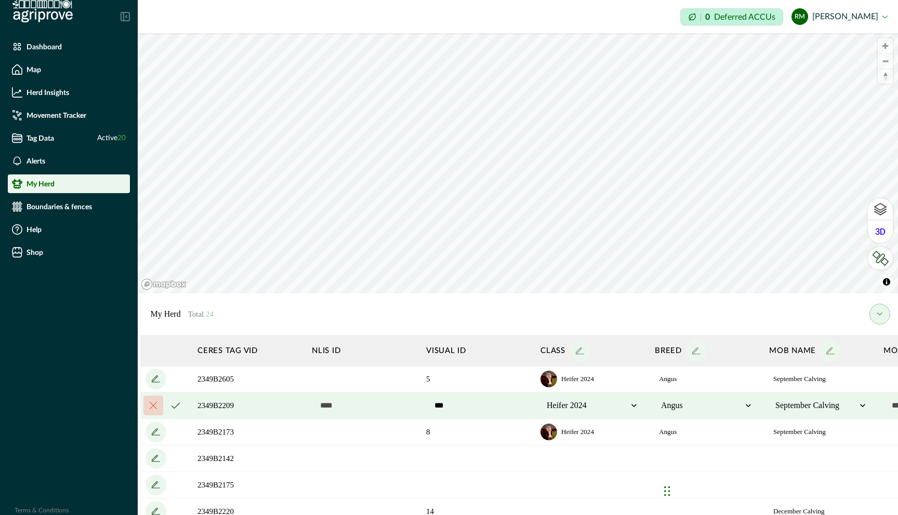
type input "***"
click at [176, 405] on icon "cancel" at bounding box center [175, 406] width 8 height 6
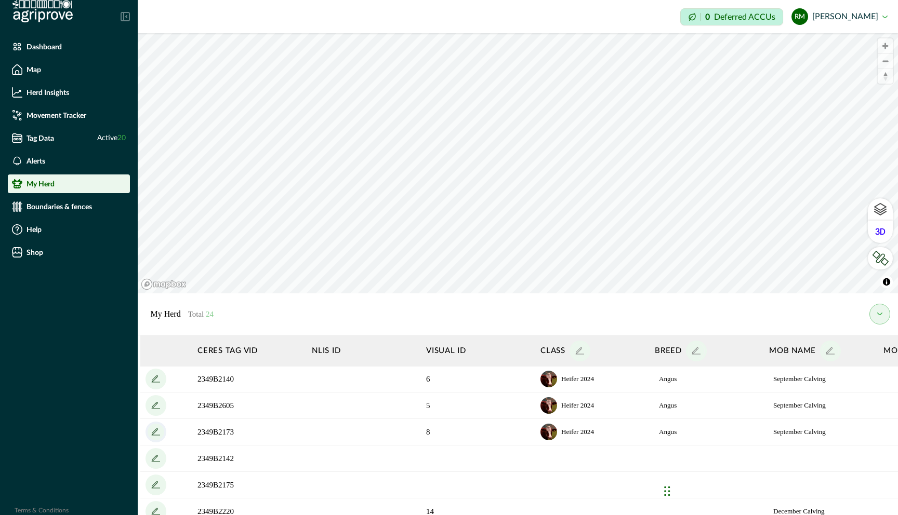
click at [157, 431] on icon "add" at bounding box center [156, 432] width 17 height 17
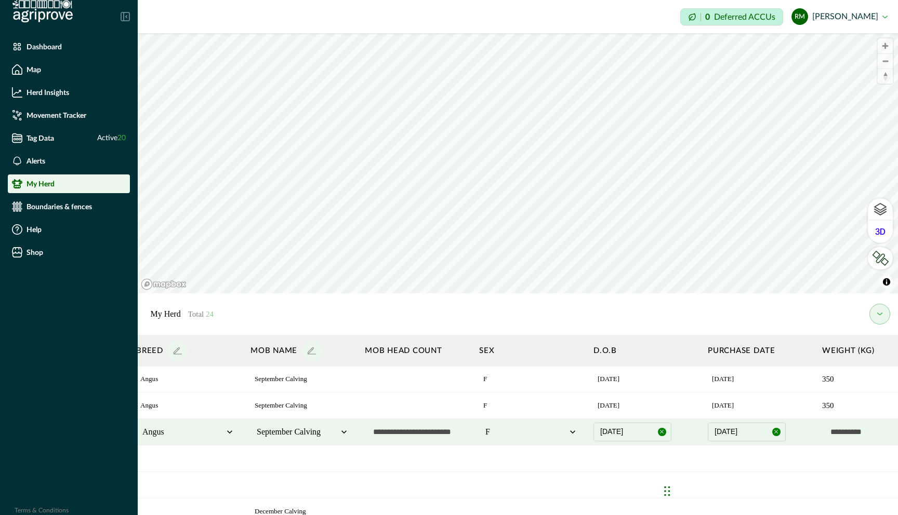
scroll to position [319, 529]
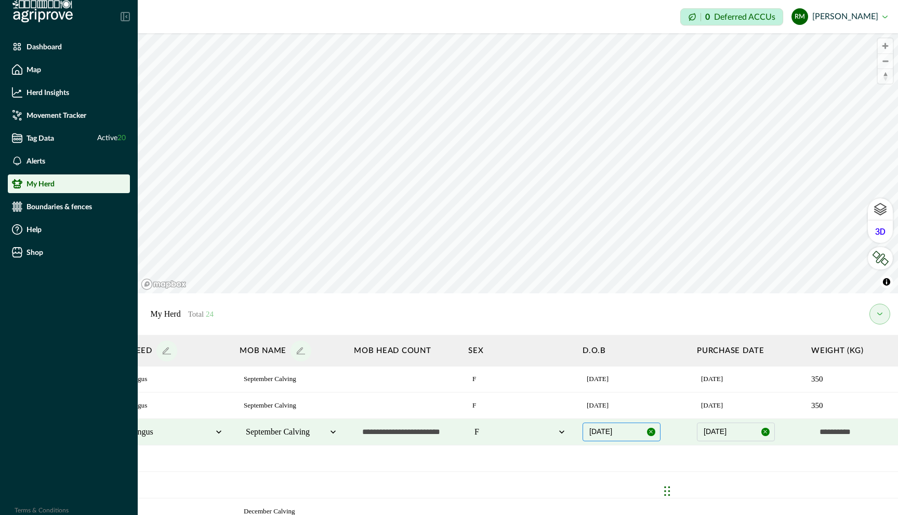
click at [547, 429] on button "31/12/2023" at bounding box center [621, 432] width 78 height 19
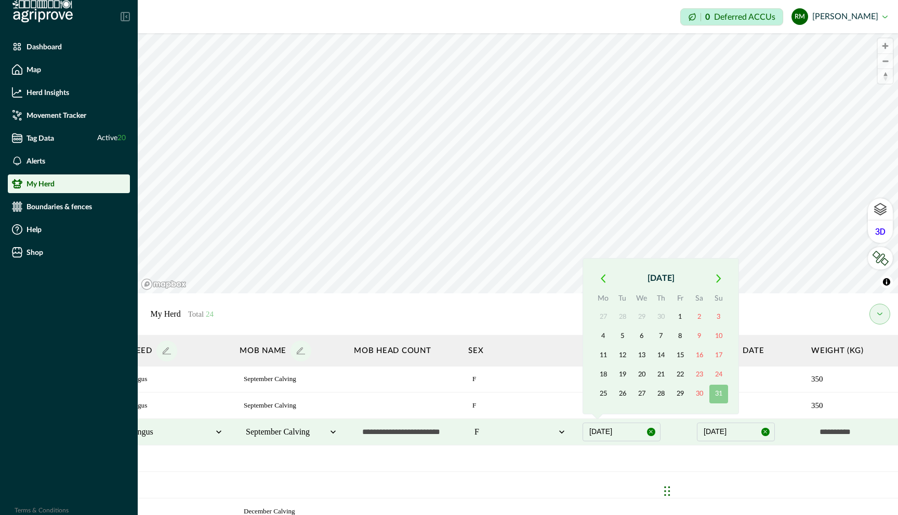
click at [547, 277] on icon "button" at bounding box center [603, 278] width 4 height 7
click at [547, 259] on icon "button" at bounding box center [603, 259] width 5 height 9
click at [547, 316] on button "1" at bounding box center [680, 317] width 19 height 19
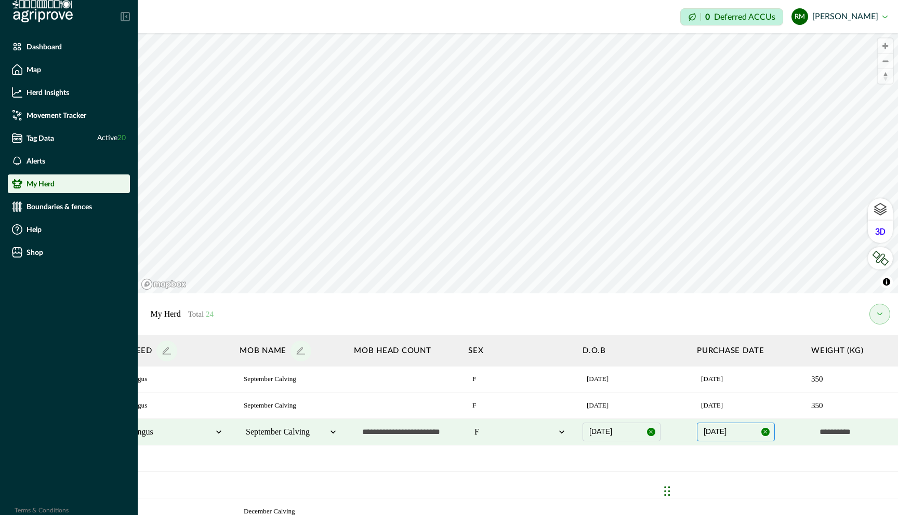
click at [547, 436] on button "30/06/2024" at bounding box center [736, 432] width 78 height 19
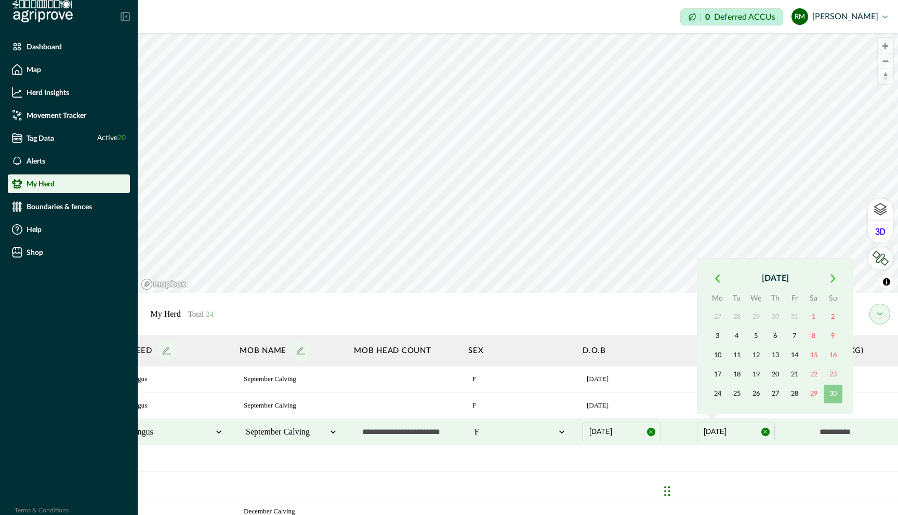
click at [547, 278] on icon "button" at bounding box center [717, 278] width 5 height 9
click at [547, 335] on button "9" at bounding box center [775, 336] width 19 height 19
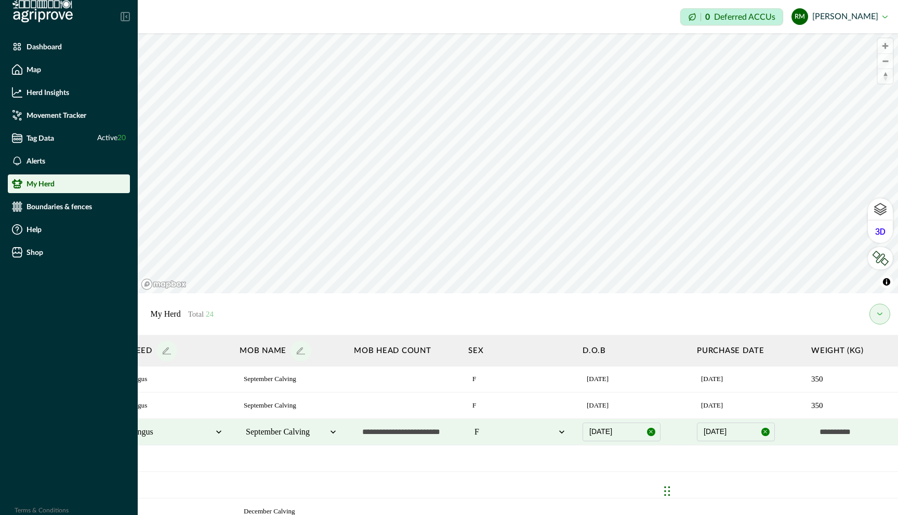
click at [547, 435] on input "text" at bounding box center [863, 432] width 104 height 21
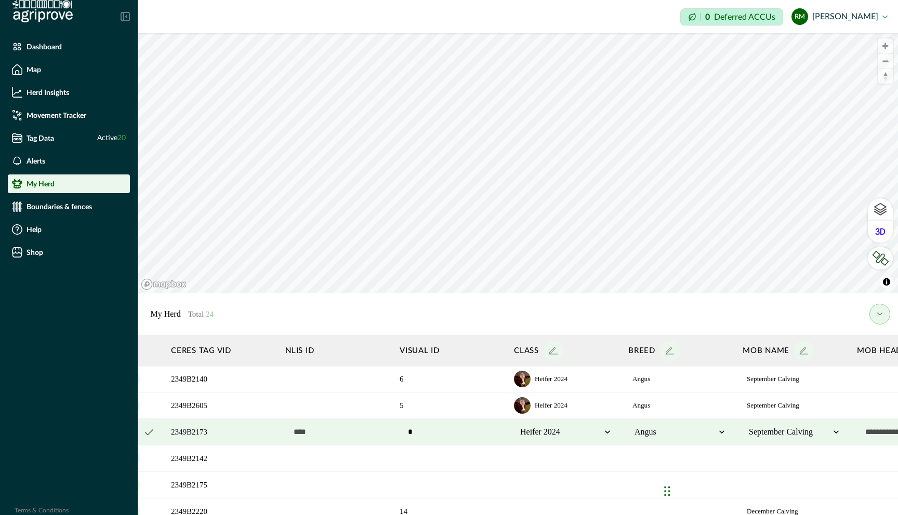
scroll to position [319, 28]
type input "***"
click at [149, 431] on icon "cancel" at bounding box center [148, 432] width 8 height 6
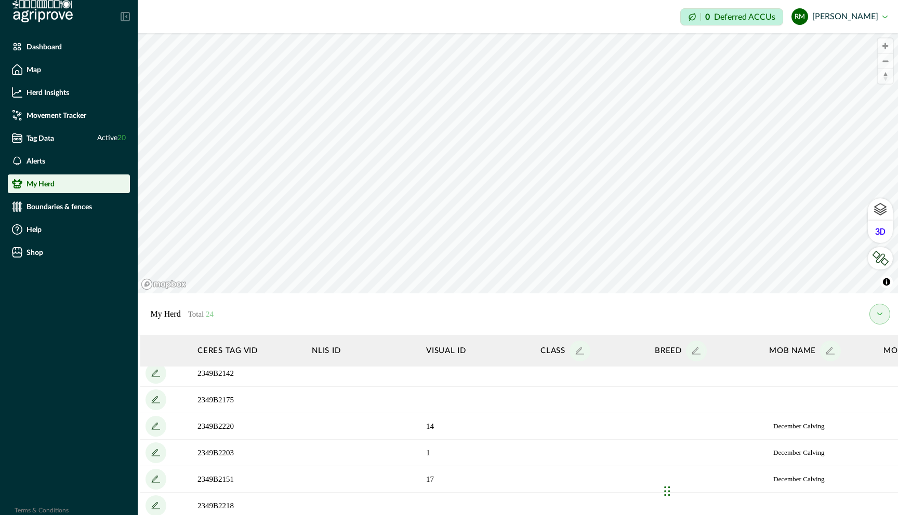
scroll to position [404, 2]
click at [153, 428] on icon "add" at bounding box center [153, 426] width 17 height 17
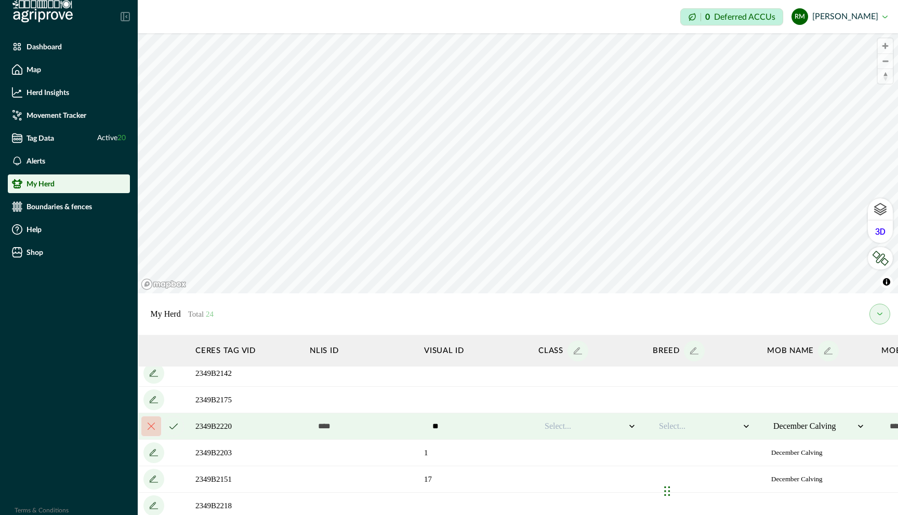
click at [547, 426] on icon at bounding box center [632, 426] width 10 height 10
click at [547, 472] on div "Heifer 2024" at bounding box center [590, 471] width 92 height 17
click at [547, 433] on div "Select..." at bounding box center [699, 426] width 83 height 15
click at [547, 456] on div "Angus" at bounding box center [704, 454] width 92 height 17
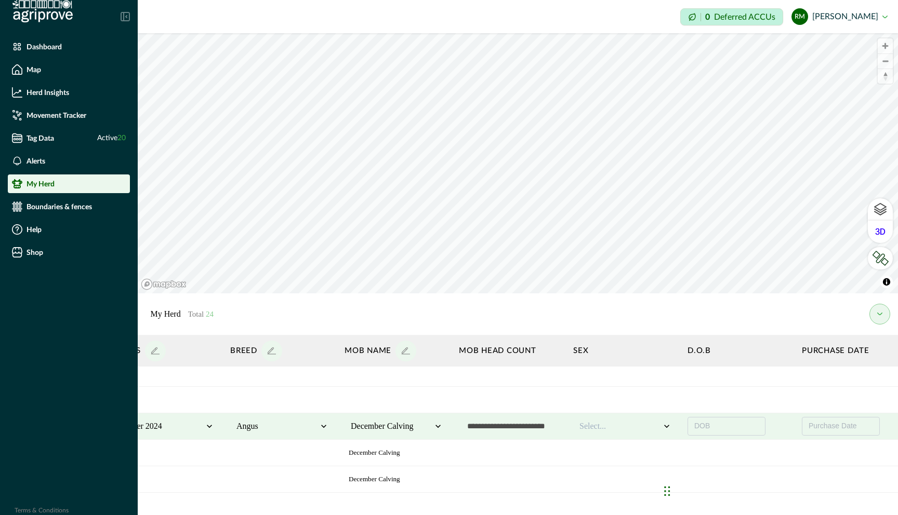
scroll to position [404, 426]
click at [547, 426] on div at bounding box center [618, 426] width 81 height 12
click at [547, 455] on div "F" at bounding box center [624, 454] width 92 height 17
click at [547, 430] on span "DOB" at bounding box center [701, 426] width 16 height 8
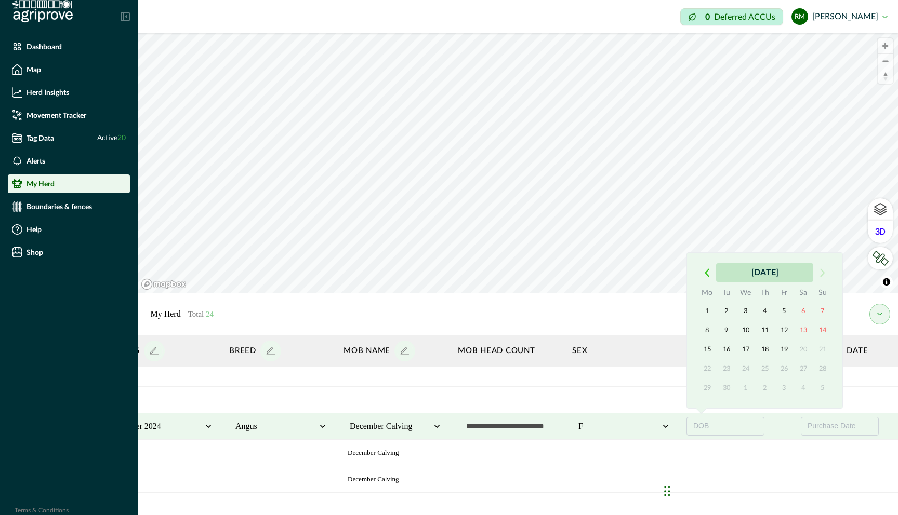
click at [547, 272] on button "September 2025" at bounding box center [764, 272] width 97 height 19
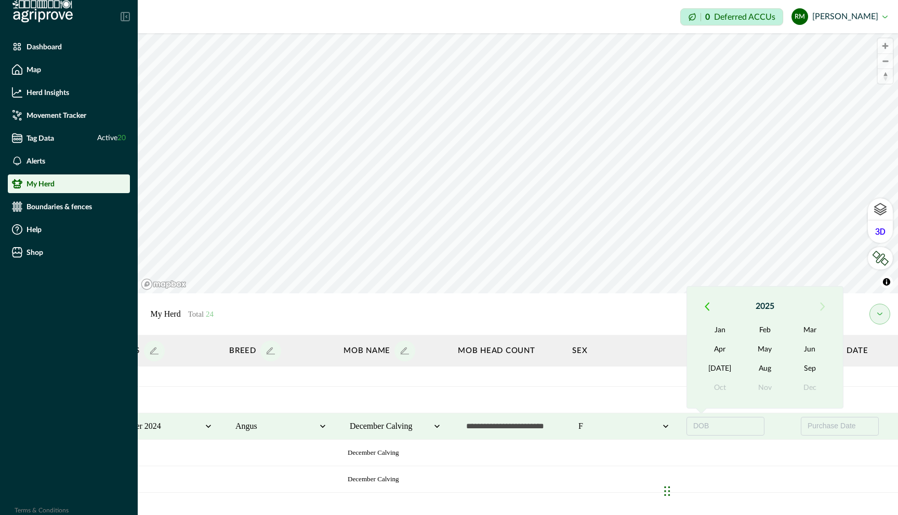
click at [547, 306] on button "button" at bounding box center [706, 306] width 19 height 19
click at [547, 366] on button "Sep" at bounding box center [810, 369] width 45 height 19
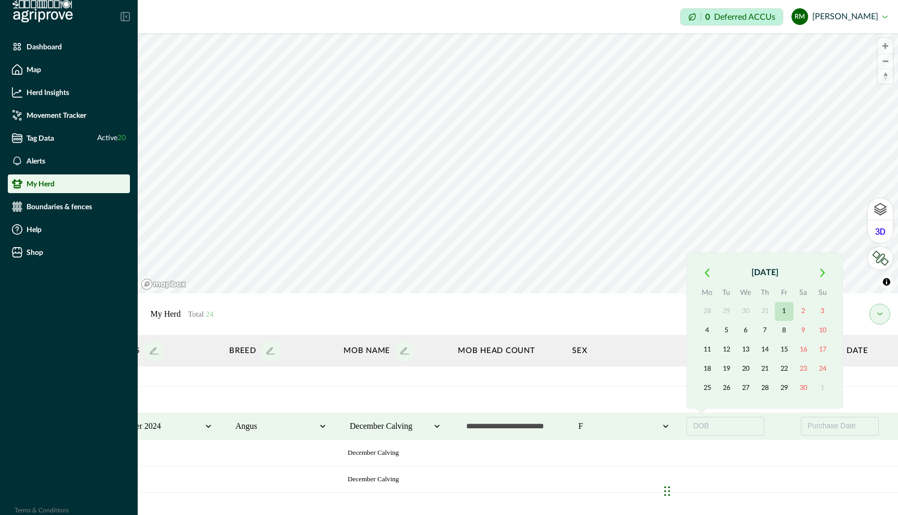
click at [547, 308] on button "1" at bounding box center [784, 311] width 19 height 19
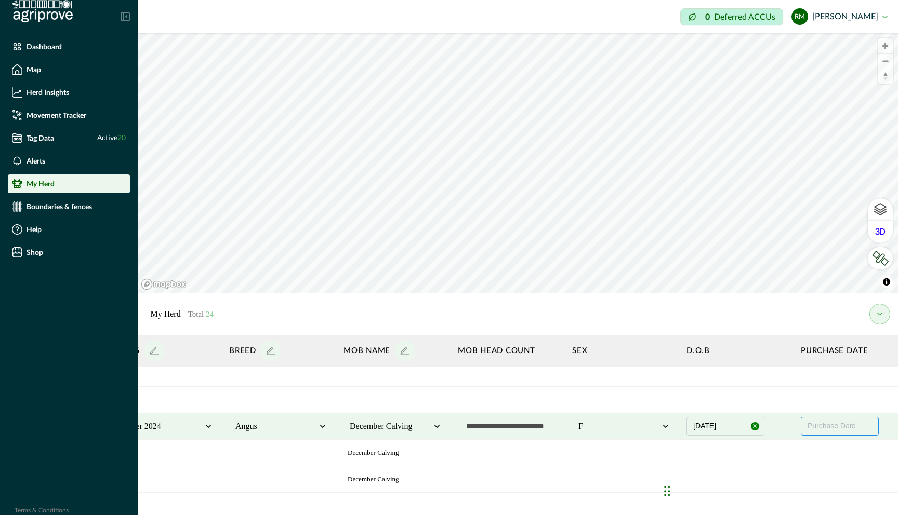
click at [547, 422] on span "Purchase Date" at bounding box center [831, 426] width 48 height 8
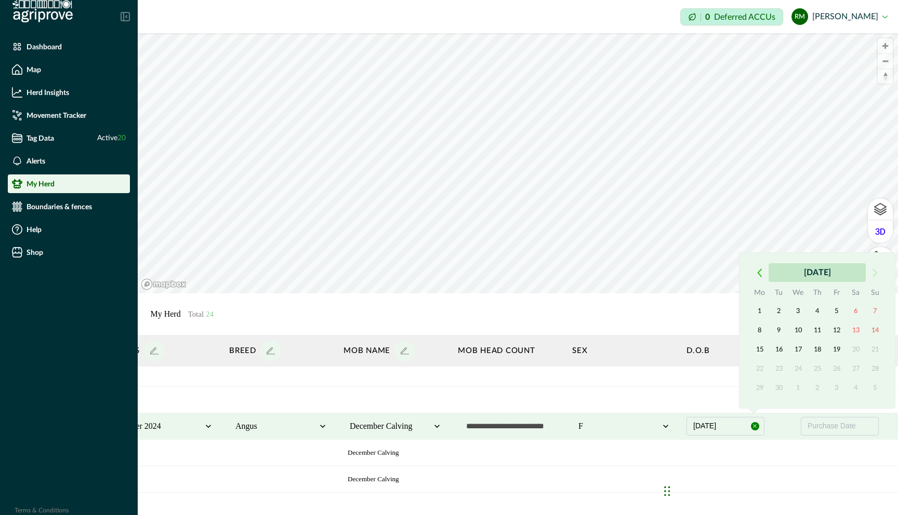
click at [547, 271] on button "September 2025" at bounding box center [816, 272] width 97 height 19
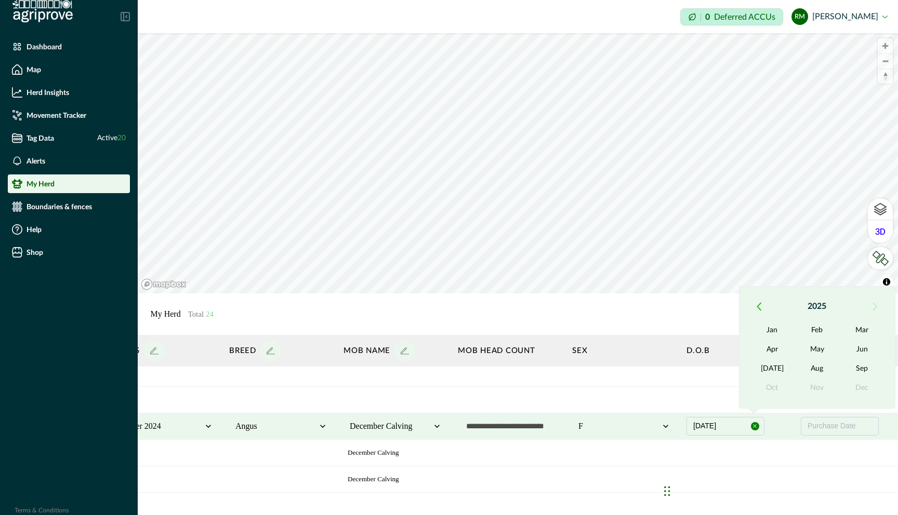
click at [547, 306] on icon "button" at bounding box center [759, 306] width 5 height 9
click at [547, 349] on button "May" at bounding box center [817, 350] width 45 height 19
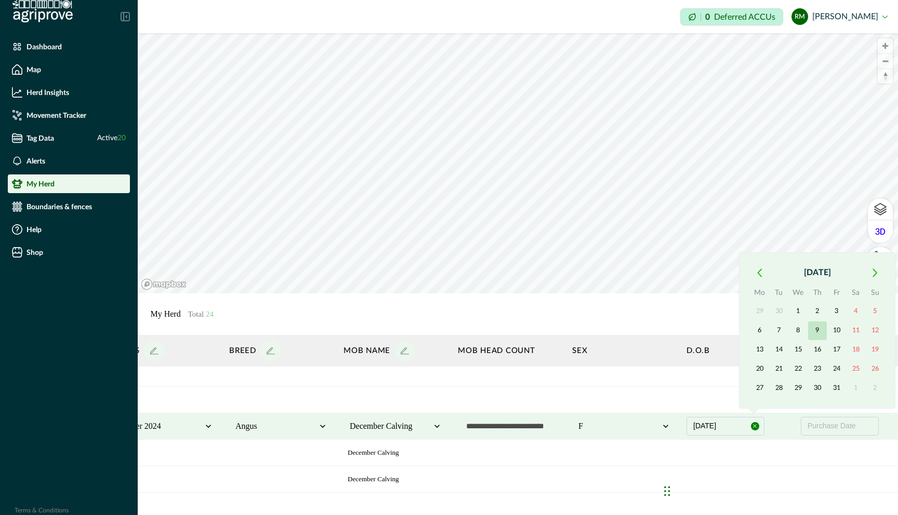
click at [547, 330] on button "9" at bounding box center [817, 331] width 19 height 19
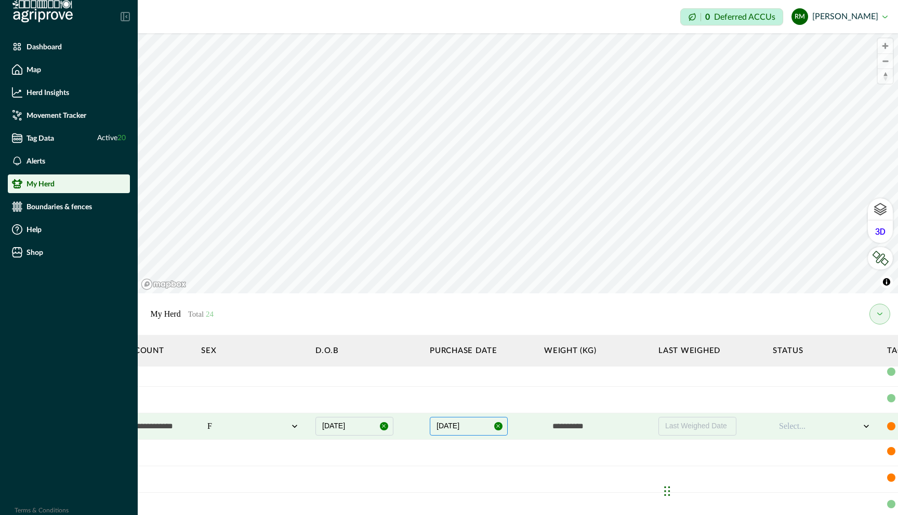
scroll to position [404, 803]
click at [547, 432] on input "text" at bounding box center [589, 426] width 104 height 21
type input "***"
click at [547, 426] on div "Select..." at bounding box center [818, 426] width 104 height 21
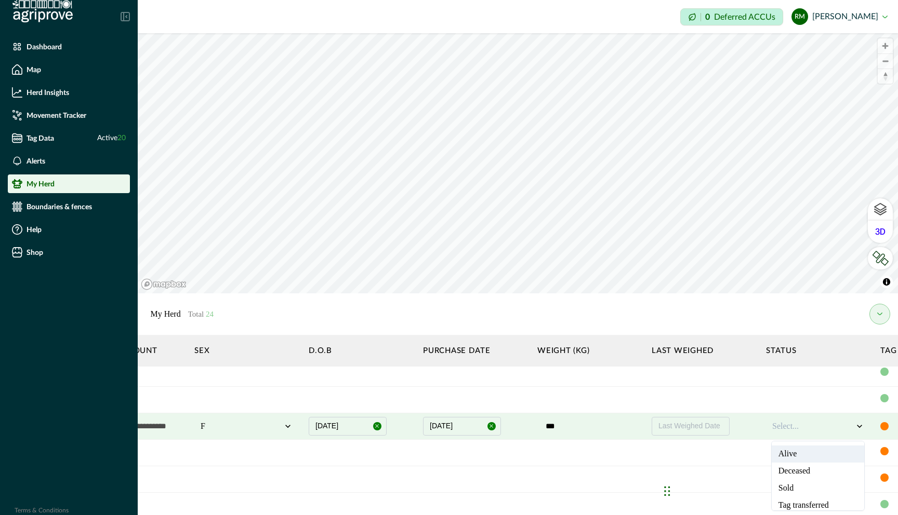
click at [547, 429] on div at bounding box center [812, 426] width 81 height 12
click at [547, 456] on div "Alive" at bounding box center [818, 454] width 92 height 17
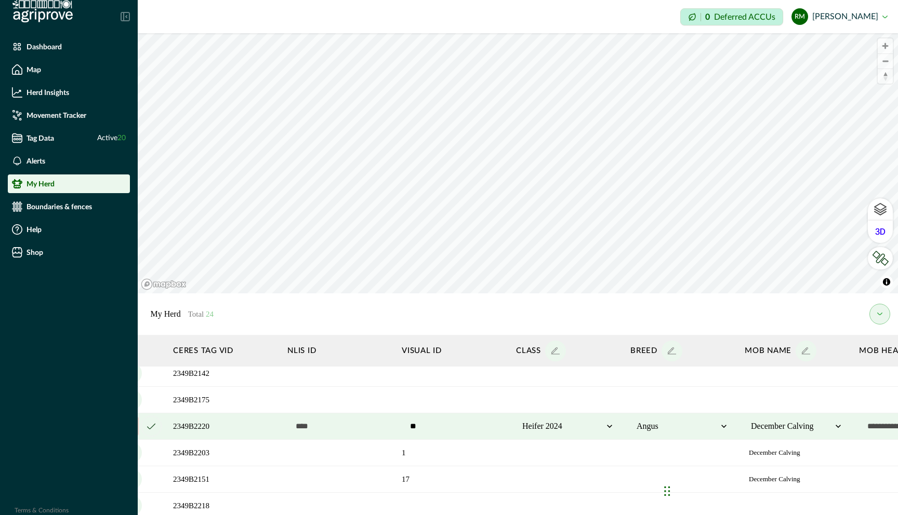
scroll to position [404, 0]
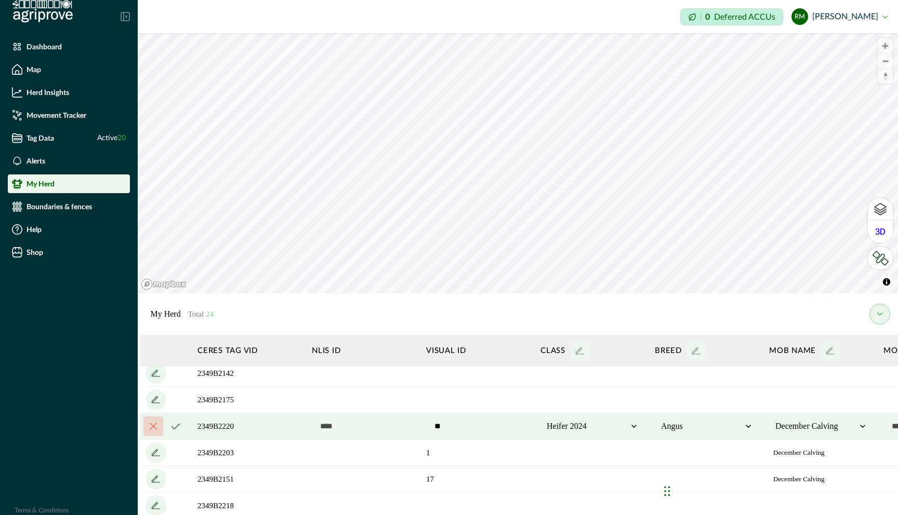
click at [175, 428] on icon "cancel" at bounding box center [175, 426] width 8 height 6
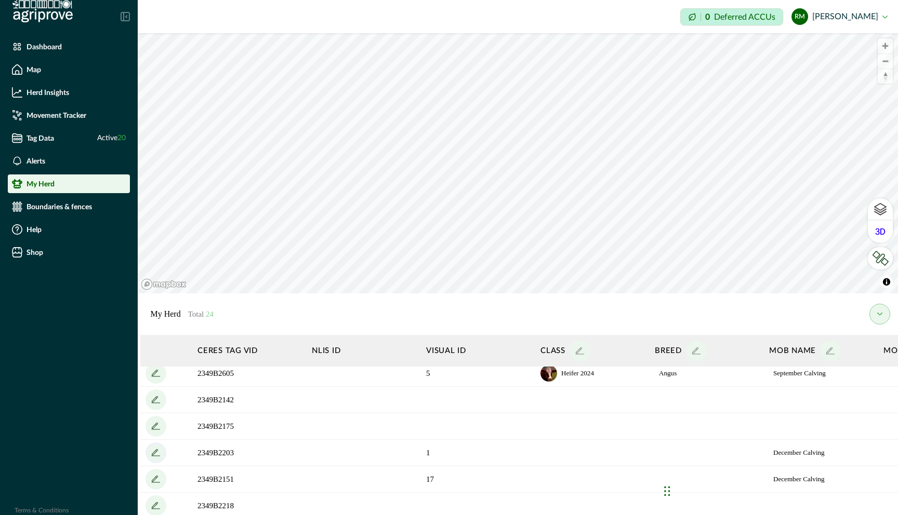
click at [158, 454] on icon "add" at bounding box center [156, 453] width 17 height 17
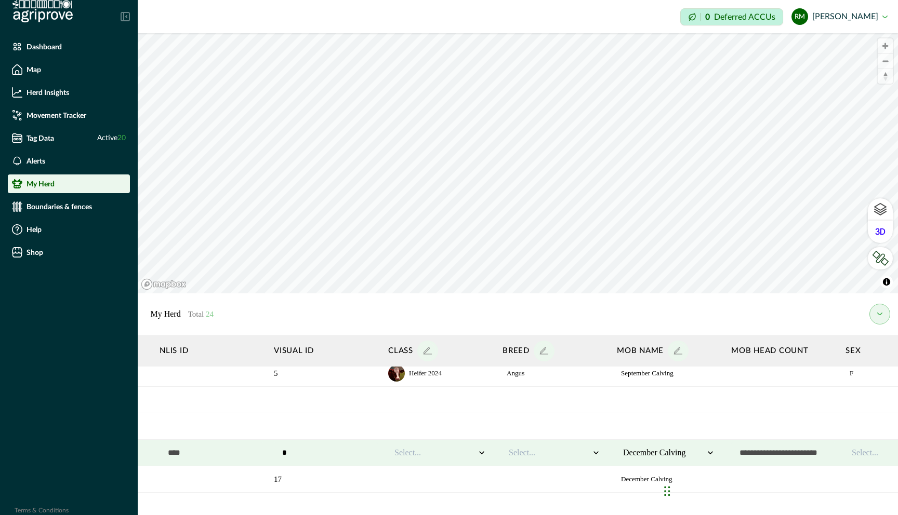
scroll to position [404, 154]
click at [432, 455] on div at bounding box center [433, 453] width 81 height 12
click at [430, 475] on div "Heifer 2024" at bounding box center [438, 497] width 92 height 17
click at [546, 457] on div at bounding box center [547, 453] width 81 height 12
click at [543, 475] on div "Angus" at bounding box center [553, 480] width 92 height 17
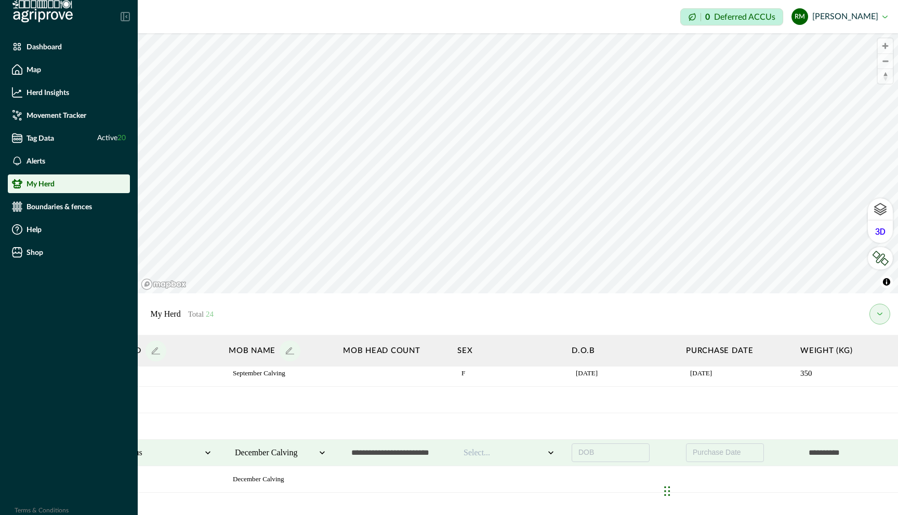
scroll to position [404, 562]
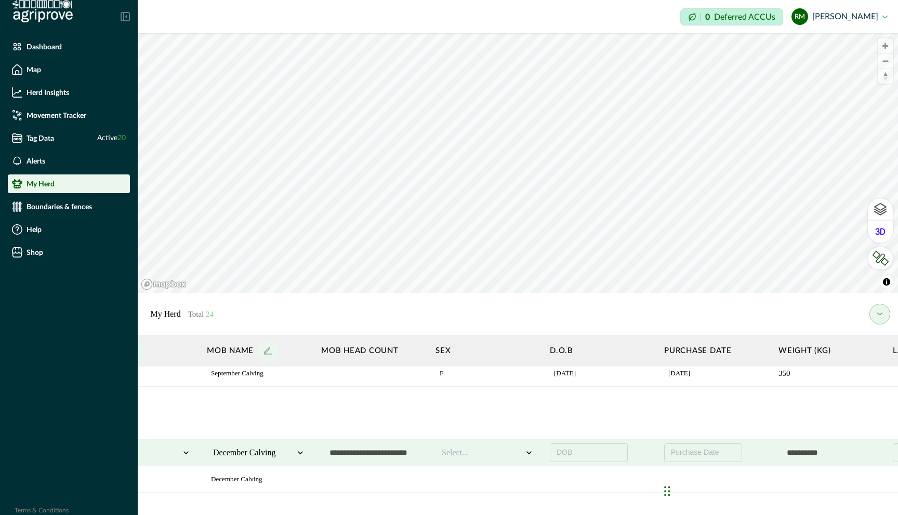
click at [481, 452] on div at bounding box center [482, 453] width 81 height 12
click at [473, 475] on div "F" at bounding box center [487, 480] width 92 height 17
click at [547, 454] on button "DOB" at bounding box center [589, 453] width 78 height 19
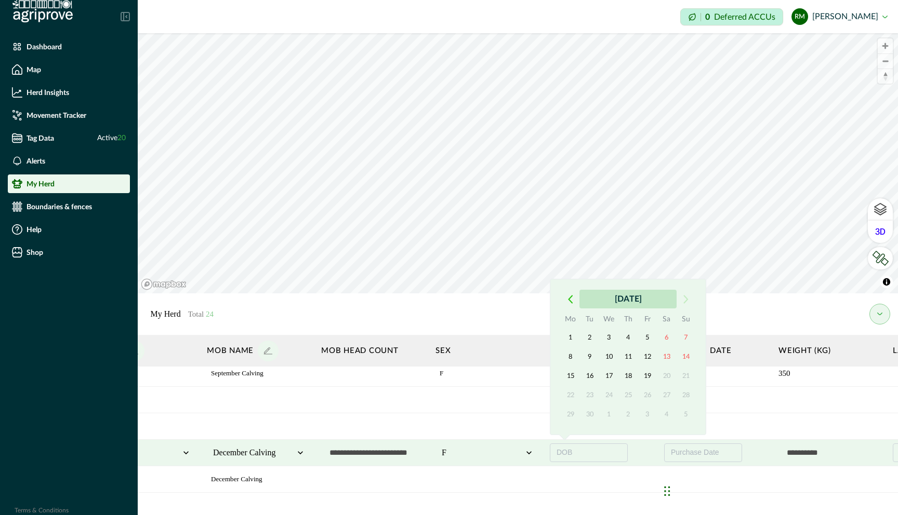
click at [547, 301] on button "September 2025" at bounding box center [627, 299] width 97 height 19
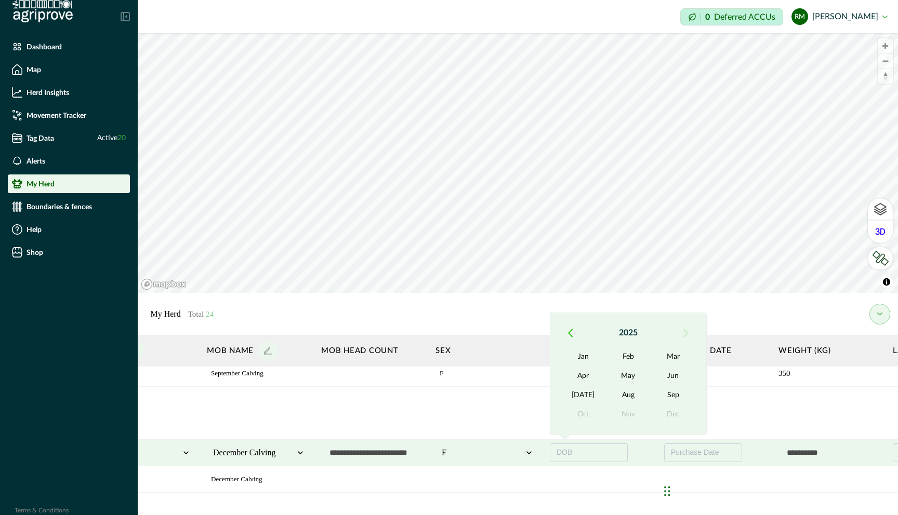
click at [547, 328] on button "button" at bounding box center [570, 333] width 19 height 19
click at [547, 394] on button "Sep" at bounding box center [673, 396] width 45 height 19
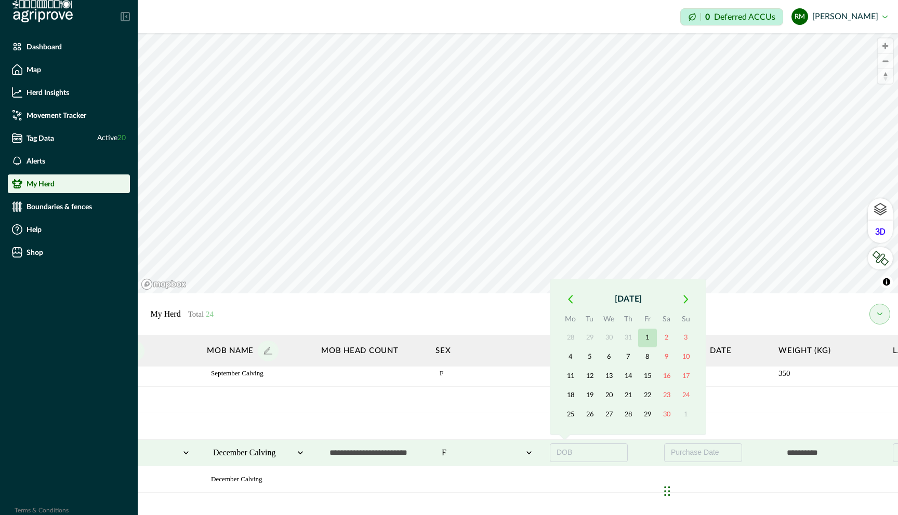
click at [547, 339] on button "1" at bounding box center [647, 338] width 19 height 19
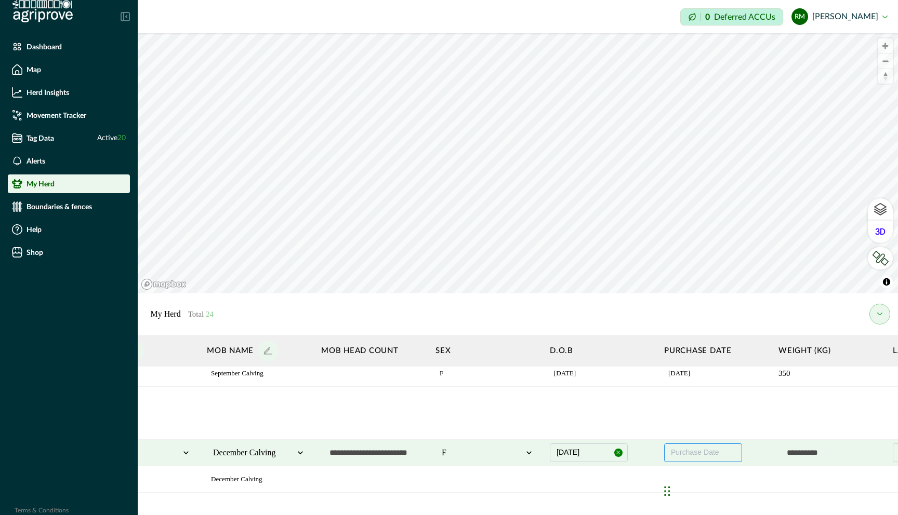
click at [547, 449] on span "Purchase Date" at bounding box center [695, 452] width 48 height 8
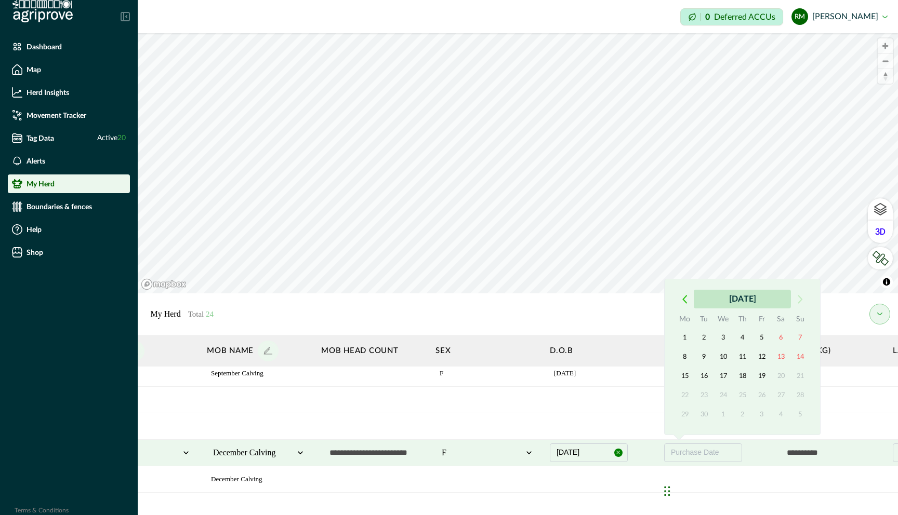
click at [547, 303] on button "September 2025" at bounding box center [742, 299] width 97 height 19
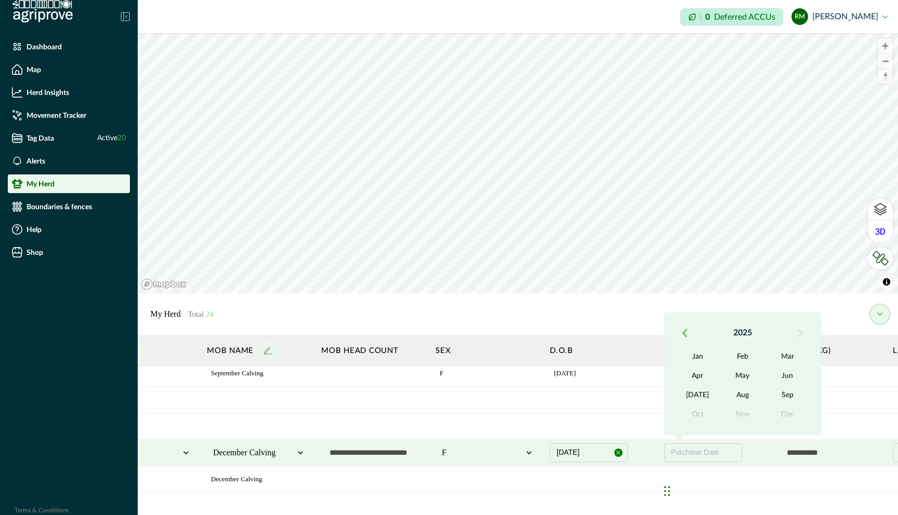
click at [547, 334] on icon "button" at bounding box center [685, 332] width 4 height 7
click at [547, 380] on button "May" at bounding box center [742, 376] width 45 height 19
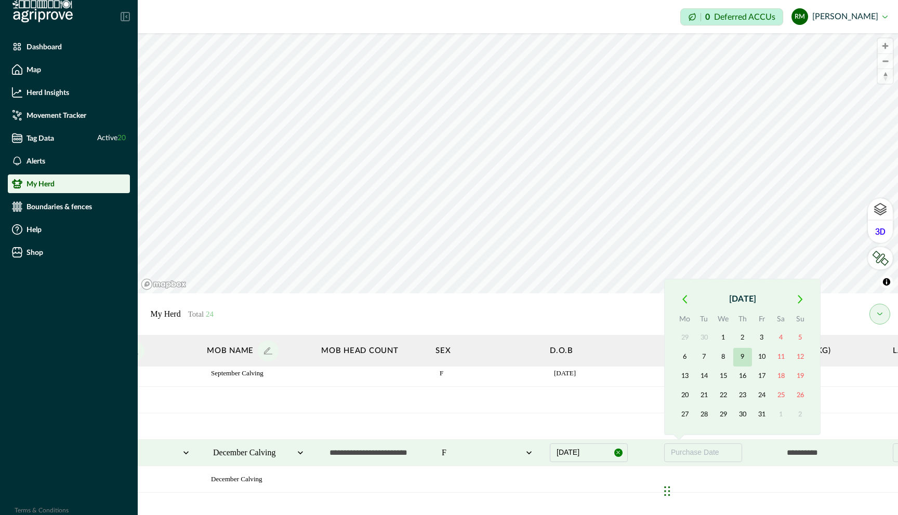
click at [547, 357] on button "9" at bounding box center [742, 357] width 19 height 19
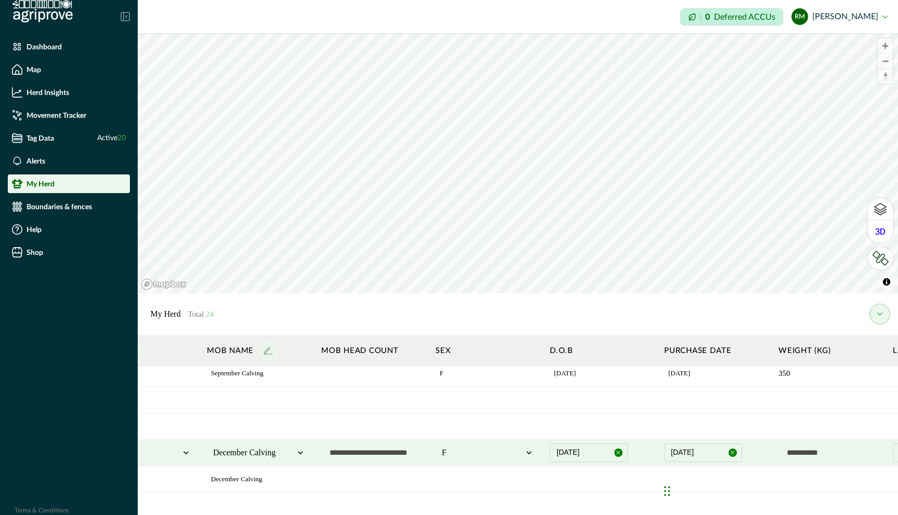
click at [547, 454] on input "text" at bounding box center [830, 453] width 104 height 21
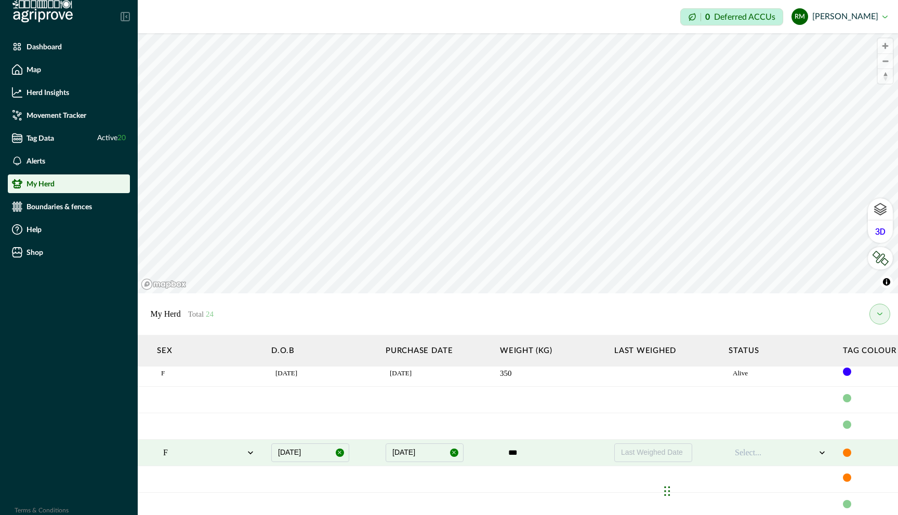
scroll to position [404, 848]
type input "***"
click at [547, 456] on div at bounding box center [767, 453] width 81 height 12
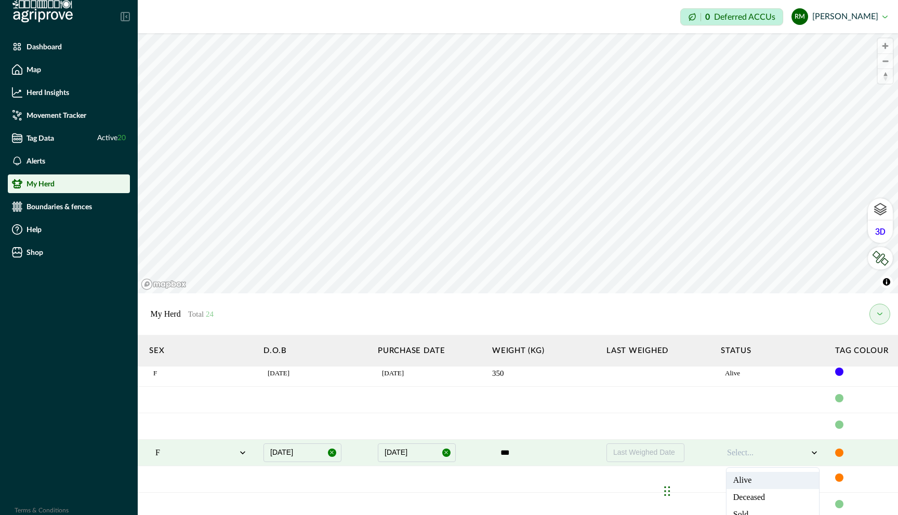
click at [547, 475] on div "Alive" at bounding box center [772, 480] width 92 height 17
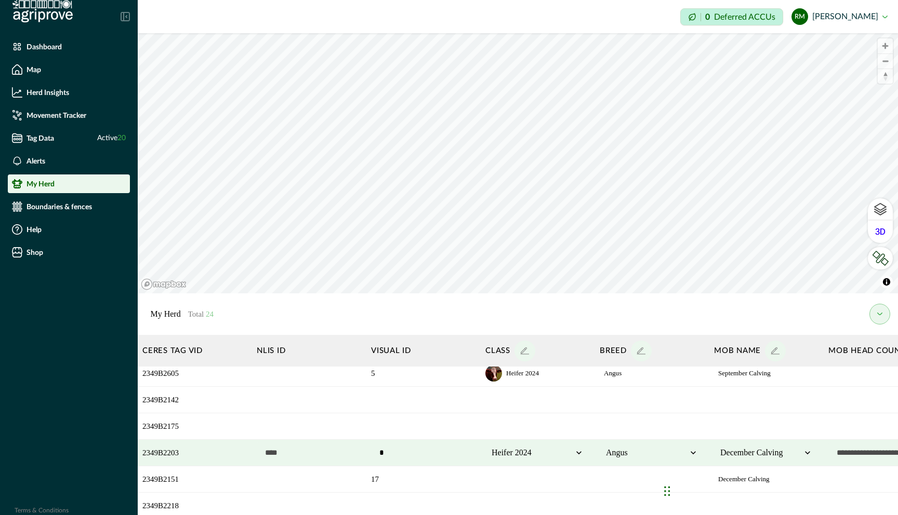
scroll to position [404, 0]
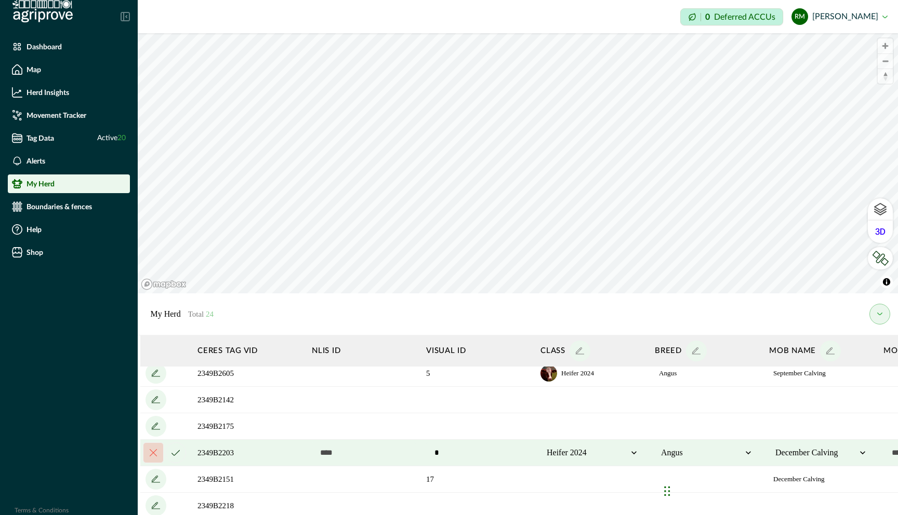
click at [174, 453] on icon "cancel" at bounding box center [175, 453] width 8 height 6
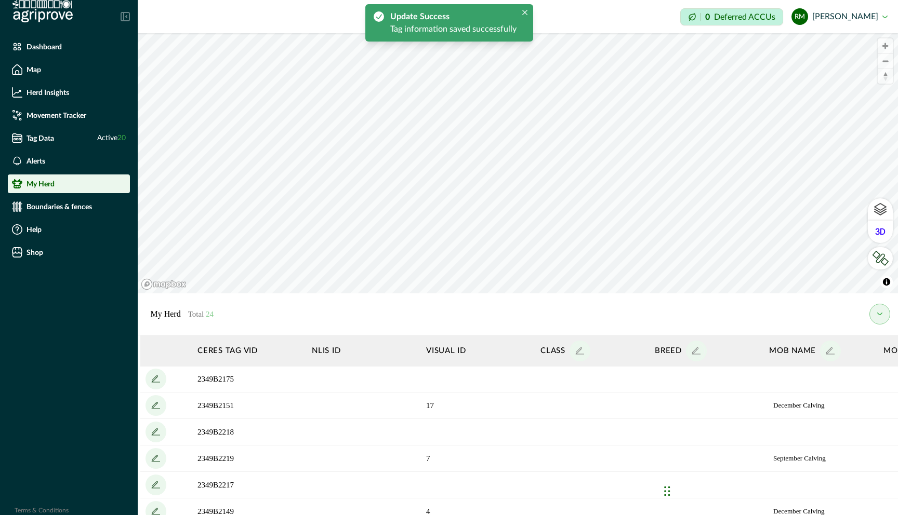
scroll to position [488, 0]
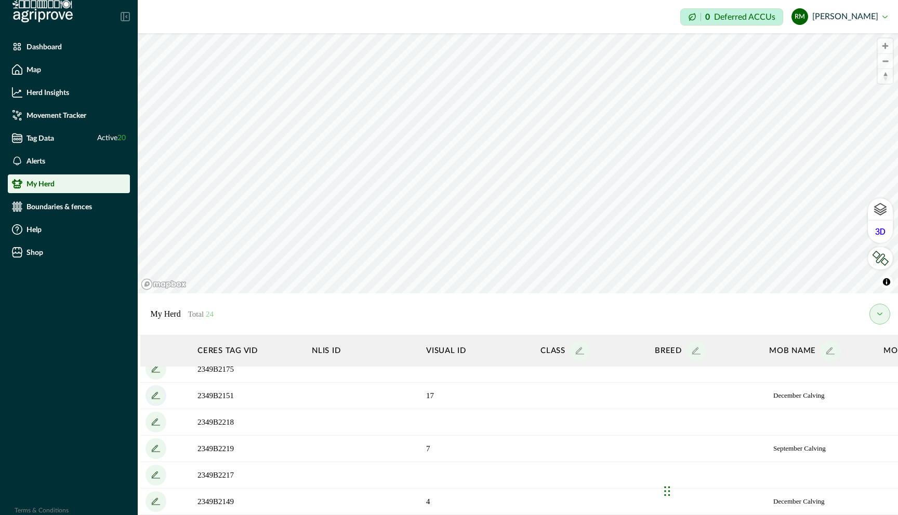
click at [158, 395] on icon "add" at bounding box center [156, 396] width 17 height 17
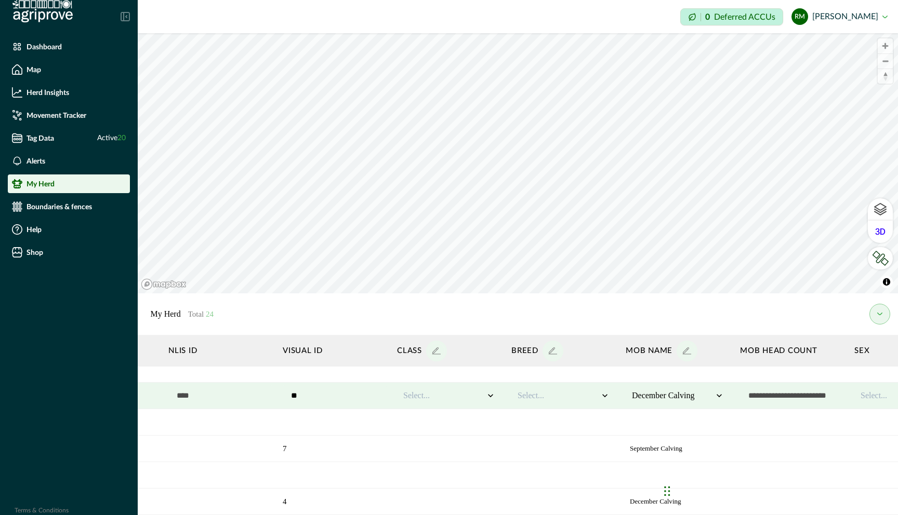
scroll to position [488, 150]
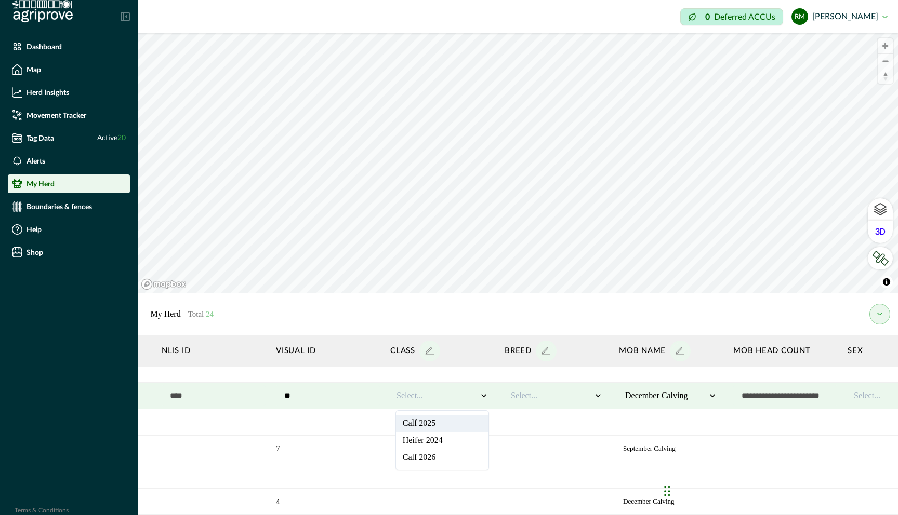
click at [452, 397] on div at bounding box center [436, 396] width 81 height 12
click at [441, 441] on div "Heifer 2024" at bounding box center [442, 440] width 92 height 17
click at [533, 397] on div at bounding box center [551, 396] width 81 height 12
click at [538, 427] on div "Angus" at bounding box center [556, 423] width 92 height 17
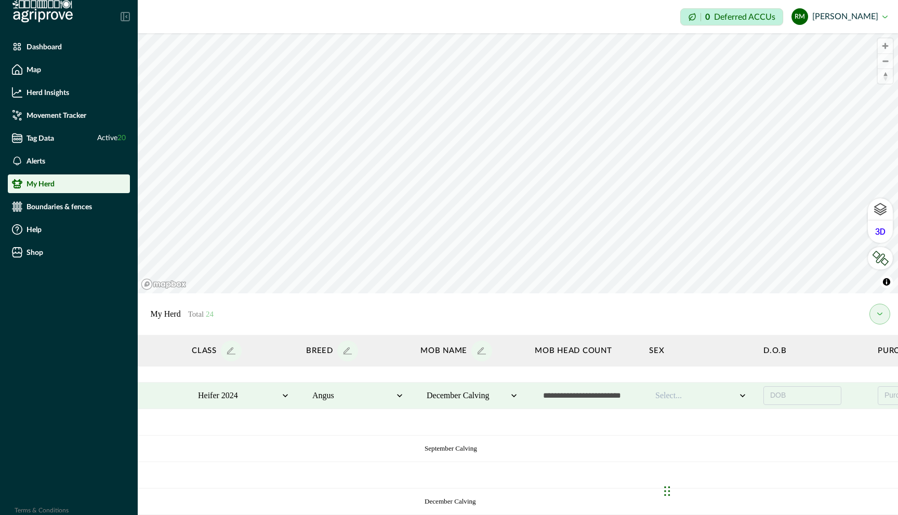
scroll to position [486, 356]
click at [547, 401] on div at bounding box center [688, 397] width 81 height 12
click at [547, 426] on div "F" at bounding box center [693, 425] width 92 height 17
click at [547, 400] on span "DOB" at bounding box center [771, 397] width 16 height 8
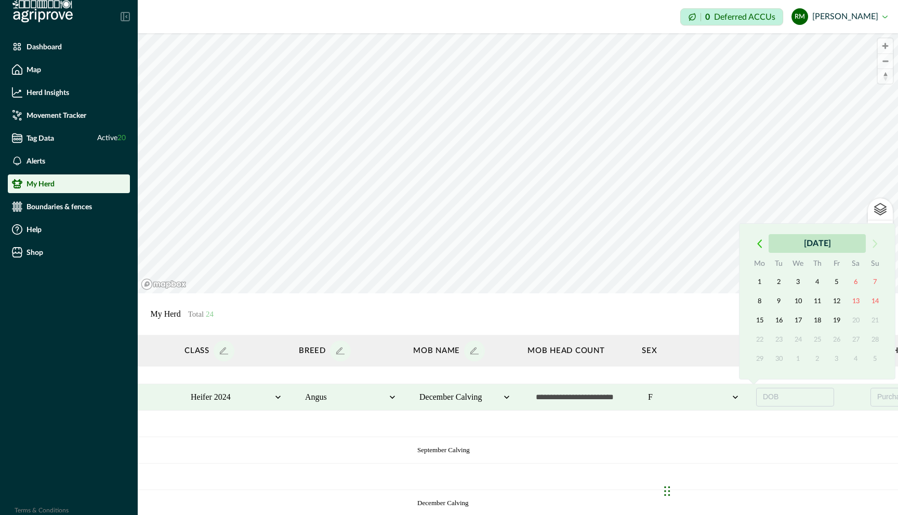
click at [547, 245] on button "September 2025" at bounding box center [816, 243] width 97 height 19
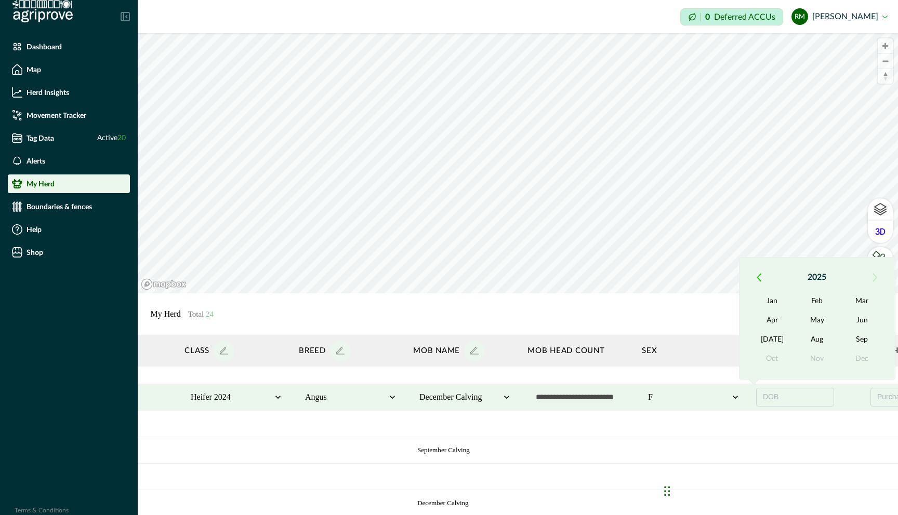
click at [547, 278] on icon "button" at bounding box center [759, 277] width 5 height 9
click at [547, 337] on button "Sep" at bounding box center [862, 340] width 45 height 19
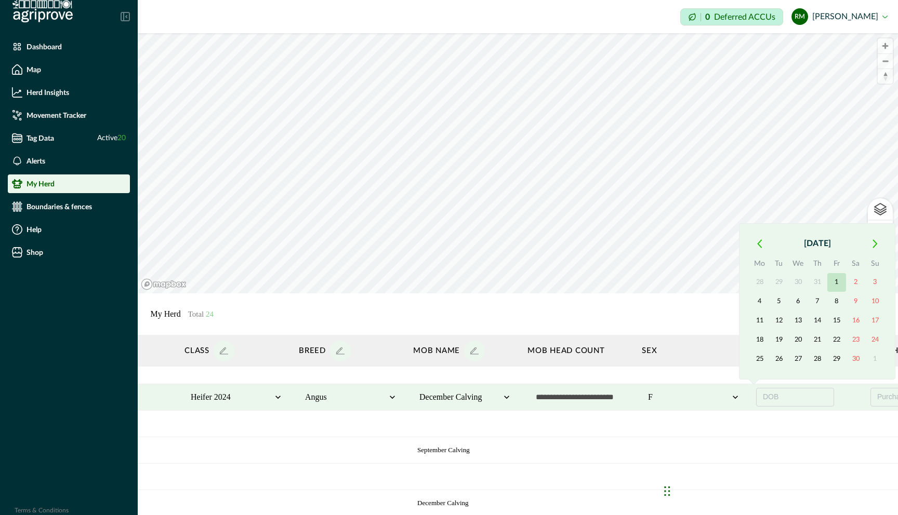
click at [547, 285] on button "1" at bounding box center [836, 282] width 19 height 19
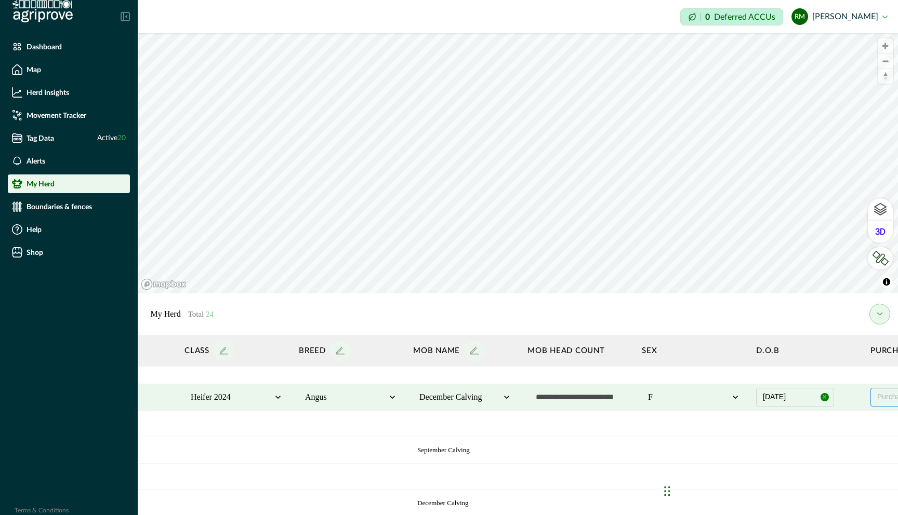
click at [547, 396] on span "Purchase Date" at bounding box center [901, 397] width 48 height 8
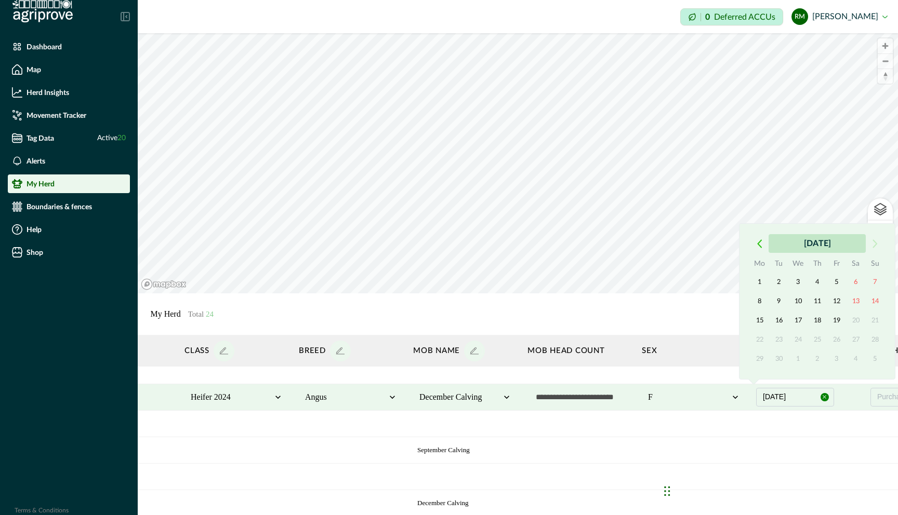
click at [547, 246] on button "September 2025" at bounding box center [816, 243] width 97 height 19
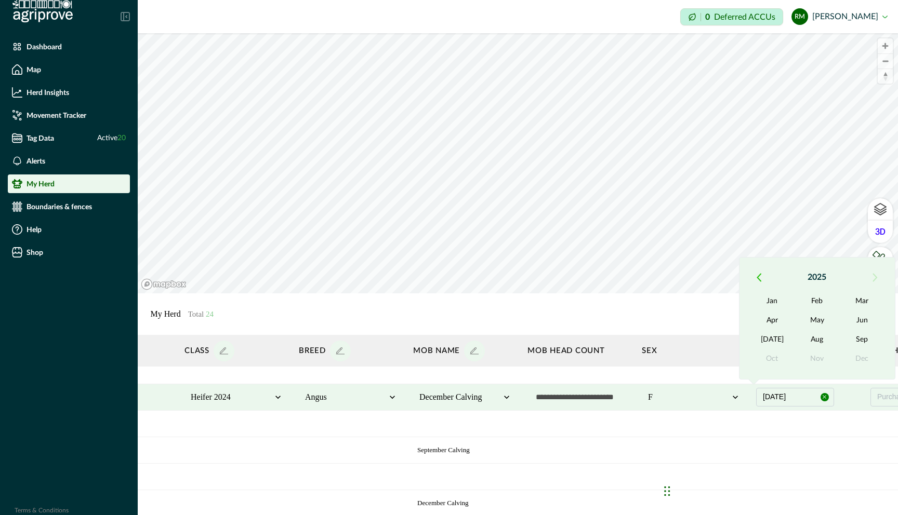
click at [547, 277] on icon "button" at bounding box center [759, 277] width 5 height 9
click at [547, 320] on button "May" at bounding box center [817, 321] width 45 height 19
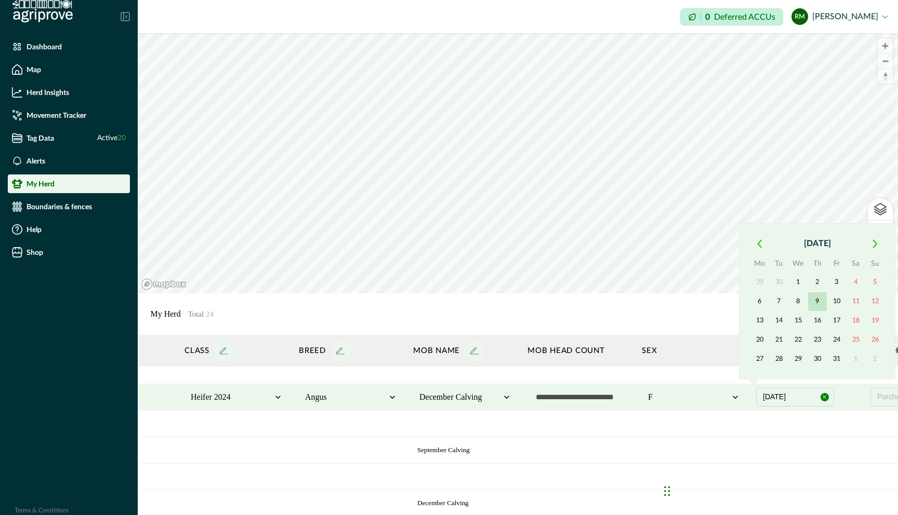
click at [547, 302] on button "9" at bounding box center [817, 302] width 19 height 19
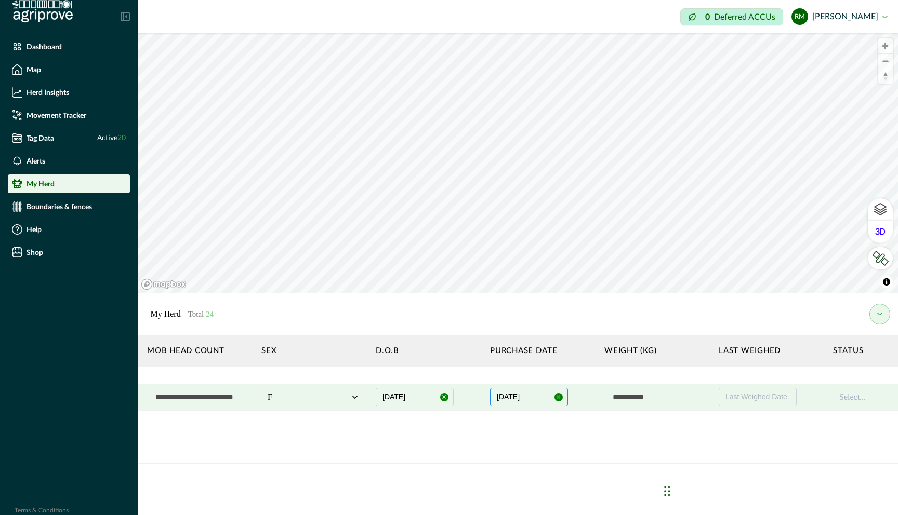
scroll to position [486, 746]
click at [547, 397] on input "text" at bounding box center [647, 397] width 104 height 21
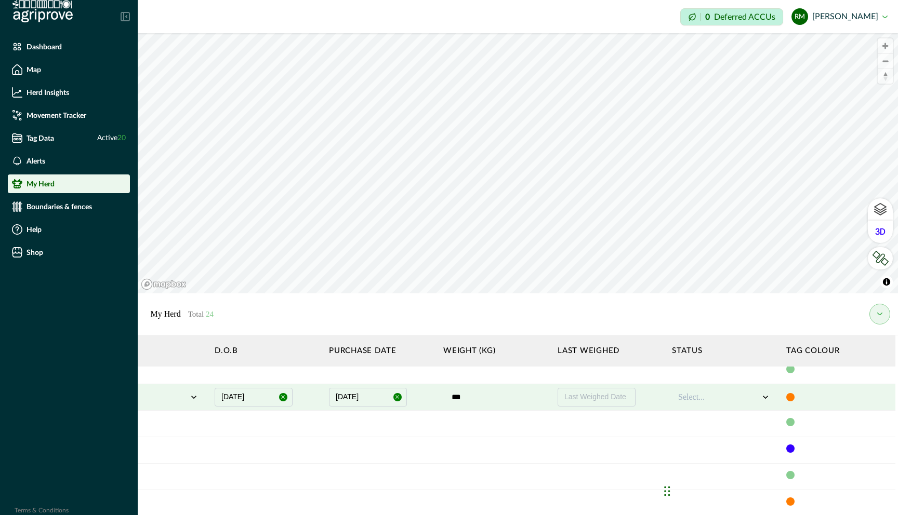
scroll to position [486, 897]
type input "***"
click at [547, 400] on div at bounding box center [718, 398] width 81 height 12
click at [547, 428] on div "Alive" at bounding box center [724, 425] width 92 height 17
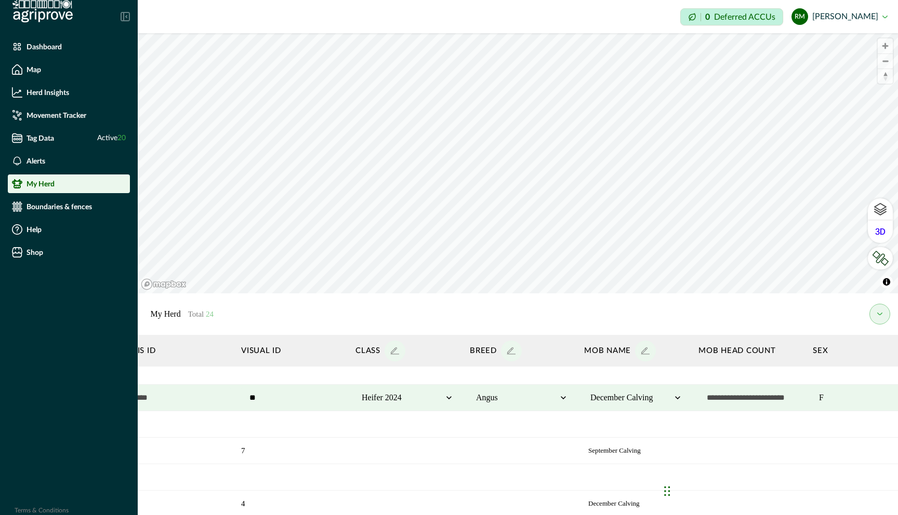
scroll to position [486, 0]
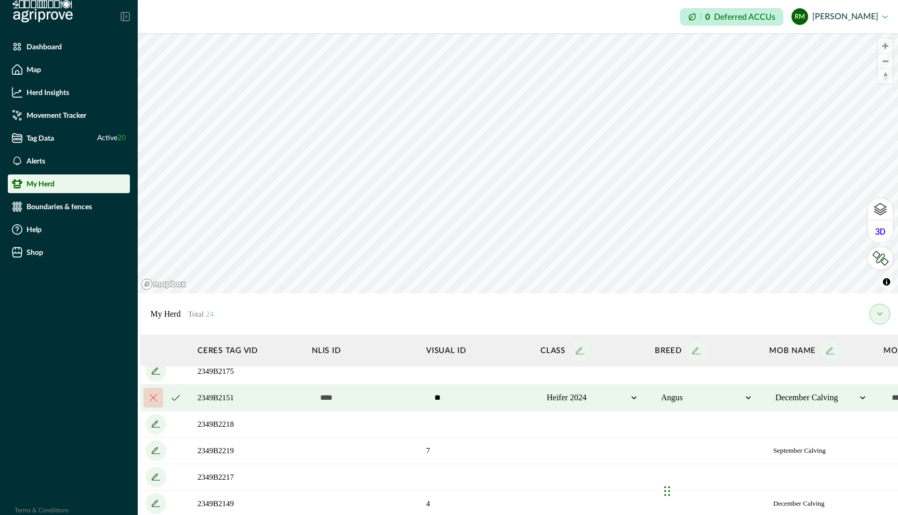
click at [176, 400] on icon "cancel" at bounding box center [175, 398] width 8 height 6
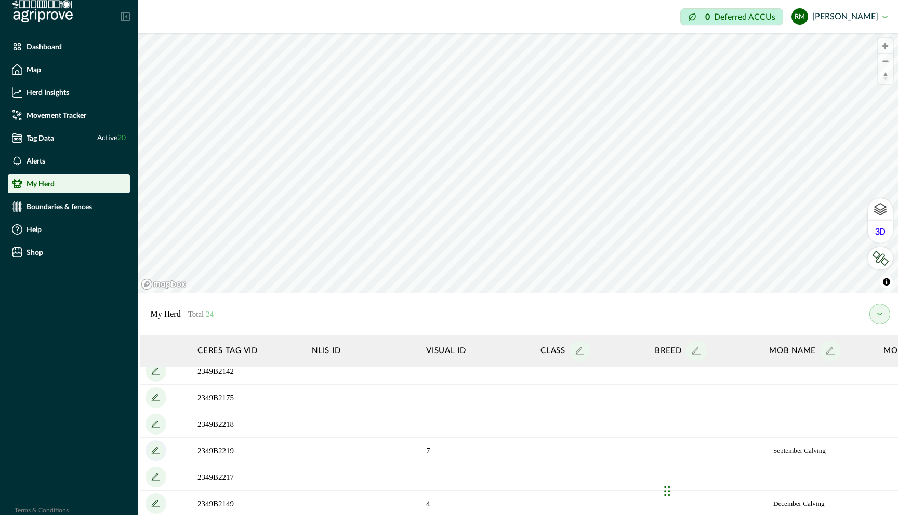
click at [157, 450] on icon "add" at bounding box center [156, 451] width 17 height 17
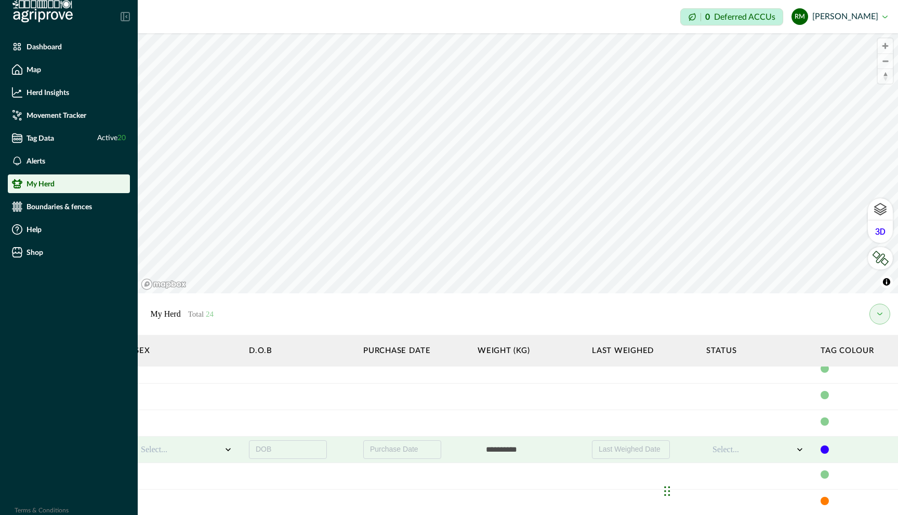
scroll to position [487, 862]
click at [547, 449] on div at bounding box center [753, 450] width 81 height 12
click at [547, 475] on div "Alive" at bounding box center [759, 477] width 92 height 17
click at [547, 452] on span "Last Weighed Date" at bounding box center [631, 449] width 62 height 8
click at [502, 446] on input "text" at bounding box center [531, 450] width 104 height 21
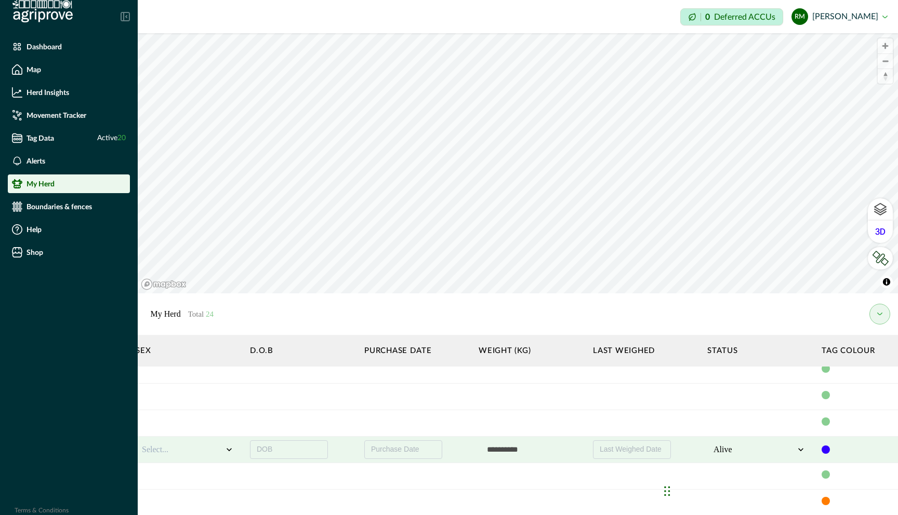
click at [502, 446] on input "text" at bounding box center [531, 450] width 104 height 21
type input "***"
click at [390, 452] on span "Purchase Date" at bounding box center [395, 449] width 48 height 8
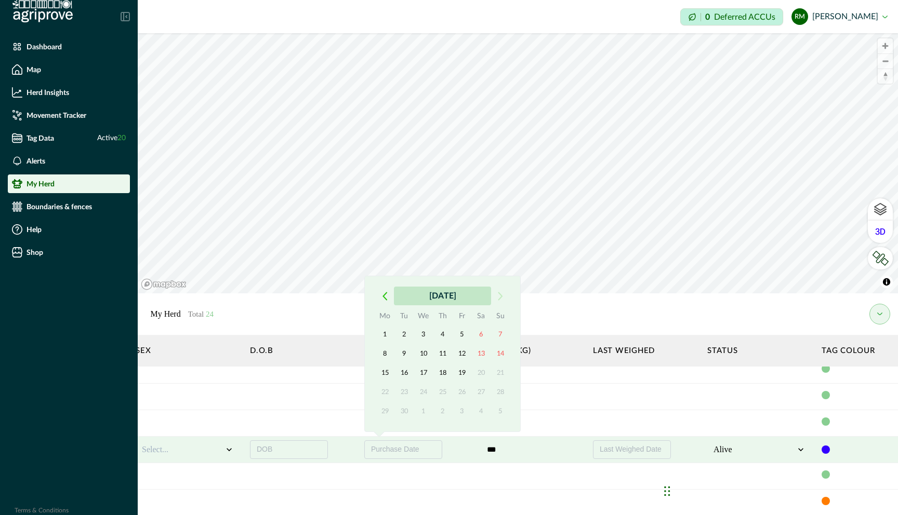
click at [415, 300] on button "September 2025" at bounding box center [442, 296] width 97 height 19
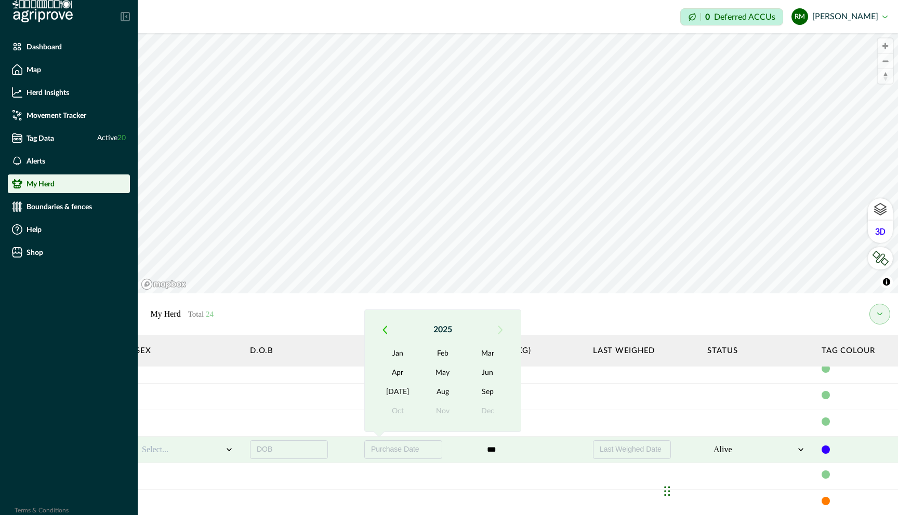
click at [387, 328] on icon "button" at bounding box center [384, 330] width 5 height 9
click at [448, 373] on button "May" at bounding box center [442, 373] width 45 height 19
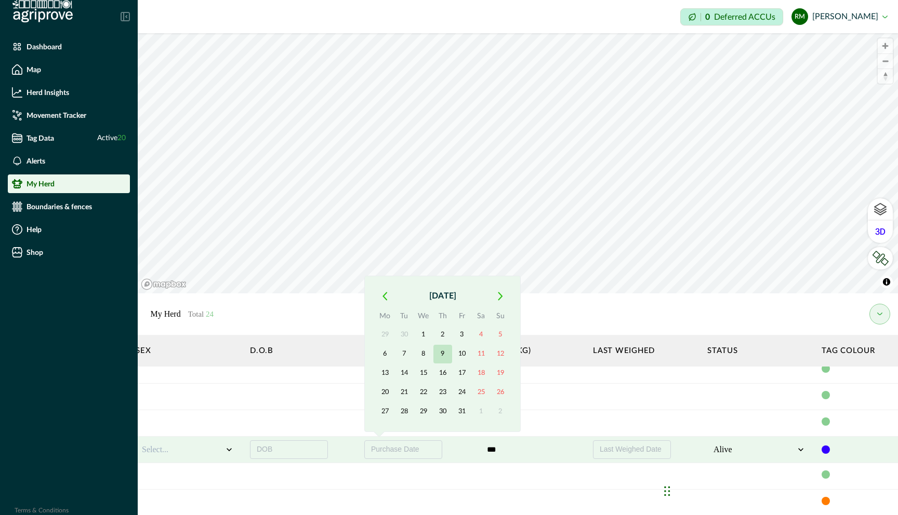
click at [445, 353] on button "9" at bounding box center [442, 354] width 19 height 19
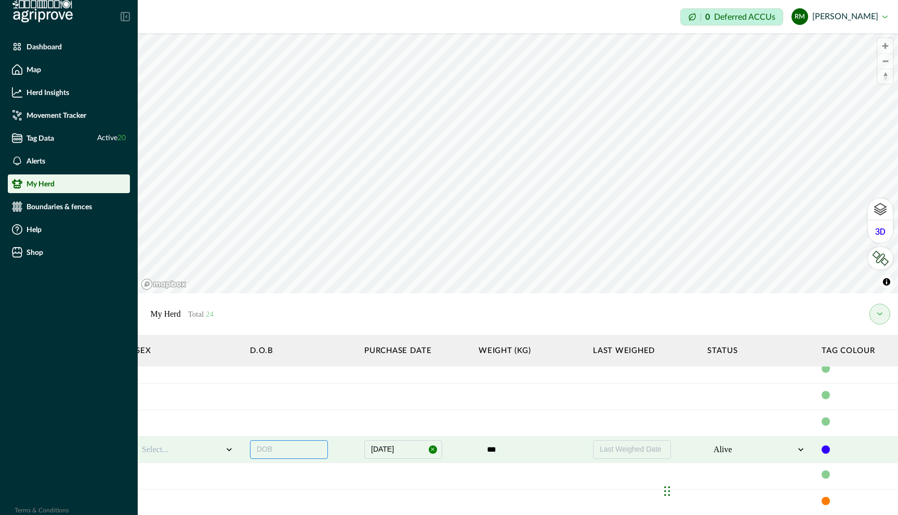
click at [305, 448] on button "DOB" at bounding box center [289, 450] width 78 height 19
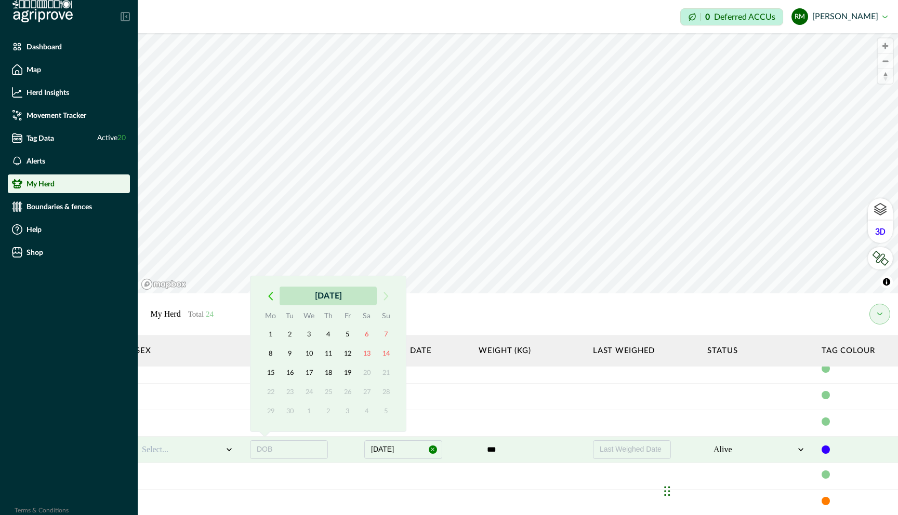
click at [299, 298] on button "September 2025" at bounding box center [328, 296] width 97 height 19
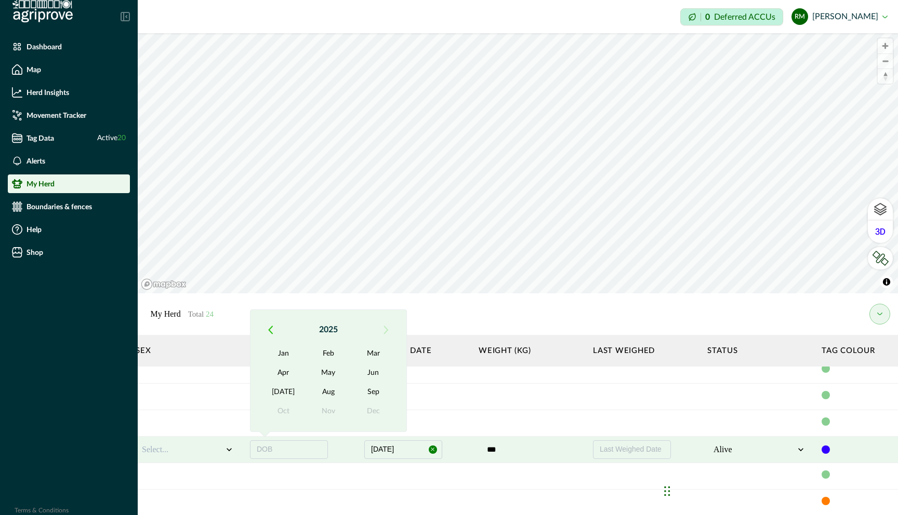
click at [268, 325] on button "button" at bounding box center [270, 330] width 19 height 19
click at [381, 393] on button "Sep" at bounding box center [373, 392] width 45 height 19
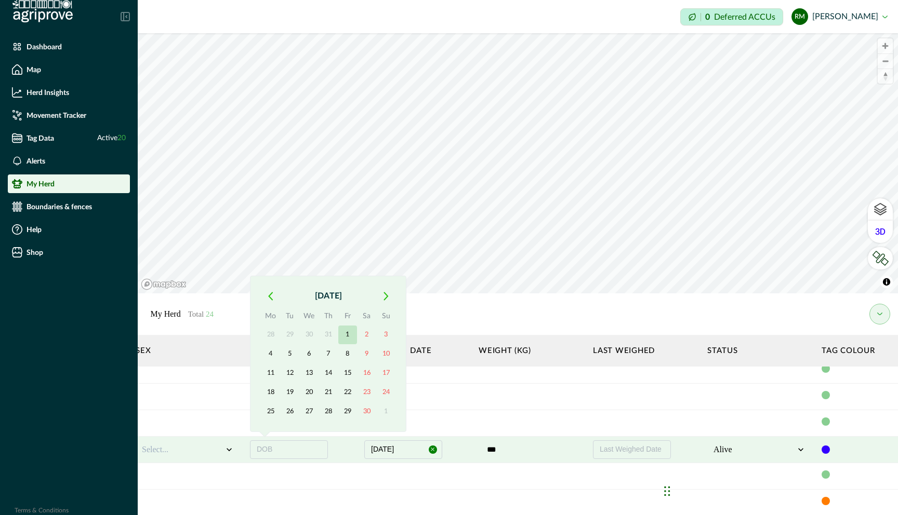
click at [350, 336] on button "1" at bounding box center [347, 335] width 19 height 19
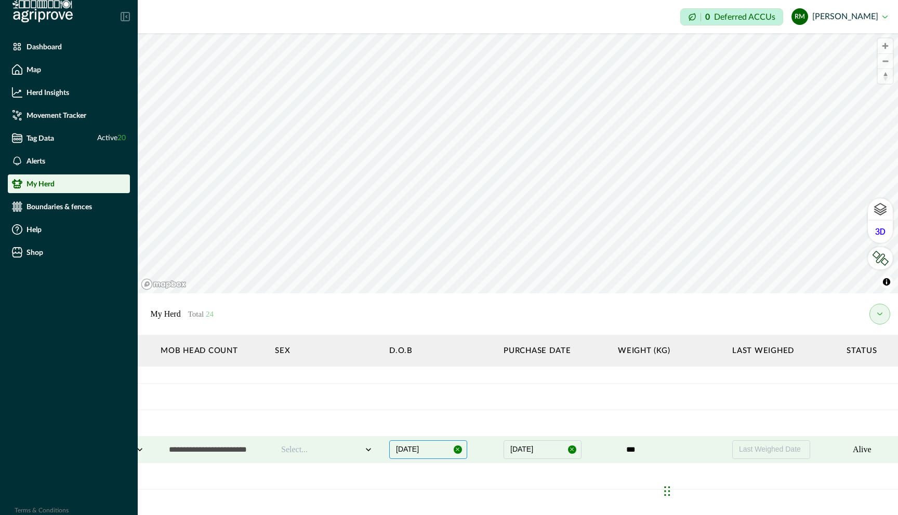
scroll to position [487, 718]
click at [346, 450] on div at bounding box center [326, 450] width 81 height 12
click at [331, 475] on div "F" at bounding box center [331, 477] width 92 height 17
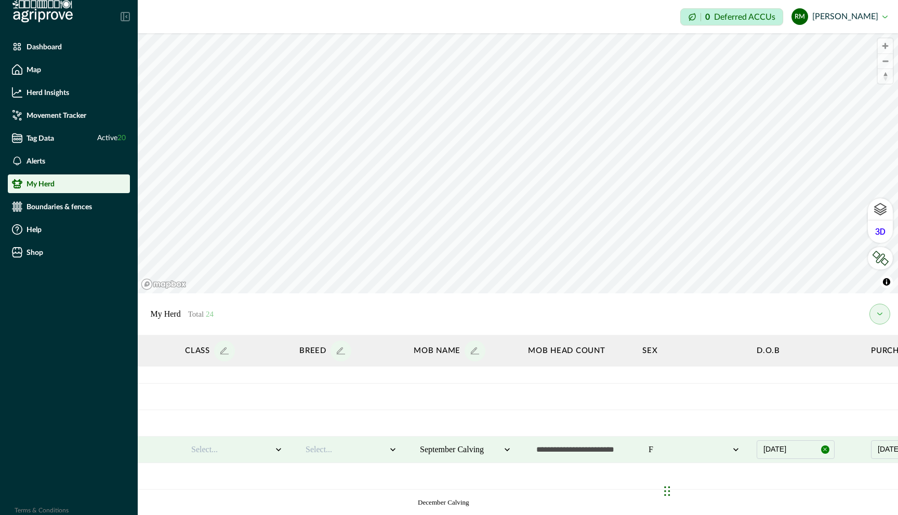
scroll to position [487, 352]
click at [323, 454] on div at bounding box center [349, 450] width 81 height 12
click at [326, 475] on div "Angus" at bounding box center [355, 477] width 92 height 17
click at [280, 446] on icon at bounding box center [282, 450] width 10 height 10
click at [260, 475] on div "Heifer 2024" at bounding box center [240, 494] width 92 height 17
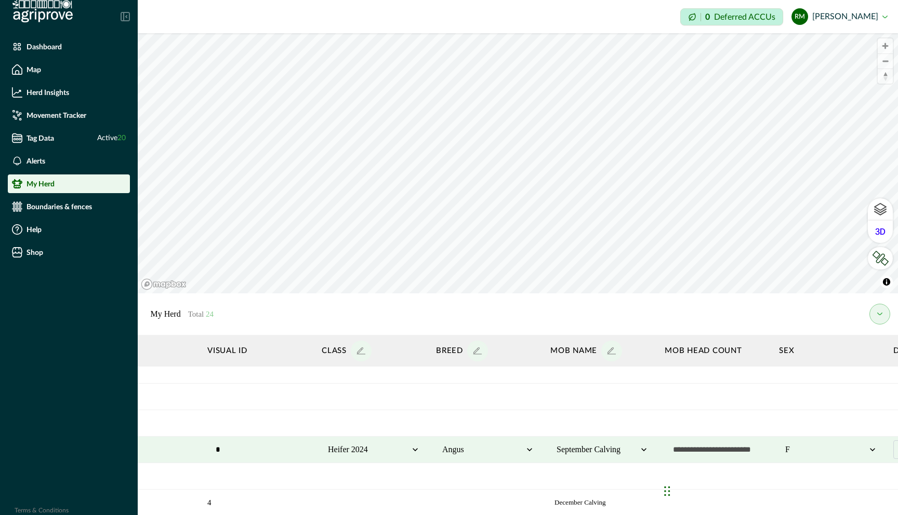
scroll to position [487, 0]
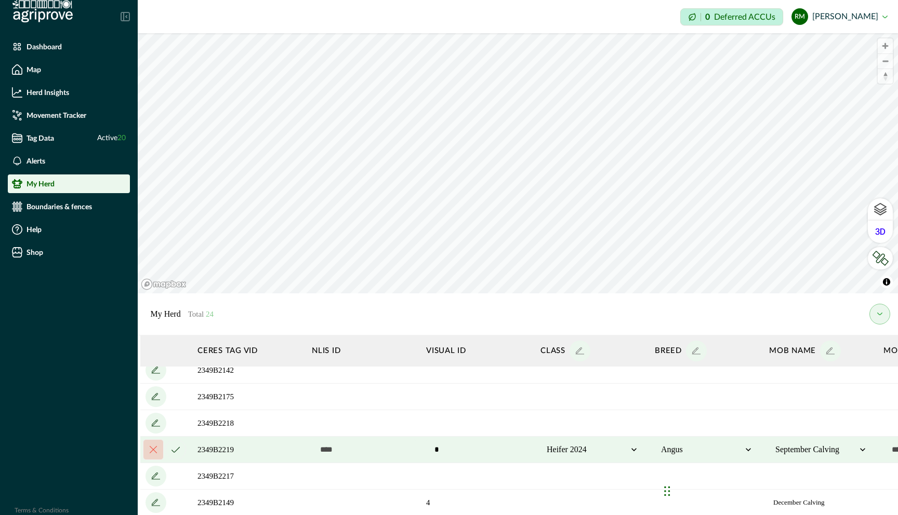
click at [175, 453] on icon "cancel" at bounding box center [175, 450] width 8 height 6
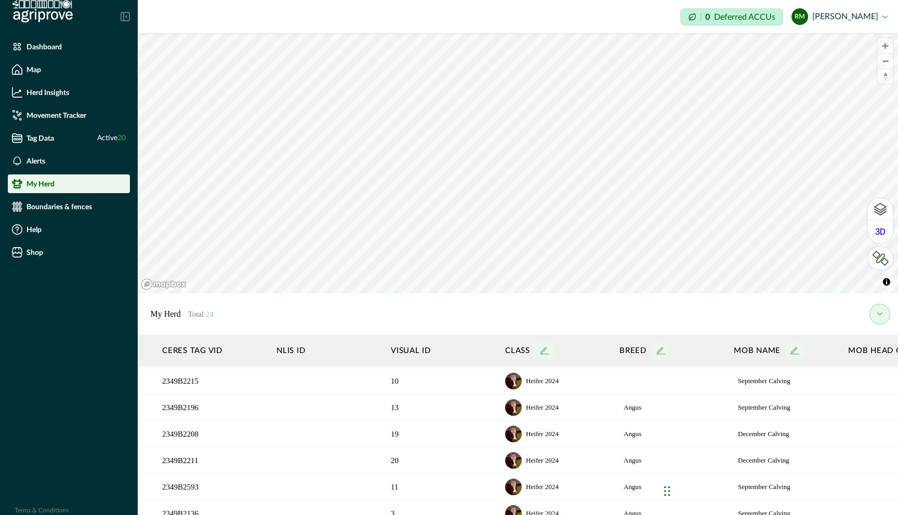
scroll to position [184, 0]
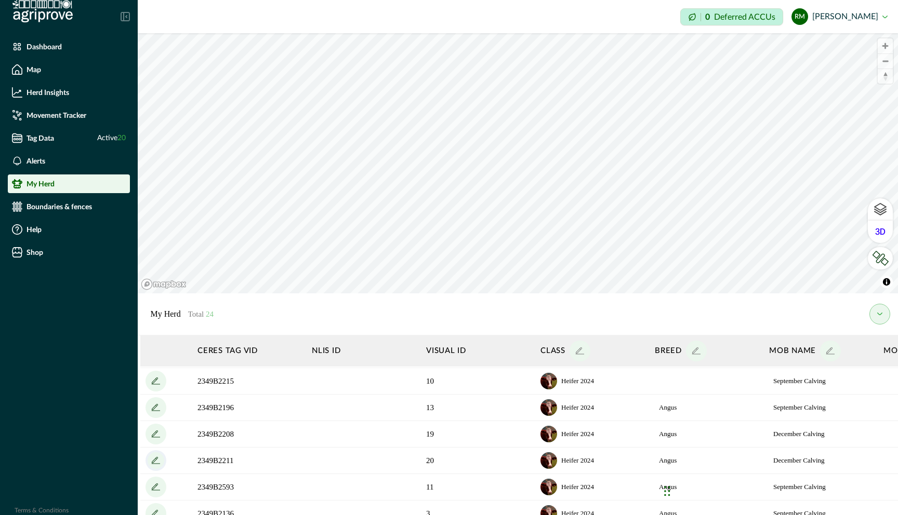
click at [153, 459] on icon "add" at bounding box center [156, 461] width 17 height 17
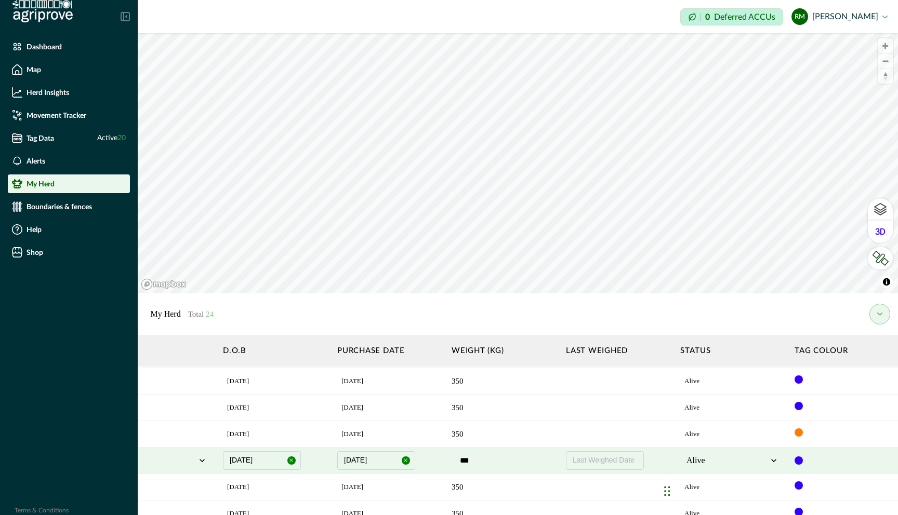
scroll to position [184, 897]
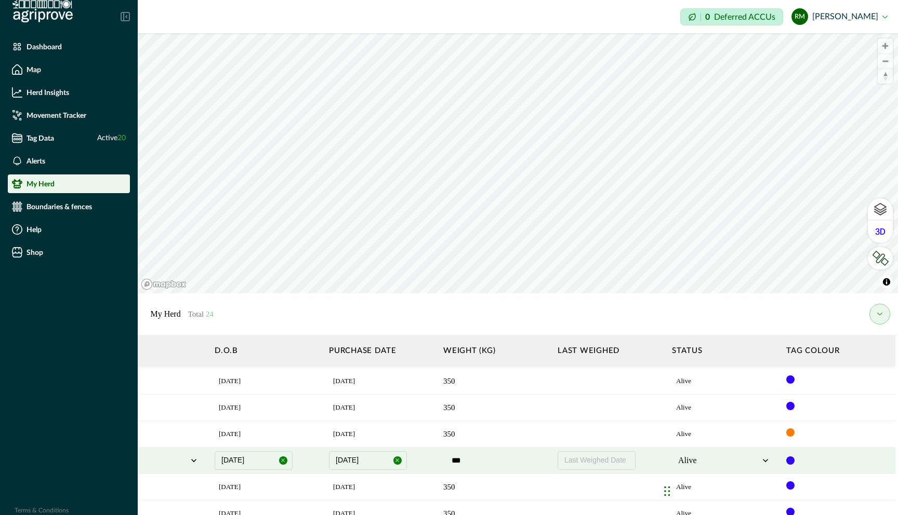
click at [547, 462] on div at bounding box center [790, 461] width 8 height 8
click at [547, 475] on div at bounding box center [818, 480] width 10 height 10
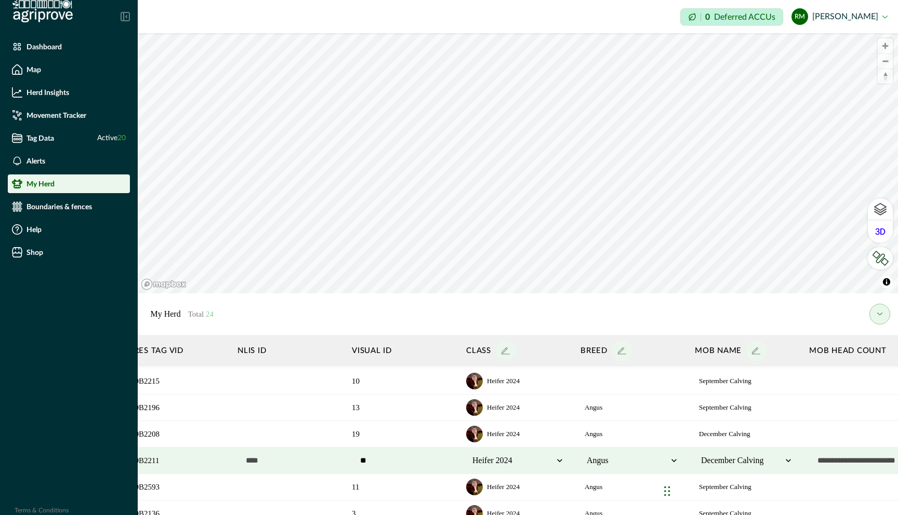
scroll to position [184, 0]
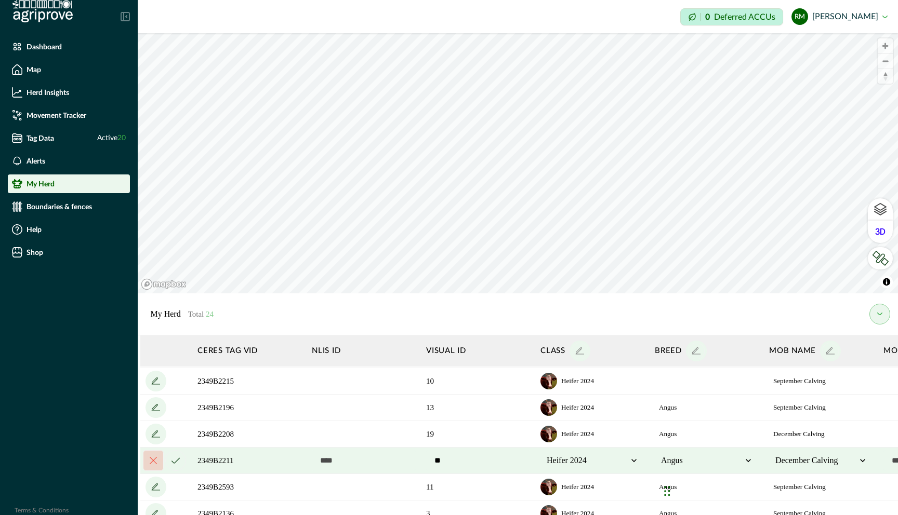
click at [173, 459] on icon "cancel" at bounding box center [175, 461] width 8 height 6
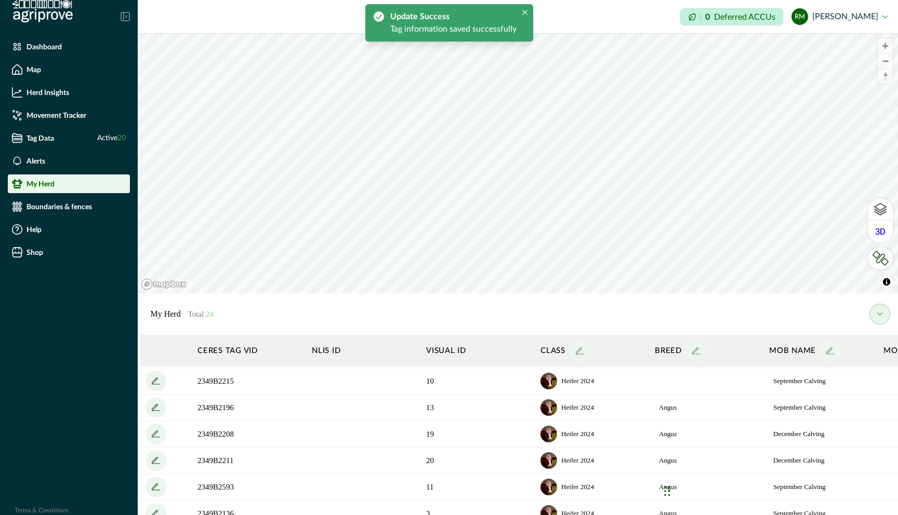
click at [156, 475] on icon "add" at bounding box center [156, 487] width 17 height 17
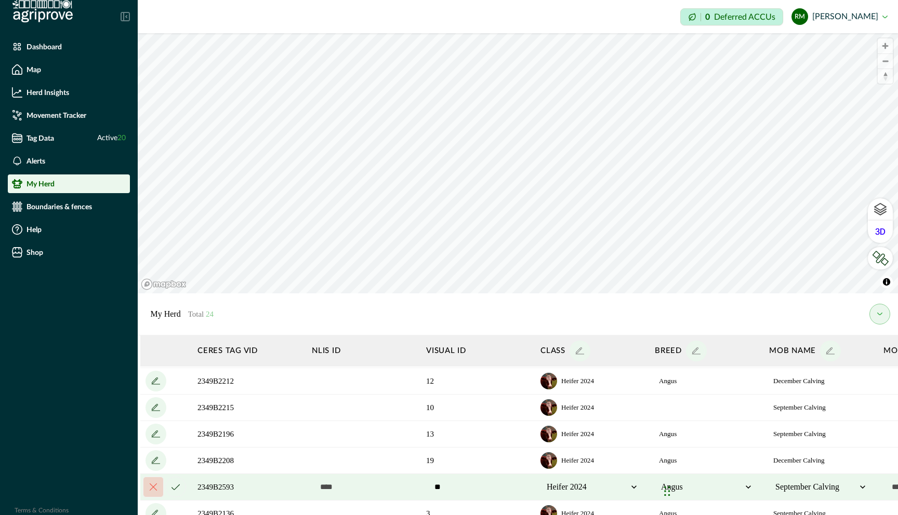
click at [293, 460] on td "2349B2208" at bounding box center [249, 460] width 114 height 26
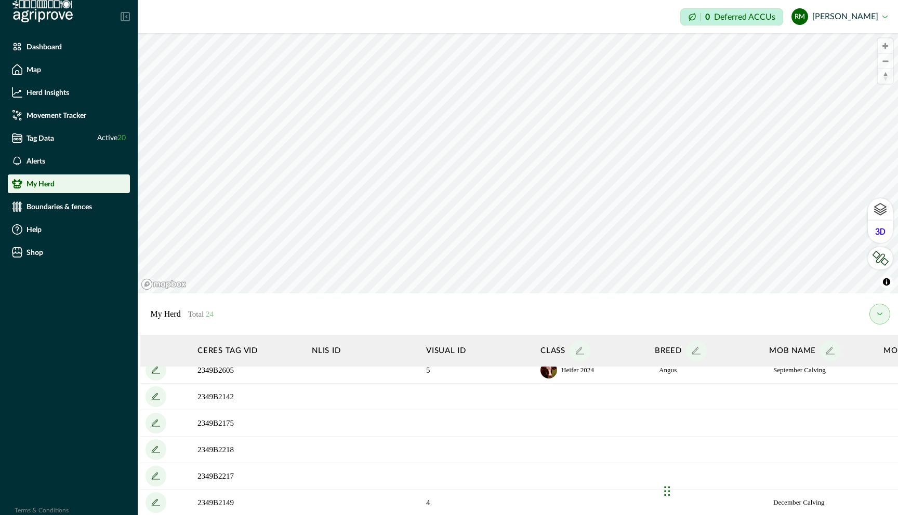
scroll to position [488, 0]
click at [155, 475] on icon "add" at bounding box center [155, 501] width 6 height 6
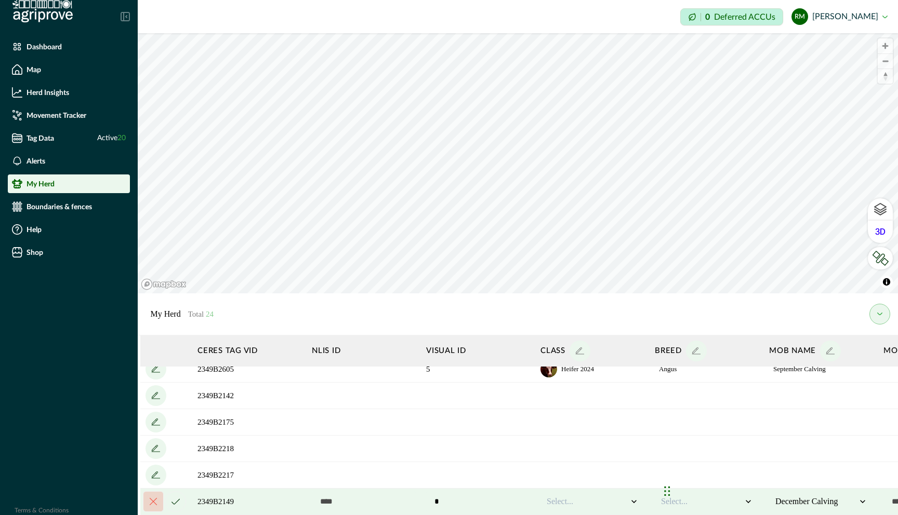
click at [547, 475] on icon at bounding box center [633, 501] width 5 height 3
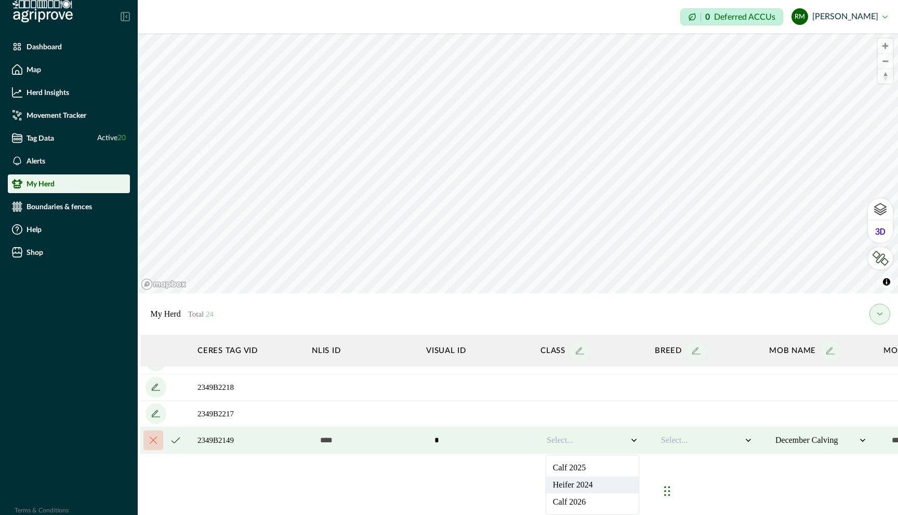
click at [547, 475] on div "Heifer 2024" at bounding box center [592, 485] width 92 height 17
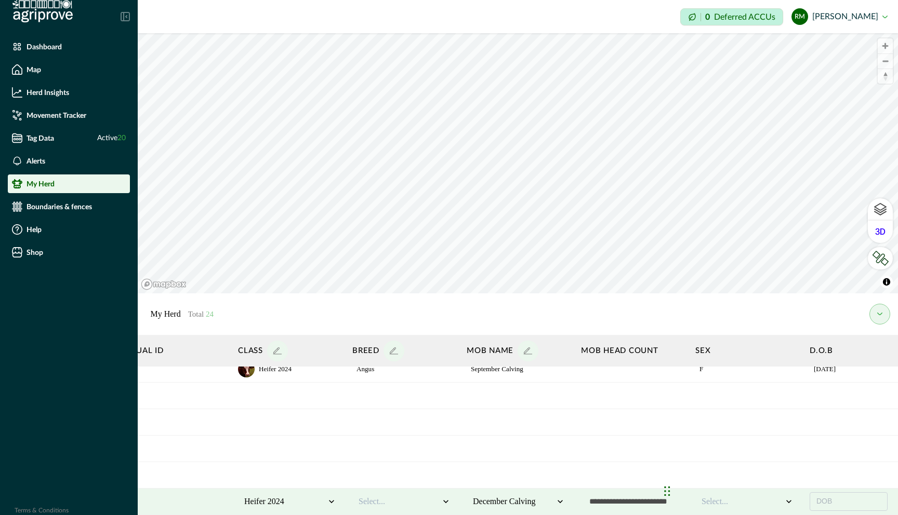
scroll to position [488, 317]
click at [433, 475] on icon at bounding box center [431, 502] width 10 height 10
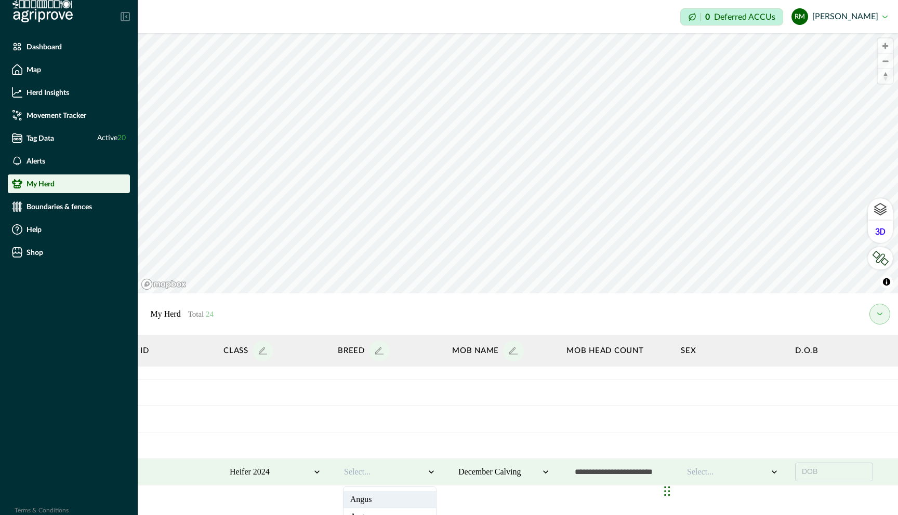
scroll to position [549, 317]
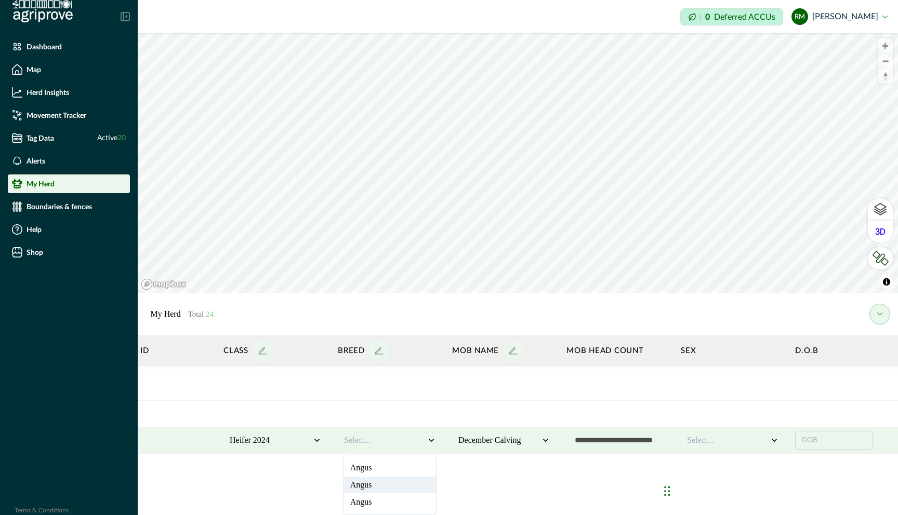
click at [415, 475] on div "Angus" at bounding box center [389, 485] width 92 height 17
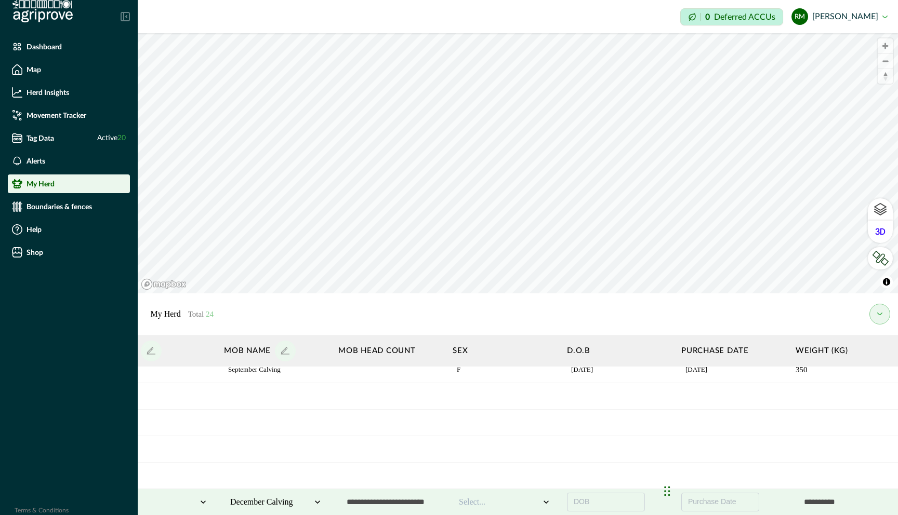
scroll to position [487, 545]
click at [546, 475] on icon at bounding box center [546, 503] width 10 height 10
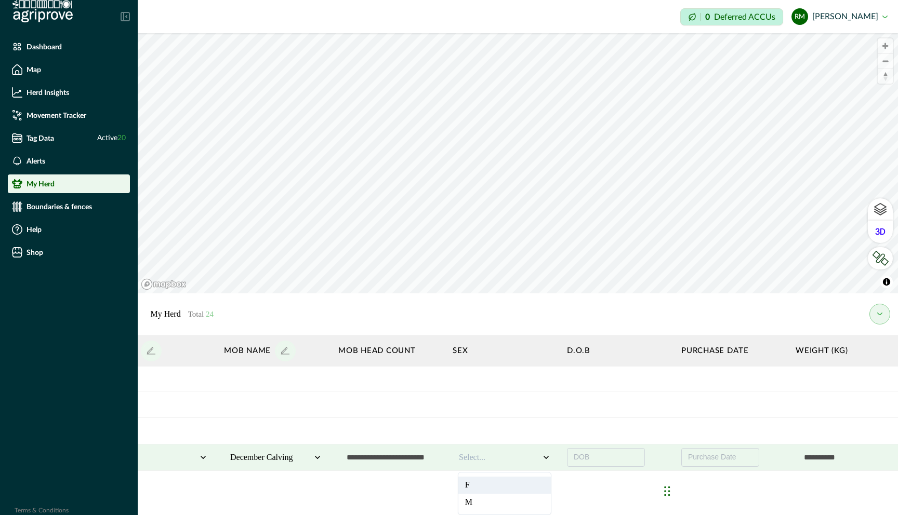
click at [523, 475] on div "F" at bounding box center [504, 485] width 92 height 17
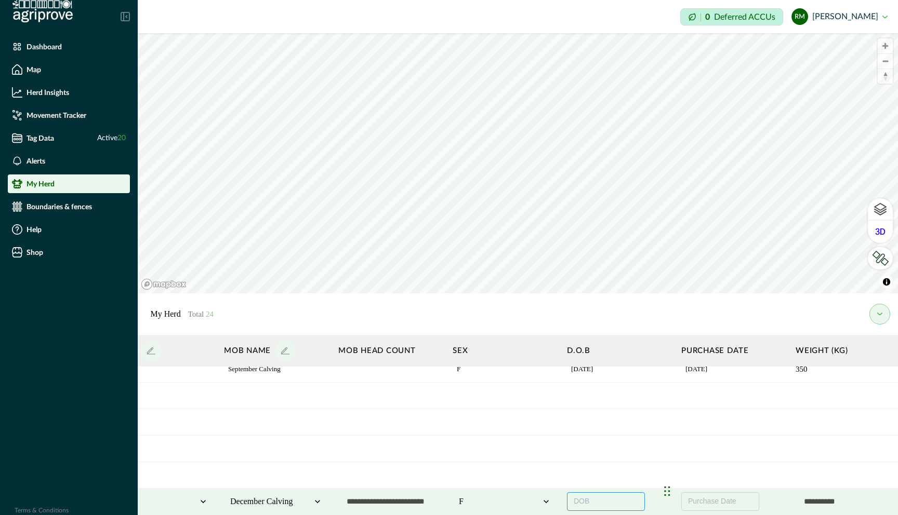
click at [547, 475] on button "DOB" at bounding box center [606, 502] width 78 height 19
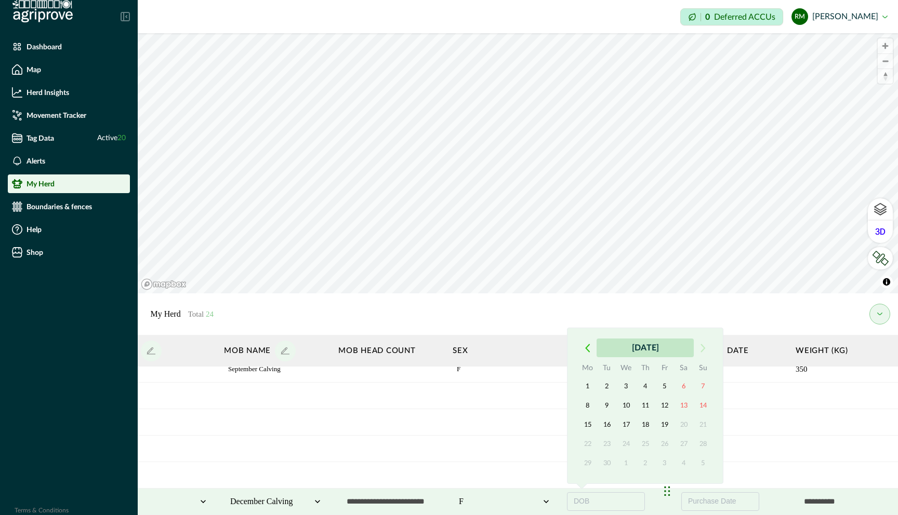
click at [547, 349] on button "September 2025" at bounding box center [644, 348] width 97 height 19
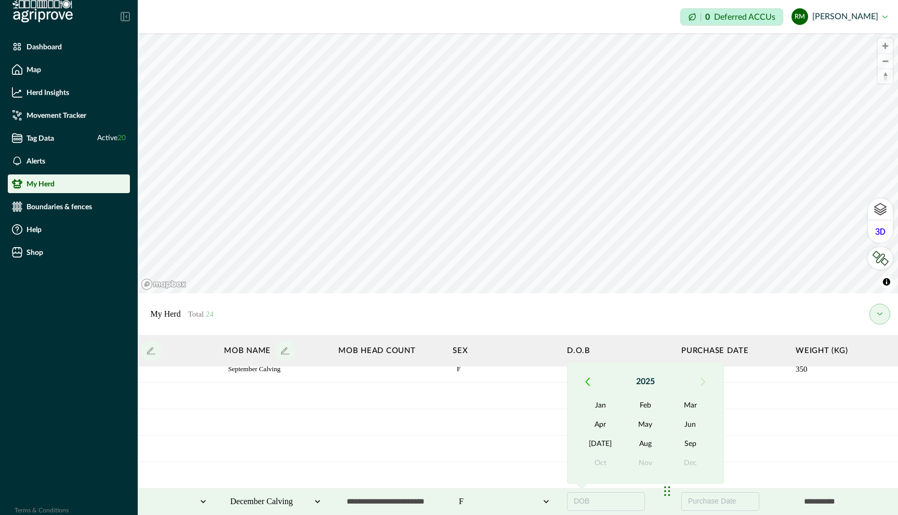
click at [547, 379] on icon "button" at bounding box center [587, 382] width 5 height 9
click at [547, 439] on button "Sep" at bounding box center [690, 444] width 45 height 19
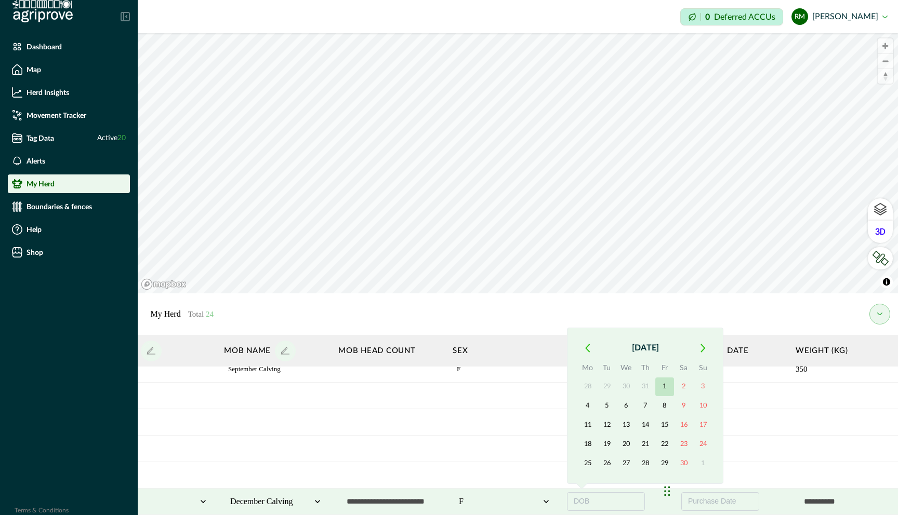
click at [547, 384] on button "1" at bounding box center [664, 387] width 19 height 19
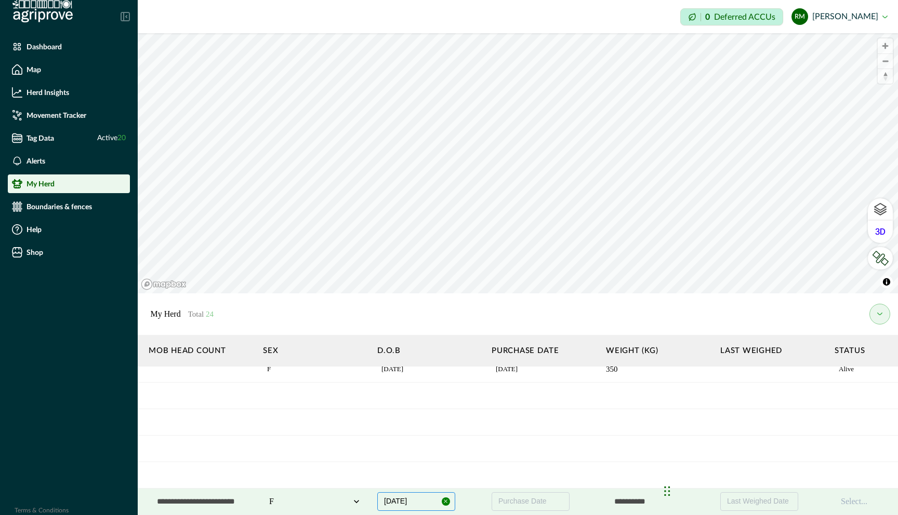
scroll to position [488, 742]
click at [536, 475] on span "Purchase Date" at bounding box center [515, 501] width 48 height 8
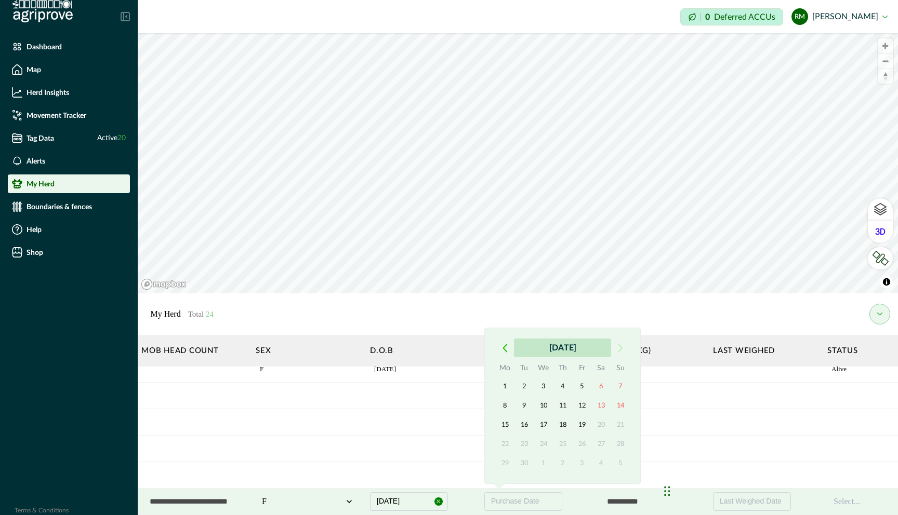
click at [541, 350] on button "September 2025" at bounding box center [562, 348] width 97 height 19
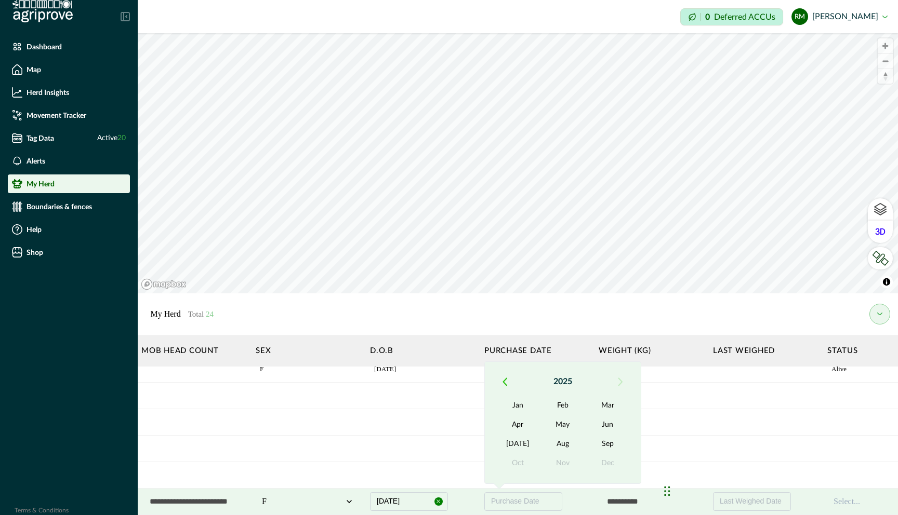
click at [505, 381] on icon "button" at bounding box center [504, 382] width 5 height 9
click at [547, 428] on button "May" at bounding box center [562, 425] width 45 height 19
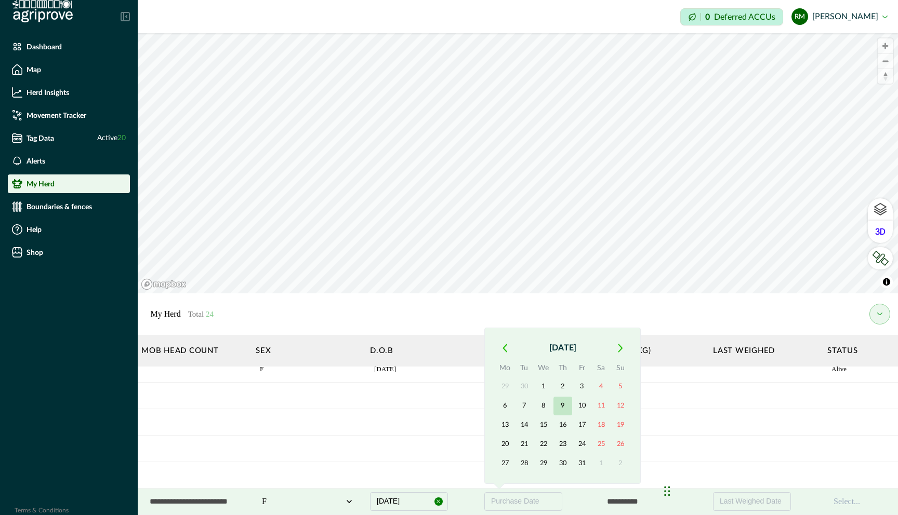
click at [547, 407] on button "9" at bounding box center [562, 406] width 19 height 19
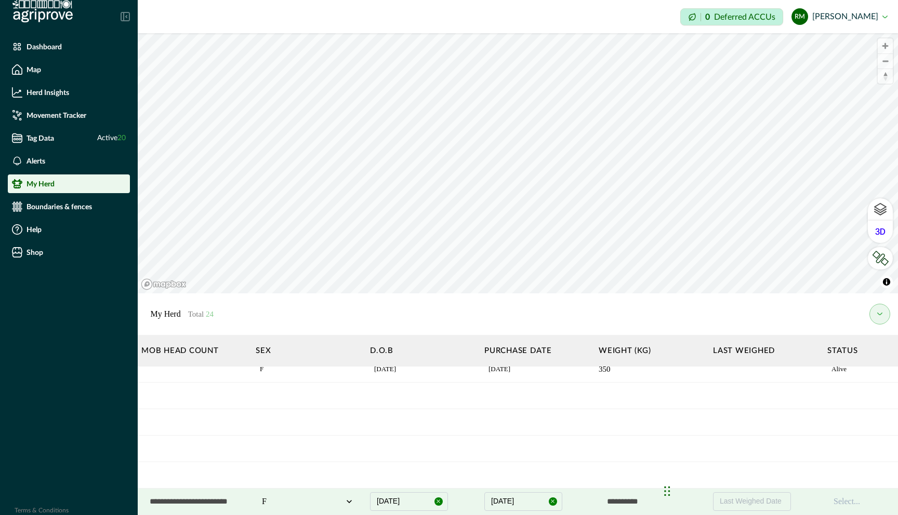
click at [547, 475] on input "text" at bounding box center [651, 502] width 104 height 21
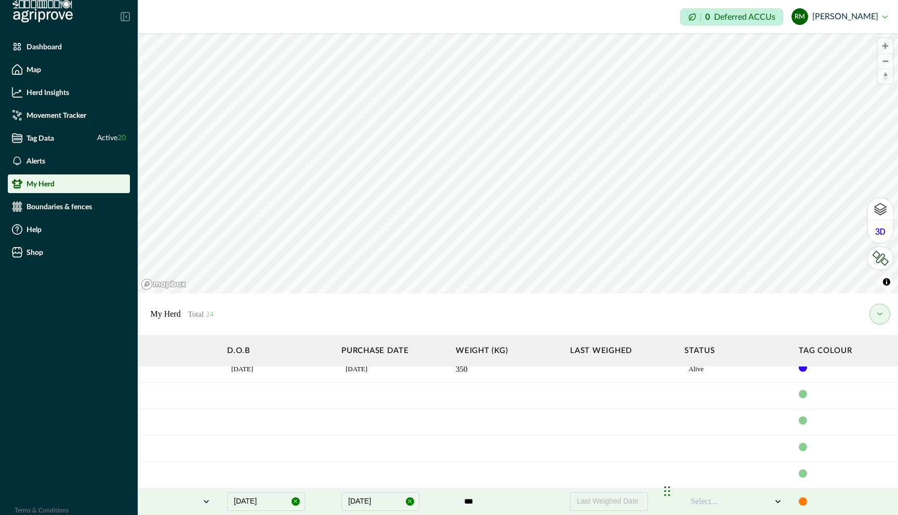
scroll to position [488, 897]
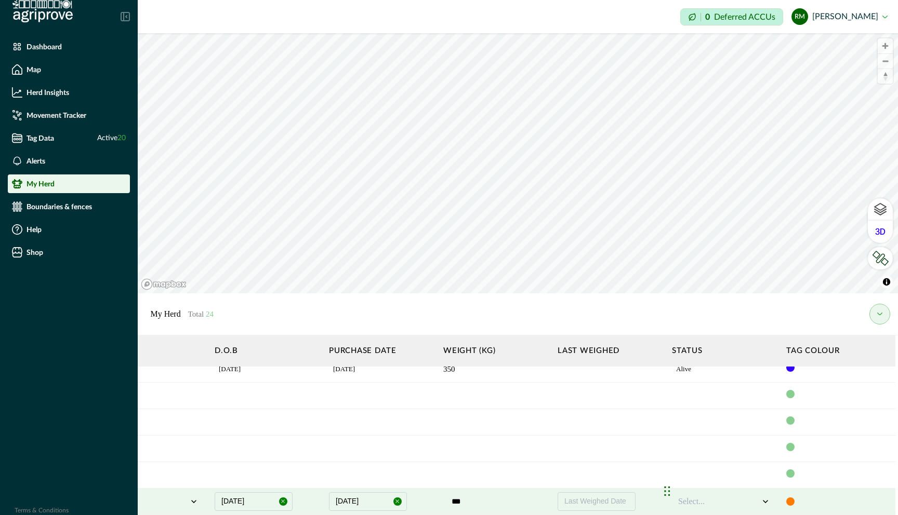
type input "***"
click at [547, 475] on icon at bounding box center [765, 502] width 10 height 10
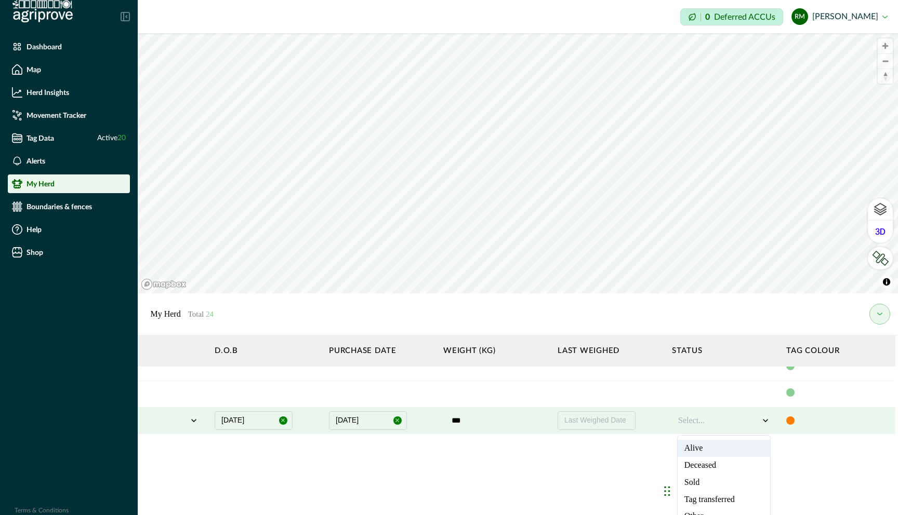
scroll to position [583, 897]
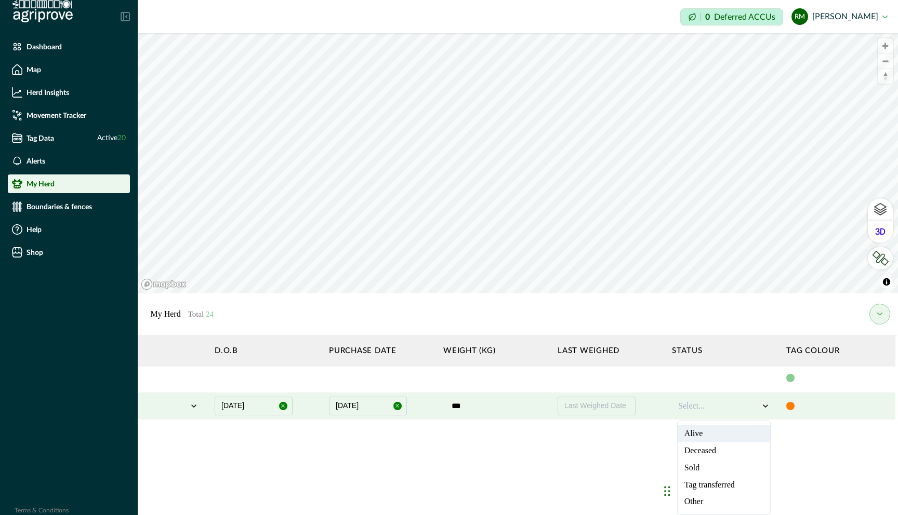
click at [547, 439] on div "Alive" at bounding box center [724, 434] width 92 height 17
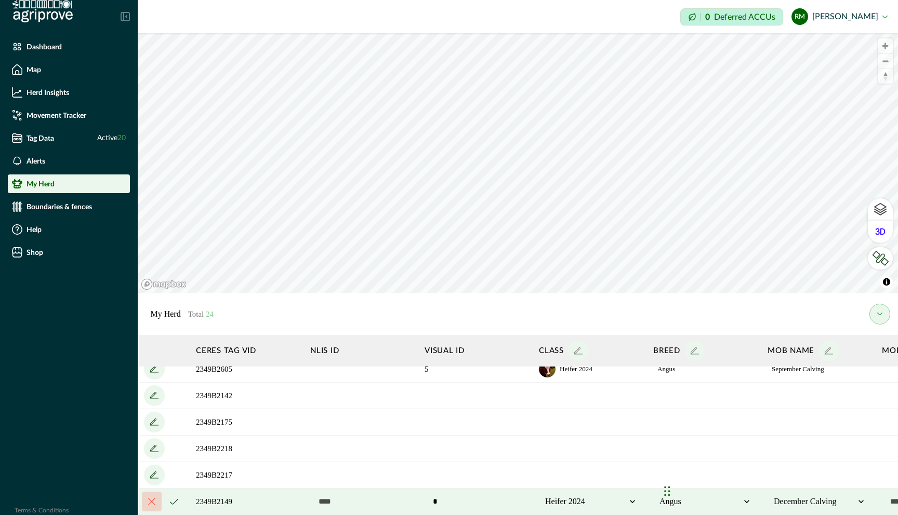
scroll to position [488, 0]
click at [174, 475] on icon "cancel" at bounding box center [175, 502] width 8 height 6
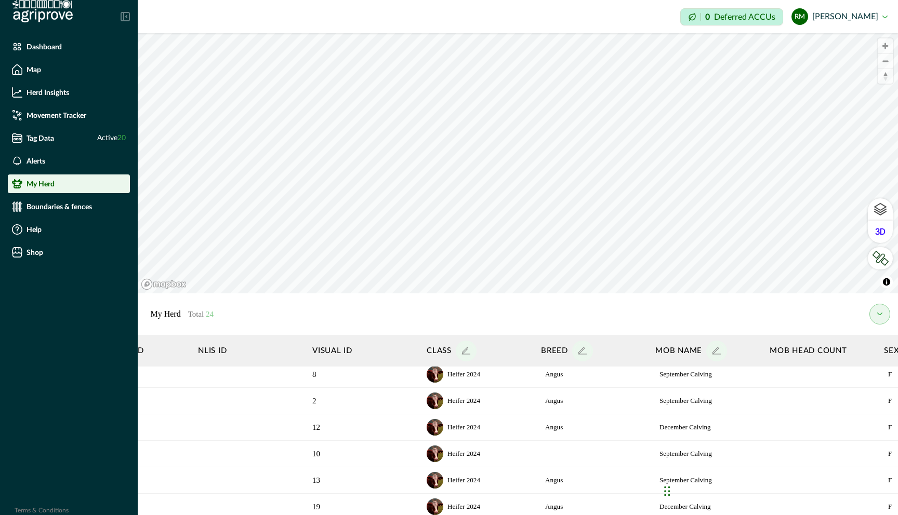
scroll to position [0, 114]
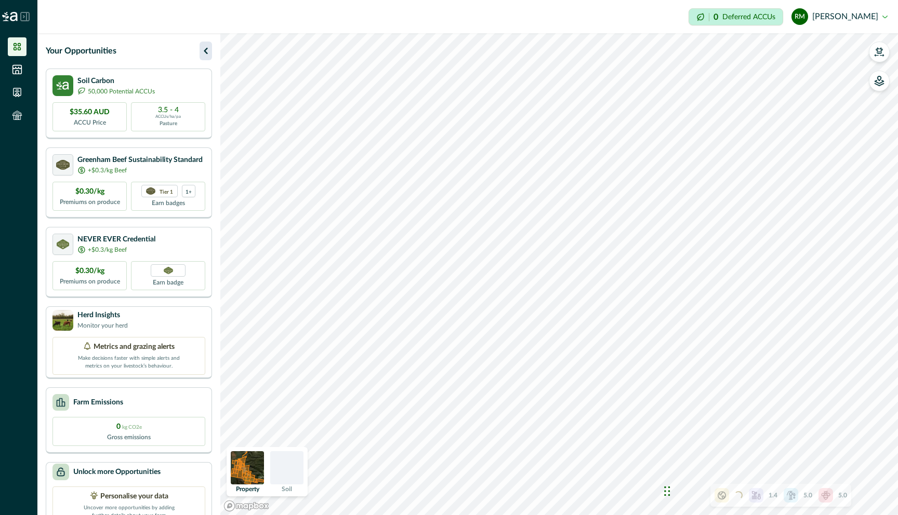
click at [207, 50] on icon "button" at bounding box center [206, 51] width 12 height 12
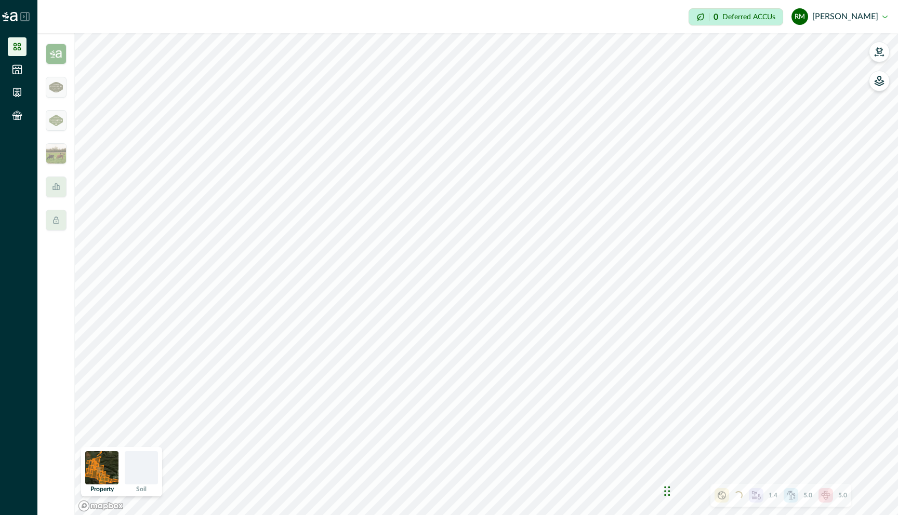
click at [16, 44] on icon at bounding box center [17, 46] width 7 height 7
click at [16, 67] on icon at bounding box center [17, 69] width 9 height 9
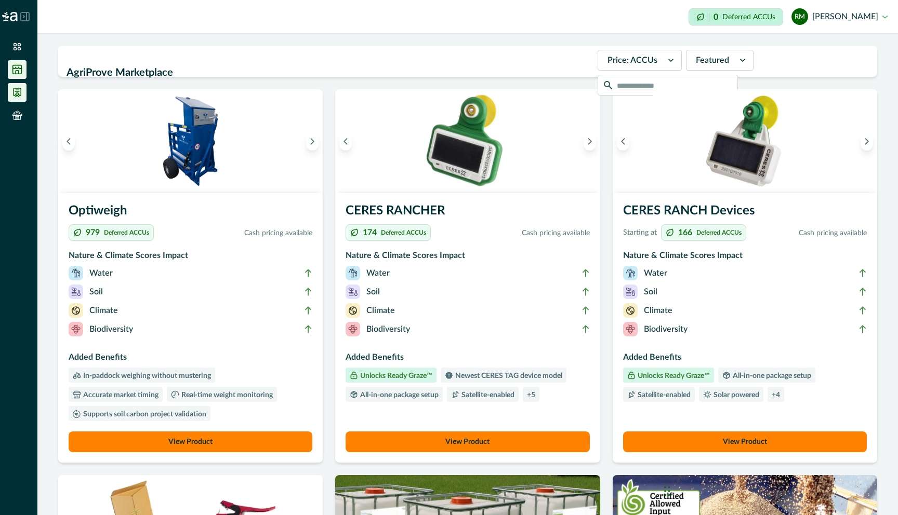
click at [17, 91] on icon at bounding box center [17, 92] width 7 height 8
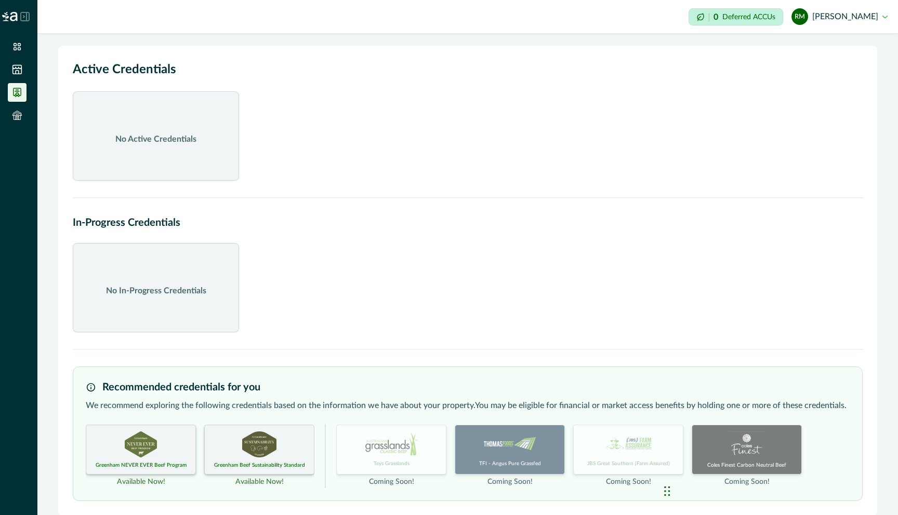
click at [26, 17] on icon at bounding box center [25, 16] width 8 height 8
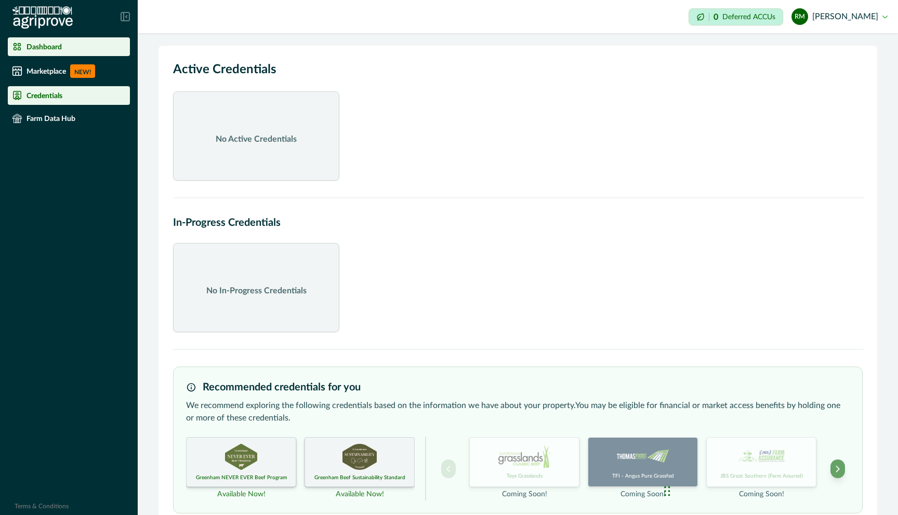
click at [52, 45] on p "Dashboard" at bounding box center [43, 47] width 35 height 8
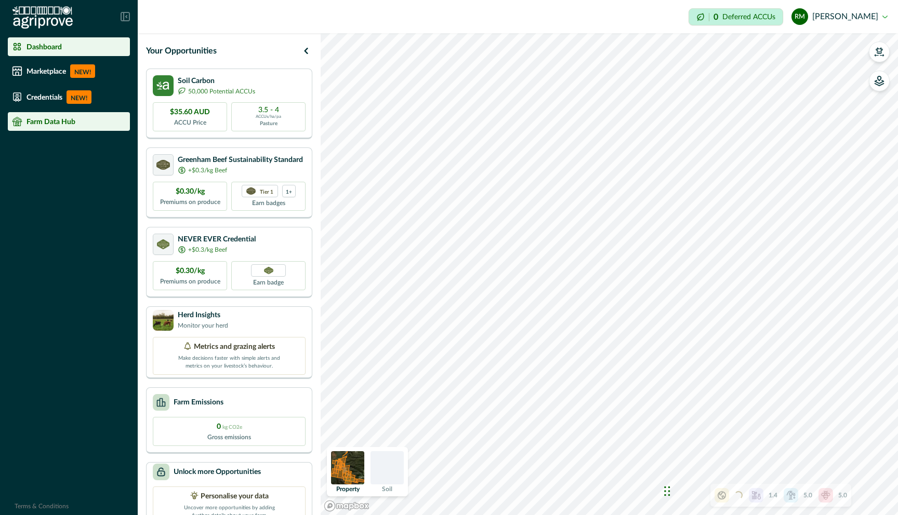
click at [41, 126] on div "Farm Data Hub" at bounding box center [69, 121] width 114 height 10
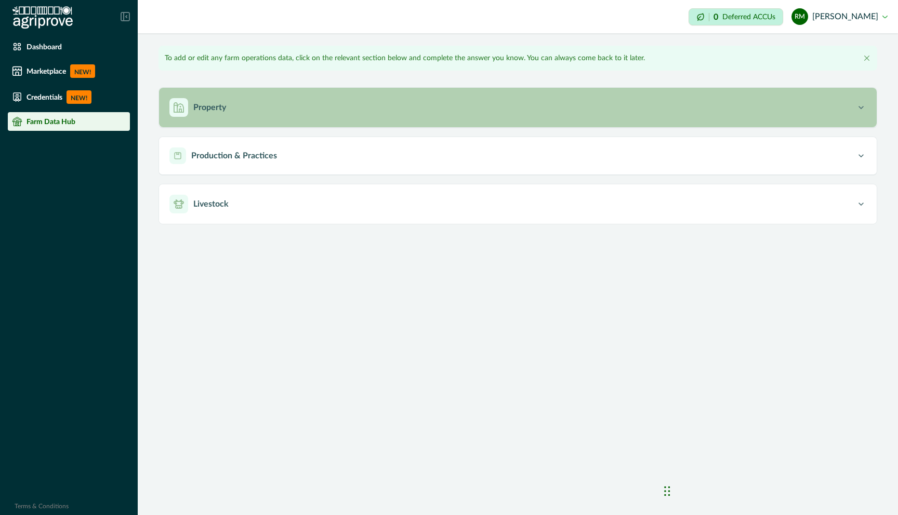
click at [219, 107] on p "Property" at bounding box center [209, 107] width 33 height 12
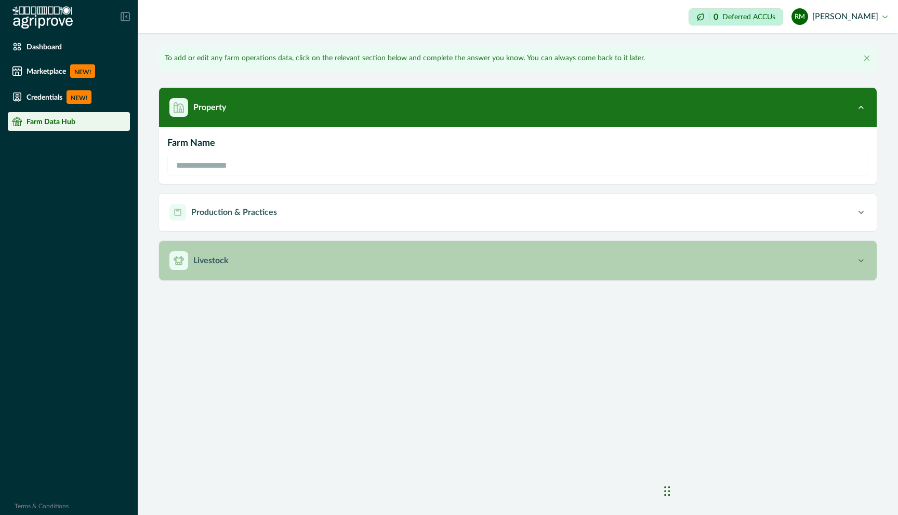
click at [209, 255] on p "Livestock" at bounding box center [210, 261] width 35 height 12
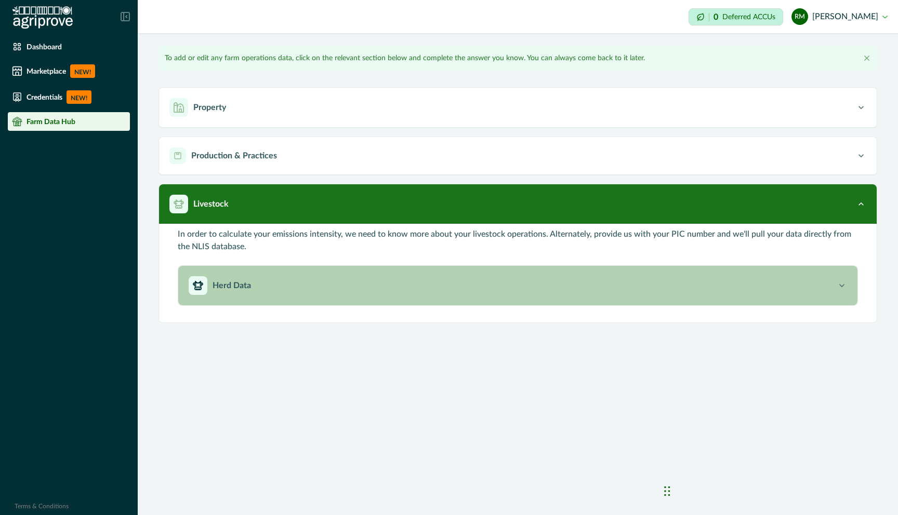
click at [233, 289] on p "Herd Data" at bounding box center [232, 286] width 38 height 12
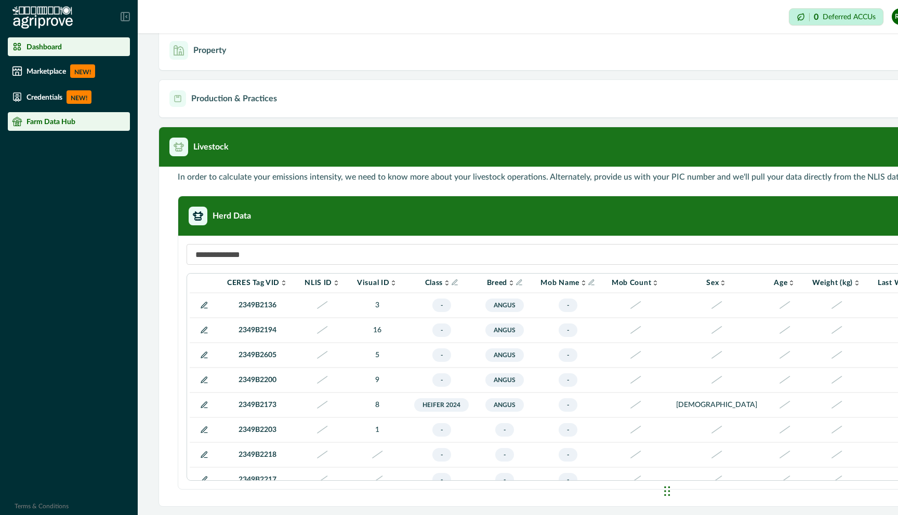
click at [39, 49] on p "Dashboard" at bounding box center [43, 47] width 35 height 8
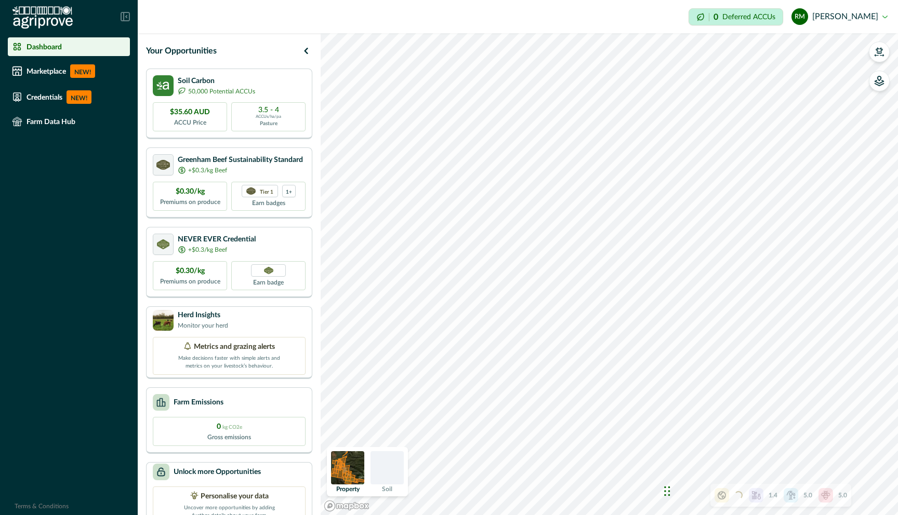
click at [38, 47] on p "Dashboard" at bounding box center [43, 47] width 35 height 8
click at [127, 16] on icon at bounding box center [125, 16] width 9 height 9
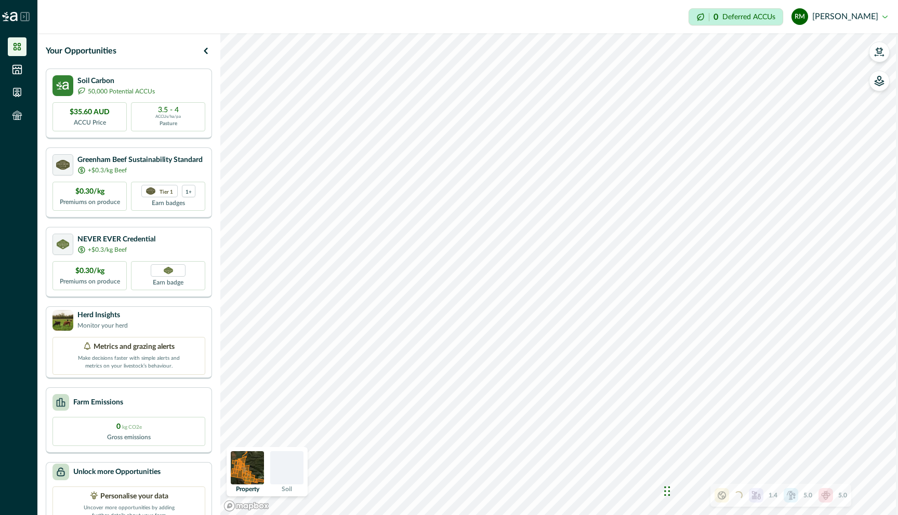
click at [13, 49] on icon at bounding box center [17, 47] width 10 height 10
click at [21, 49] on icon at bounding box center [17, 47] width 10 height 10
click at [14, 49] on icon at bounding box center [17, 46] width 7 height 7
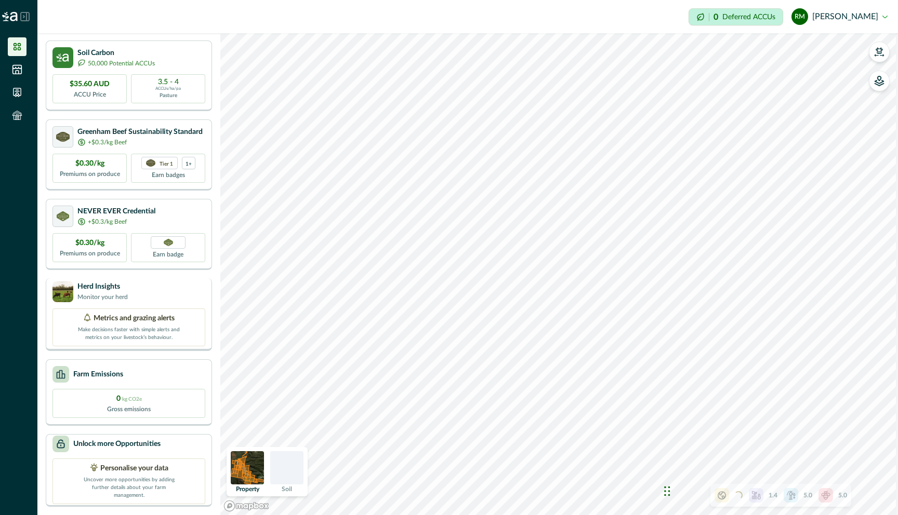
click at [112, 293] on p "Monitor your herd" at bounding box center [102, 297] width 50 height 9
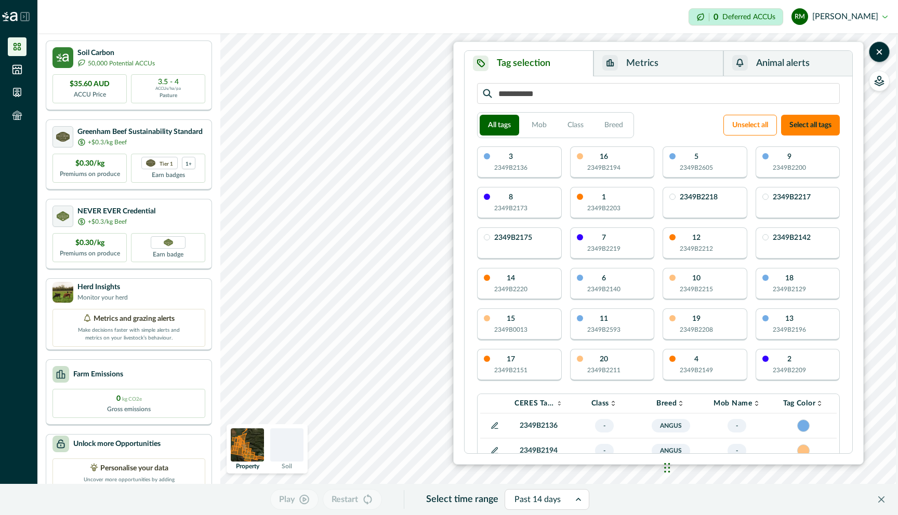
scroll to position [0, 0]
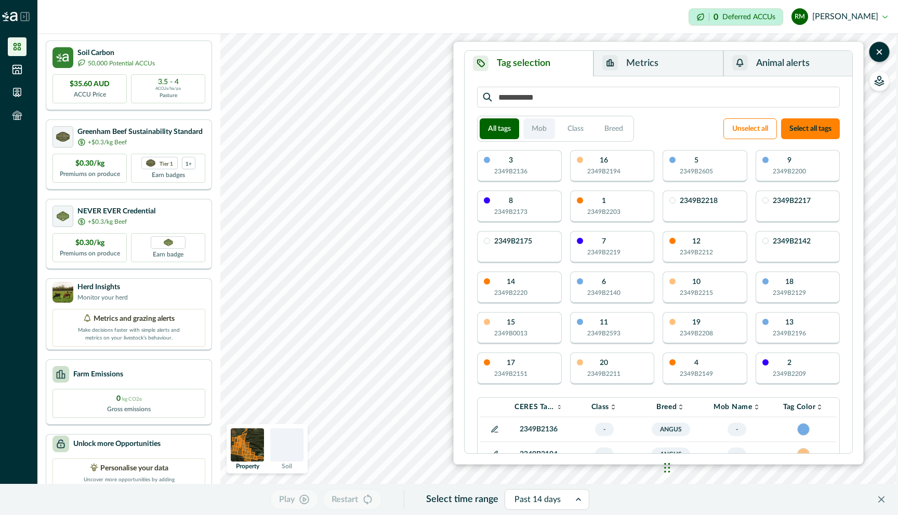
click at [538, 131] on button "Mob" at bounding box center [539, 128] width 32 height 21
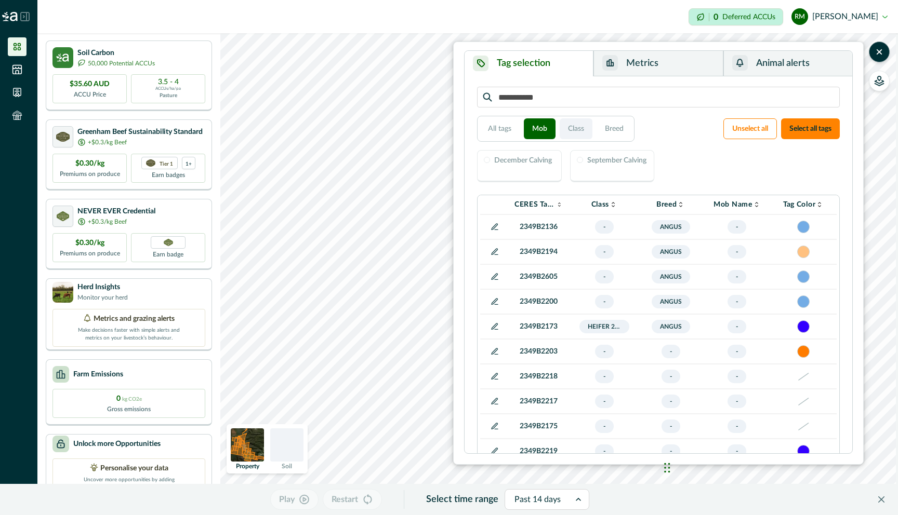
click at [573, 126] on button "Class" at bounding box center [576, 128] width 33 height 21
click at [607, 229] on span "-" at bounding box center [604, 227] width 19 height 14
click at [615, 208] on icon at bounding box center [613, 205] width 8 height 8
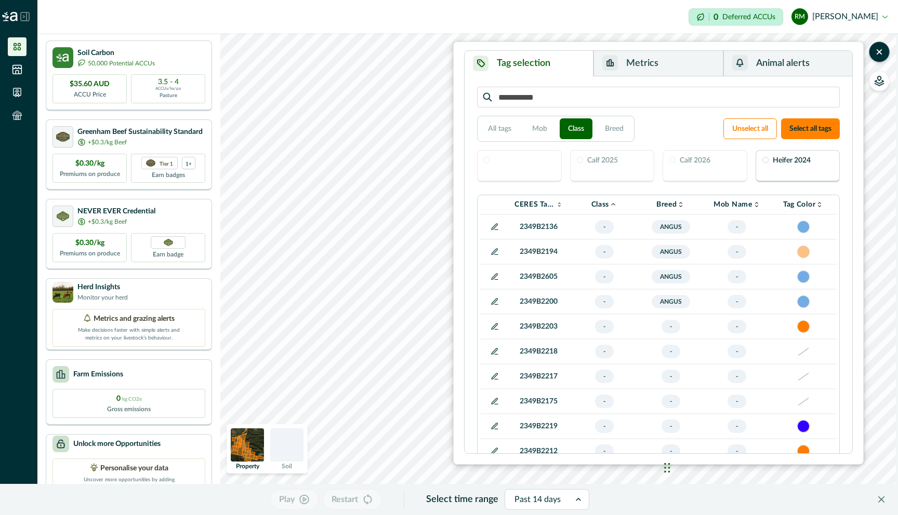
click at [615, 208] on icon at bounding box center [613, 205] width 8 height 8
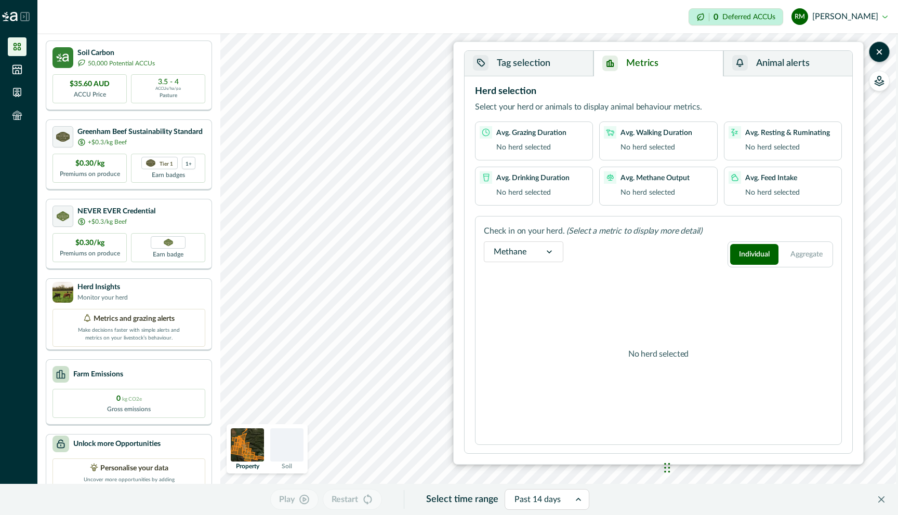
click at [684, 67] on button "Metrics" at bounding box center [657, 63] width 129 height 25
click at [14, 20] on img at bounding box center [10, 16] width 16 height 9
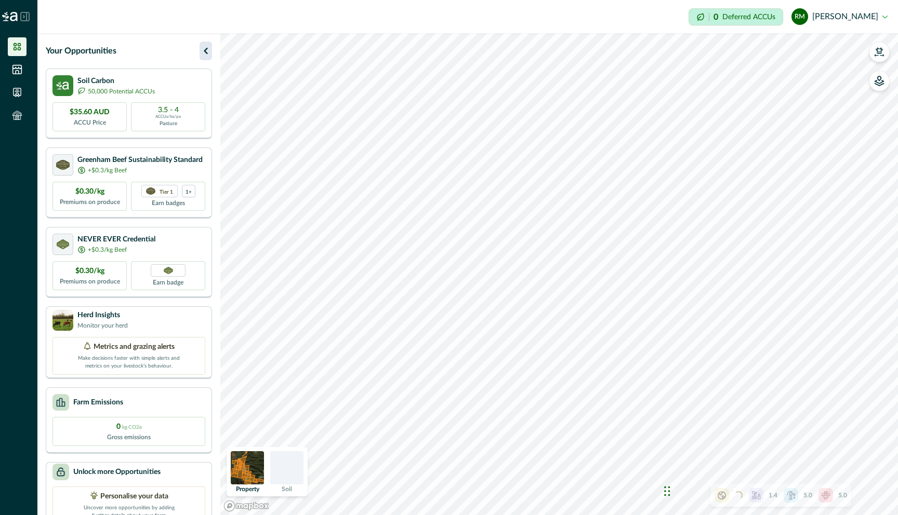
click at [204, 52] on icon "button" at bounding box center [206, 51] width 12 height 12
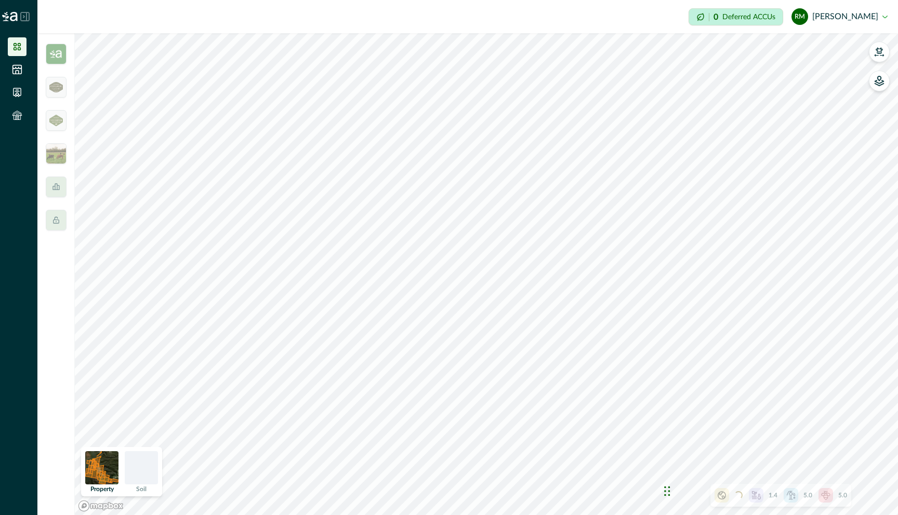
click at [873, 17] on button "RM [PERSON_NAME]" at bounding box center [839, 16] width 96 height 25
click at [795, 49] on button "Sign out" at bounding box center [829, 46] width 115 height 17
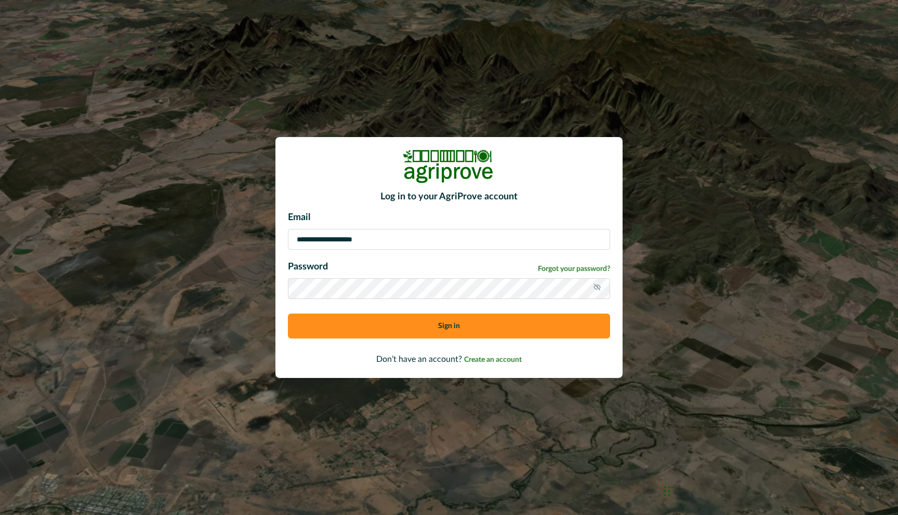
click at [431, 325] on button "Sign in" at bounding box center [449, 326] width 322 height 25
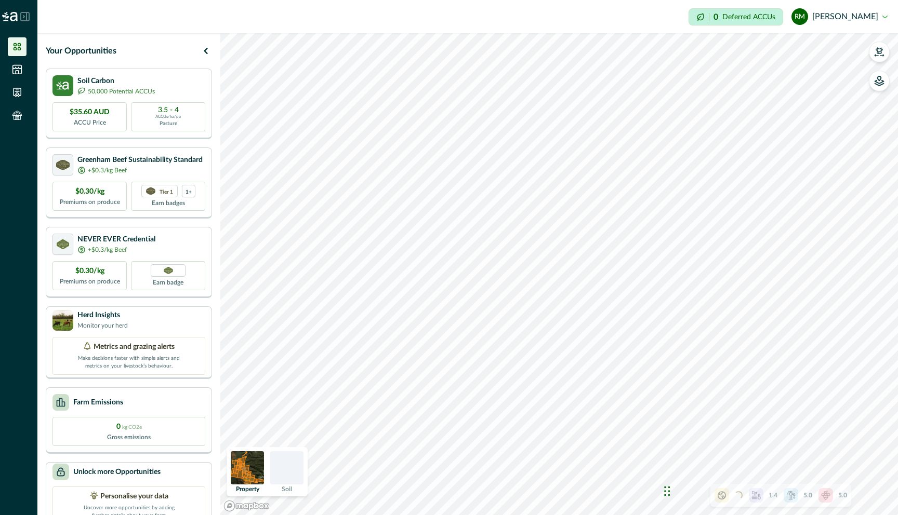
click at [25, 20] on icon at bounding box center [25, 16] width 8 height 8
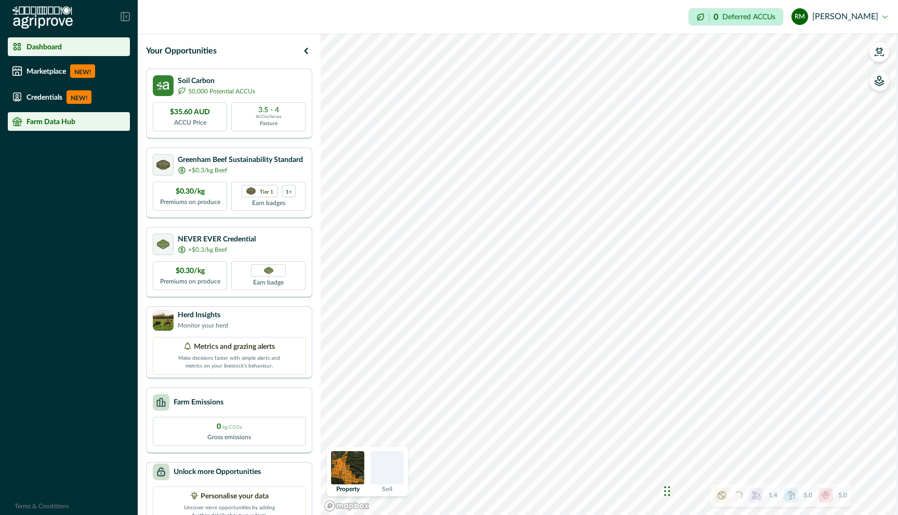
click at [40, 119] on p "Farm Data Hub" at bounding box center [50, 121] width 49 height 8
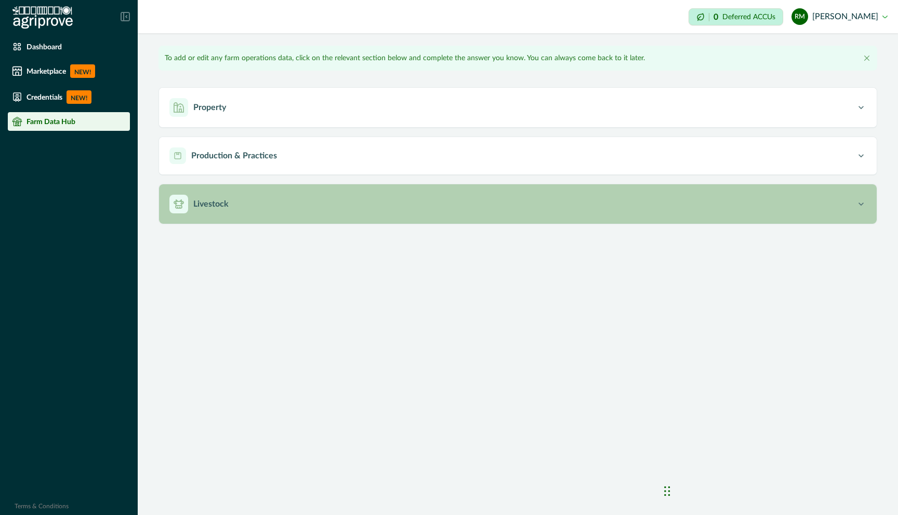
click at [212, 203] on p "Livestock" at bounding box center [210, 204] width 35 height 12
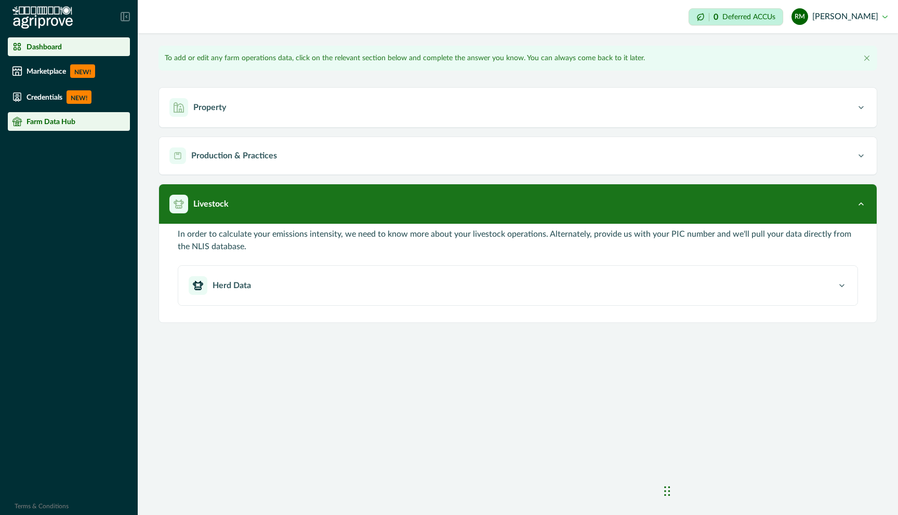
click at [47, 54] on li "Dashboard" at bounding box center [69, 46] width 122 height 19
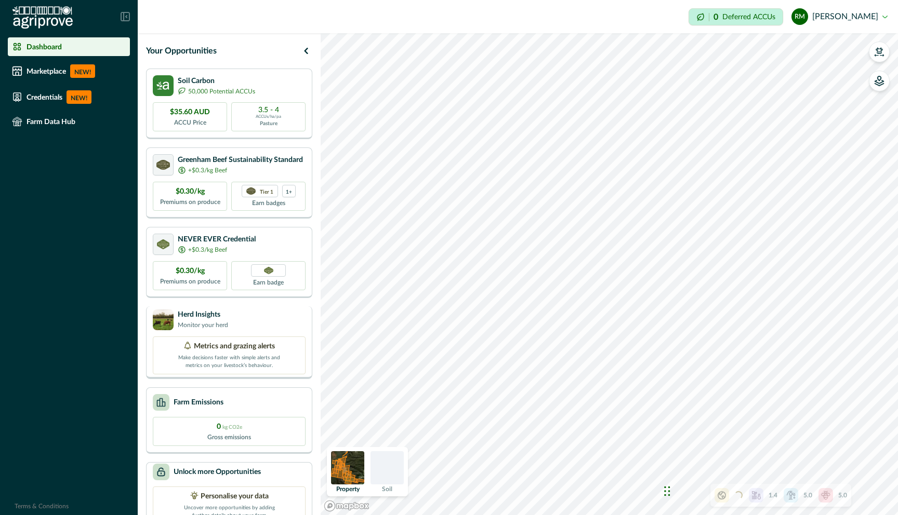
click at [225, 323] on p "Monitor your herd" at bounding box center [203, 325] width 50 height 9
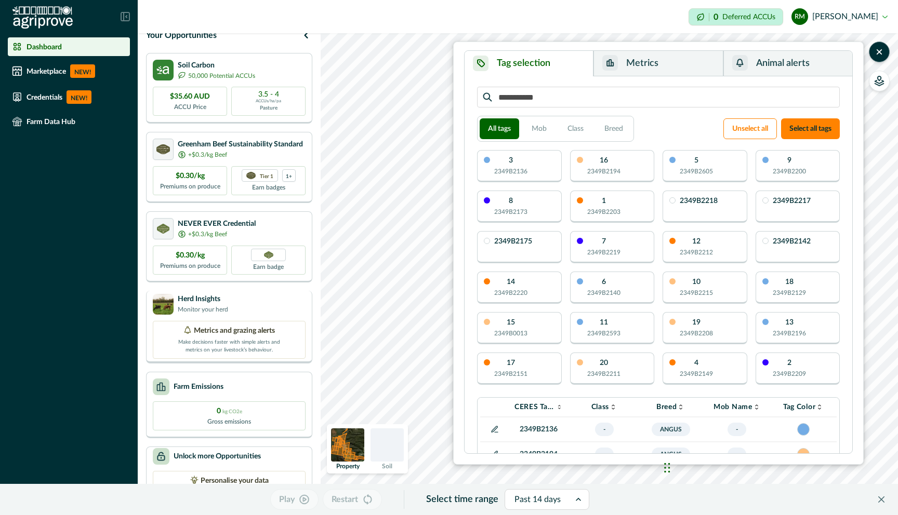
scroll to position [28, 0]
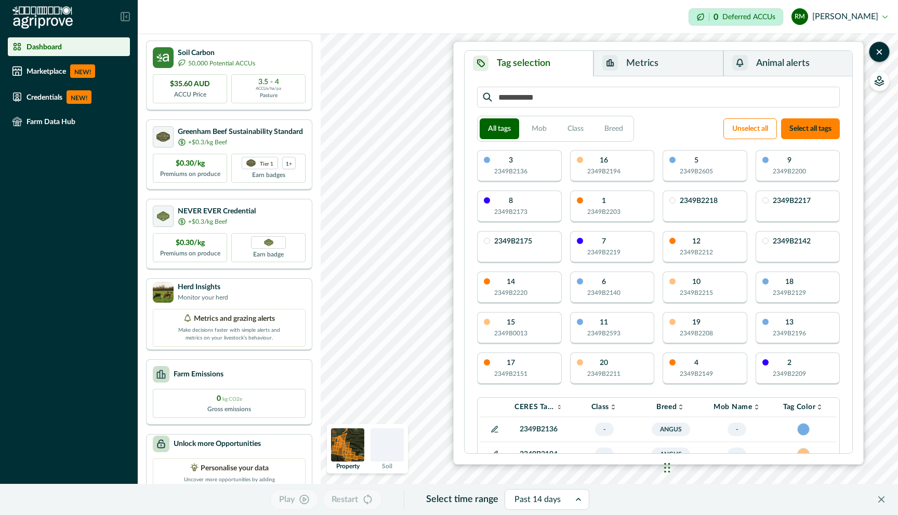
click at [390, 449] on div at bounding box center [386, 445] width 33 height 33
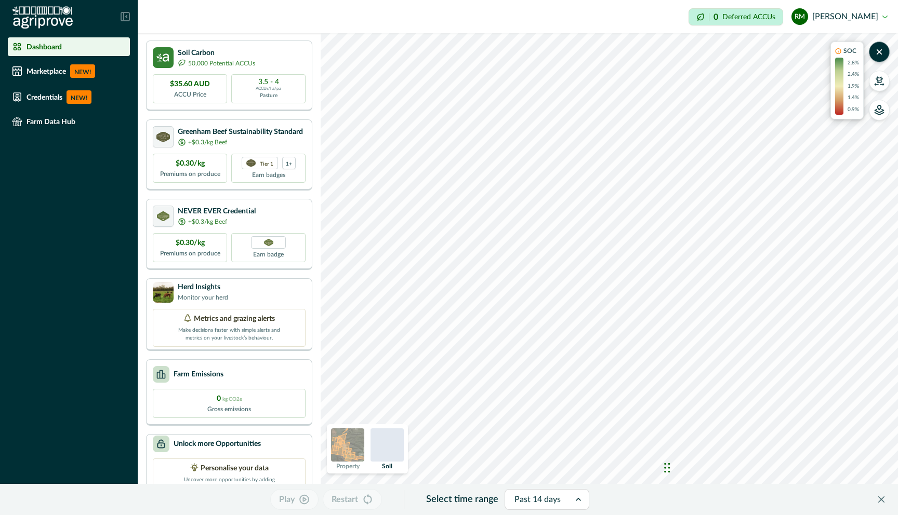
click at [351, 449] on img at bounding box center [347, 445] width 33 height 33
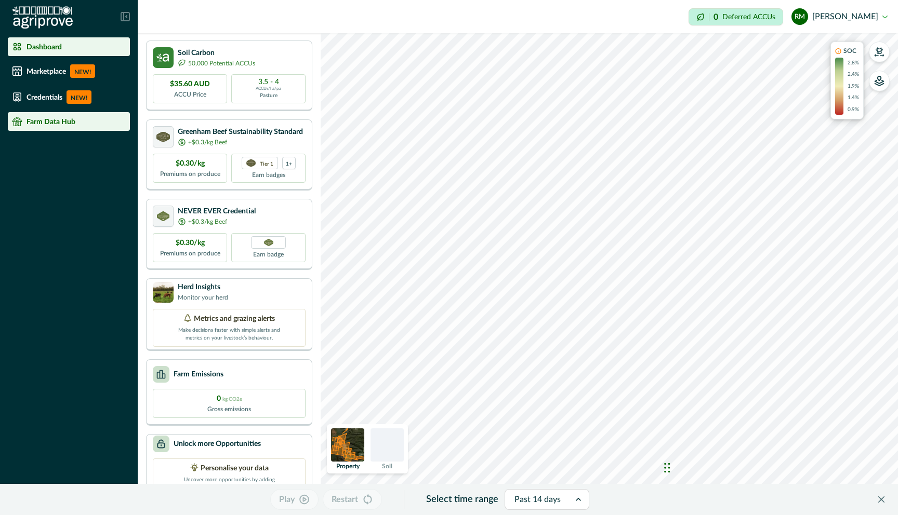
click at [63, 123] on p "Farm Data Hub" at bounding box center [50, 121] width 49 height 8
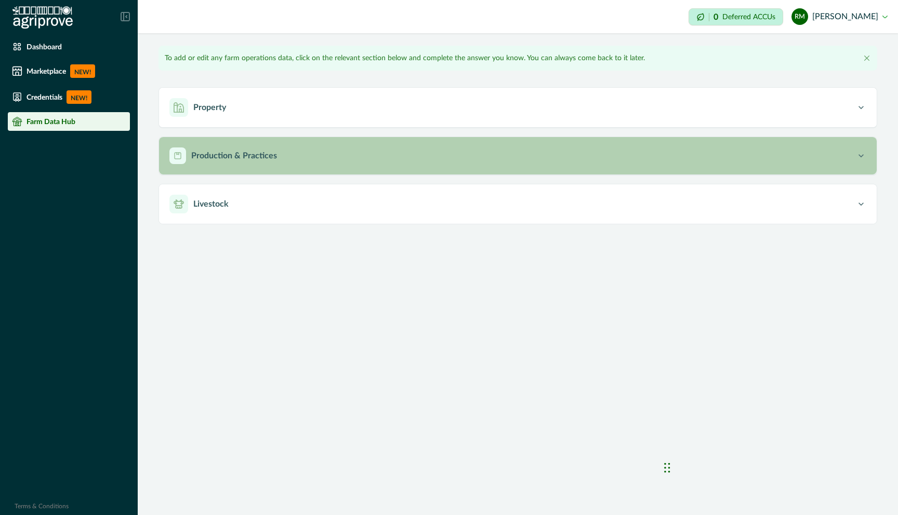
click at [234, 164] on button "Production & Practices" at bounding box center [518, 155] width 718 height 37
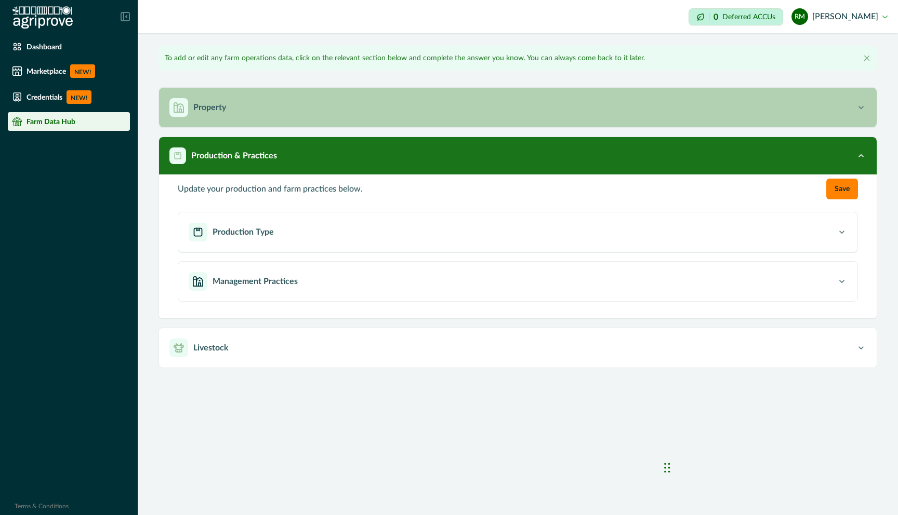
click at [211, 111] on p "Property" at bounding box center [209, 107] width 33 height 12
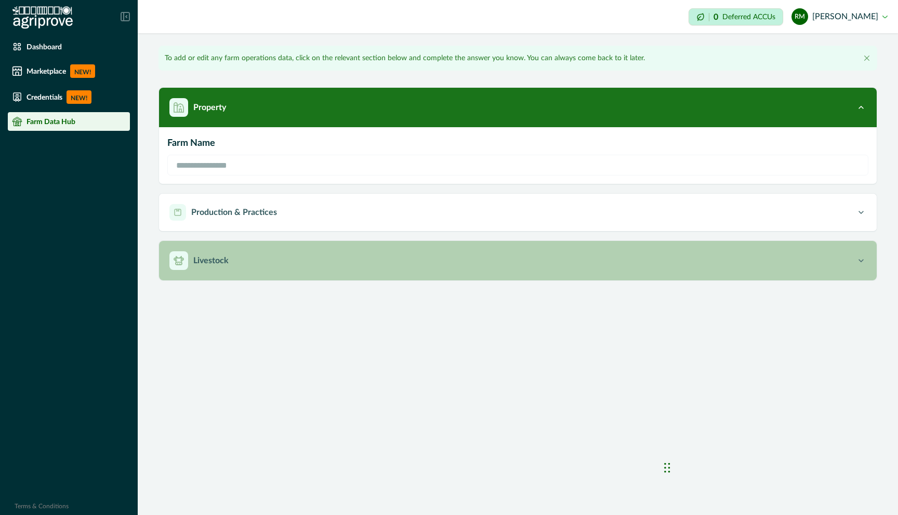
click at [204, 263] on p "Livestock" at bounding box center [210, 261] width 35 height 12
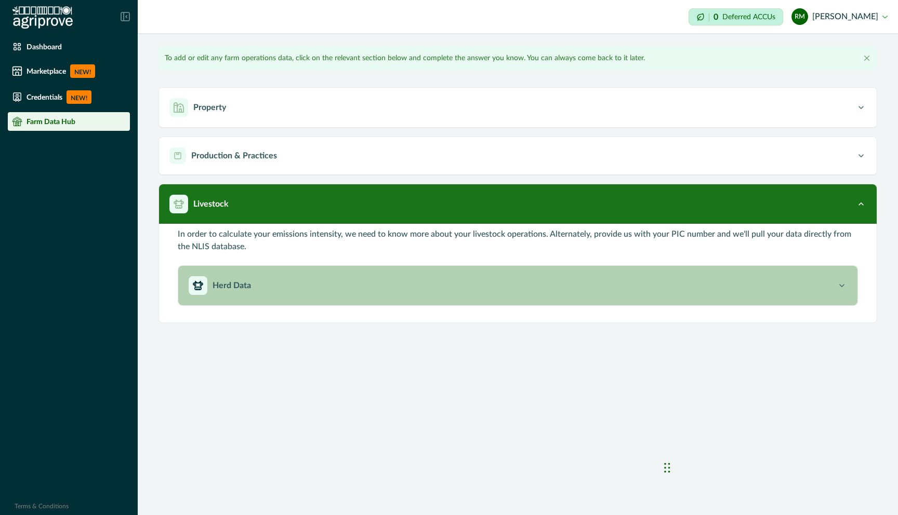
click at [222, 288] on p "Herd Data" at bounding box center [232, 286] width 38 height 12
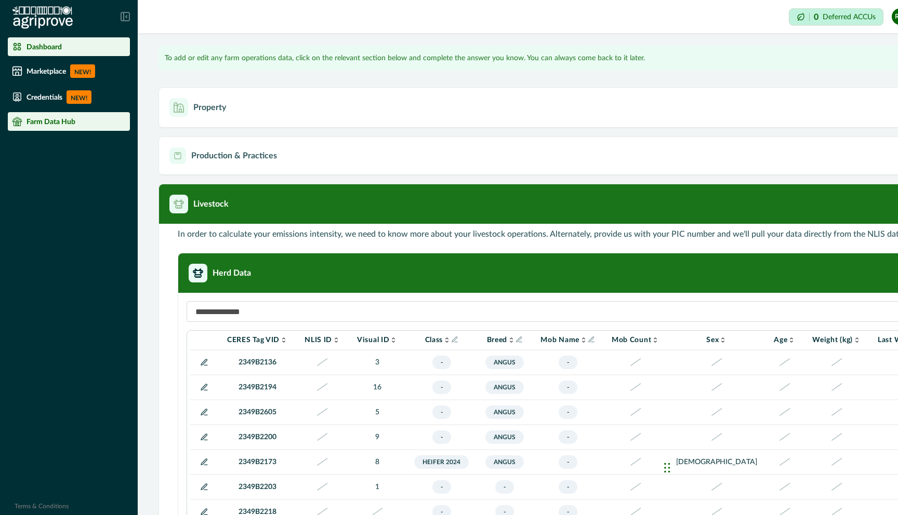
click at [58, 48] on p "Dashboard" at bounding box center [43, 47] width 35 height 8
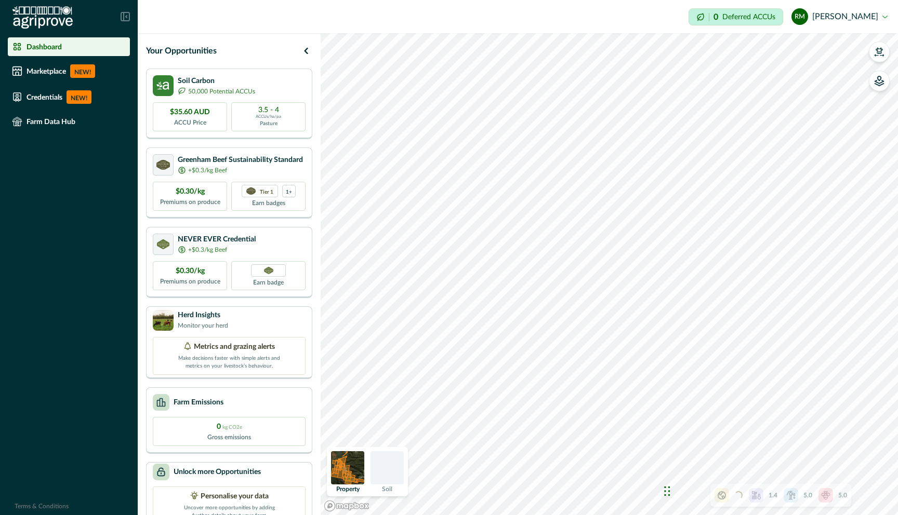
click at [55, 17] on img at bounding box center [42, 17] width 60 height 23
click at [120, 17] on div at bounding box center [69, 16] width 138 height 33
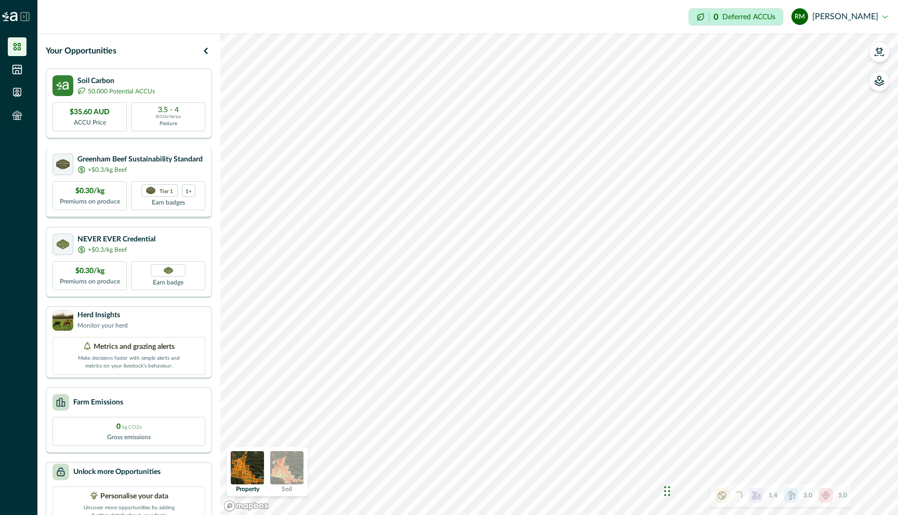
scroll to position [28, 0]
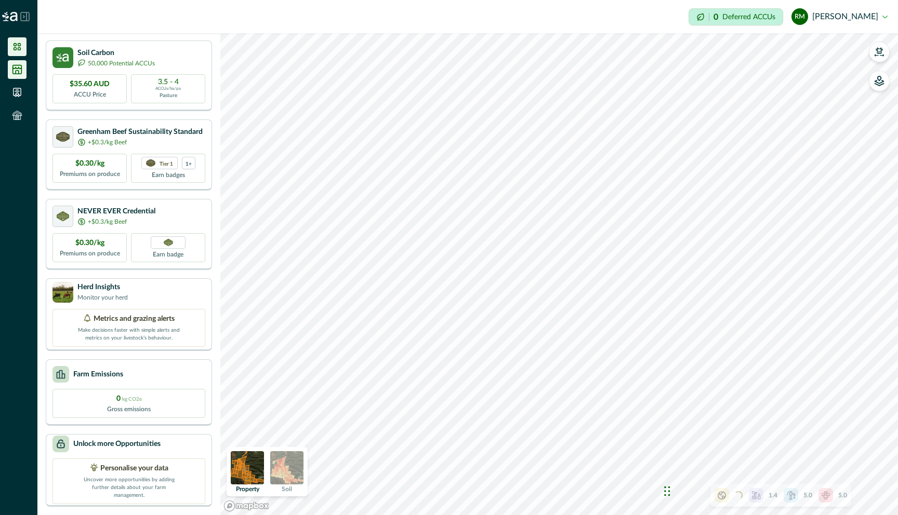
click at [20, 73] on icon at bounding box center [17, 69] width 10 height 10
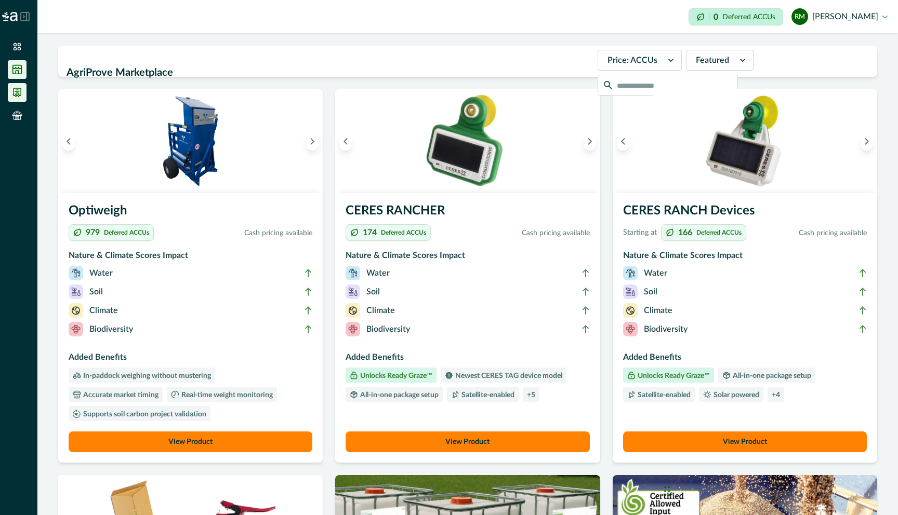
click at [16, 91] on icon at bounding box center [17, 92] width 7 height 8
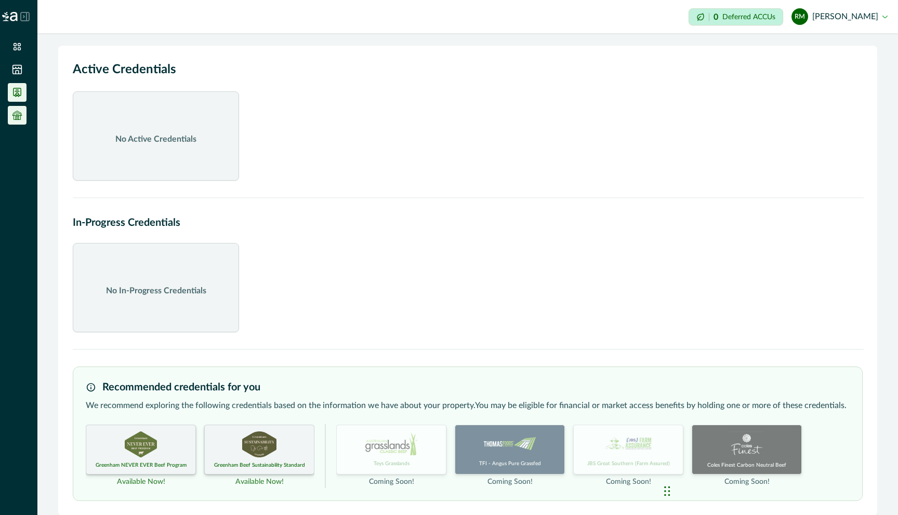
click at [16, 116] on icon at bounding box center [17, 115] width 10 height 10
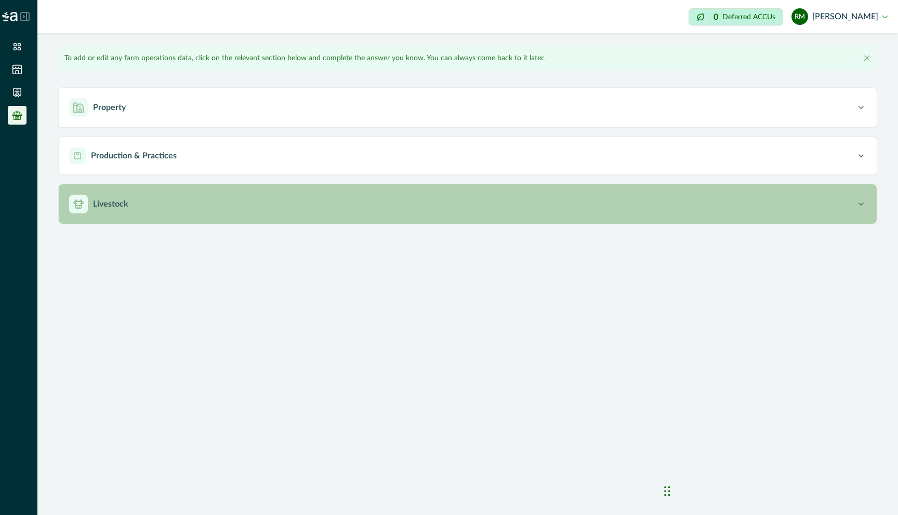
click at [128, 203] on div "Livestock" at bounding box center [462, 204] width 787 height 19
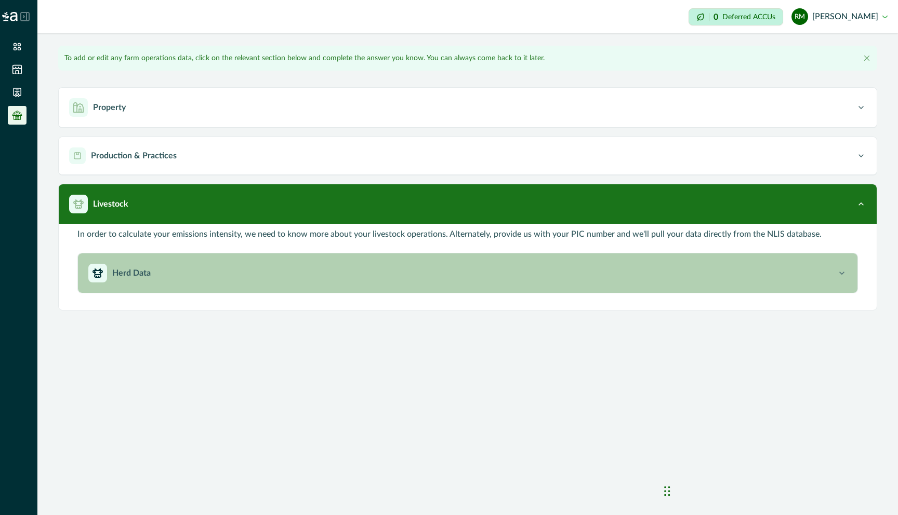
click at [127, 281] on div "Herd Data" at bounding box center [462, 273] width 748 height 19
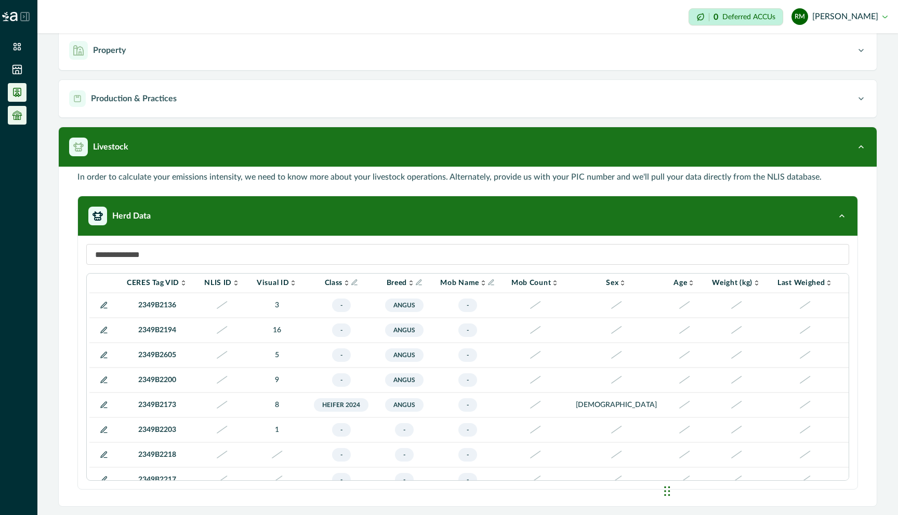
click at [19, 88] on icon at bounding box center [17, 92] width 7 height 8
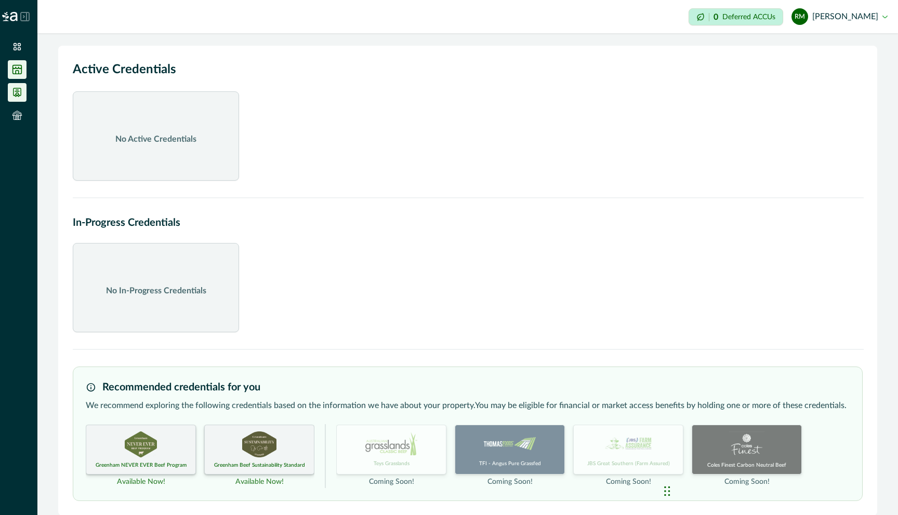
click at [16, 72] on icon at bounding box center [17, 69] width 10 height 10
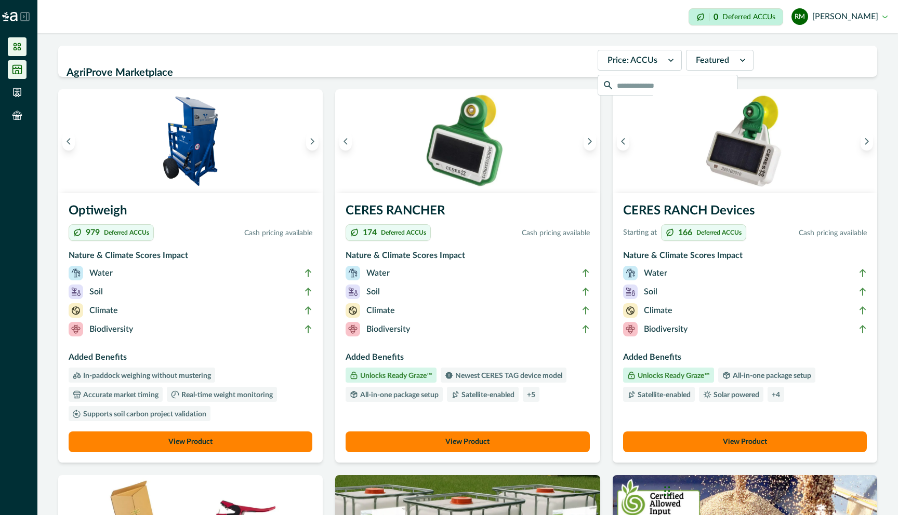
click at [16, 48] on icon at bounding box center [17, 46] width 7 height 7
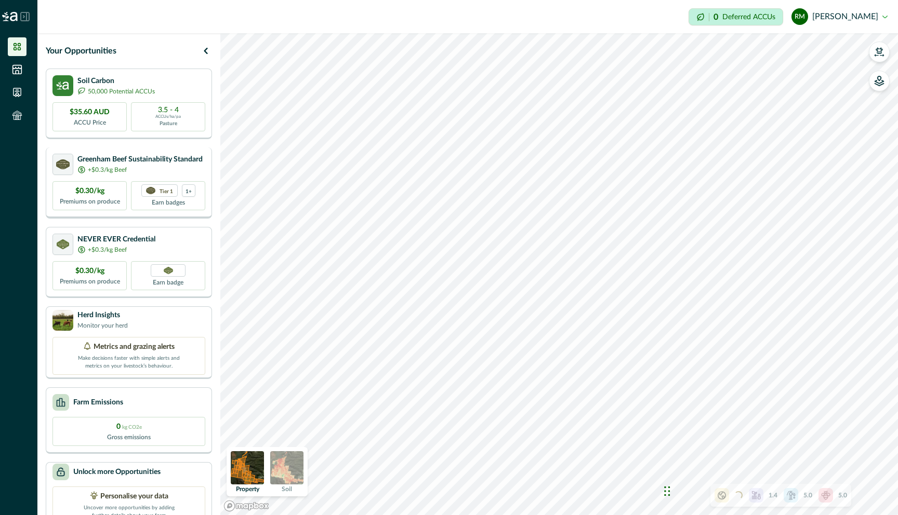
click at [97, 161] on p "Greenham Beef Sustainability Standard" at bounding box center [139, 159] width 125 height 11
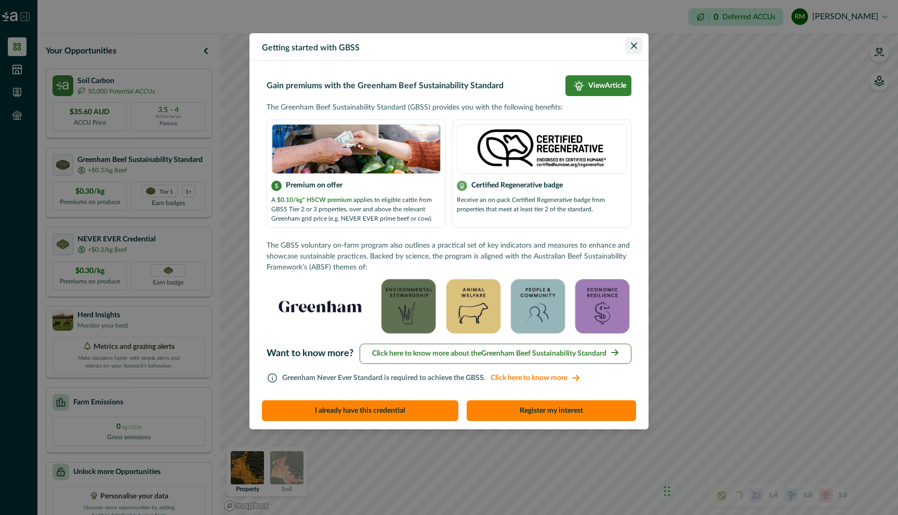
click at [635, 49] on button "Close" at bounding box center [634, 45] width 17 height 17
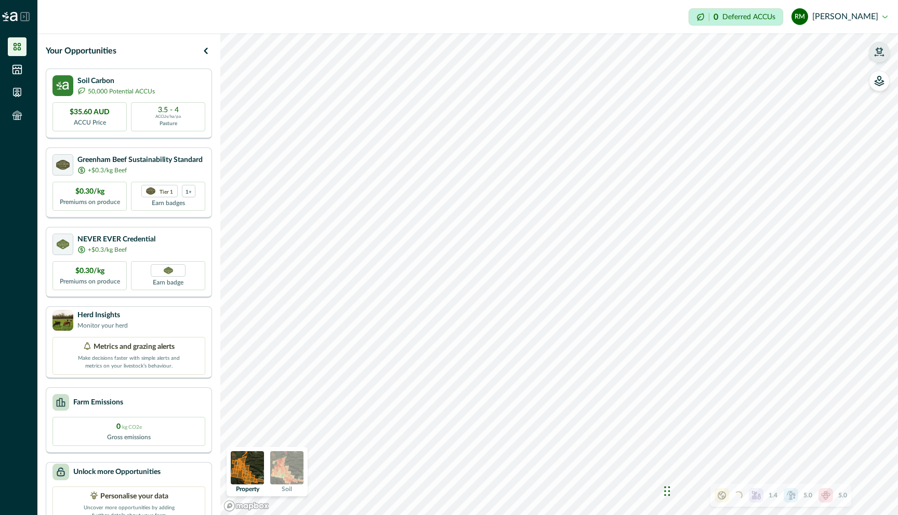
click at [882, 51] on icon "button" at bounding box center [879, 52] width 10 height 10
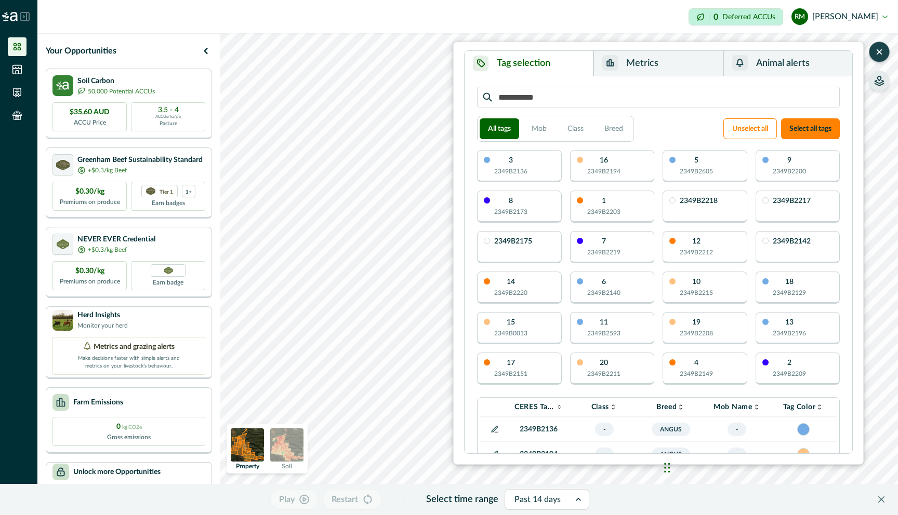
click at [880, 85] on icon "button" at bounding box center [879, 83] width 9 height 5
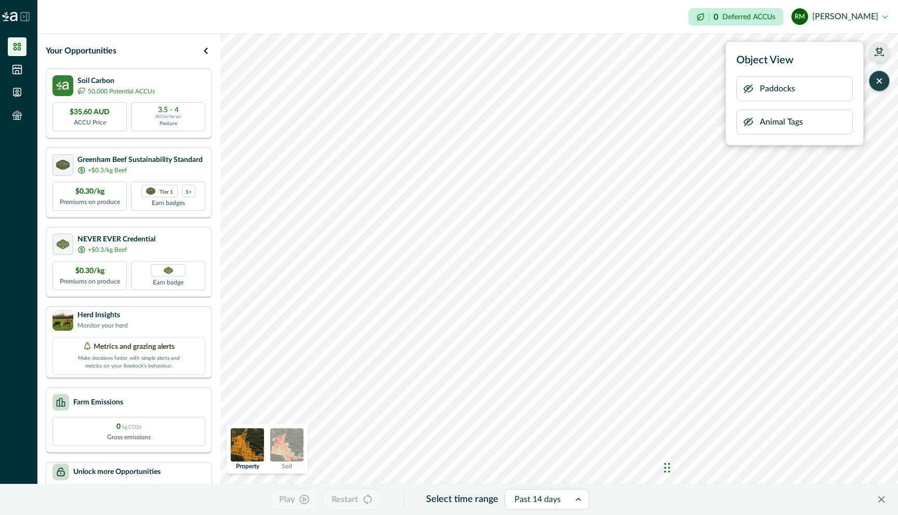
click at [779, 126] on p "Animal Tags" at bounding box center [781, 122] width 43 height 12
click at [749, 120] on icon "button" at bounding box center [748, 122] width 10 height 10
click at [746, 90] on icon "button" at bounding box center [748, 89] width 10 height 10
click at [748, 87] on icon "button" at bounding box center [748, 88] width 3 height 3
click at [882, 53] on icon "button" at bounding box center [879, 52] width 10 height 10
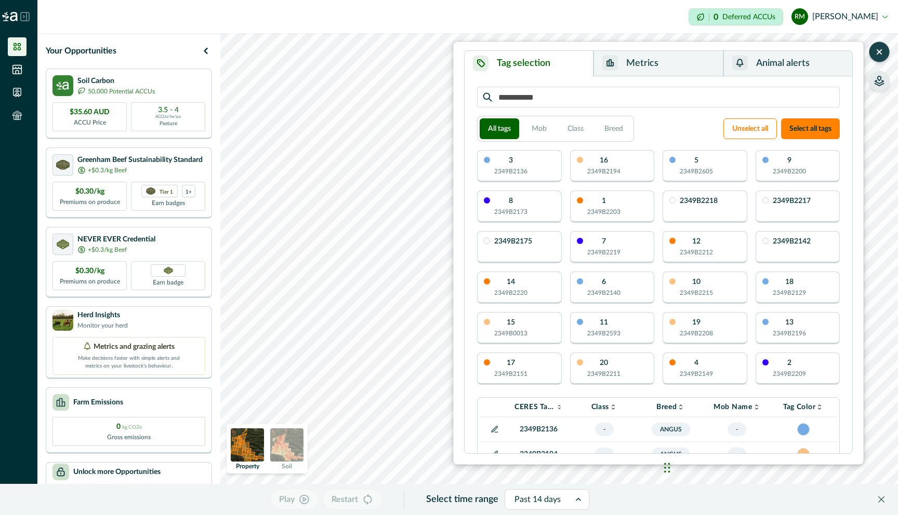
click at [653, 63] on button "Metrics" at bounding box center [657, 63] width 129 height 25
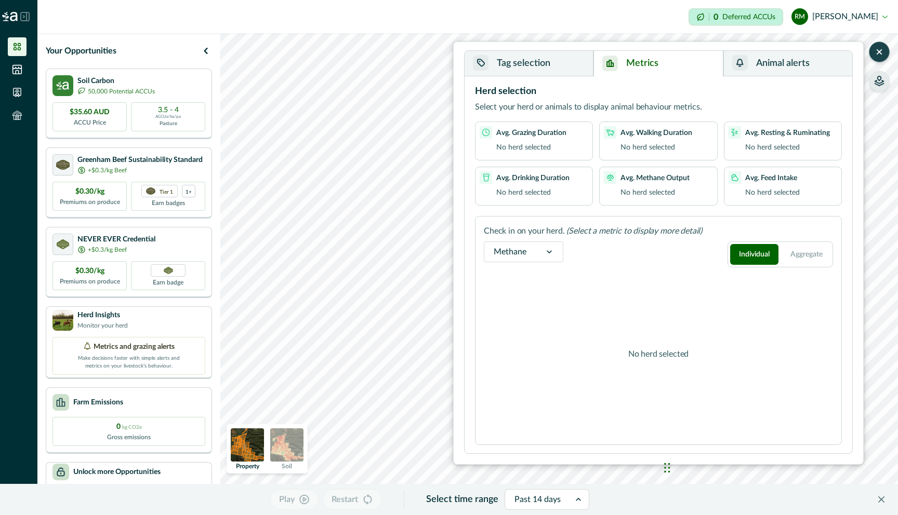
click at [786, 63] on button "Animal alerts" at bounding box center [787, 63] width 129 height 25
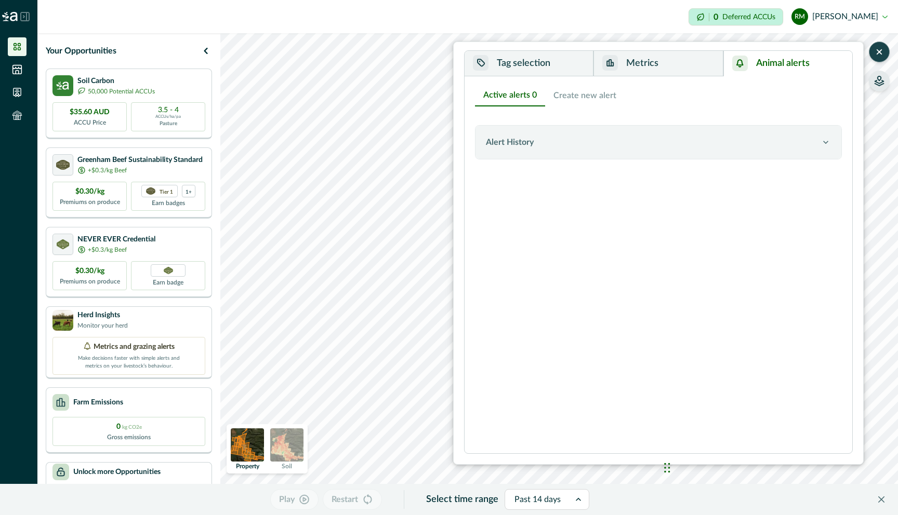
click at [517, 67] on button "Tag selection" at bounding box center [529, 63] width 129 height 25
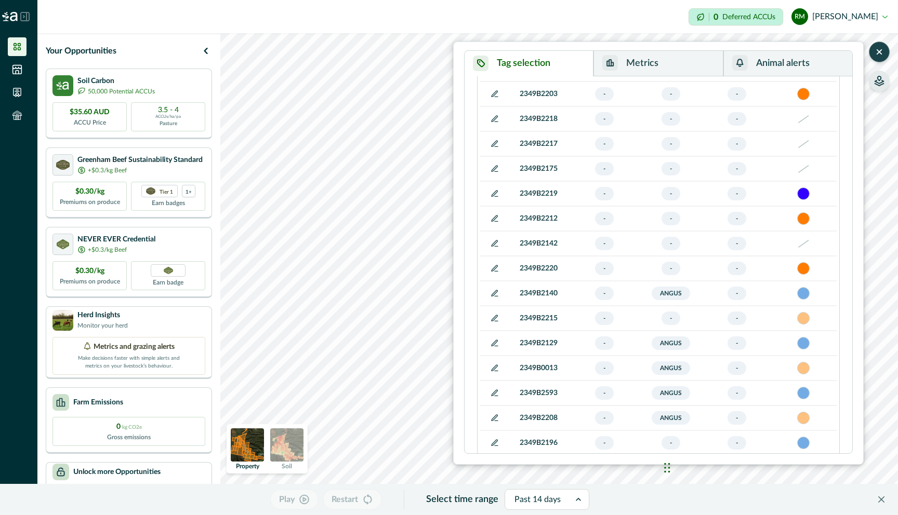
scroll to position [563, 0]
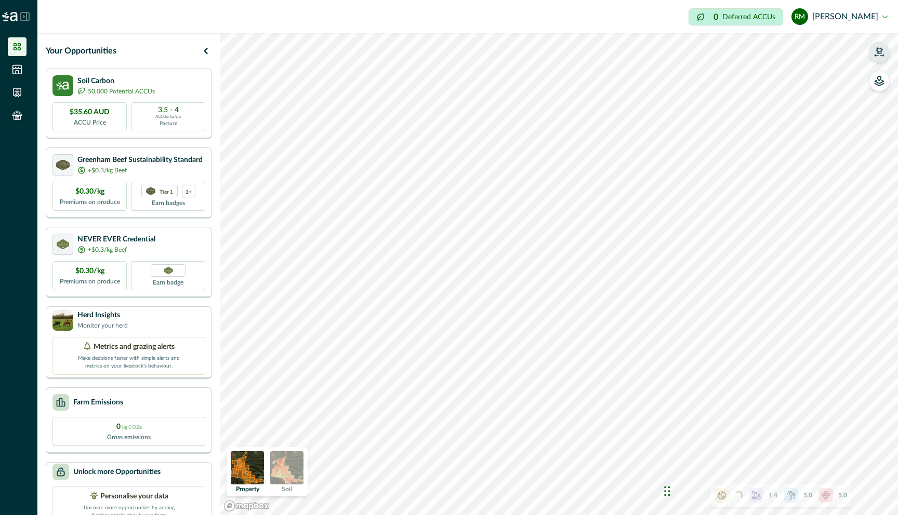
click at [880, 51] on icon "button" at bounding box center [878, 50] width 7 height 6
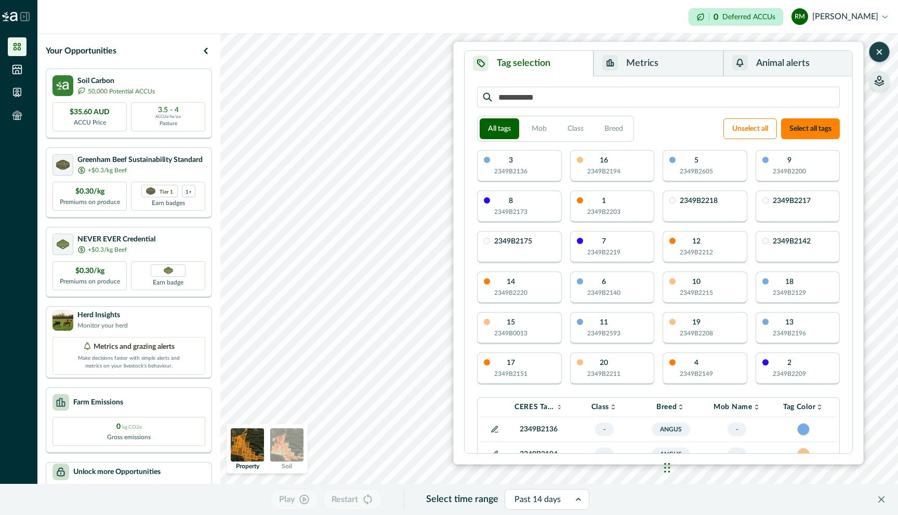
click at [880, 82] on icon "button" at bounding box center [879, 81] width 10 height 10
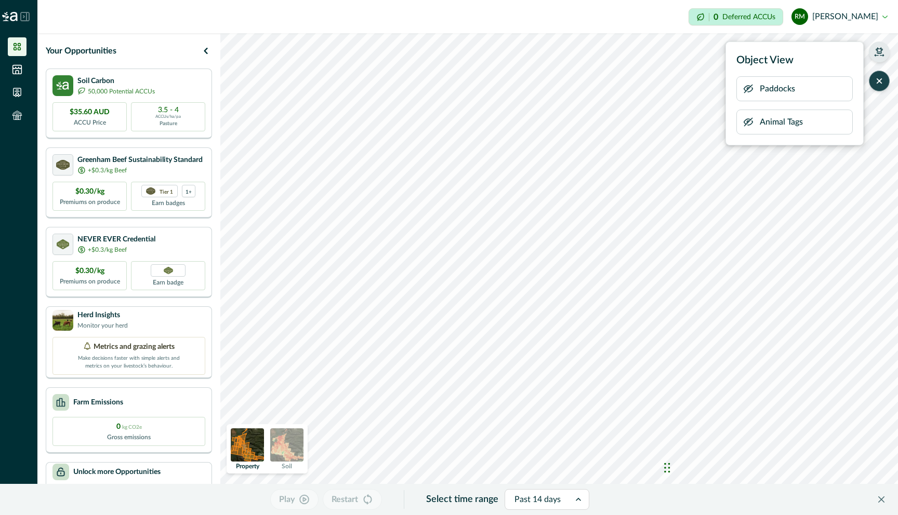
click at [745, 124] on icon "button" at bounding box center [748, 122] width 8 height 8
click at [747, 90] on icon "button" at bounding box center [748, 89] width 8 height 8
click at [785, 92] on p "Paddocks (Boundaries)" at bounding box center [801, 89] width 83 height 12
click at [745, 87] on icon "button" at bounding box center [748, 89] width 8 height 6
click at [747, 88] on icon "button" at bounding box center [748, 88] width 3 height 3
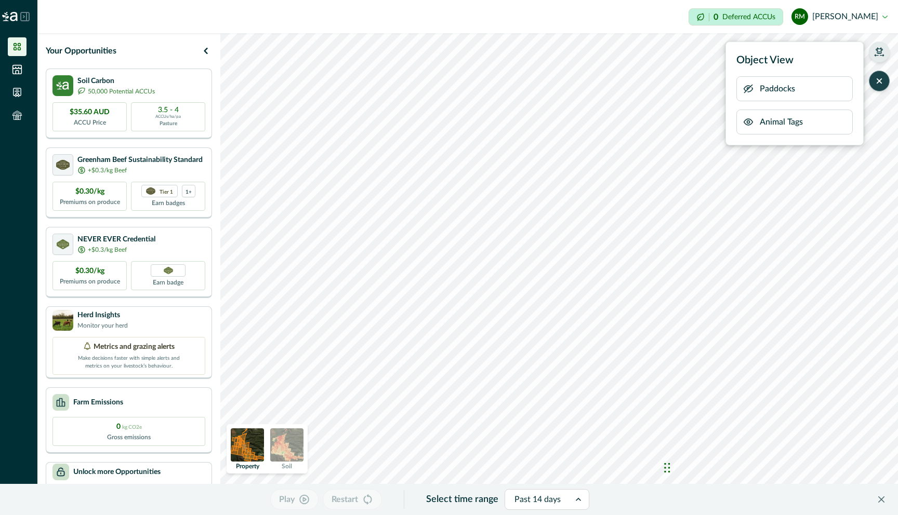
click at [747, 88] on icon "button" at bounding box center [748, 89] width 8 height 8
click at [747, 88] on icon "button" at bounding box center [748, 88] width 3 height 3
click at [206, 51] on icon "button" at bounding box center [206, 51] width 12 height 12
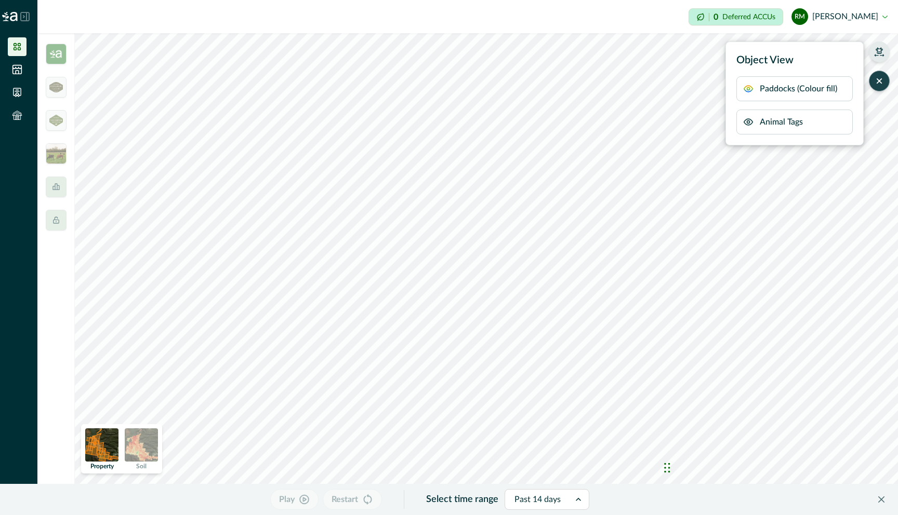
click at [880, 19] on button "RM [PERSON_NAME]" at bounding box center [839, 16] width 96 height 25
click at [866, 43] on button "Sign out" at bounding box center [829, 46] width 115 height 17
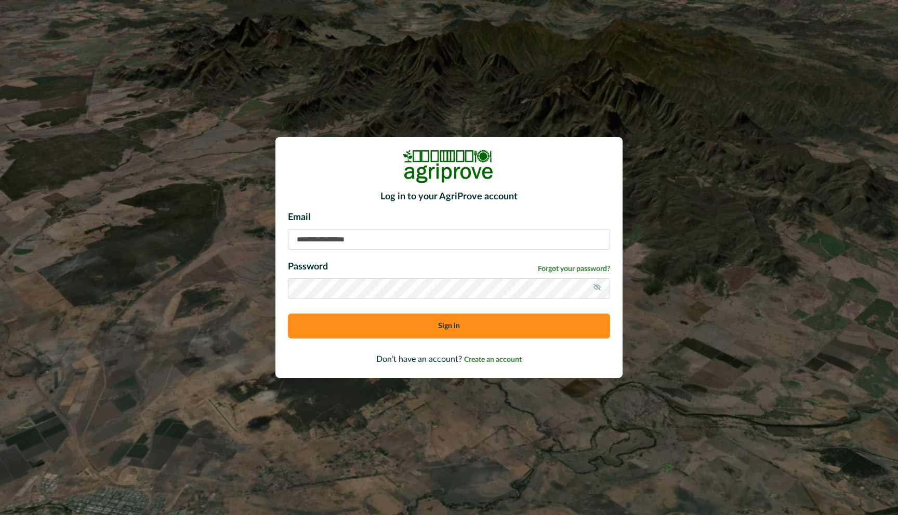
type input "**********"
